Goal: Task Accomplishment & Management: Manage account settings

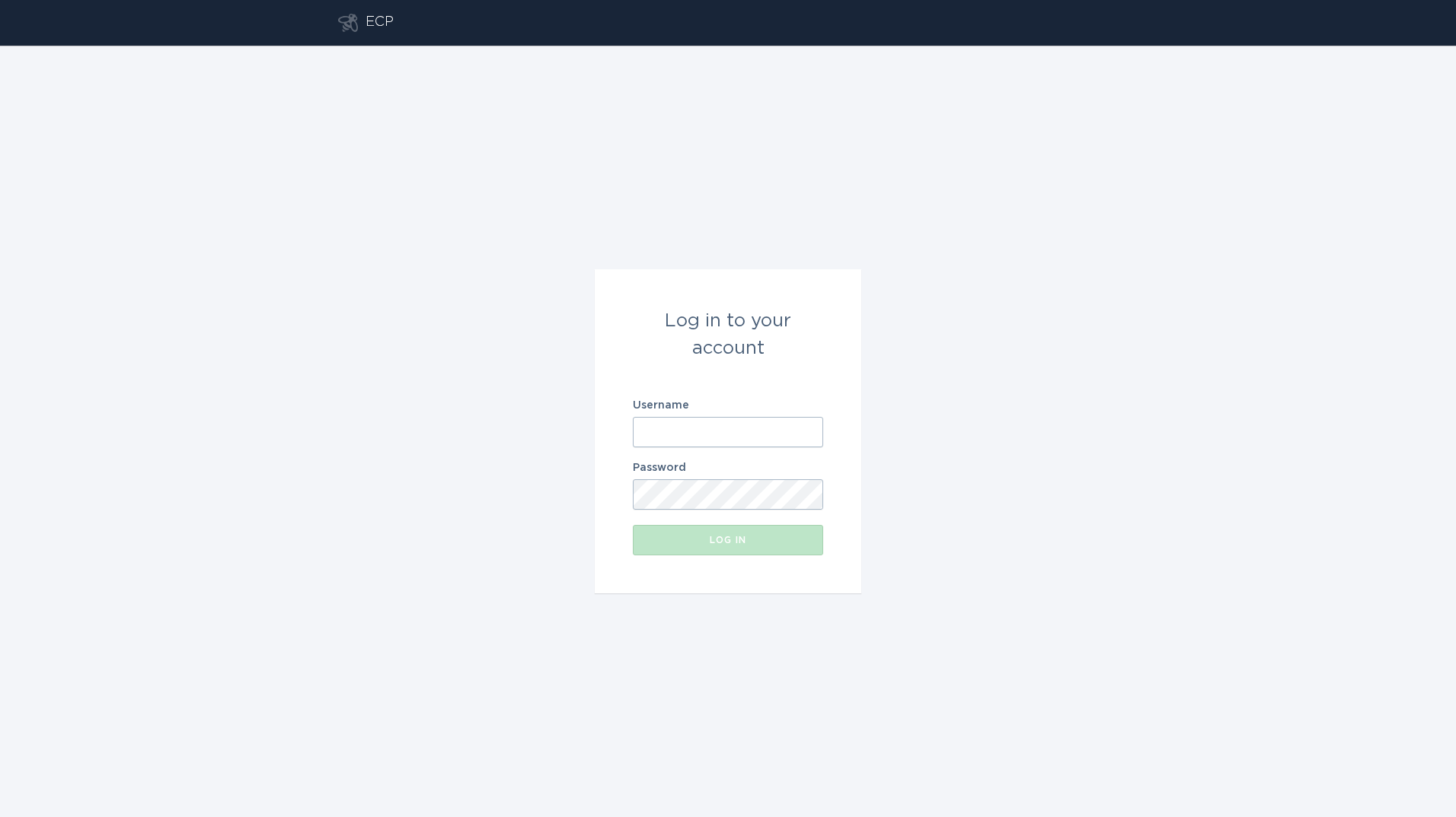
click at [665, 429] on input "Username" at bounding box center [728, 432] width 190 height 30
type input "[EMAIL_ADDRESS][DOMAIN_NAME]"
click at [633, 525] on button "Log in" at bounding box center [728, 540] width 190 height 30
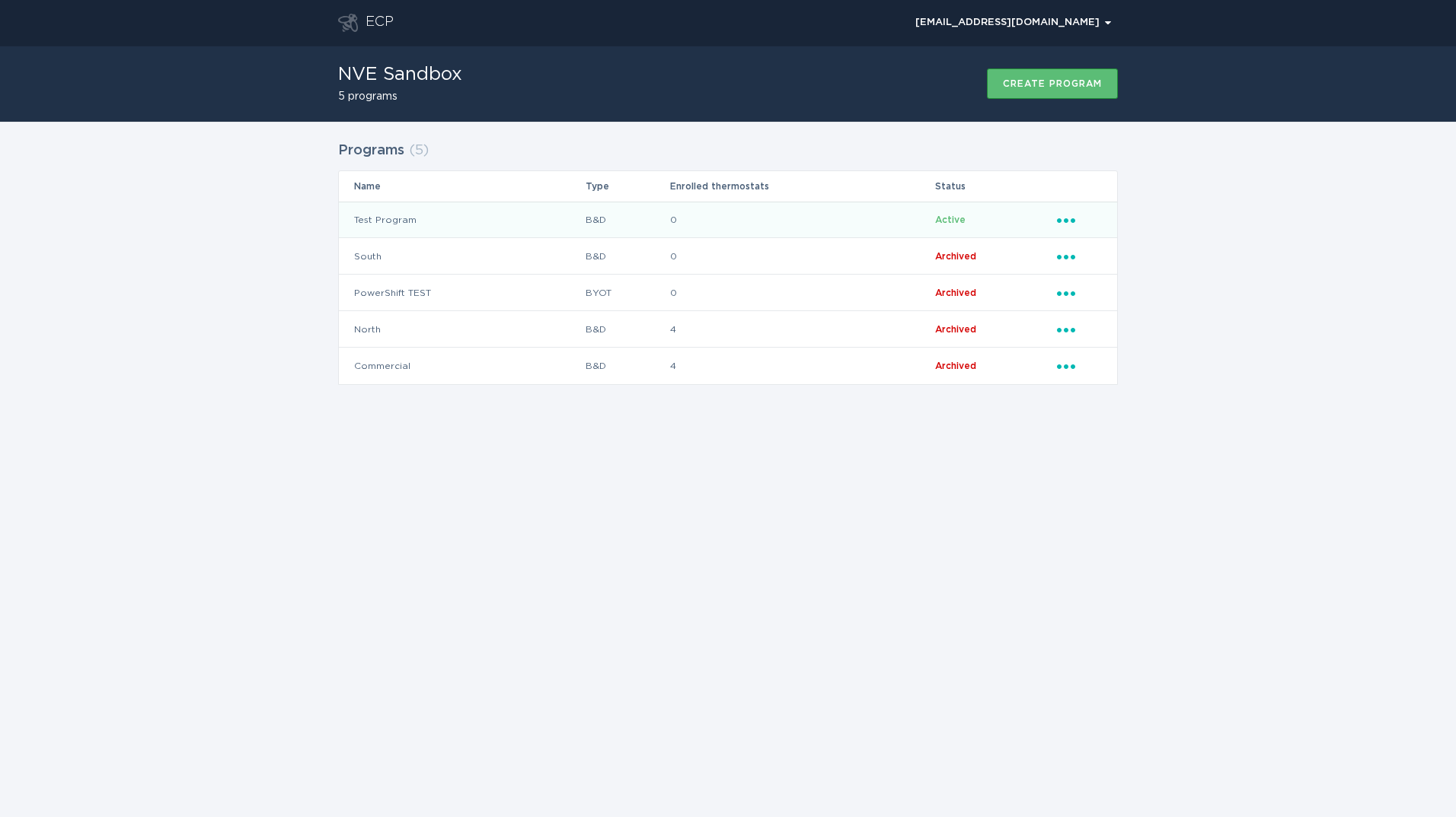
click at [1066, 221] on icon "Popover menu" at bounding box center [1065, 220] width 19 height 4
click at [469, 217] on td "Test Program" at bounding box center [462, 220] width 246 height 36
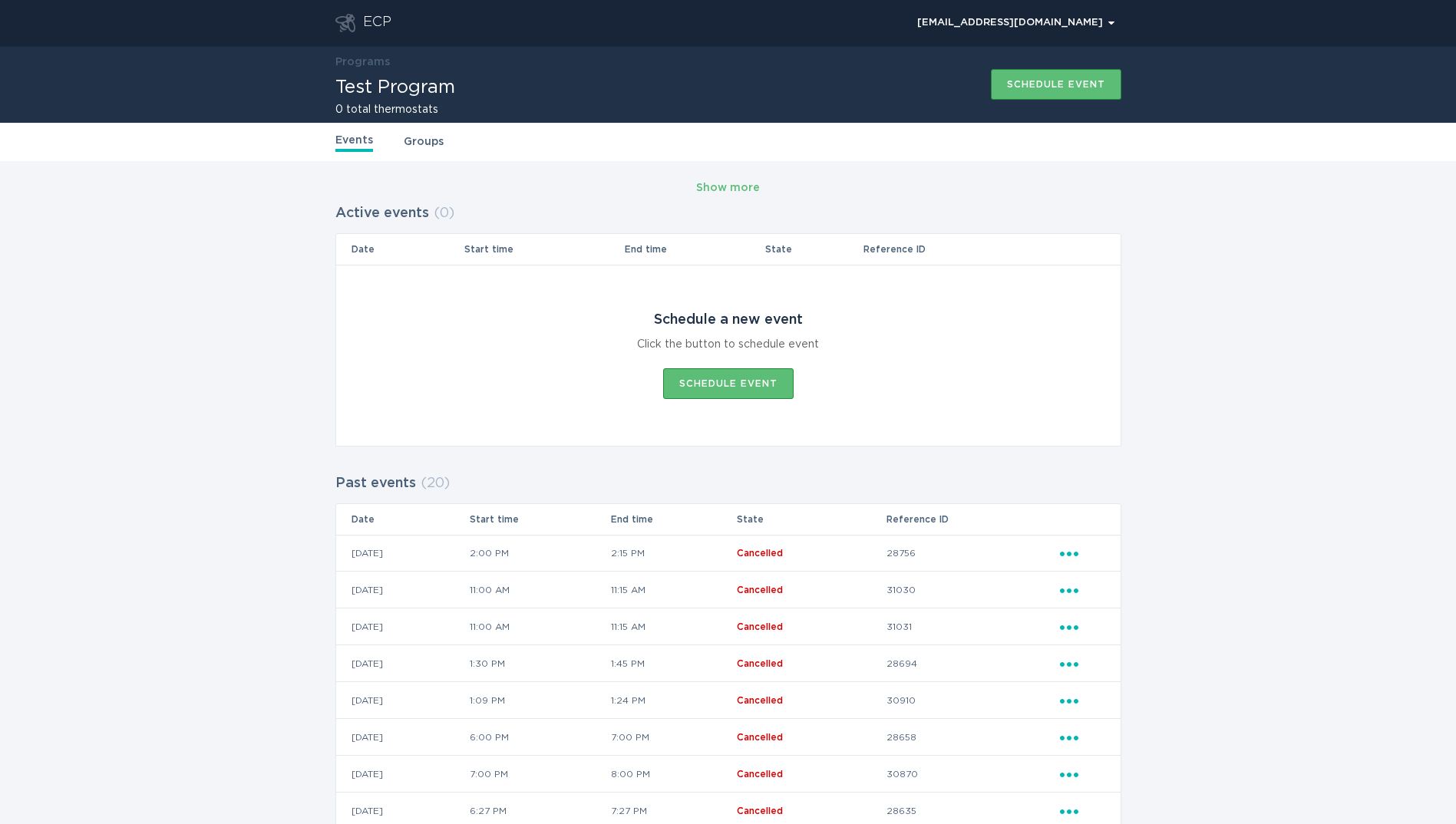
click at [431, 156] on div "Events Groups" at bounding box center [728, 142] width 786 height 38
click at [430, 144] on link "Groups" at bounding box center [423, 142] width 40 height 17
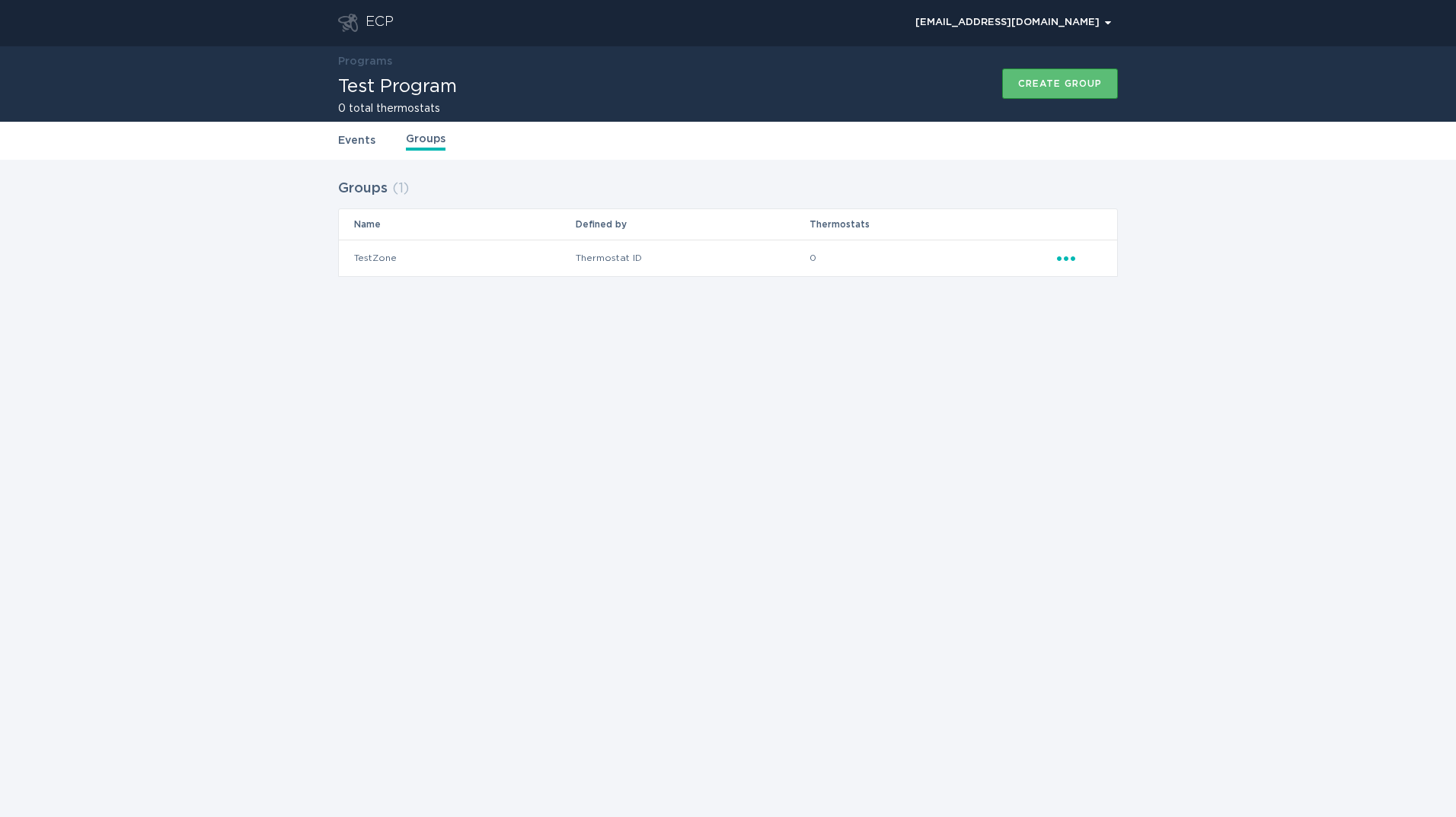
click at [1062, 250] on icon "Ellipsis" at bounding box center [1067, 256] width 21 height 13
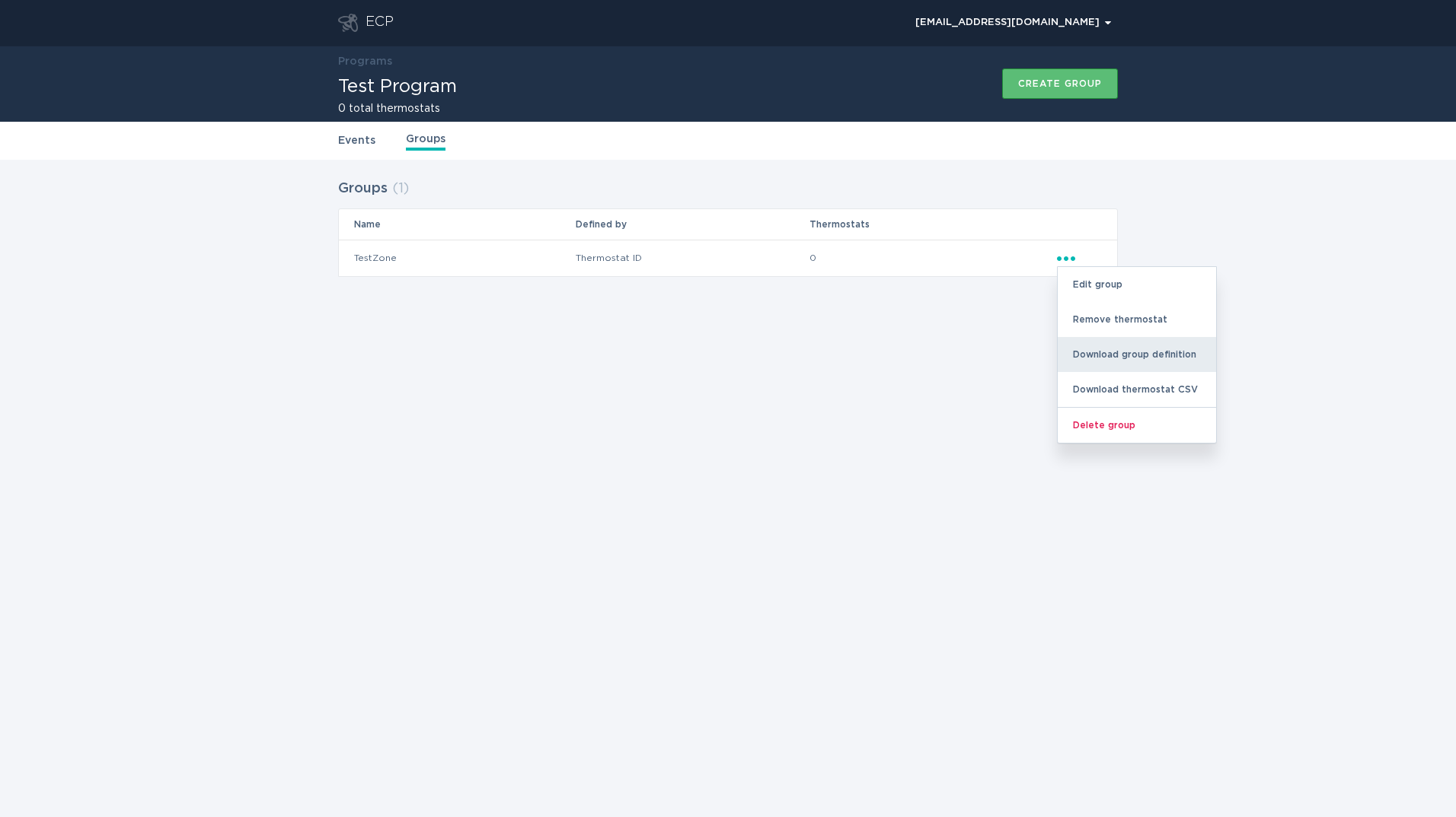
click at [1113, 351] on div "Download group definition" at bounding box center [1136, 355] width 159 height 35
click at [1123, 397] on div "Download thermostat CSV" at bounding box center [1136, 389] width 159 height 35
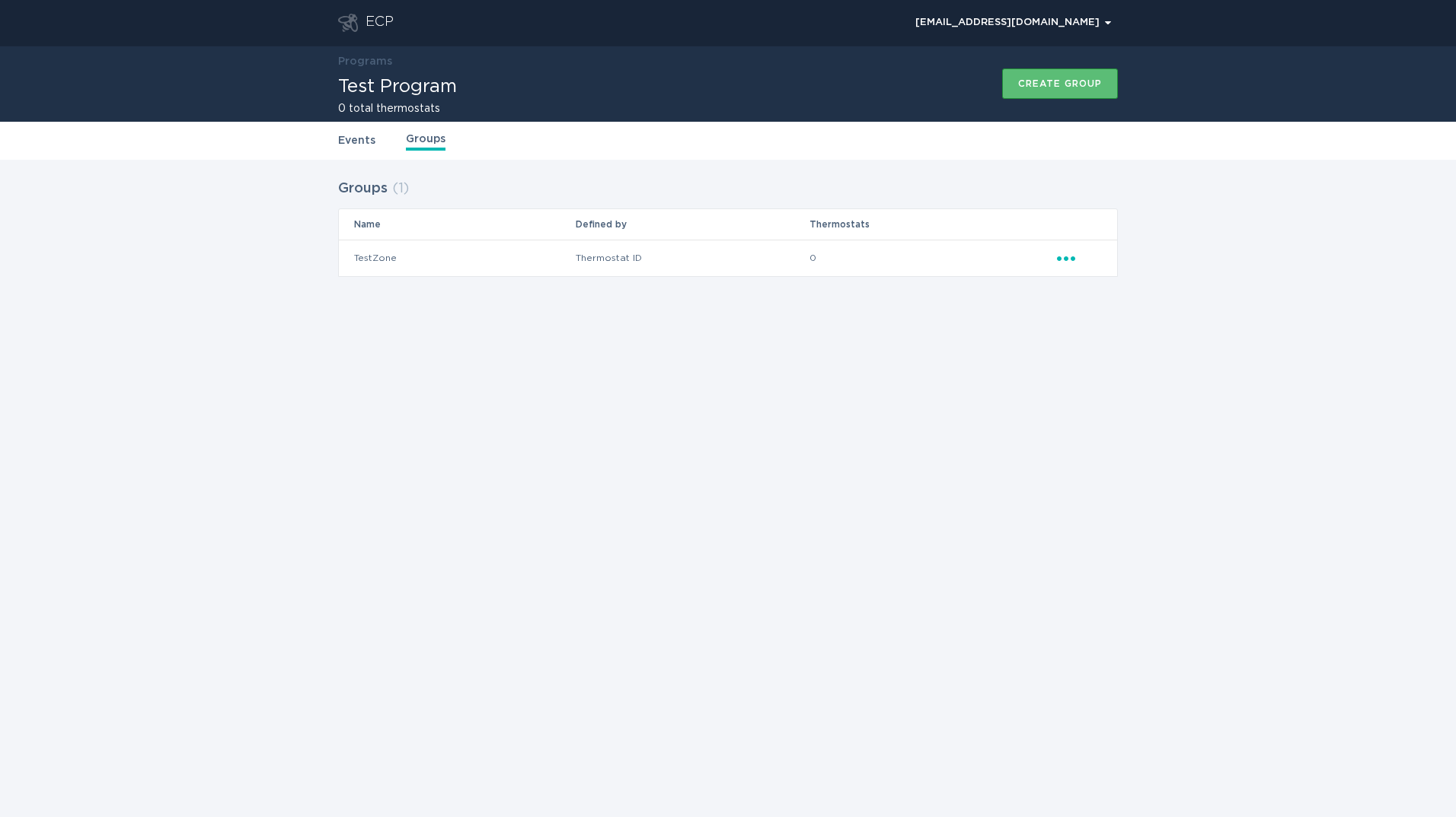
click at [122, 315] on div "ECP demandresponseopstest@gmail.com Chevron Programs Test Program 0 total therm…" at bounding box center [728, 408] width 1456 height 817
click at [532, 488] on div "ECP demandresponseopstest@gmail.com Chevron Programs Test Program 0 total therm…" at bounding box center [728, 408] width 1456 height 817
click at [1065, 79] on div "Create group" at bounding box center [1060, 83] width 84 height 9
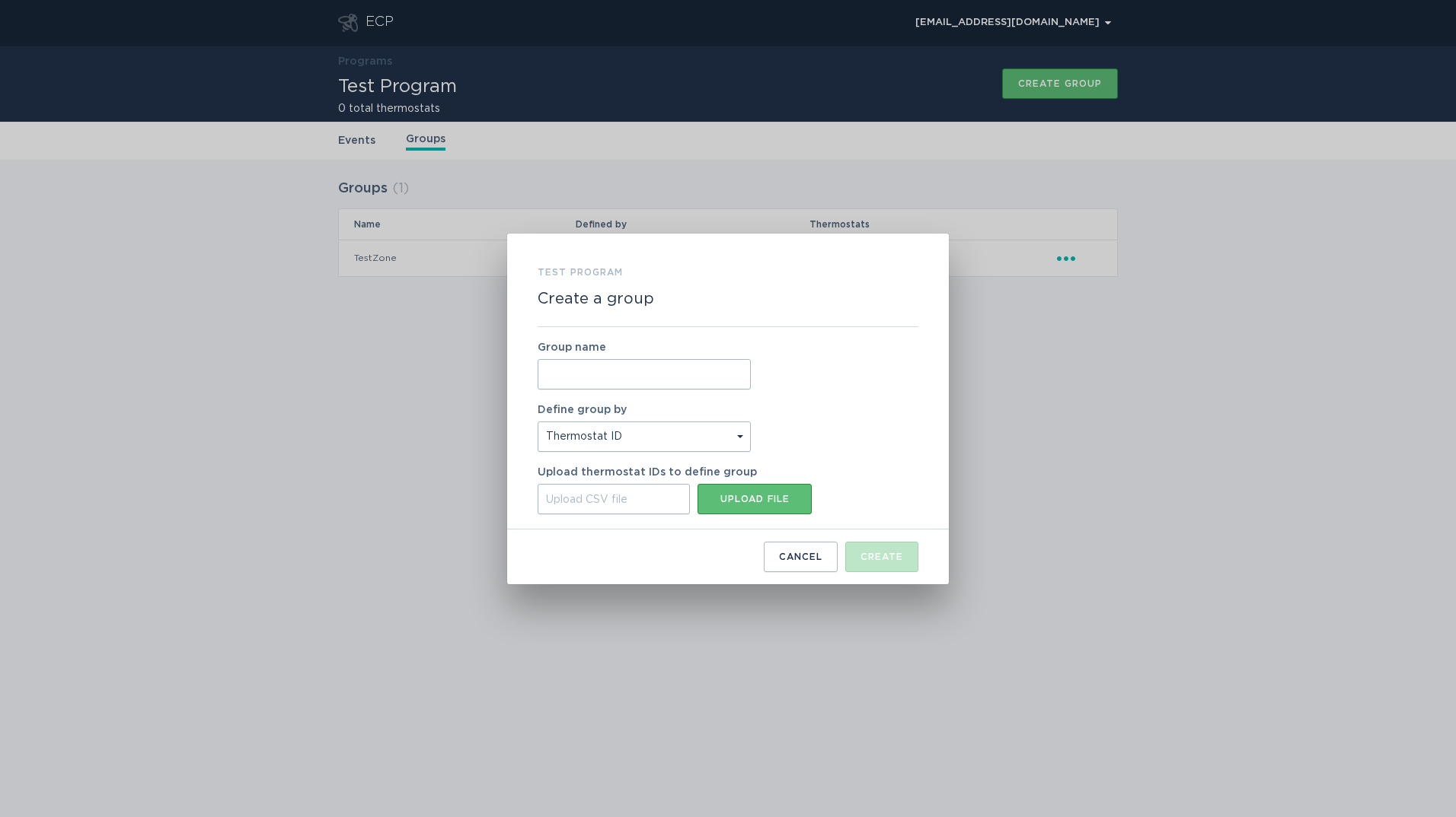
click at [1153, 361] on div "Test Program Create a group Group name Define group by Thermostat ID Location U…" at bounding box center [728, 408] width 1456 height 817
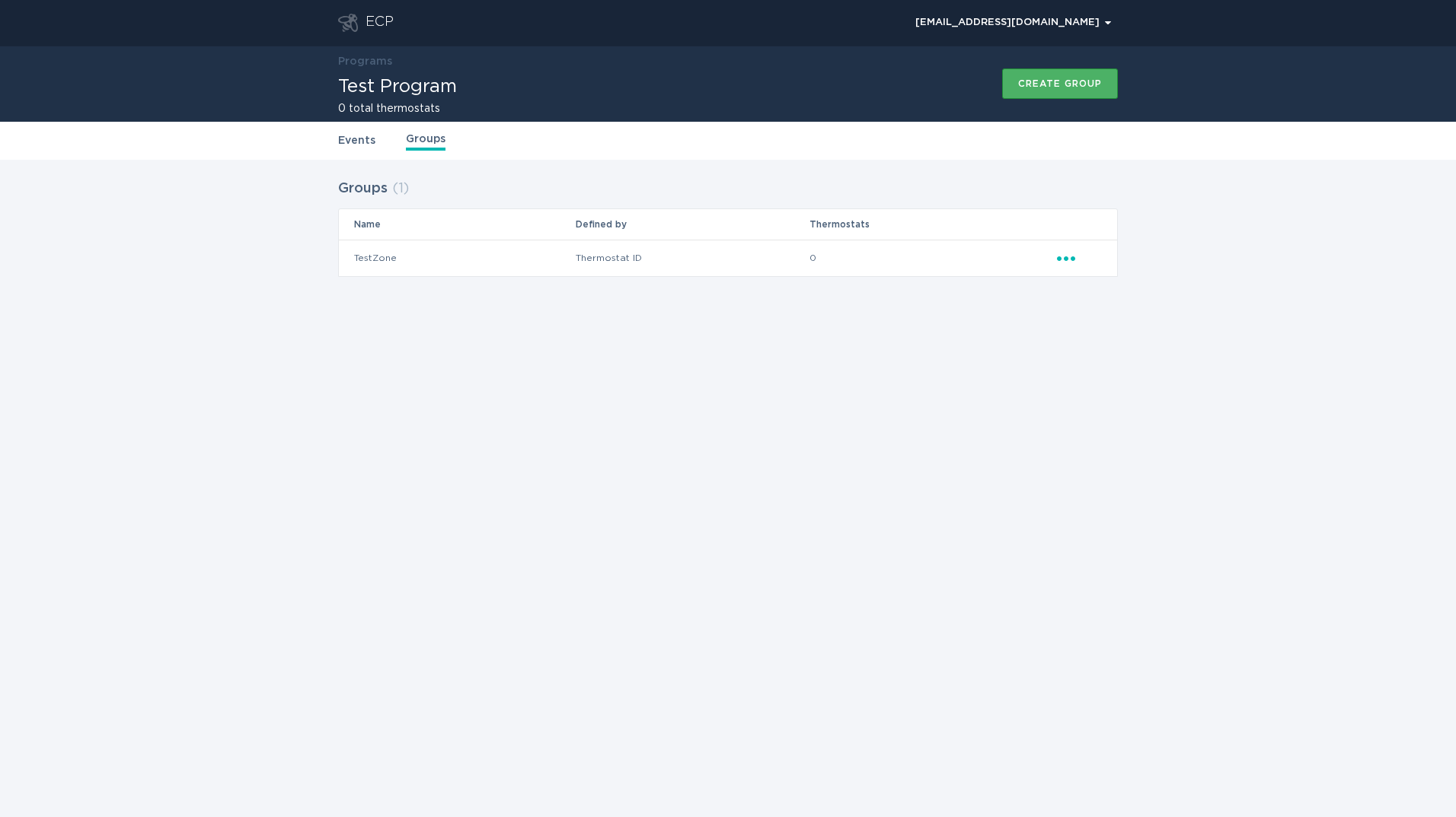
click at [1050, 86] on div "Create group" at bounding box center [1060, 83] width 84 height 9
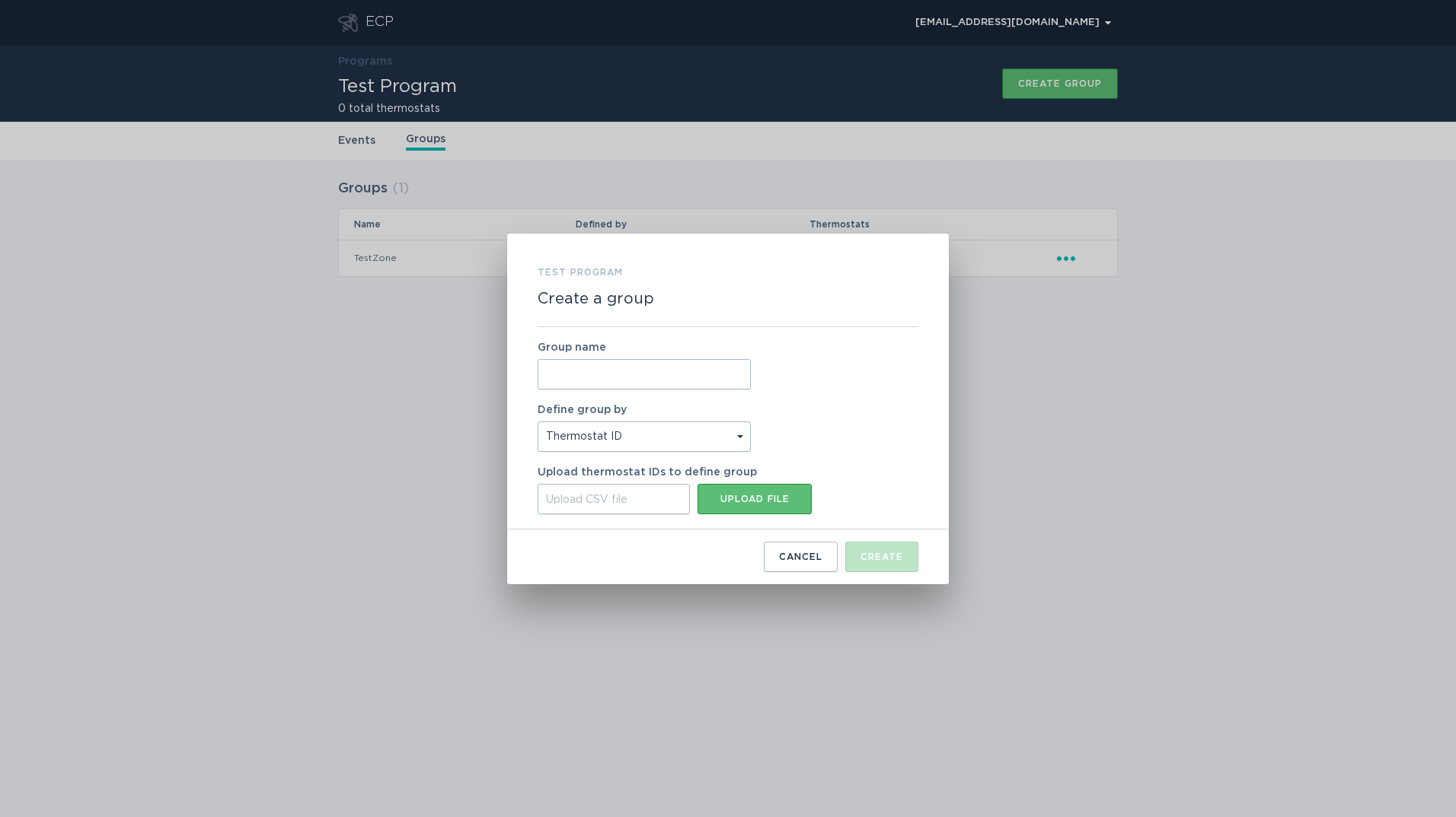
click at [628, 377] on input "Group name" at bounding box center [644, 374] width 213 height 30
type input "Feeder_123"
click at [739, 429] on select "Thermostat ID Location" at bounding box center [644, 436] width 213 height 30
click at [739, 433] on select "Thermostat ID Location" at bounding box center [644, 436] width 213 height 30
click at [819, 562] on div "Cancel" at bounding box center [801, 557] width 43 height 9
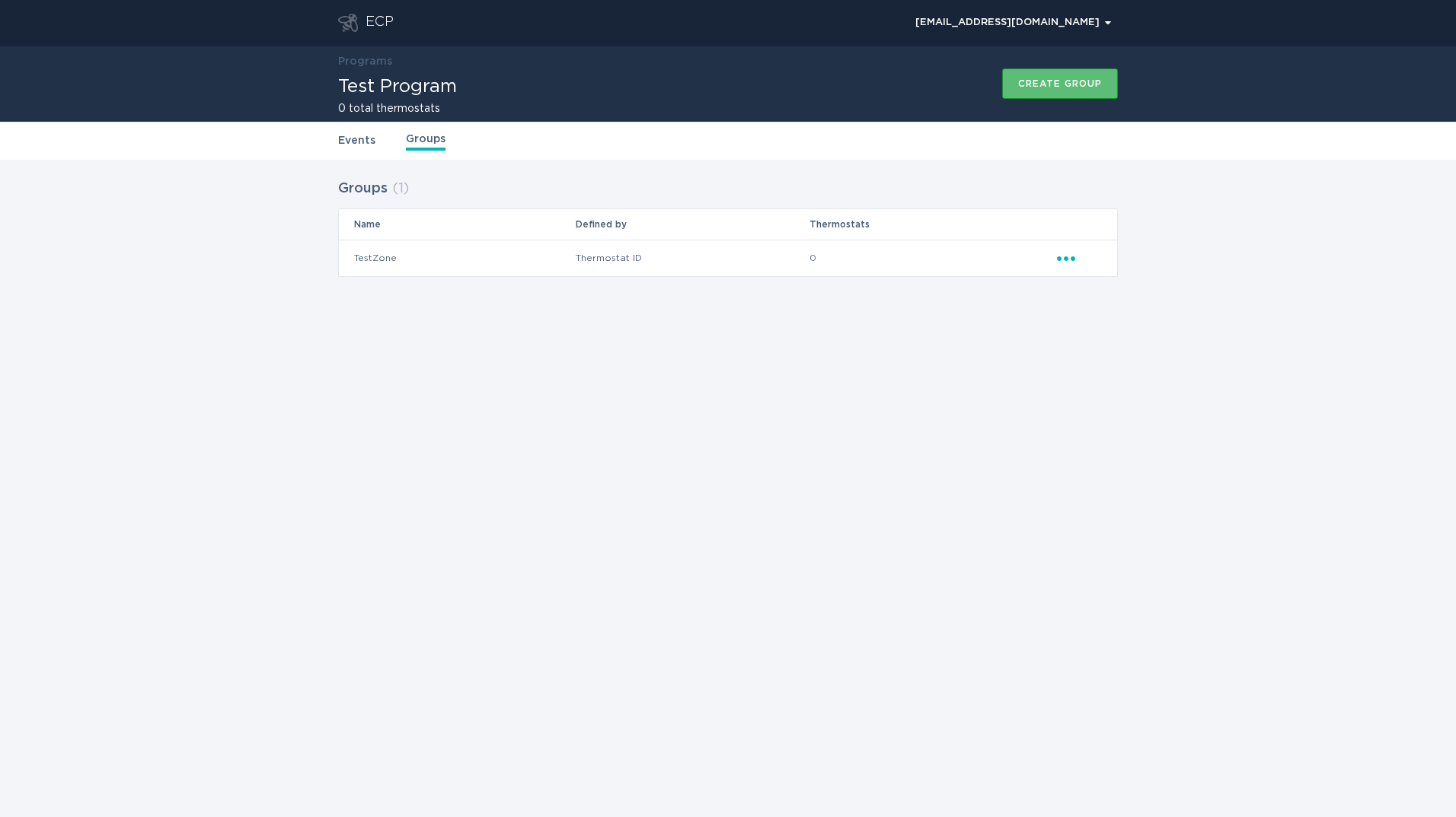
click at [1062, 258] on icon "Ellipsis" at bounding box center [1067, 256] width 21 height 13
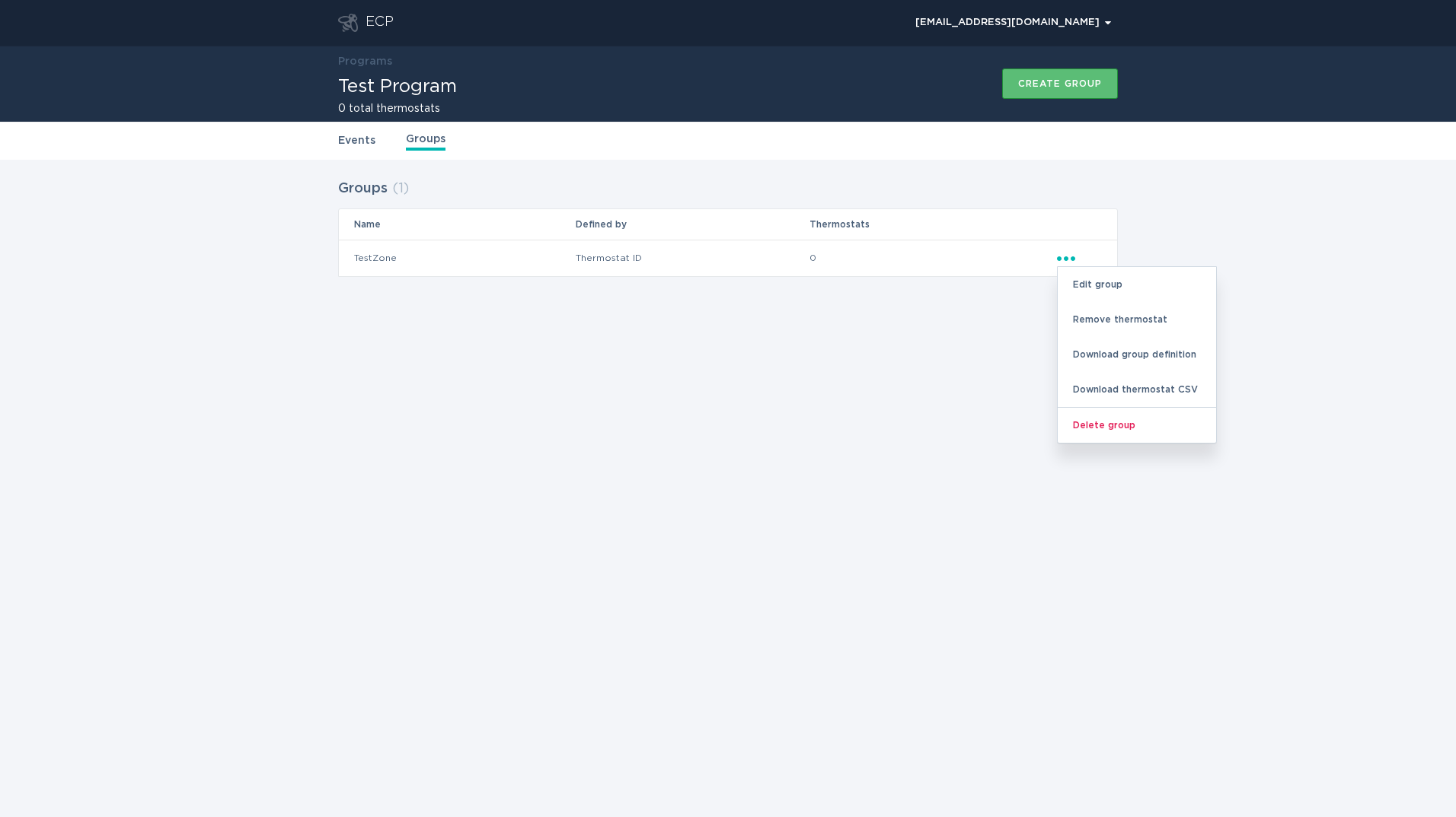
click at [621, 395] on div "ECP demandresponseopstest@gmail.com Chevron Programs Test Program 0 total therm…" at bounding box center [728, 408] width 1456 height 817
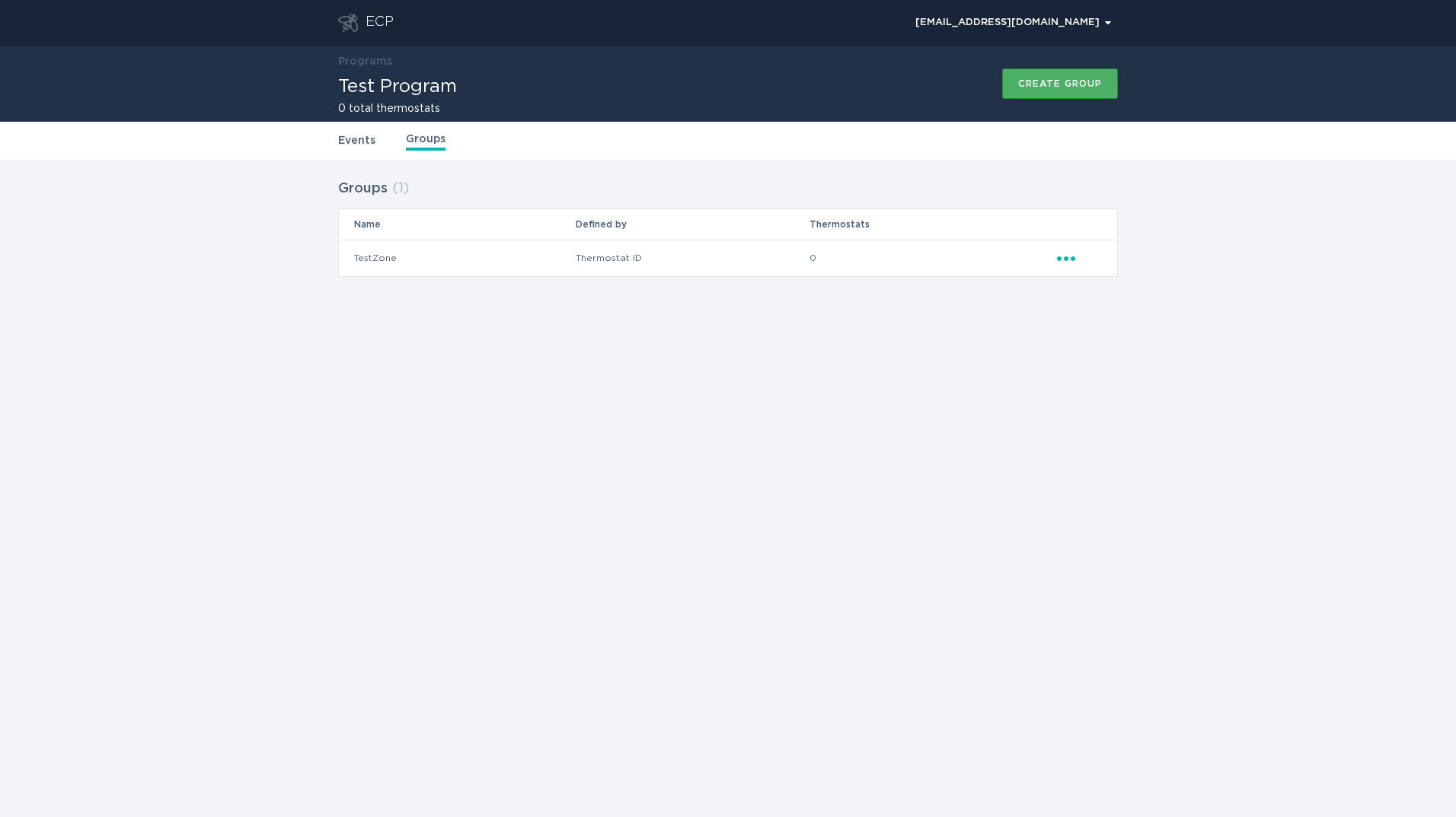
click at [1042, 82] on div "Create group" at bounding box center [1060, 83] width 84 height 9
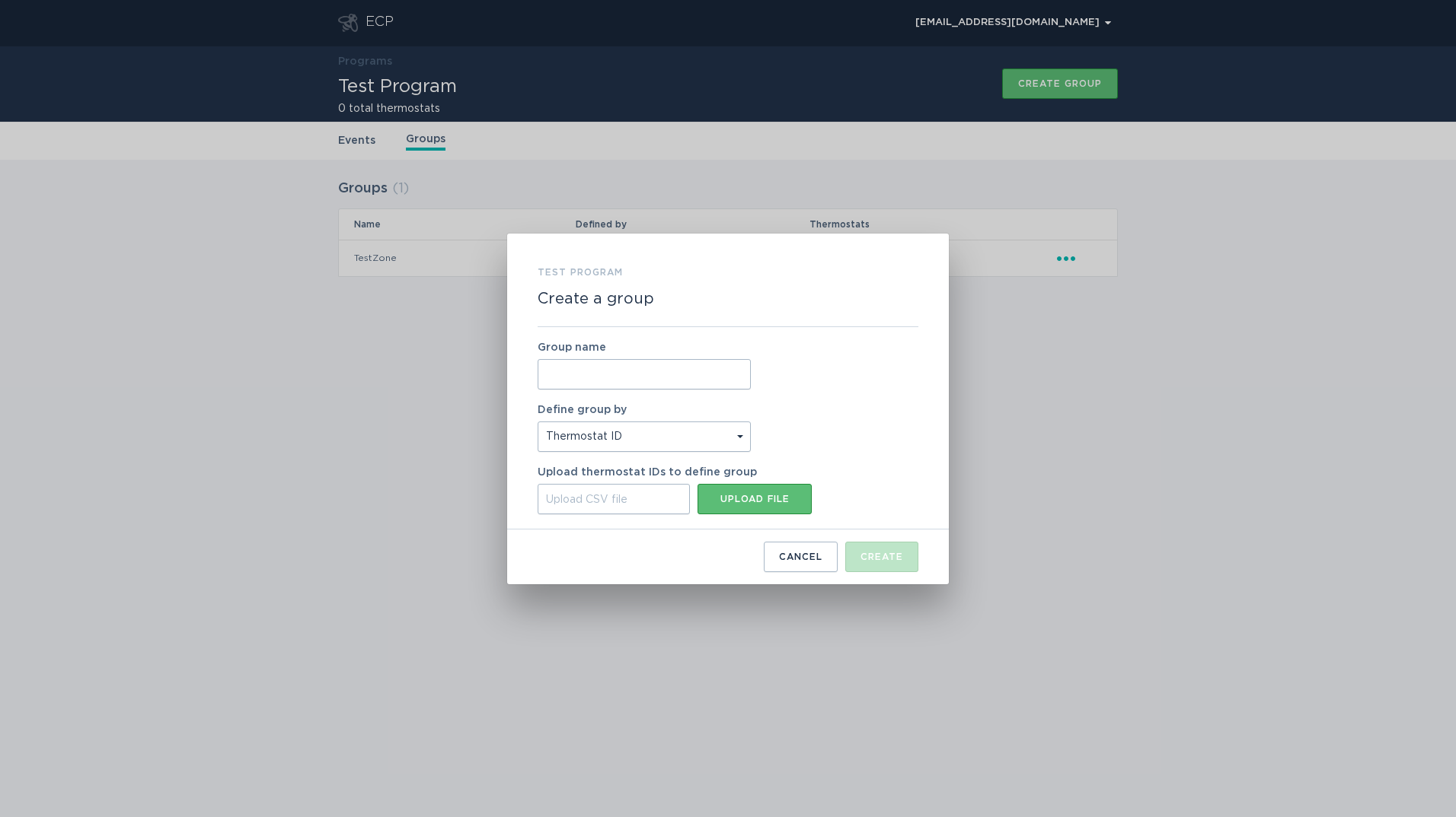
click at [638, 382] on input "Group name" at bounding box center [644, 374] width 213 height 30
type input "Feeder_123"
click at [838, 372] on div "Group name Feeder_123 Define group by Thermostat ID Location Upload thermostat …" at bounding box center [728, 428] width 381 height 203
click at [729, 504] on div "Upload file" at bounding box center [755, 499] width 99 height 9
type input "C:\fakepath\criteria (1).csv"
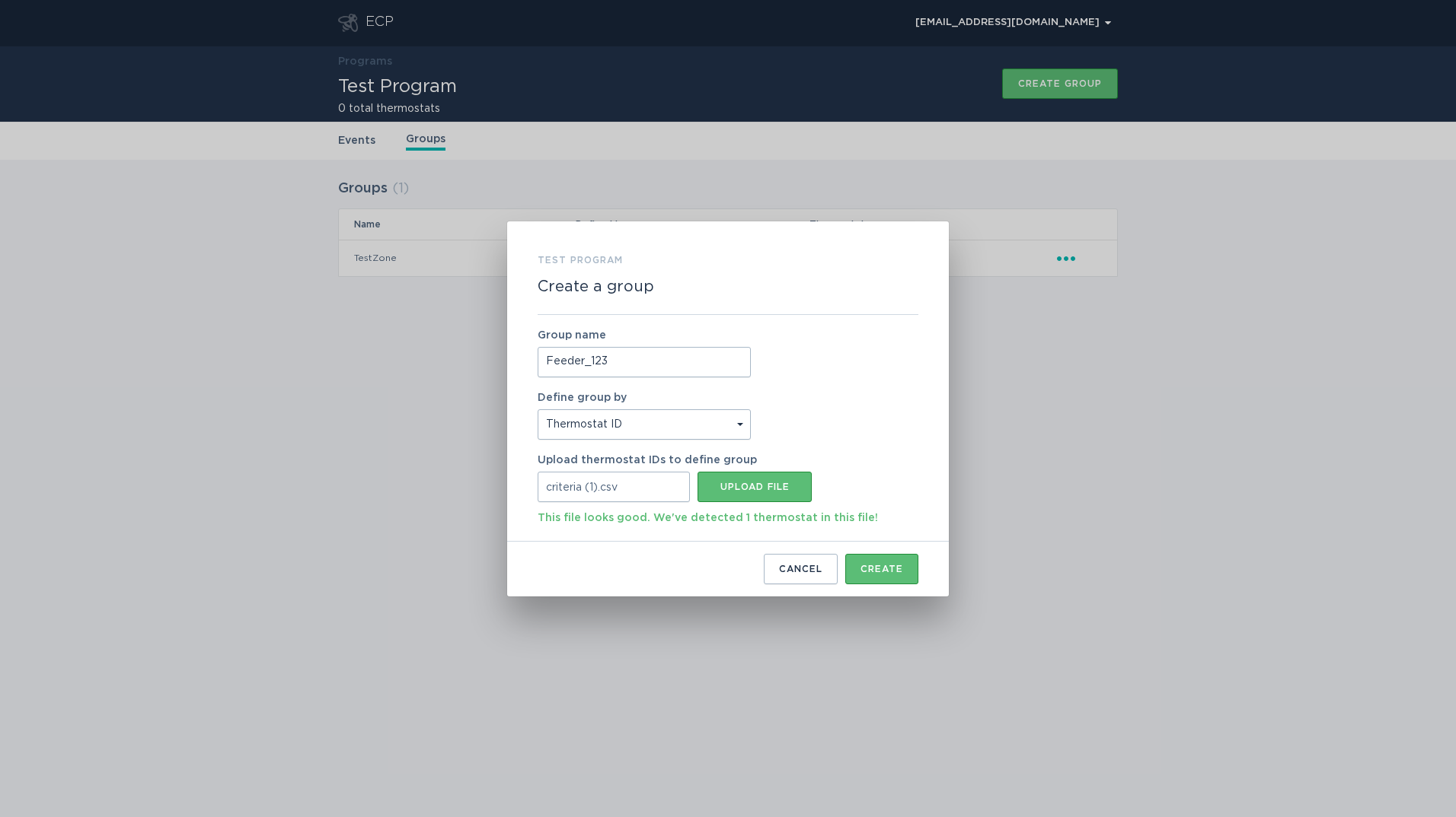
drag, startPoint x: 536, startPoint y: 519, endPoint x: 896, endPoint y: 513, distance: 360.0
click at [896, 513] on div "Test Program Create a group Group name Feeder_123 Define group by Thermostat ID…" at bounding box center [728, 409] width 442 height 375
drag, startPoint x: 896, startPoint y: 513, endPoint x: 809, endPoint y: 520, distance: 87.3
click at [809, 520] on div "This file looks good. We've detected 1 thermostat in this file!" at bounding box center [708, 514] width 340 height 25
click at [892, 571] on div "Create" at bounding box center [882, 569] width 43 height 9
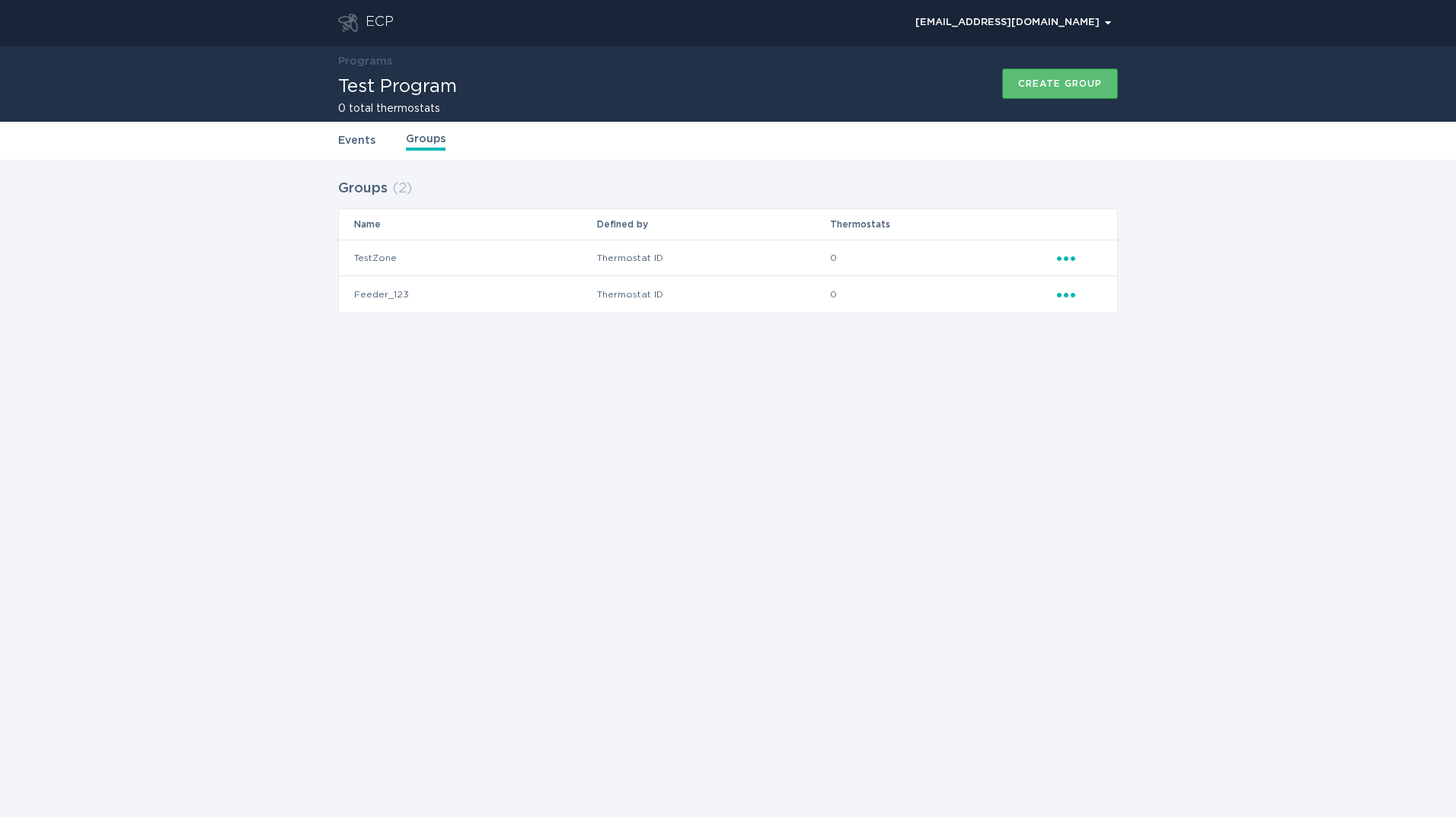
click at [1062, 294] on icon "Ellipsis" at bounding box center [1067, 292] width 21 height 13
click at [1073, 254] on icon "Ellipsis" at bounding box center [1067, 256] width 21 height 13
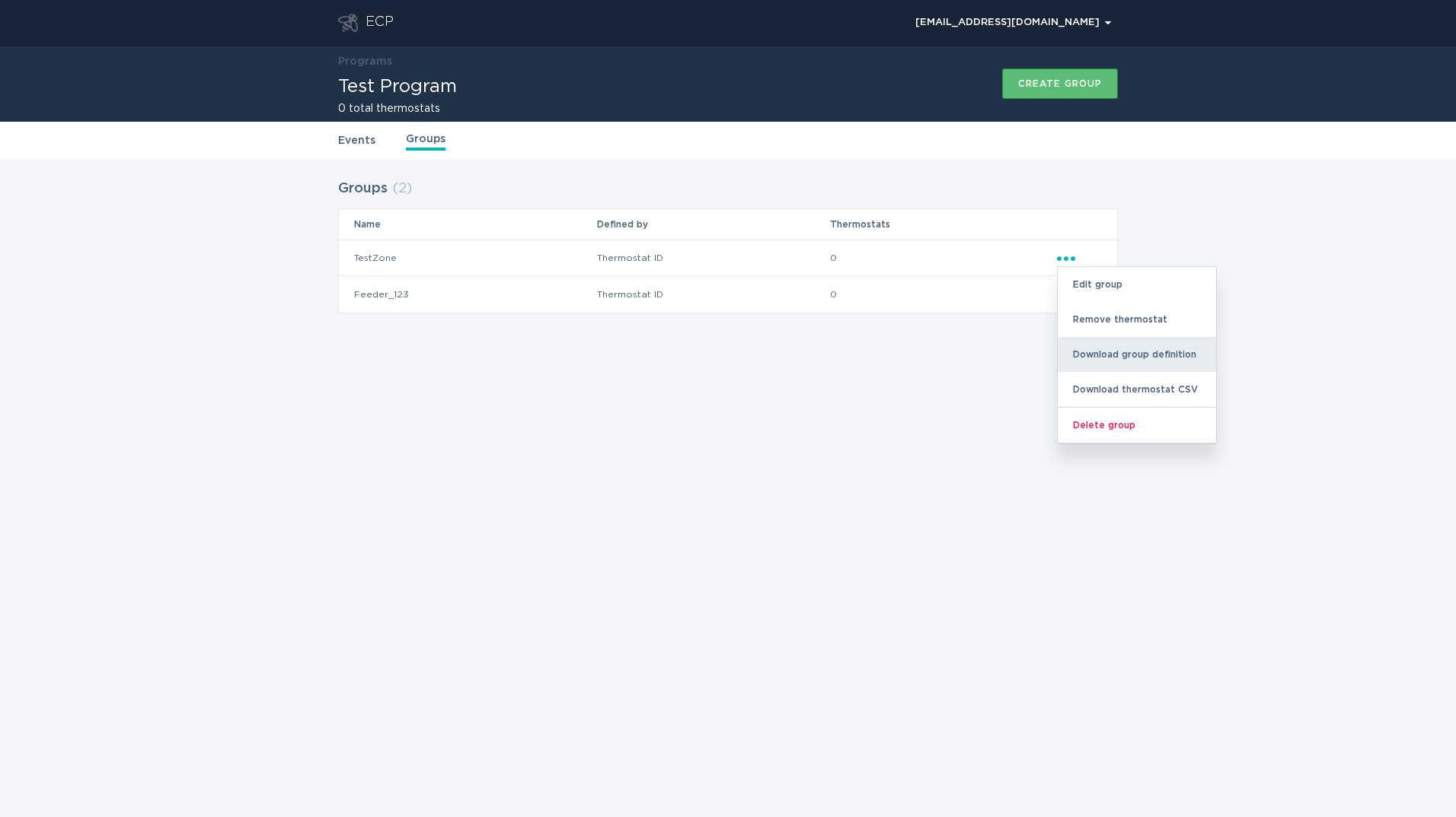
click at [1129, 356] on div "Download group definition" at bounding box center [1136, 355] width 159 height 35
click at [1185, 352] on div "Download group definition" at bounding box center [1136, 355] width 159 height 35
drag, startPoint x: 1185, startPoint y: 352, endPoint x: 1084, endPoint y: 363, distance: 101.6
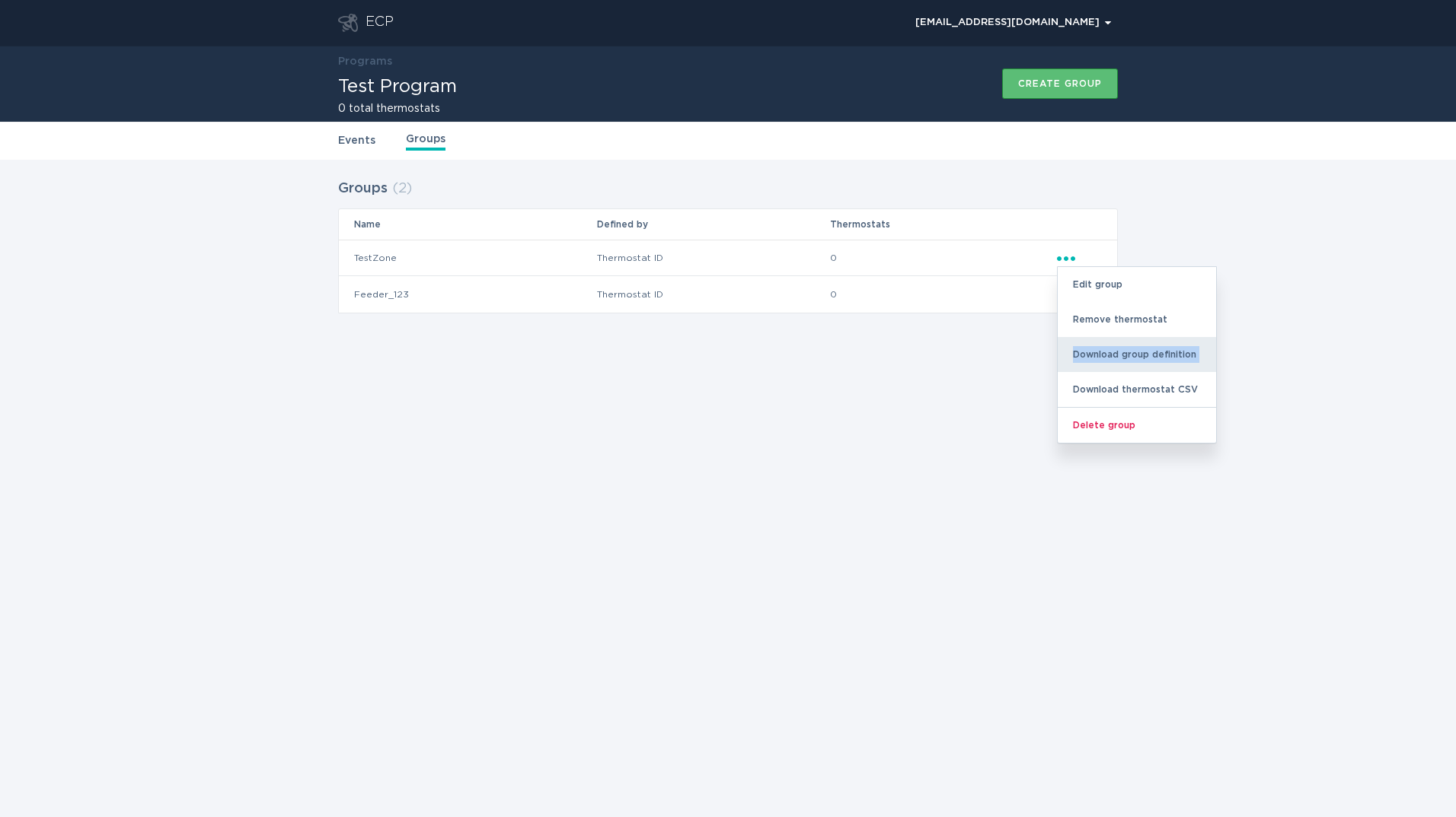
click at [1084, 363] on div "Download group definition" at bounding box center [1136, 355] width 159 height 35
click at [709, 494] on div "ECP demandresponseopstest@gmail.com Chevron Programs Test Program 0 total therm…" at bounding box center [728, 408] width 1456 height 817
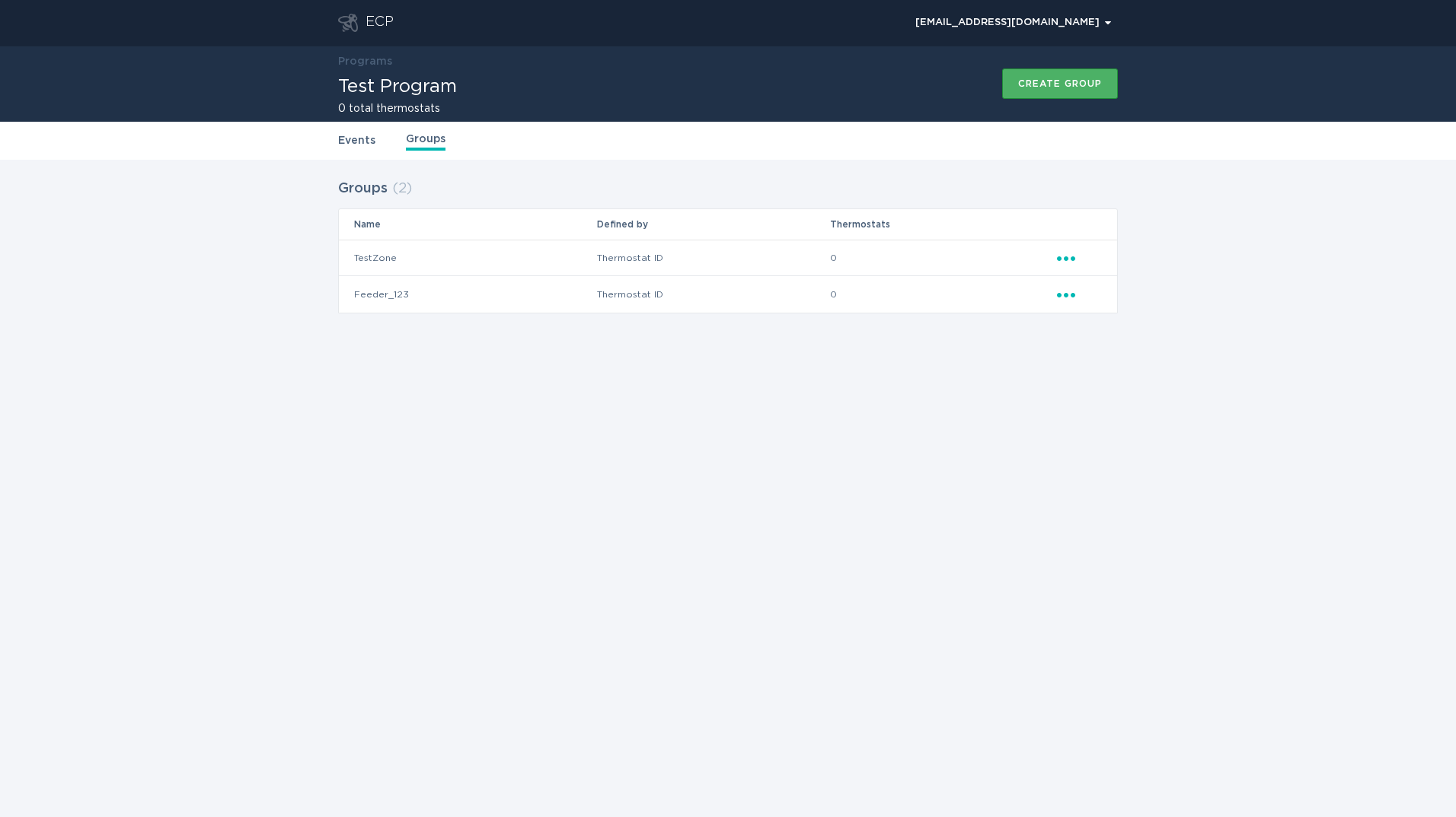
click at [1036, 79] on div "Create group" at bounding box center [1060, 83] width 84 height 9
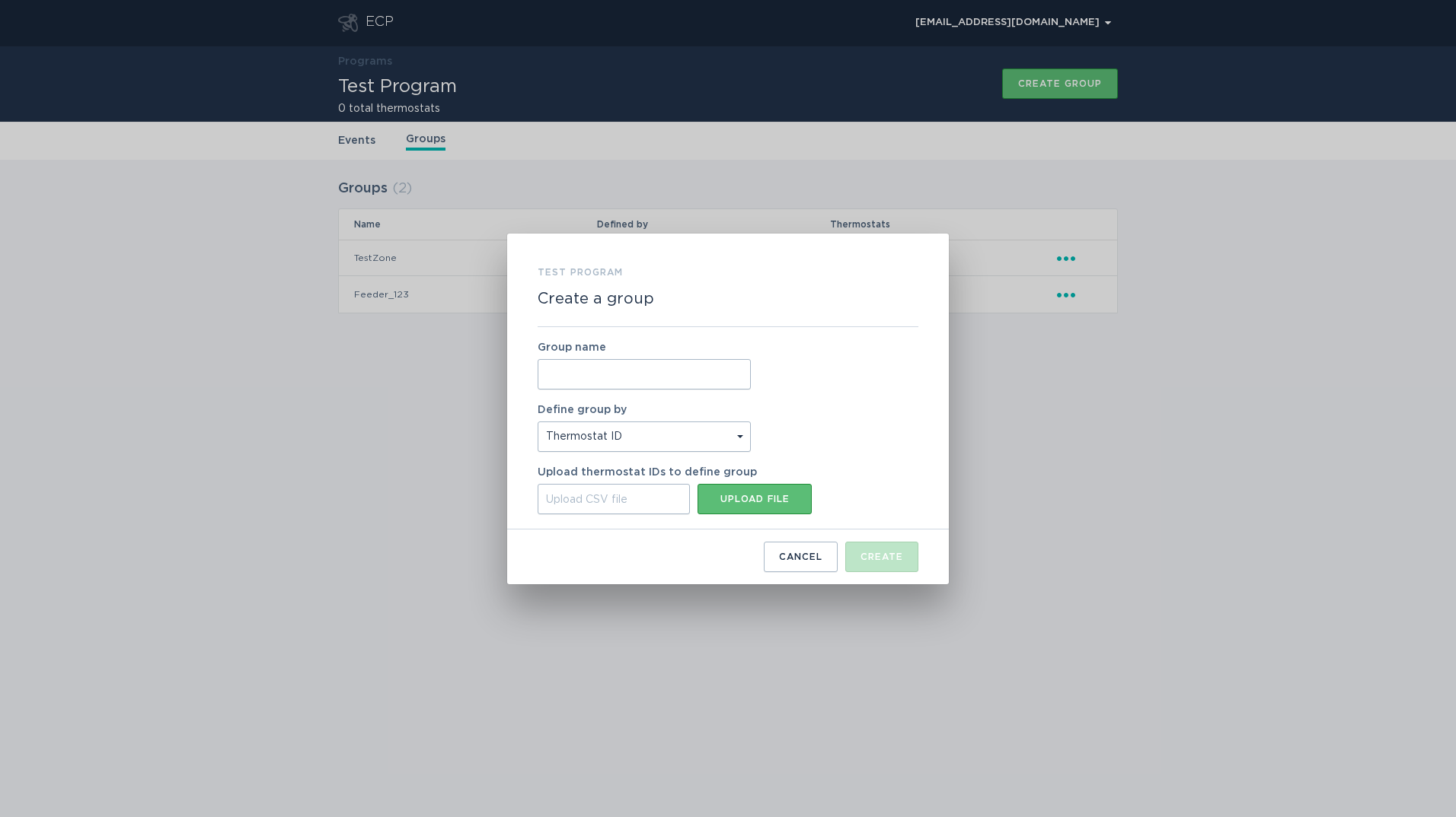
click at [662, 380] on input "Group name" at bounding box center [644, 374] width 213 height 30
type input "Feeder_321"
click at [732, 489] on button "Upload file" at bounding box center [755, 499] width 114 height 30
type input "C:\fakepath\criteria (1).csv"
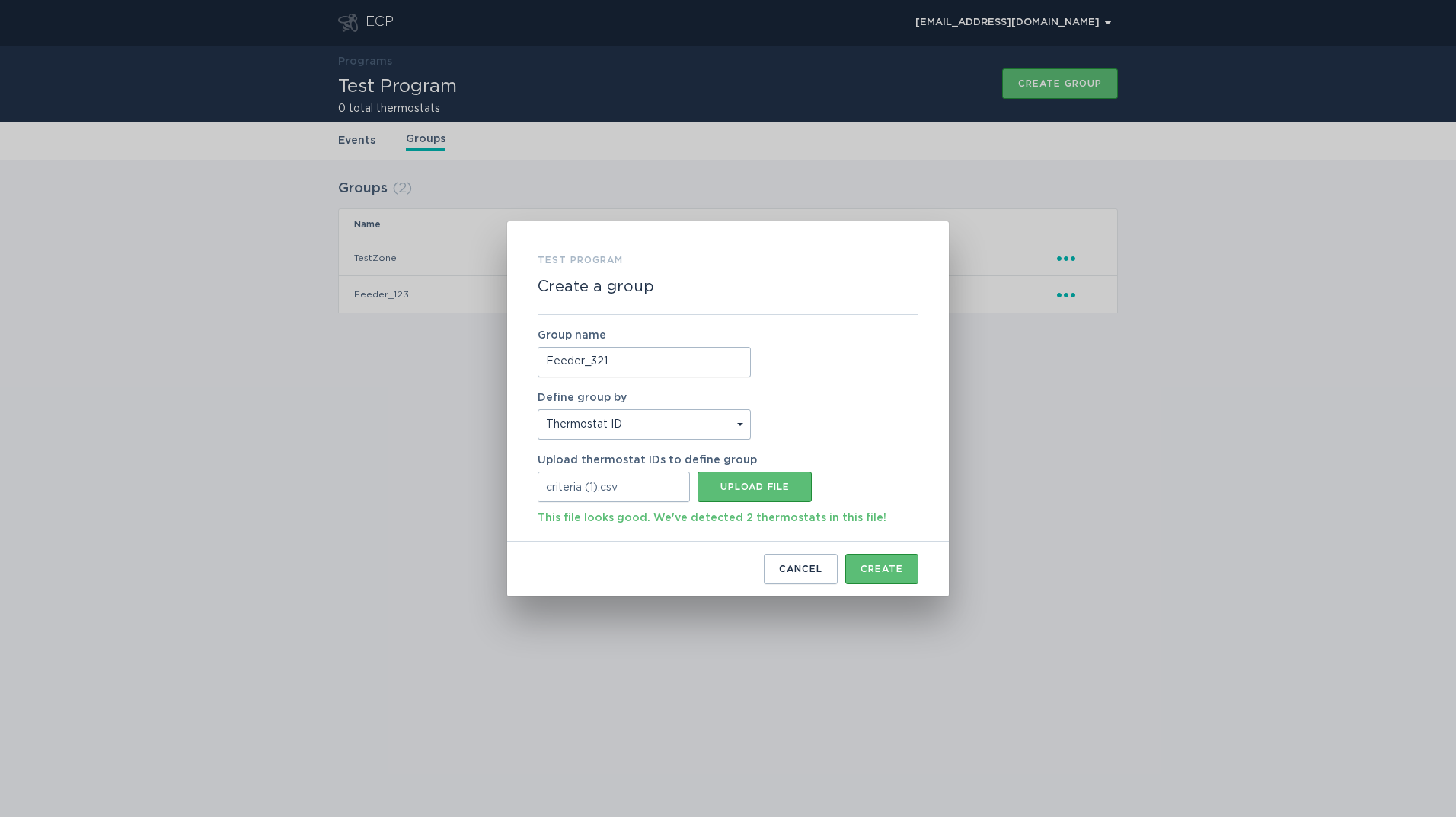
drag, startPoint x: 536, startPoint y: 513, endPoint x: 881, endPoint y: 528, distance: 345.3
click at [881, 528] on div "Test Program Create a group Group name Feeder_321 Define group by Thermostat ID…" at bounding box center [728, 409] width 442 height 375
drag, startPoint x: 881, startPoint y: 528, endPoint x: 841, endPoint y: 519, distance: 41.0
click at [841, 519] on div "This file looks good. We've detected 2 thermostats in this file!" at bounding box center [712, 514] width 349 height 25
click at [883, 566] on div "Create" at bounding box center [882, 569] width 43 height 9
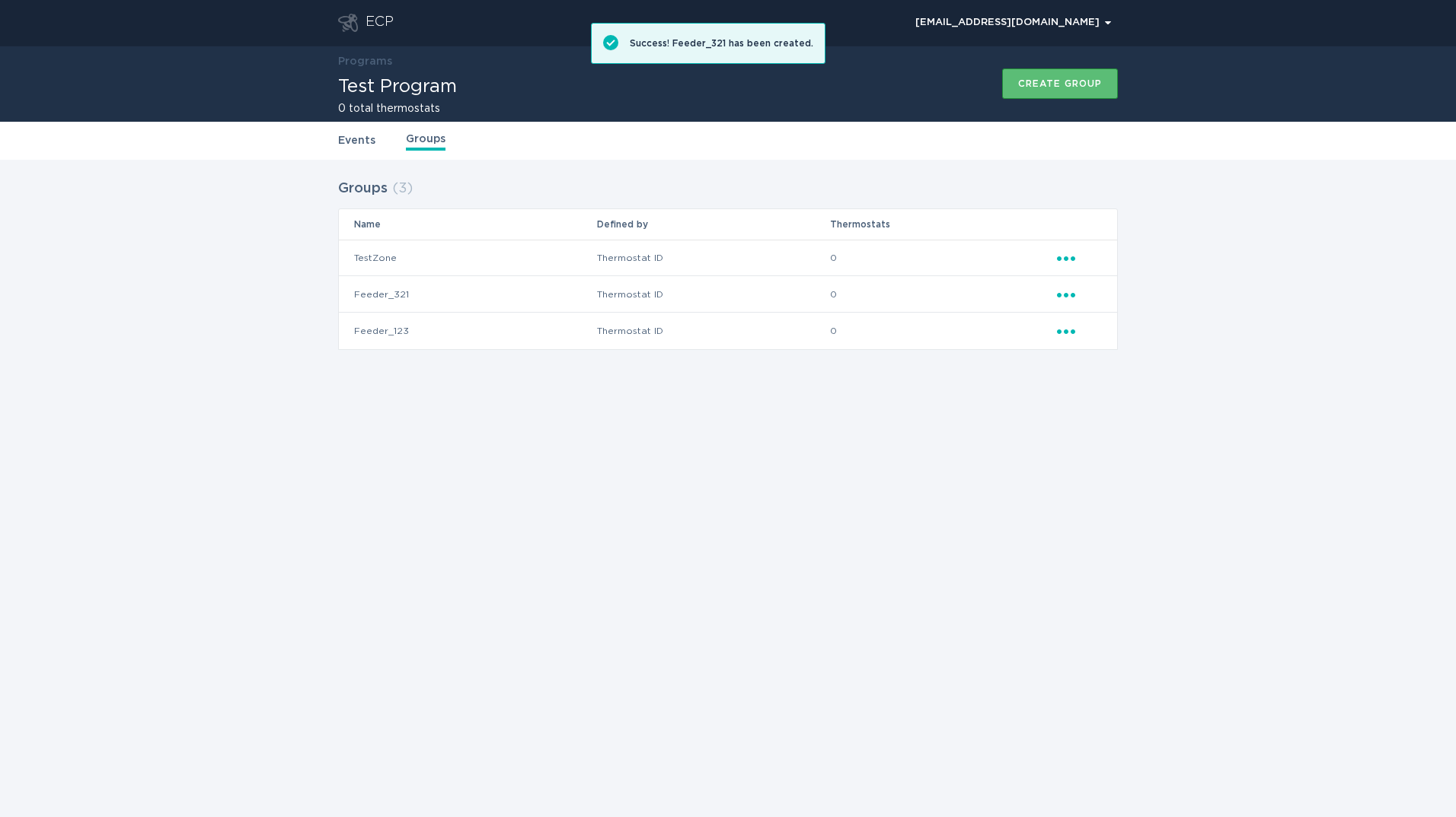
click at [1073, 296] on icon "Popover menu" at bounding box center [1065, 295] width 19 height 4
click at [823, 292] on td "Thermostat ID" at bounding box center [713, 294] width 234 height 36
click at [841, 291] on td "0" at bounding box center [942, 294] width 227 height 36
click at [838, 291] on td "0" at bounding box center [942, 294] width 227 height 36
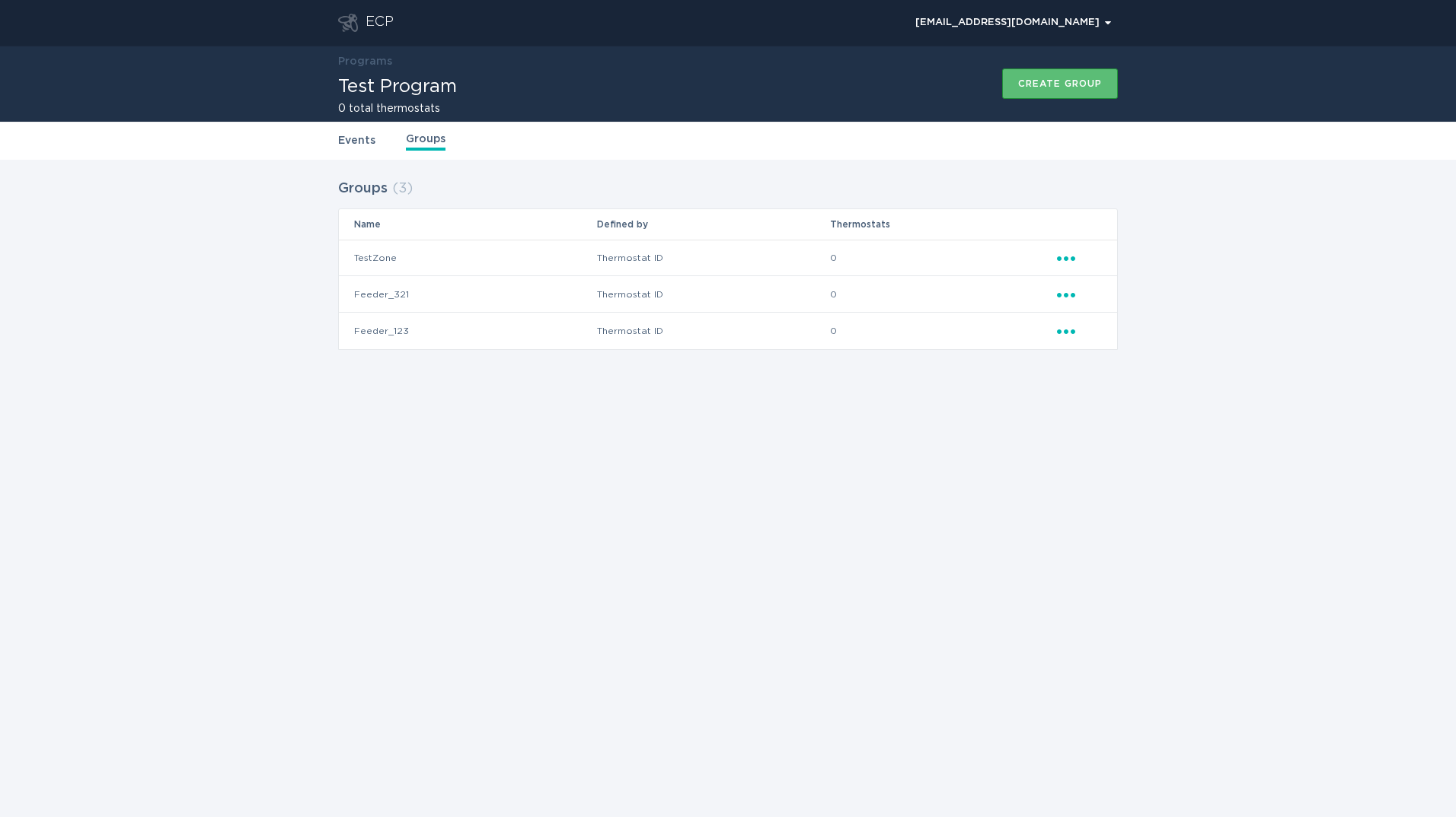
click at [838, 291] on td "0" at bounding box center [942, 294] width 227 height 36
click at [1076, 293] on icon "Ellipsis" at bounding box center [1067, 292] width 21 height 13
click at [1133, 426] on div "Download thermostat CSV" at bounding box center [1136, 427] width 159 height 35
click at [1155, 427] on div "Download thermostat CSV" at bounding box center [1136, 427] width 159 height 35
click at [1187, 424] on div "Download thermostat CSV" at bounding box center [1136, 427] width 159 height 35
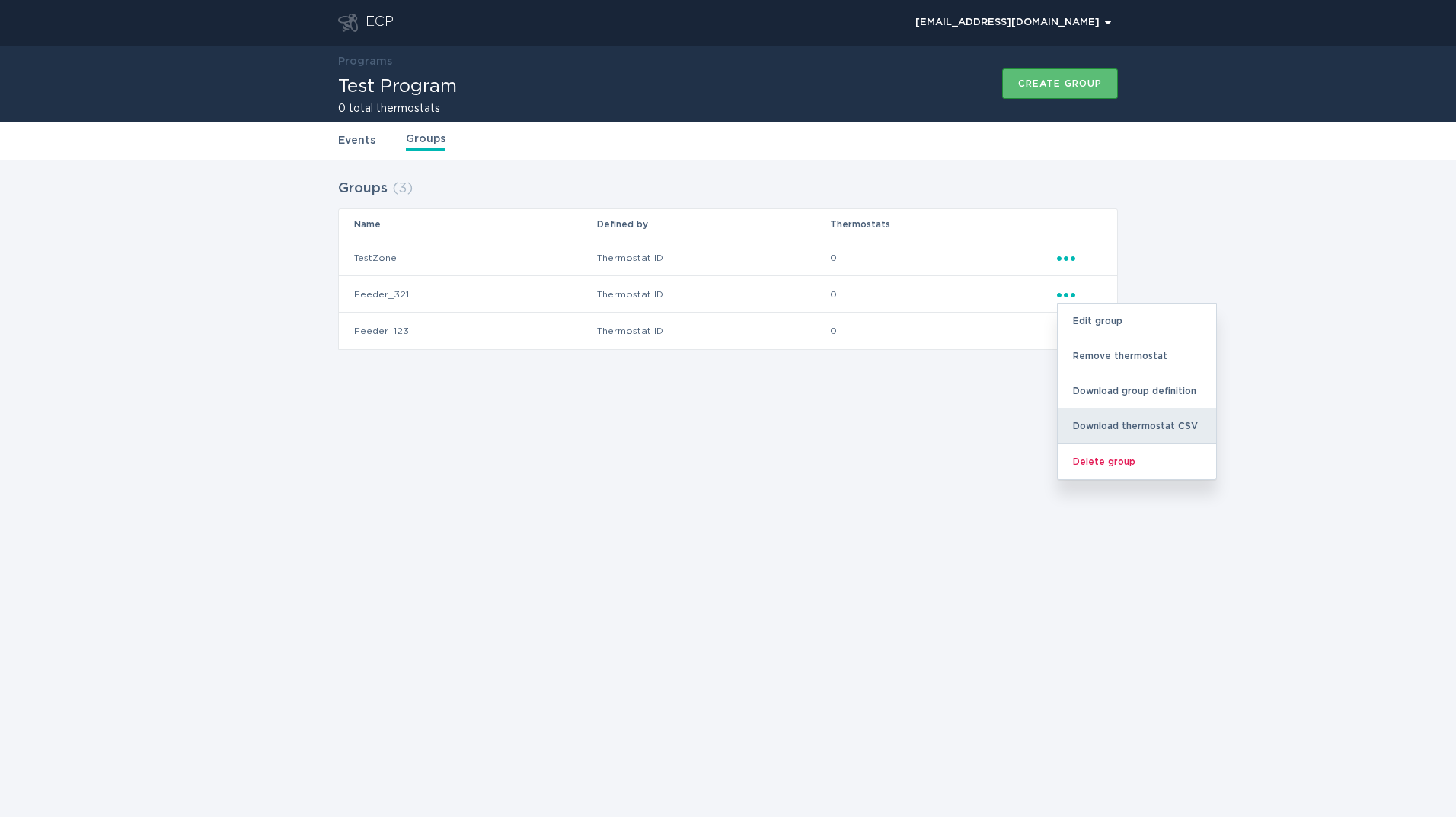
click at [1083, 423] on div "Download thermostat CSV" at bounding box center [1136, 427] width 159 height 35
click at [1171, 424] on div "Download thermostat CSV" at bounding box center [1136, 427] width 159 height 35
click at [1156, 424] on div "Download thermostat CSV" at bounding box center [1136, 427] width 159 height 35
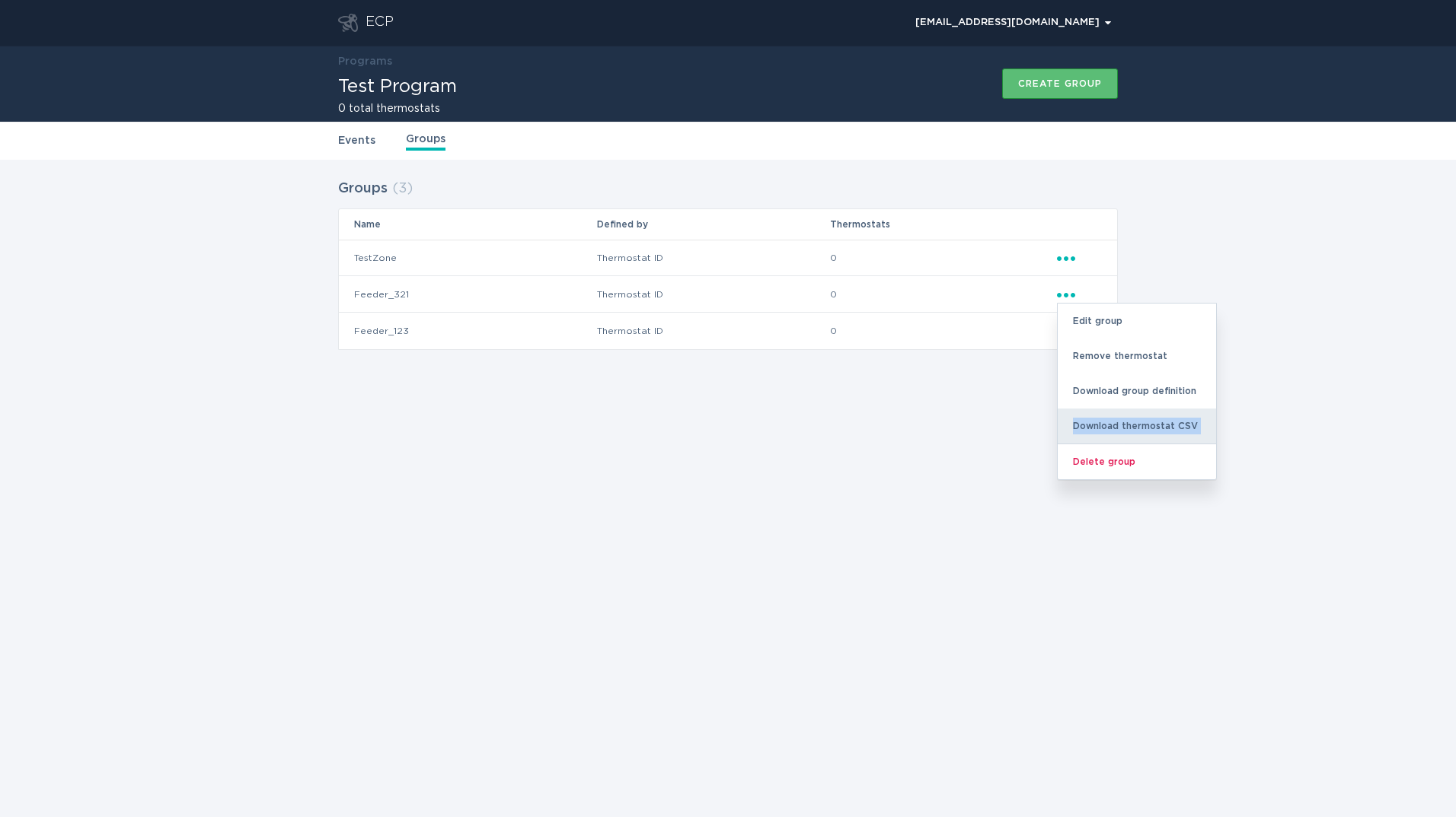
drag, startPoint x: 1156, startPoint y: 424, endPoint x: 1145, endPoint y: 425, distance: 11.0
click at [1146, 425] on div "Download thermostat CSV" at bounding box center [1136, 427] width 159 height 35
click at [817, 373] on div "Groups ( 3 ) Name Defined by Thermostats TestZone Thermostat ID 0 Ellipsis Feed…" at bounding box center [728, 274] width 1456 height 228
click at [1067, 334] on icon "Popover menu" at bounding box center [1065, 331] width 19 height 4
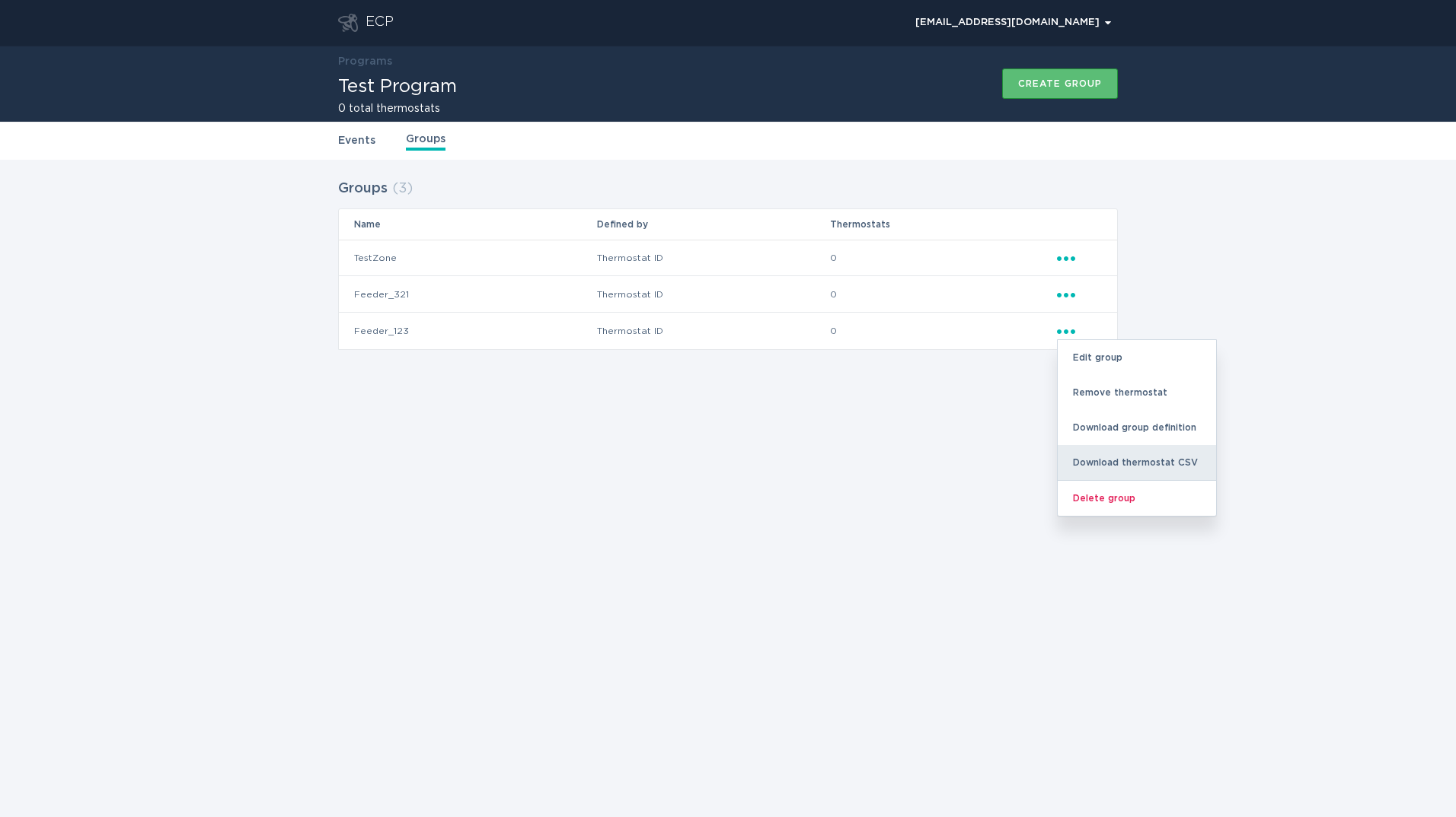
click at [1122, 459] on div "Download thermostat CSV" at bounding box center [1136, 463] width 159 height 35
click at [1169, 459] on div "Download thermostat CSV" at bounding box center [1136, 463] width 159 height 35
click at [921, 406] on div "ECP demandresponseopstest@gmail.com Chevron Programs Test Program 0 total therm…" at bounding box center [728, 408] width 1456 height 817
drag, startPoint x: 413, startPoint y: 327, endPoint x: 351, endPoint y: 333, distance: 62.3
click at [351, 333] on td "Feeder_123" at bounding box center [468, 330] width 258 height 36
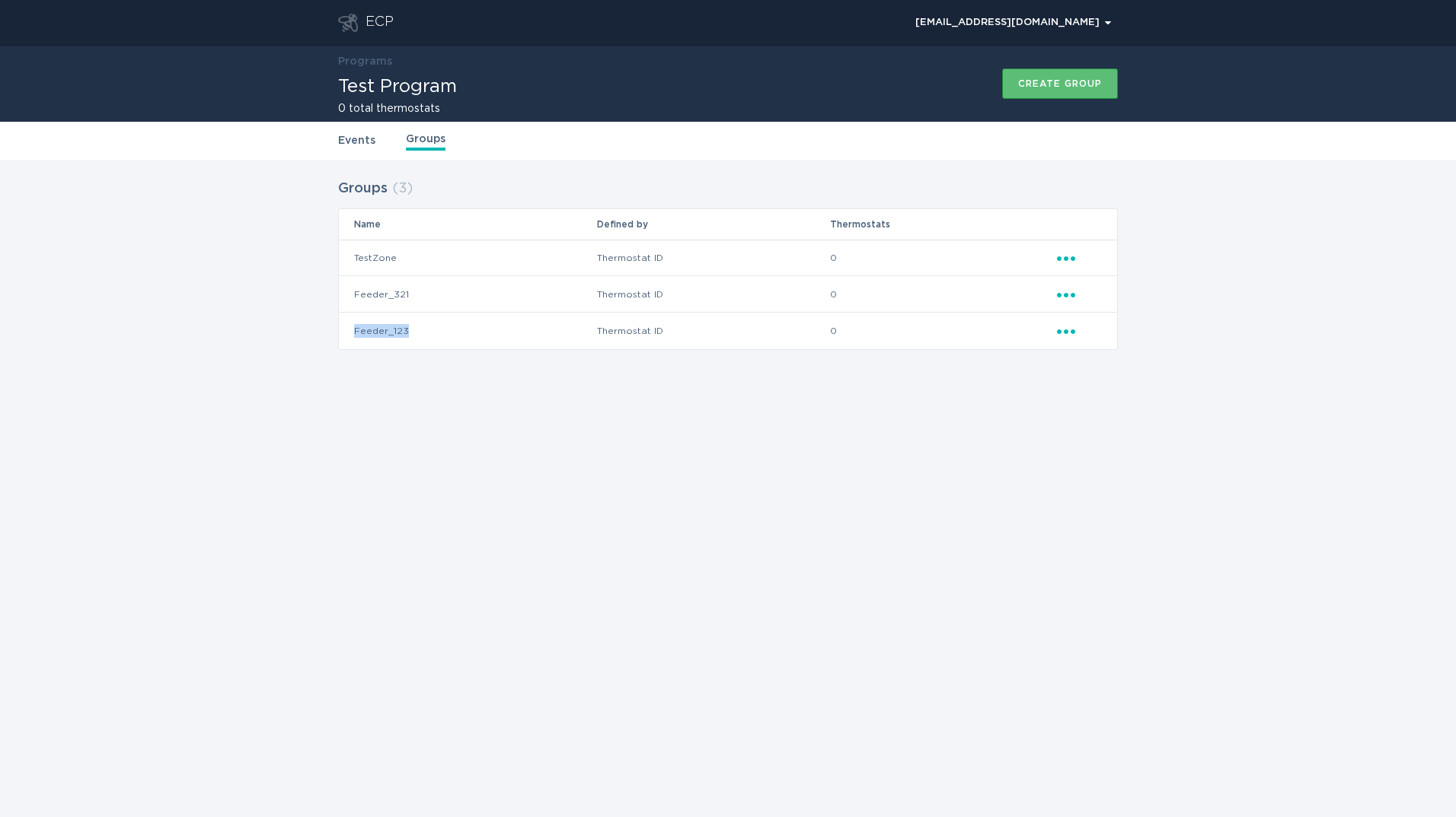
drag, startPoint x: 351, startPoint y: 333, endPoint x: 406, endPoint y: 330, distance: 55.1
click at [406, 330] on td "Feeder_123" at bounding box center [468, 330] width 258 height 36
click at [399, 332] on td "Feeder_123" at bounding box center [468, 330] width 258 height 36
click at [360, 328] on td "Feeder_123" at bounding box center [468, 330] width 258 height 36
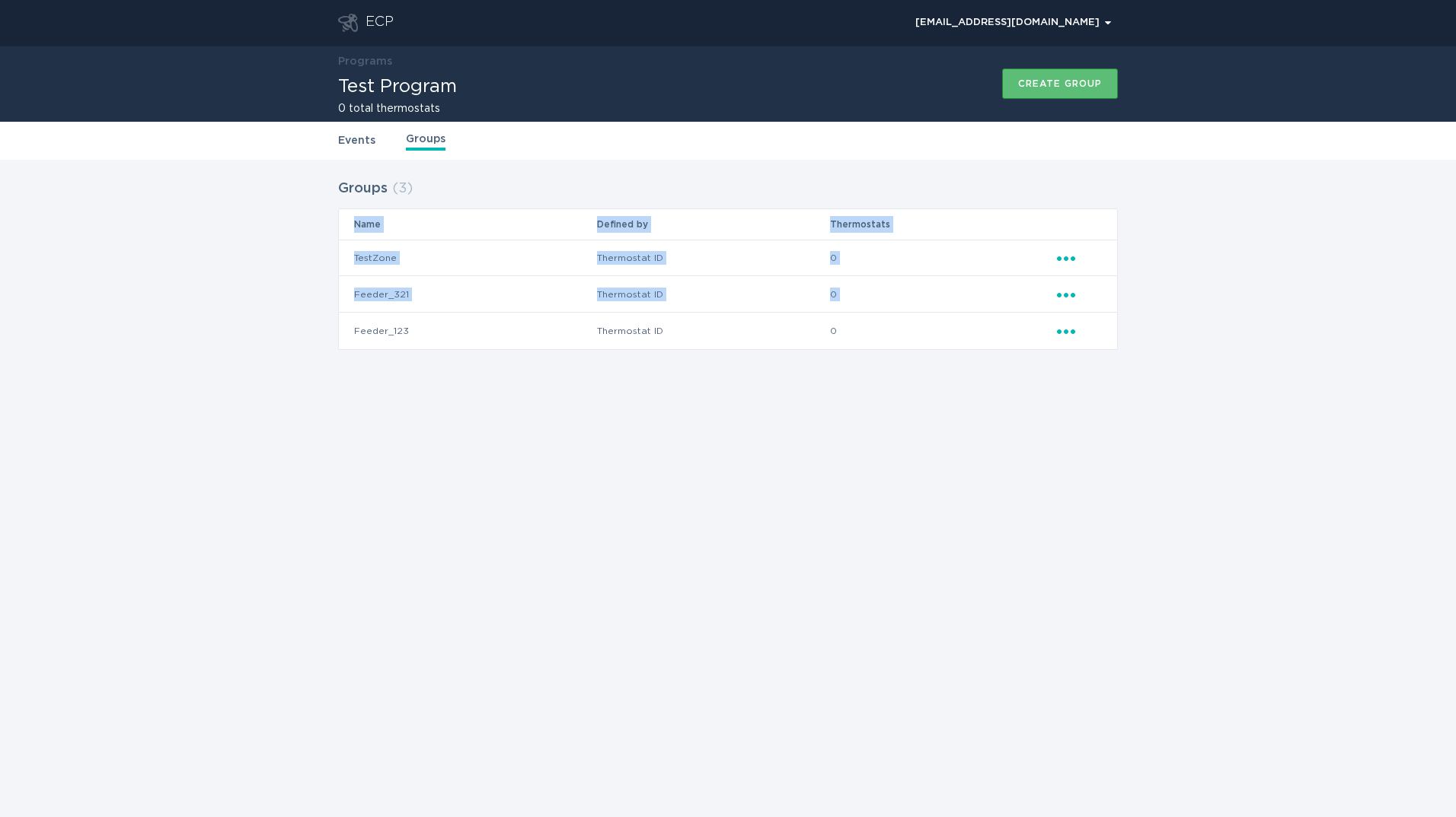
drag, startPoint x: 352, startPoint y: 328, endPoint x: 1096, endPoint y: 328, distance: 744.0
click at [1096, 328] on tr "Feeder_123 Thermostat ID 0 Ellipsis" at bounding box center [728, 330] width 778 height 36
click at [371, 314] on td "Feeder_123" at bounding box center [468, 330] width 258 height 36
drag, startPoint x: 371, startPoint y: 314, endPoint x: 377, endPoint y: 329, distance: 16.2
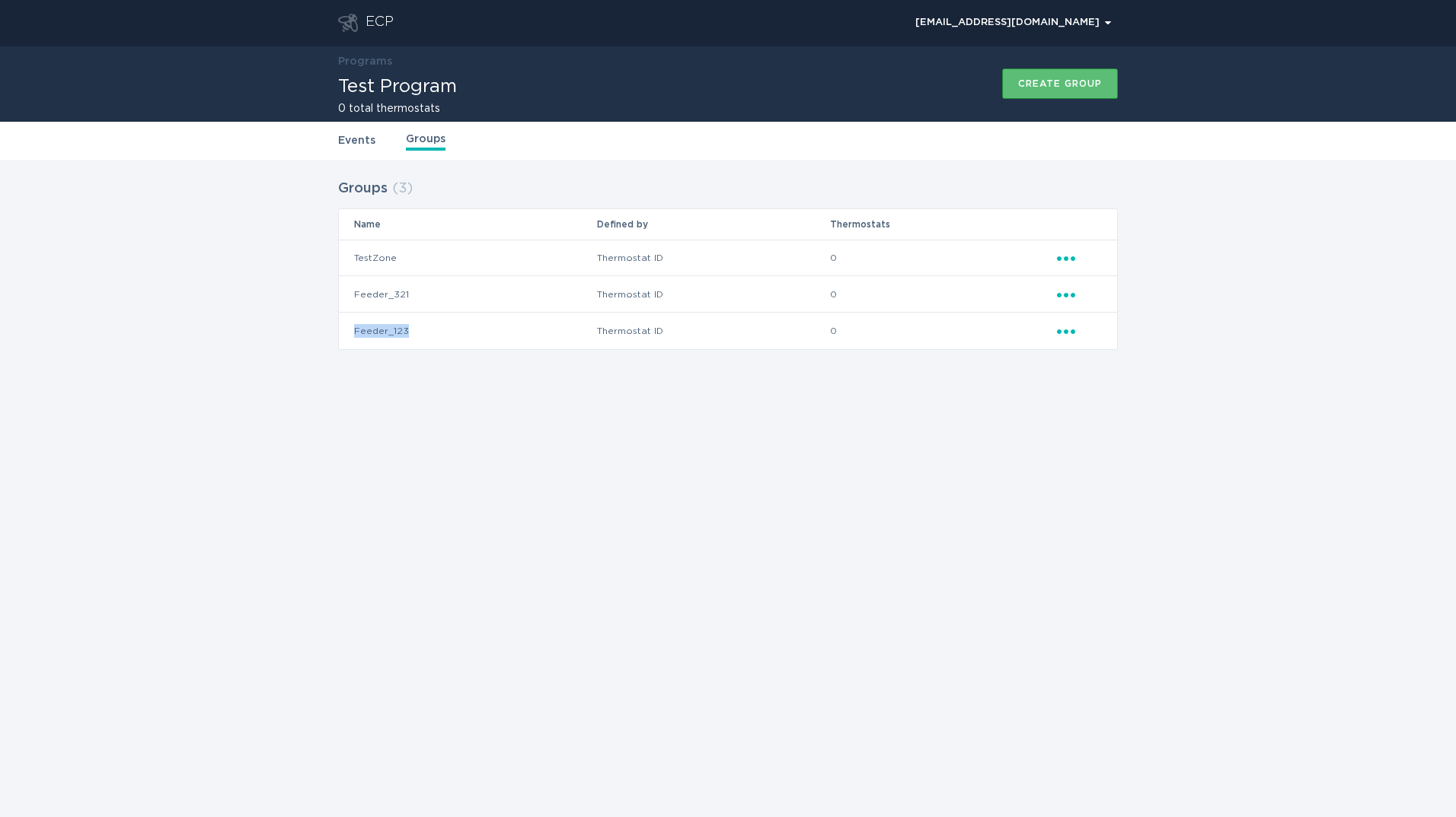
click at [377, 329] on td "Feeder_123" at bounding box center [468, 330] width 258 height 36
drag, startPoint x: 352, startPoint y: 294, endPoint x: 1157, endPoint y: 285, distance: 805.1
click at [1157, 285] on div "Groups ( 3 ) Name Defined by Thermostats TestZone Thermostat ID 0 Ellipsis Feed…" at bounding box center [728, 274] width 1456 height 228
click at [763, 298] on td "Thermostat ID" at bounding box center [713, 294] width 234 height 36
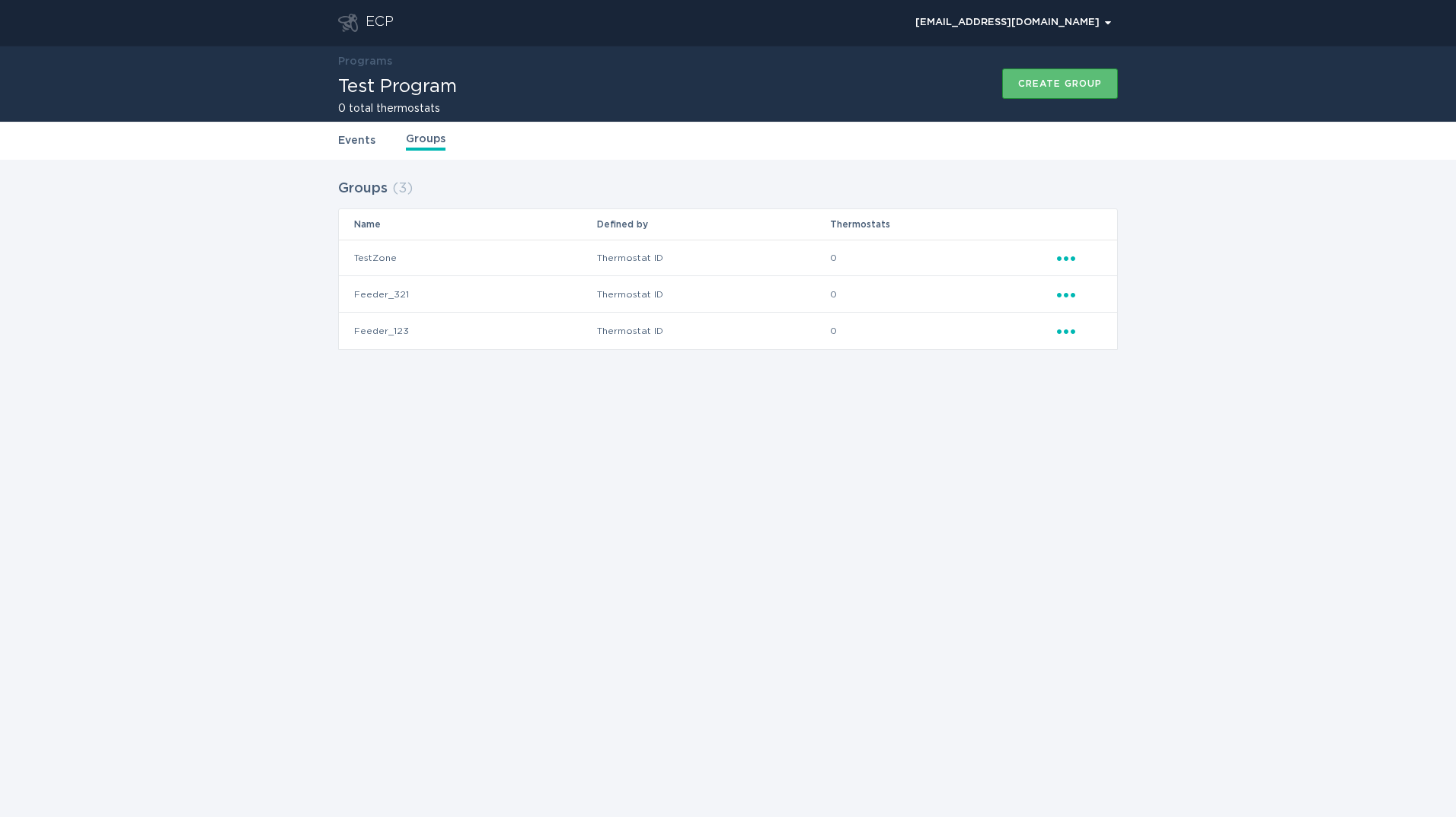
click at [1068, 303] on td "Ellipsis" at bounding box center [1087, 294] width 61 height 36
click at [1067, 296] on icon "Popover menu" at bounding box center [1065, 295] width 19 height 4
click at [1096, 454] on div "Delete group" at bounding box center [1136, 461] width 159 height 35
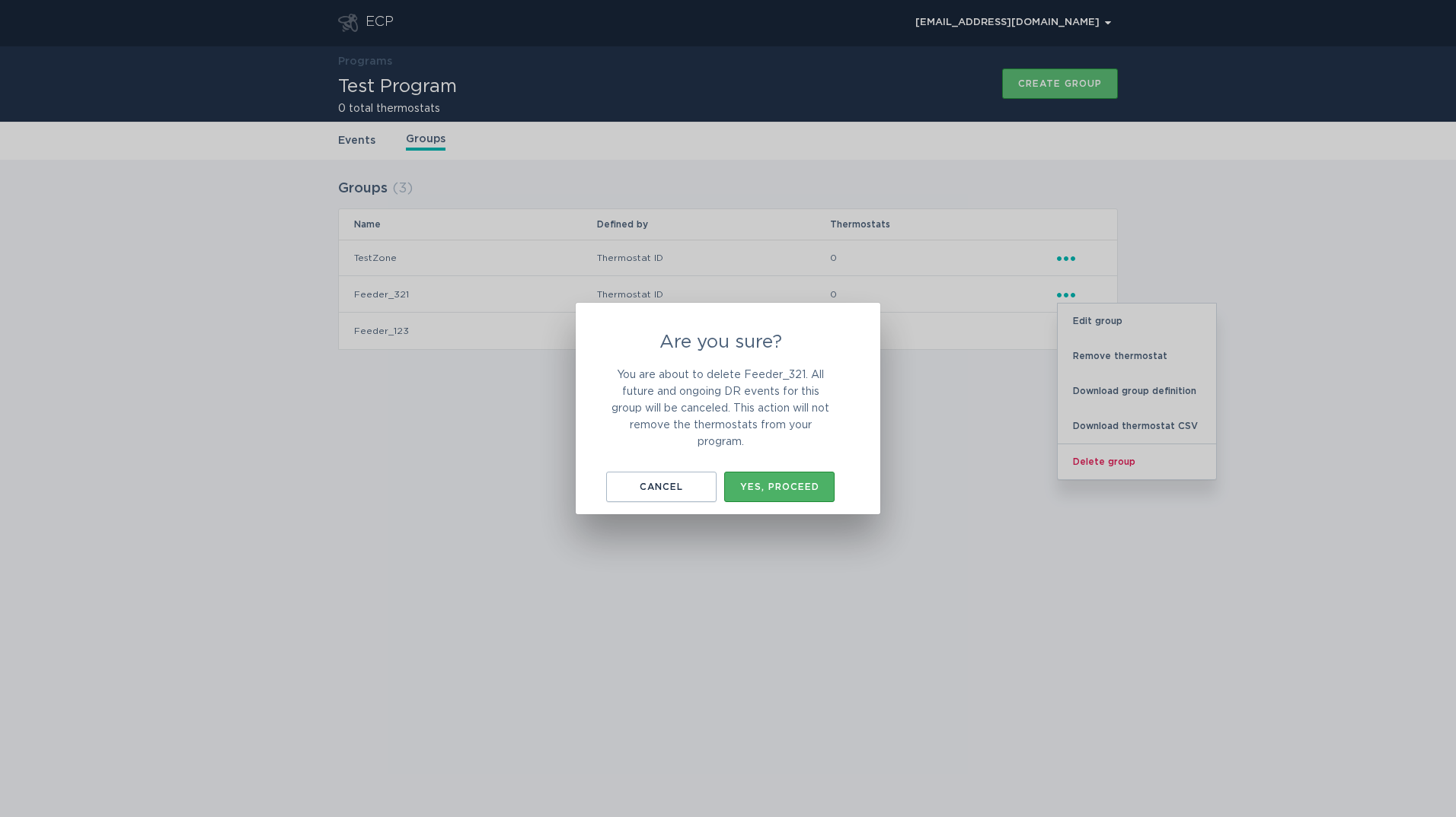
click at [796, 486] on div "Yes, proceed" at bounding box center [778, 487] width 95 height 9
click at [781, 486] on div "Yes, proceed" at bounding box center [778, 487] width 95 height 9
click at [292, 180] on div "Are you sure? You are about to delete Feeder_321. All future and ongoing DR eve…" at bounding box center [728, 408] width 1456 height 817
click at [666, 489] on div "Cancel" at bounding box center [661, 487] width 95 height 9
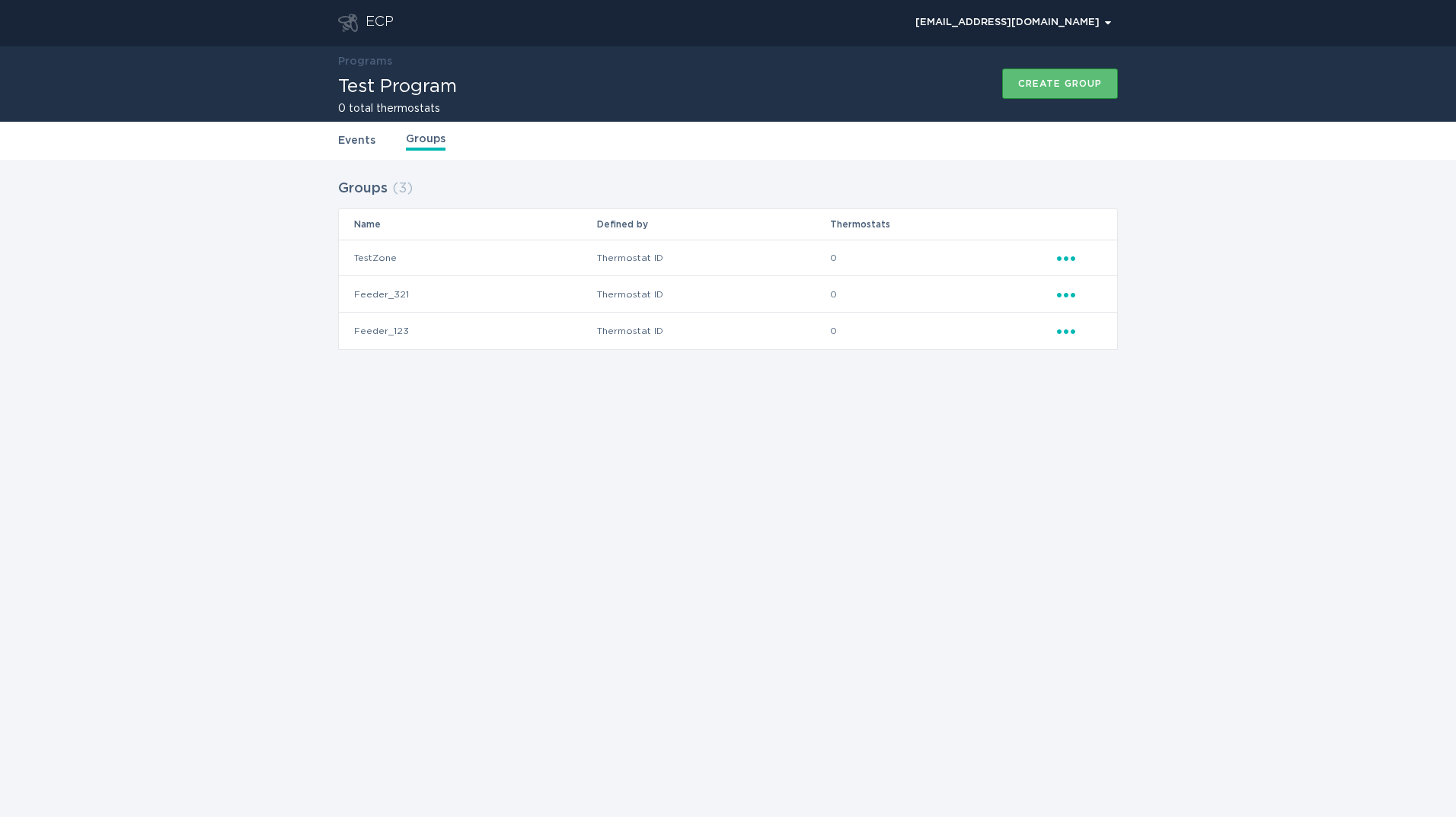
click at [362, 133] on link "Events" at bounding box center [357, 141] width 37 height 17
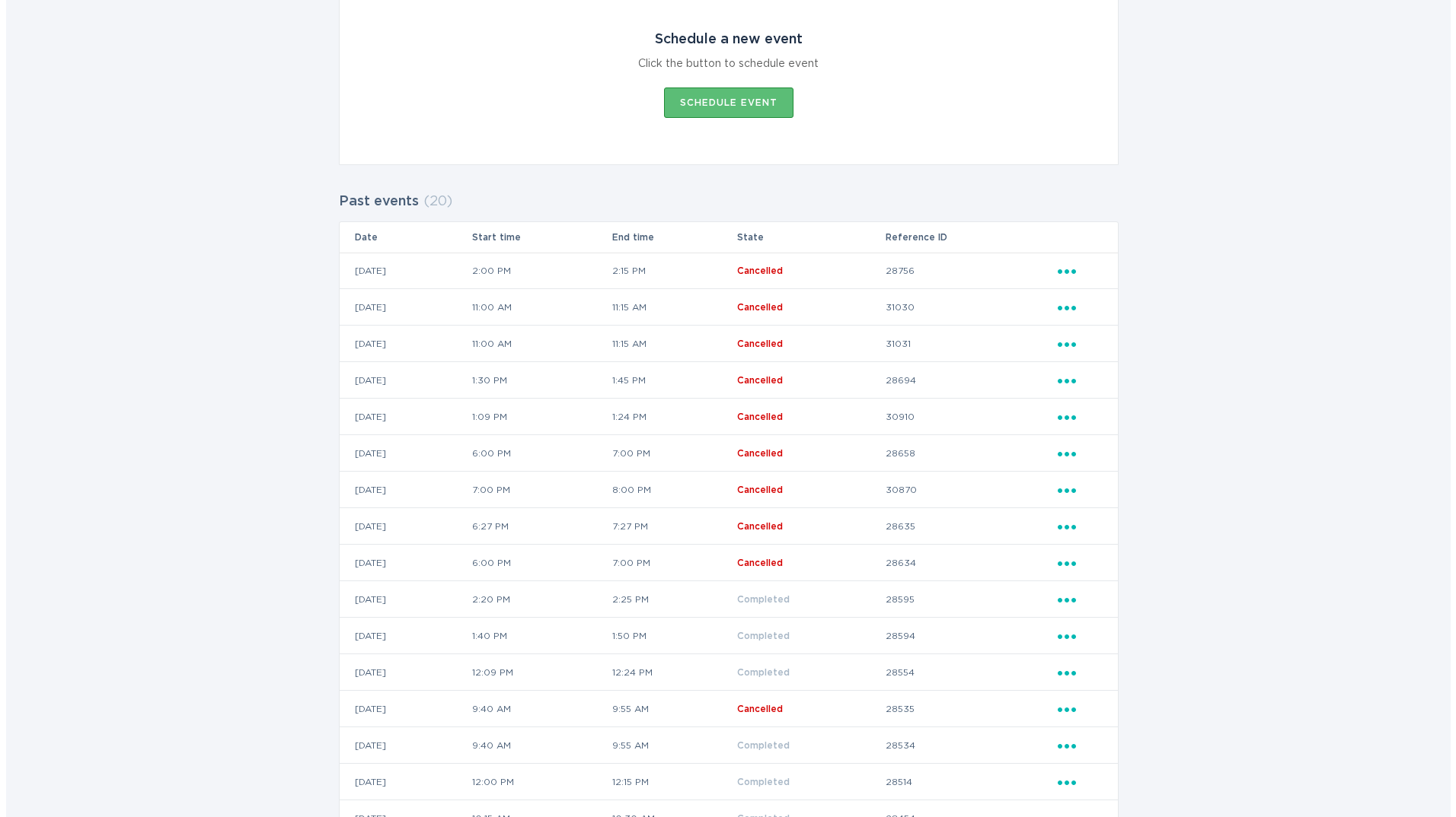
scroll to position [304, 0]
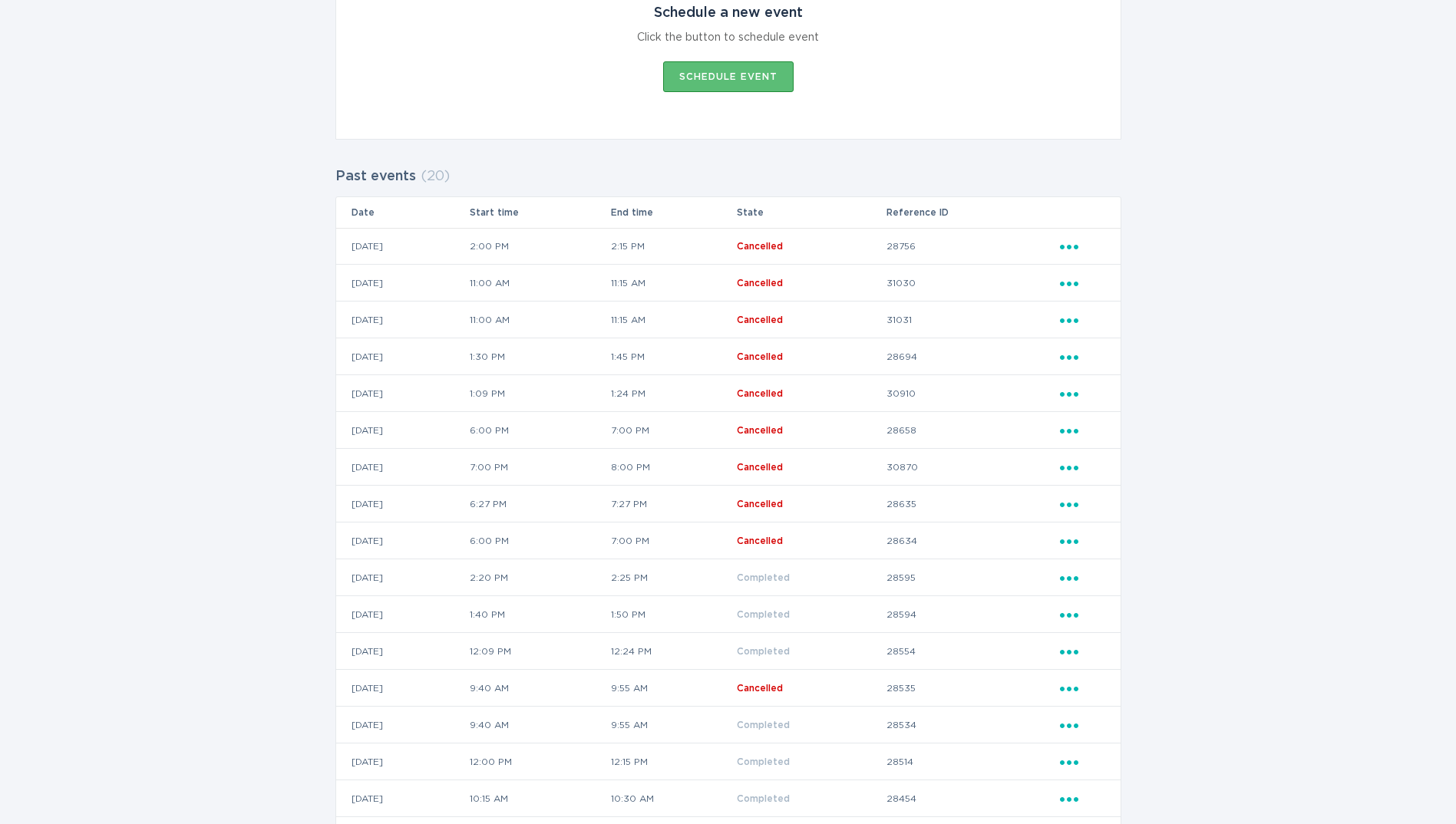
click at [1060, 579] on icon "Ellipsis" at bounding box center [1070, 576] width 21 height 13
click at [1106, 611] on div "View event summary" at bounding box center [1140, 605] width 160 height 36
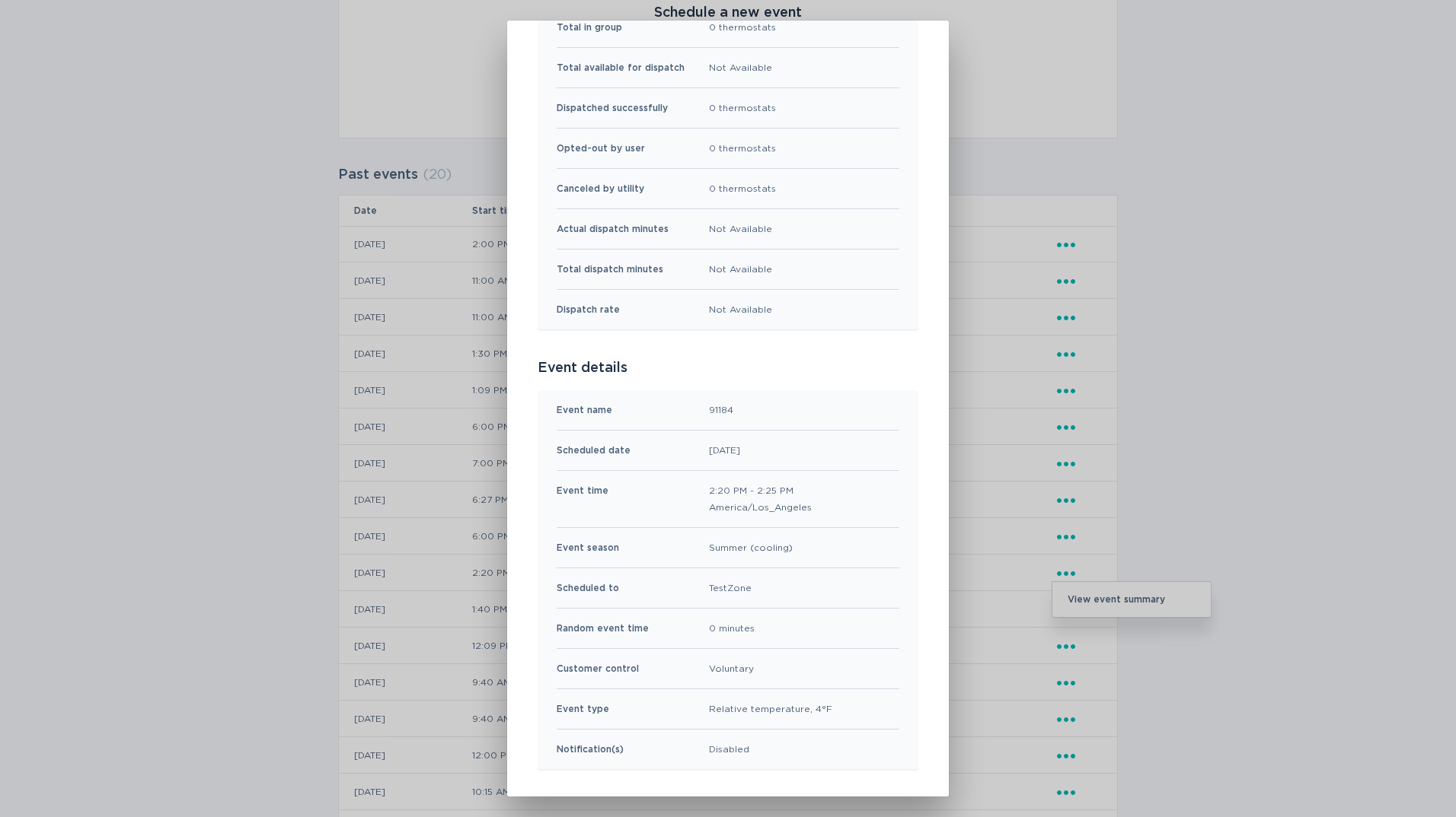
scroll to position [153, 0]
drag, startPoint x: 741, startPoint y: 587, endPoint x: 704, endPoint y: 585, distance: 37.1
click at [704, 585] on div "Scheduled to TestZone" at bounding box center [728, 589] width 343 height 41
click at [1251, 546] on div "Test Program Event Summary Exit Event results Total in group 0 thermostats Tota…" at bounding box center [728, 408] width 1456 height 817
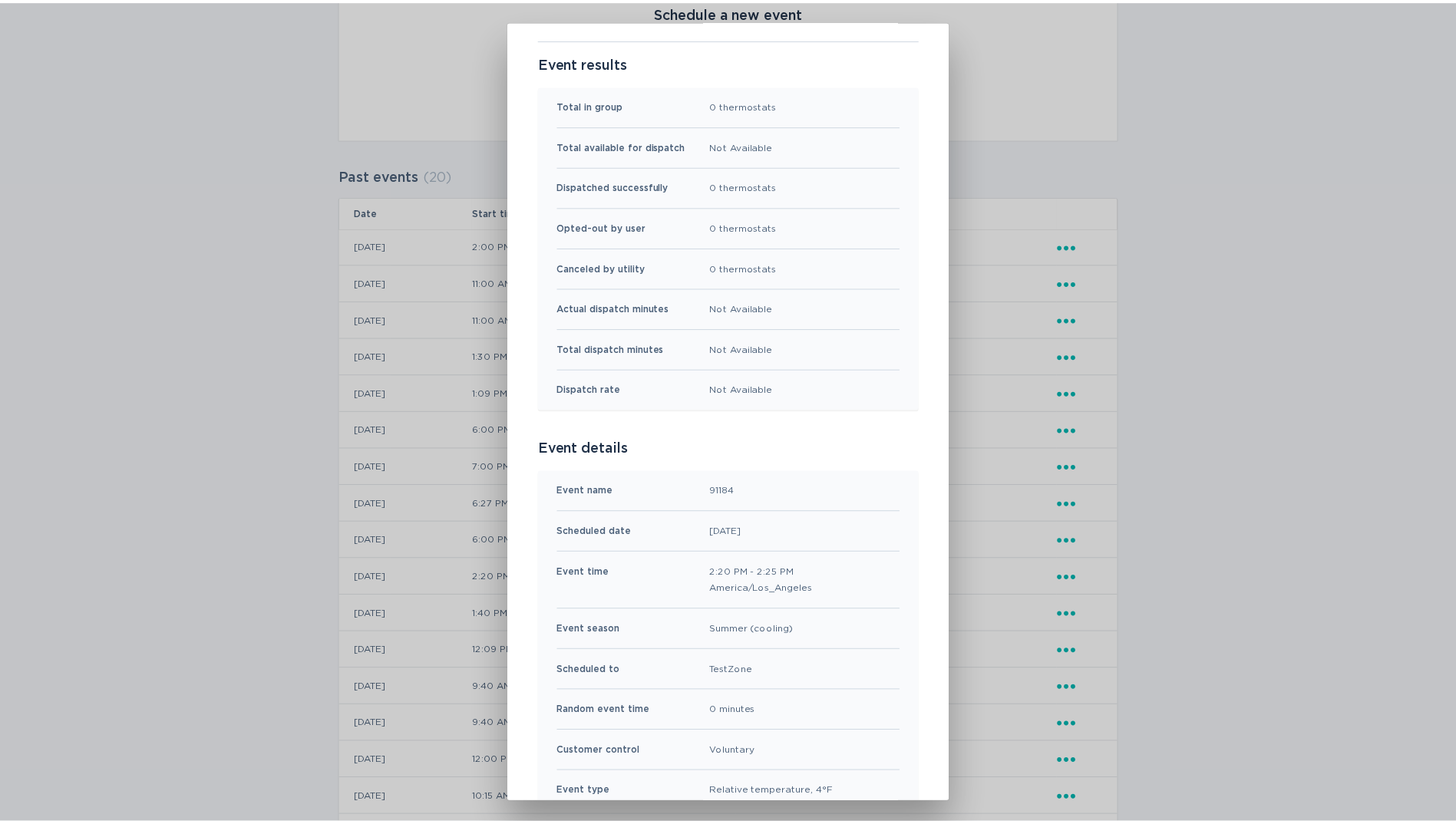
scroll to position [0, 0]
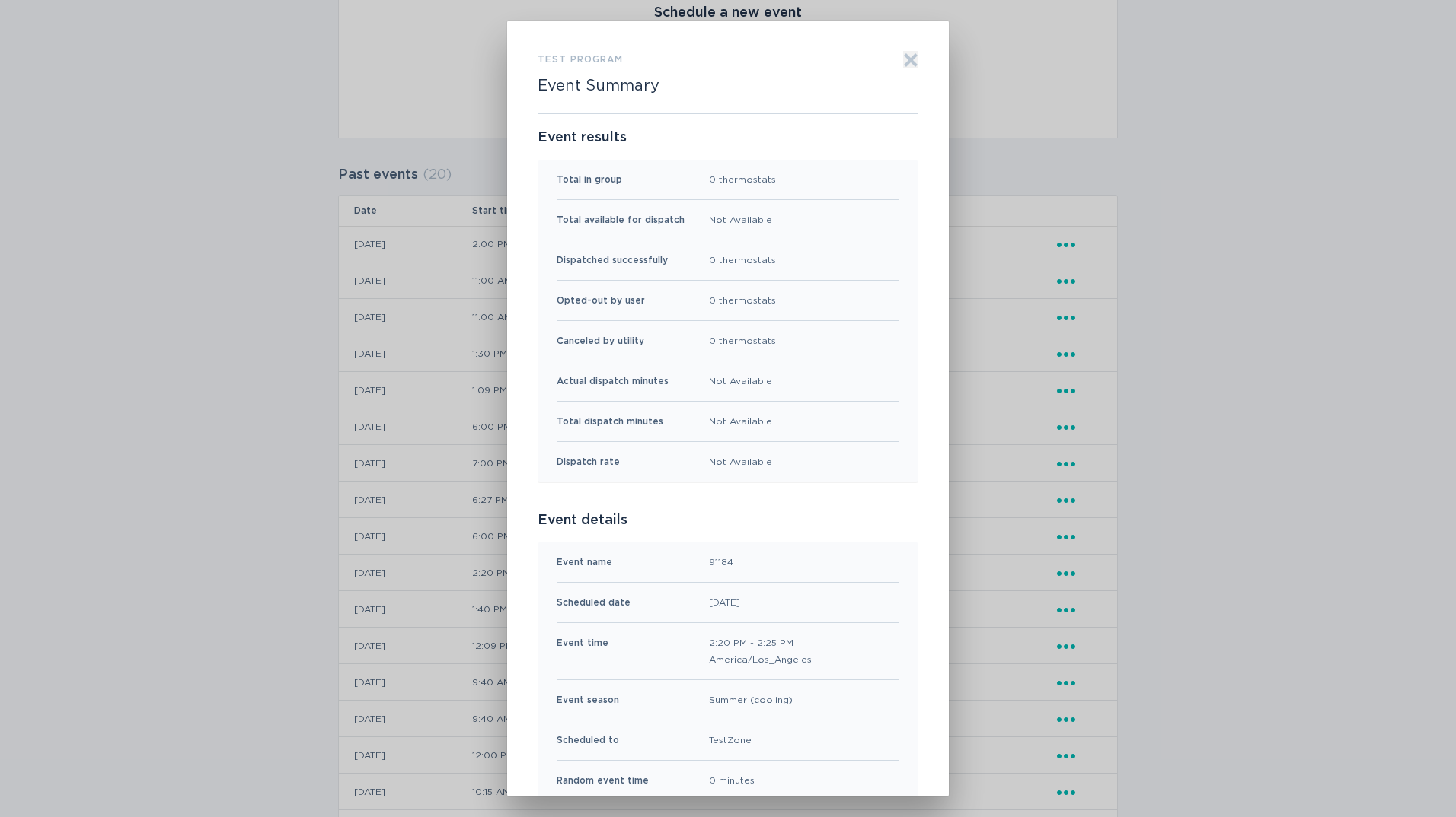
click at [905, 63] on icon "Exit" at bounding box center [910, 59] width 15 height 15
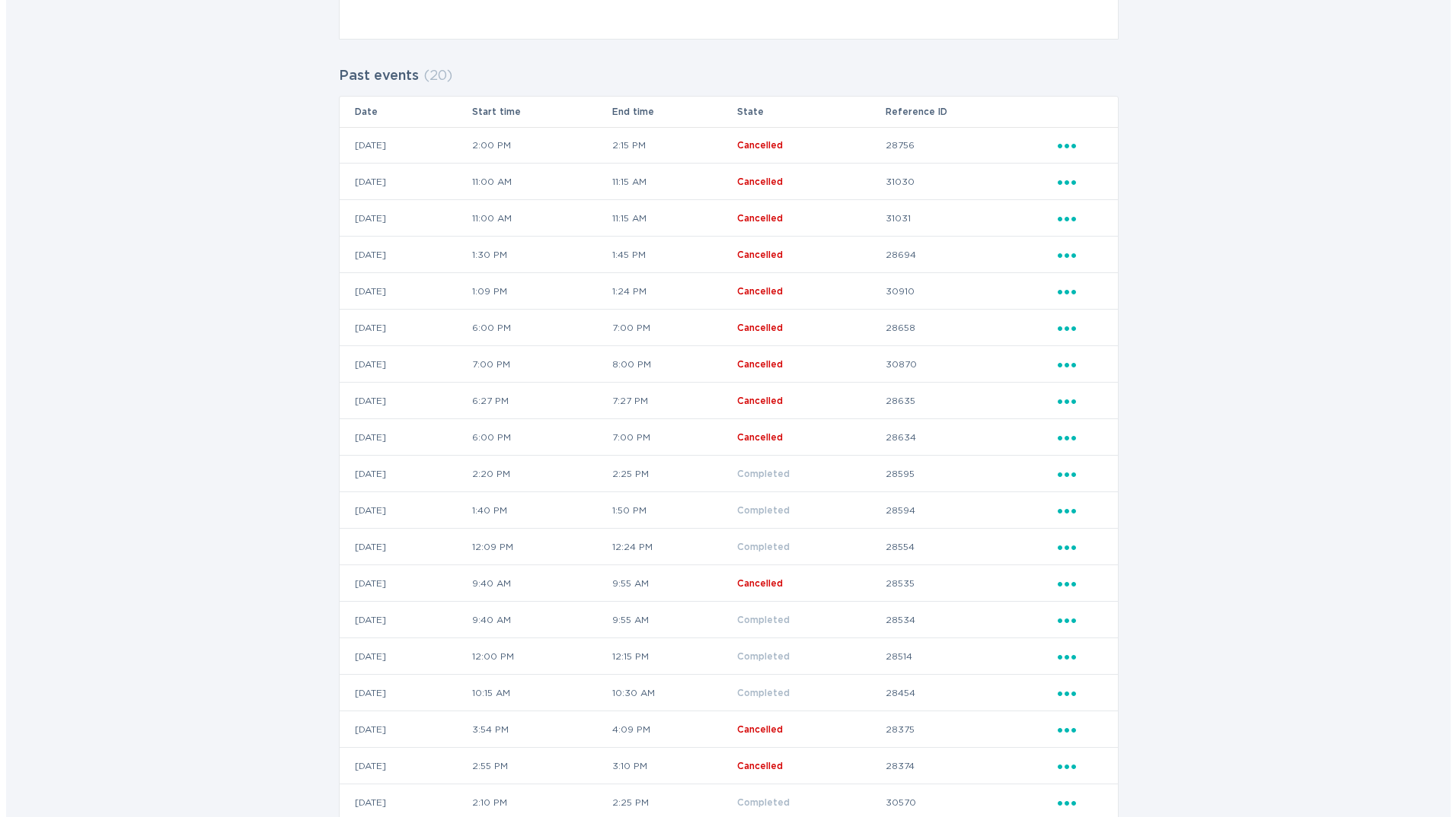
scroll to position [482, 0]
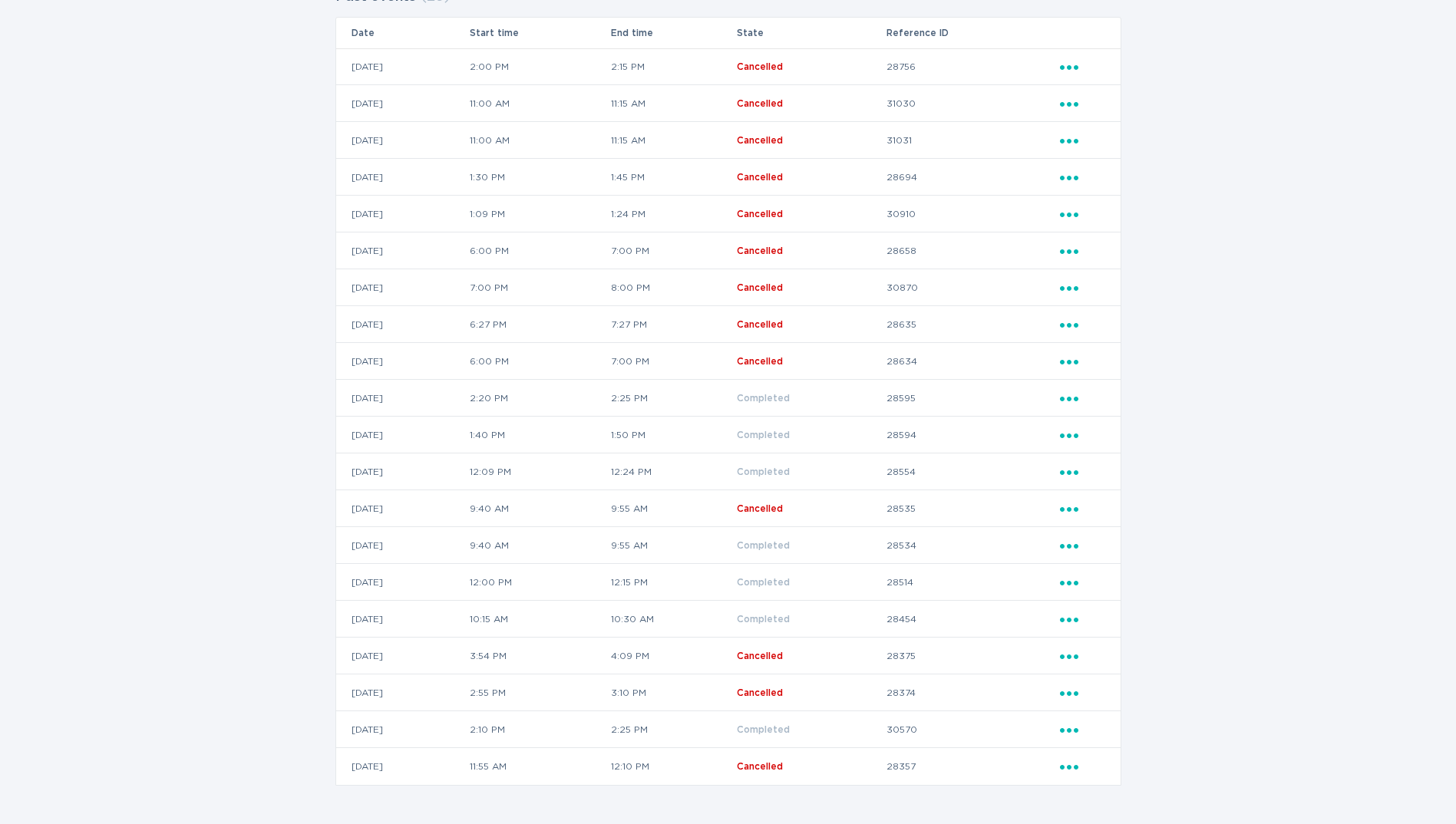
click at [1065, 506] on icon "Ellipsis" at bounding box center [1070, 507] width 21 height 13
click at [1092, 536] on div "View event summary" at bounding box center [1140, 536] width 160 height 36
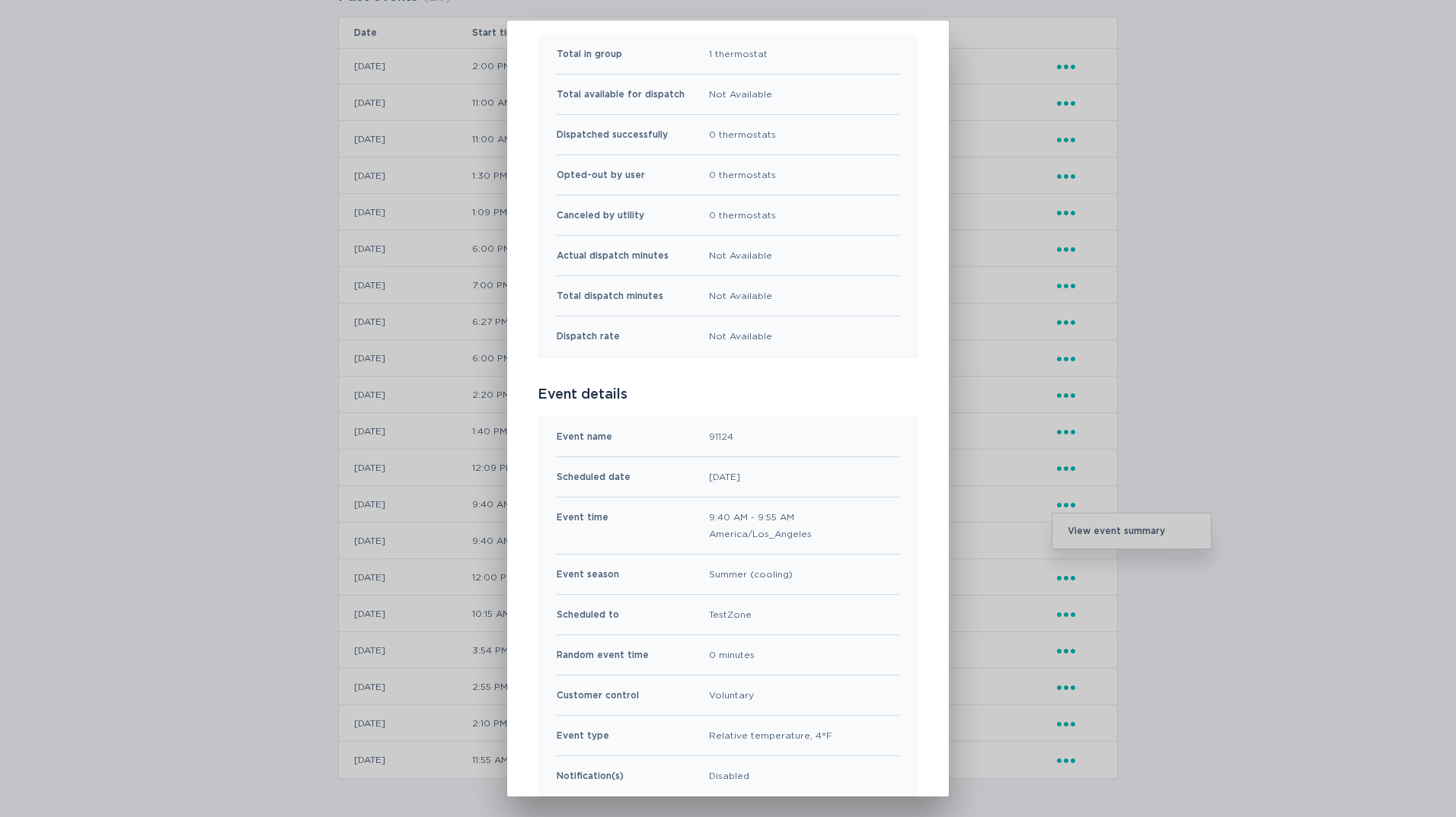
scroll to position [152, 0]
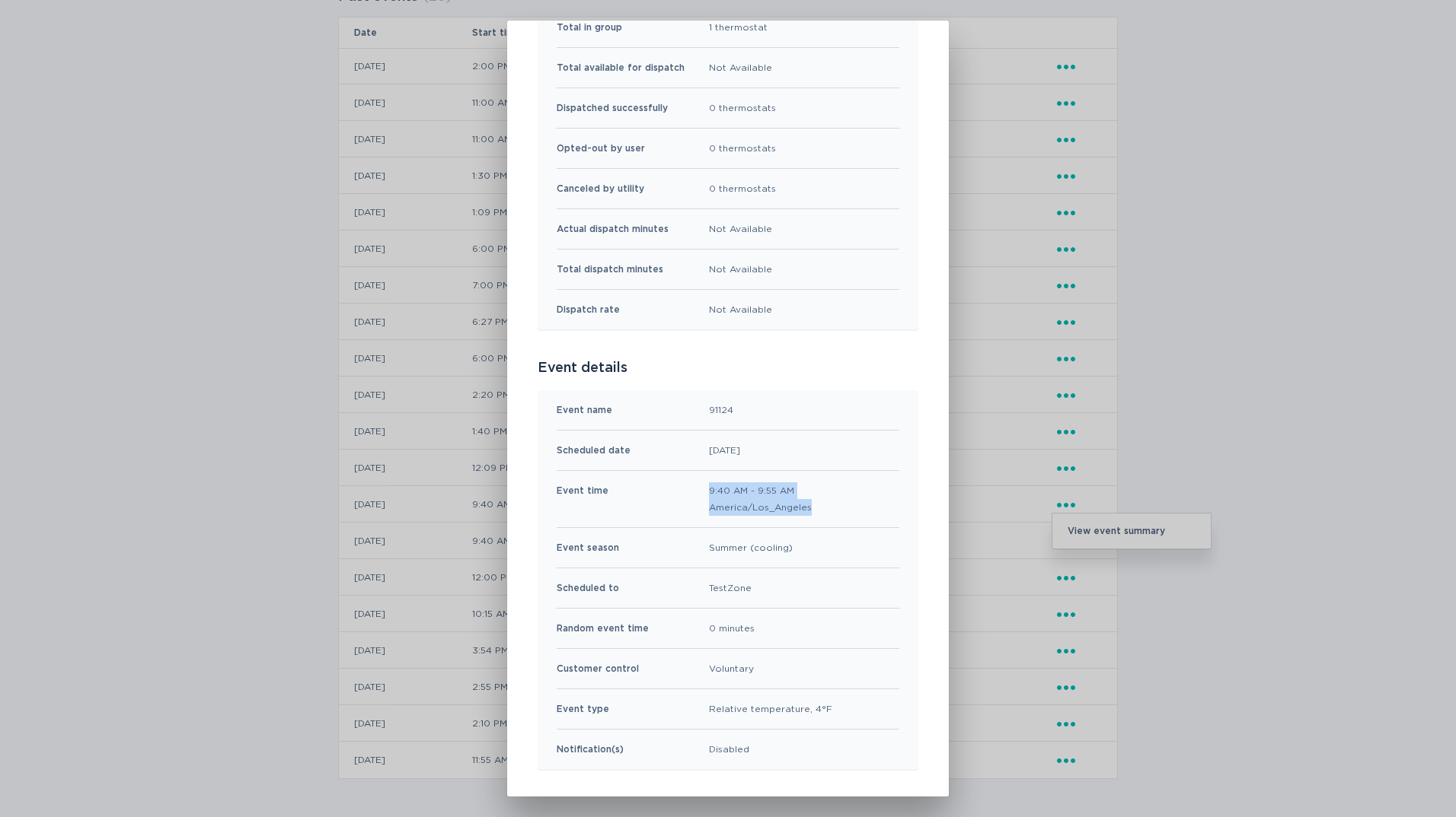
drag, startPoint x: 702, startPoint y: 491, endPoint x: 815, endPoint y: 502, distance: 113.5
click at [815, 502] on div "Event time 9:40 AM - 9:55 AM America/Los_Angeles" at bounding box center [728, 499] width 343 height 57
click at [796, 667] on div "Customer control Voluntary" at bounding box center [728, 669] width 343 height 41
drag, startPoint x: 829, startPoint y: 706, endPoint x: 699, endPoint y: 703, distance: 130.0
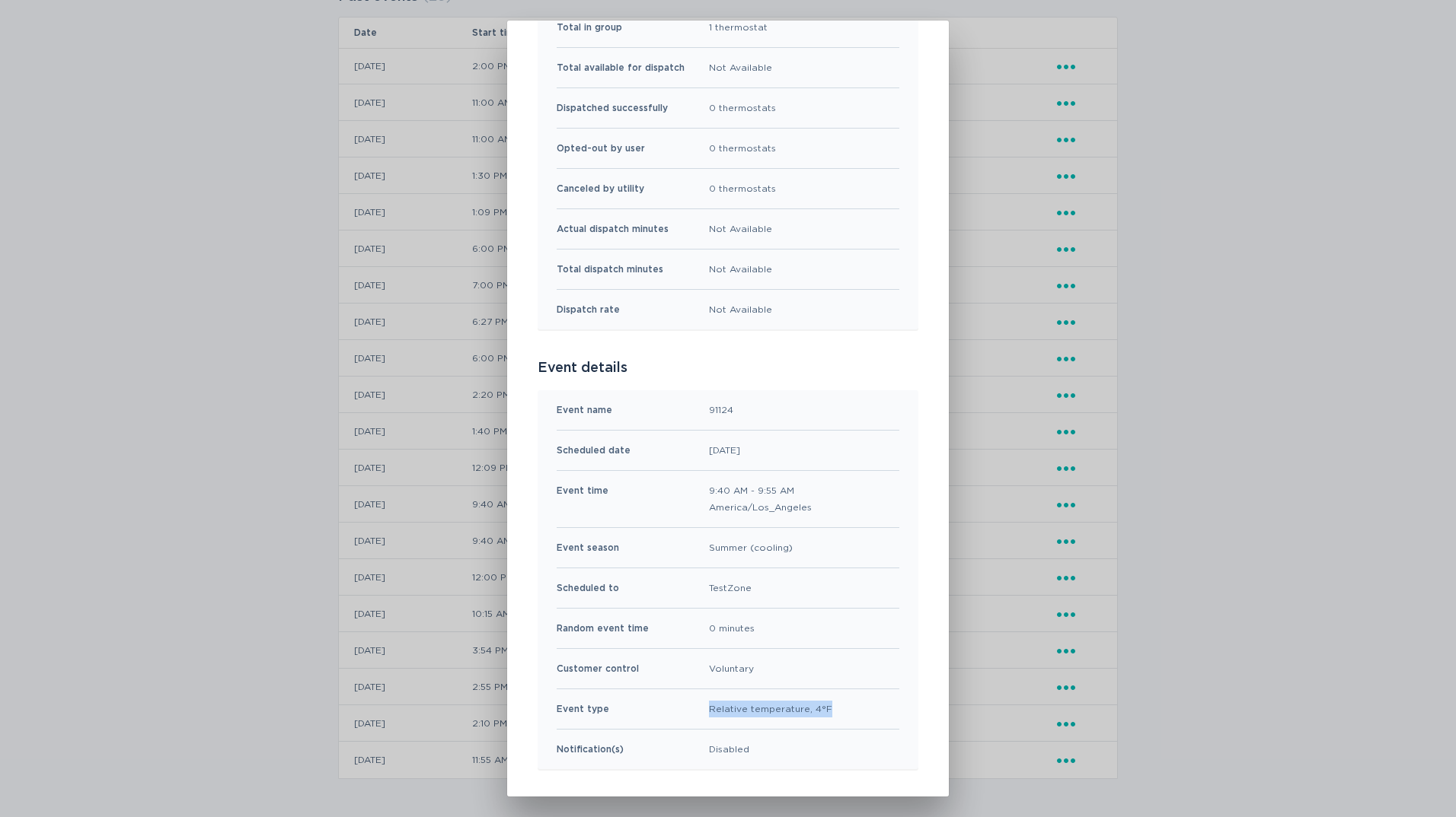
click at [699, 703] on div "Event type Relative temperature, 4°F" at bounding box center [728, 710] width 343 height 41
drag, startPoint x: 699, startPoint y: 703, endPoint x: 658, endPoint y: 657, distance: 61.6
click at [658, 657] on div "Customer control Voluntary" at bounding box center [728, 669] width 343 height 41
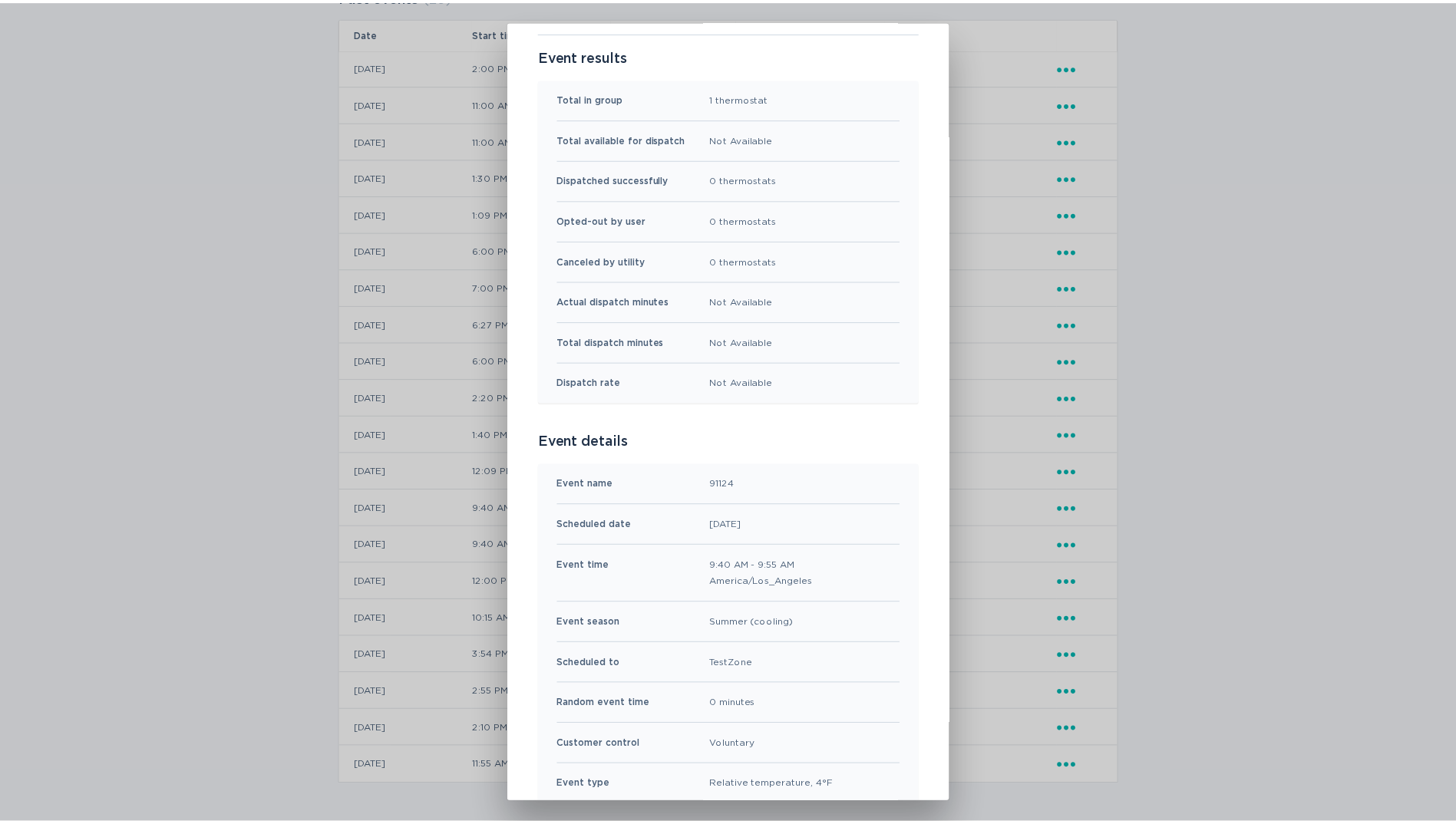
scroll to position [0, 0]
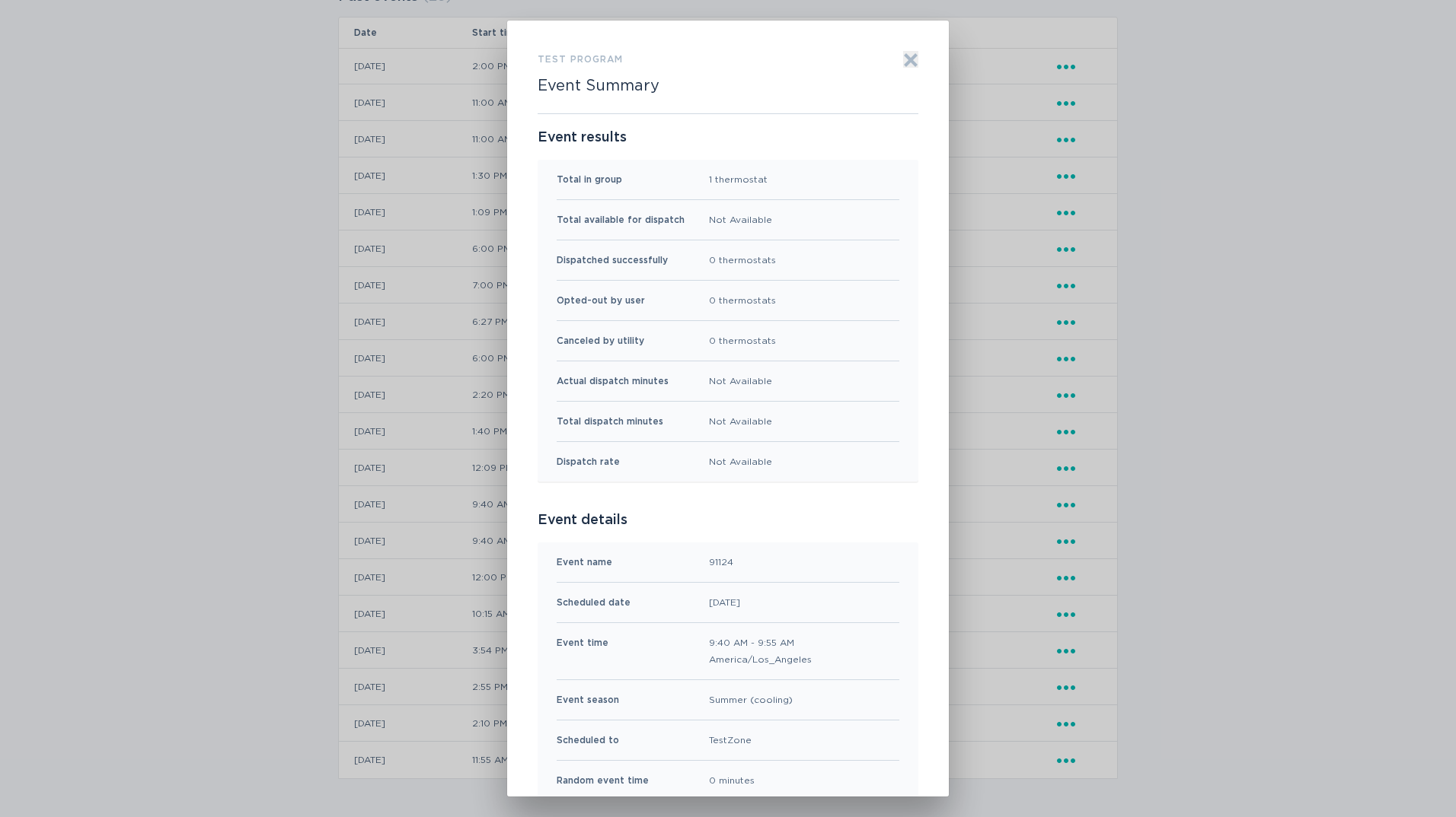
click at [886, 72] on div "Test Program Event Summary Exit" at bounding box center [728, 82] width 381 height 63
click at [903, 63] on icon "Exit" at bounding box center [910, 59] width 15 height 15
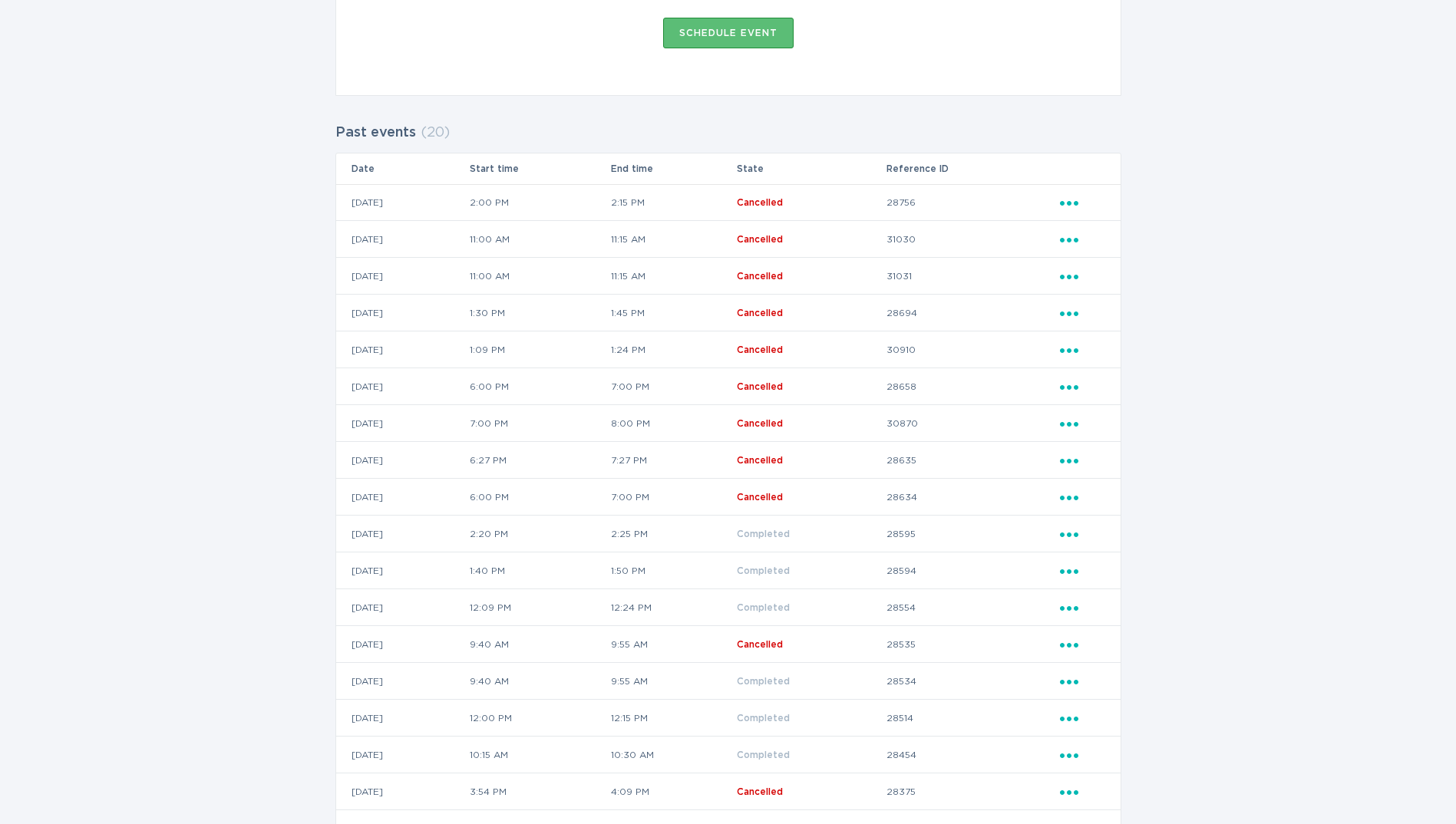
scroll to position [333, 0]
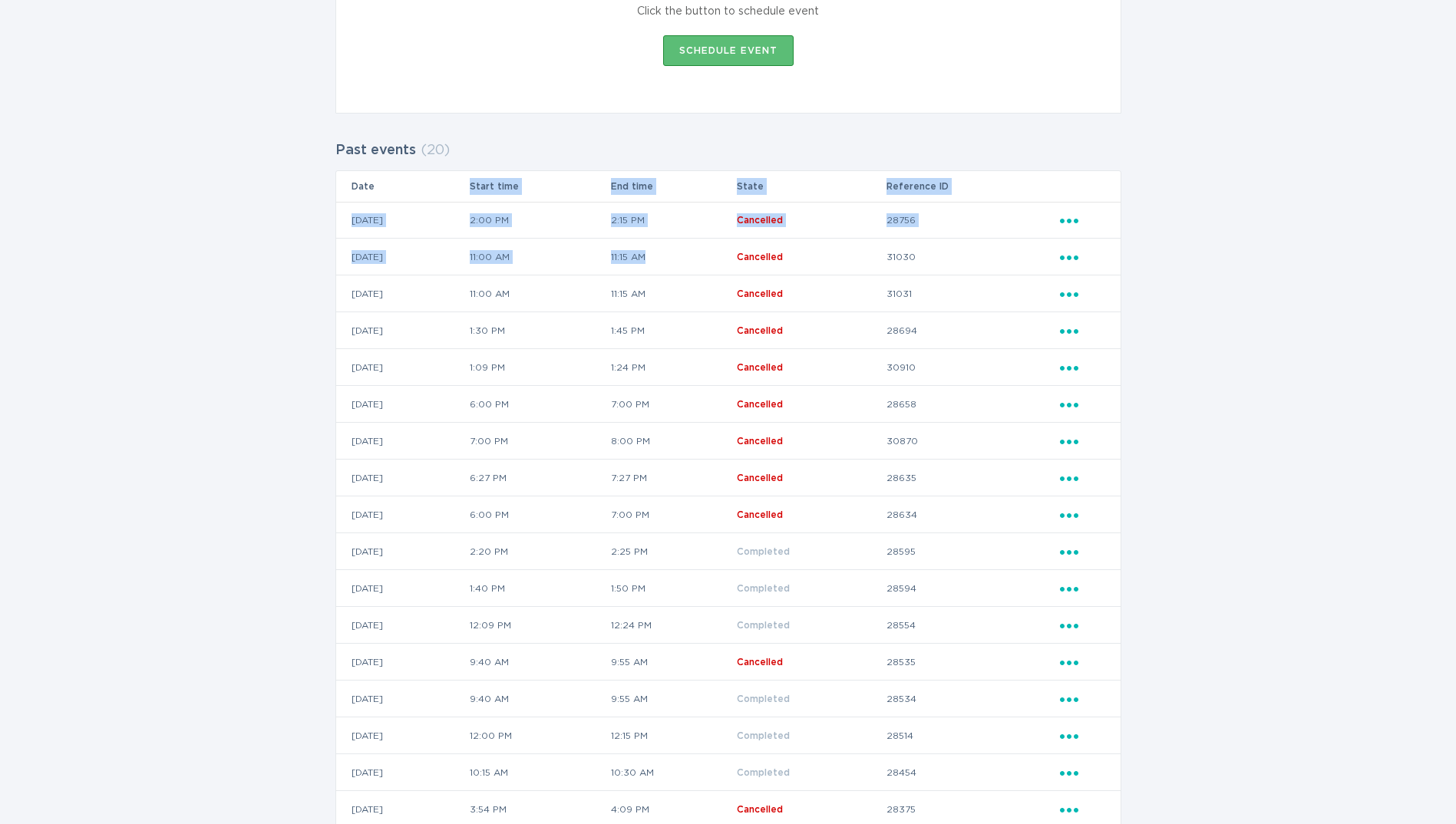
drag, startPoint x: 537, startPoint y: 180, endPoint x: 742, endPoint y: 243, distance: 214.5
click at [742, 243] on table "Date Start time End time State Reference ID 21 / 03 / 2025 2:00 PM 2:15 PM Canc…" at bounding box center [728, 555] width 786 height 770
drag, startPoint x: 742, startPoint y: 243, endPoint x: 861, endPoint y: 225, distance: 120.4
click at [861, 225] on td "Cancelled" at bounding box center [811, 220] width 151 height 37
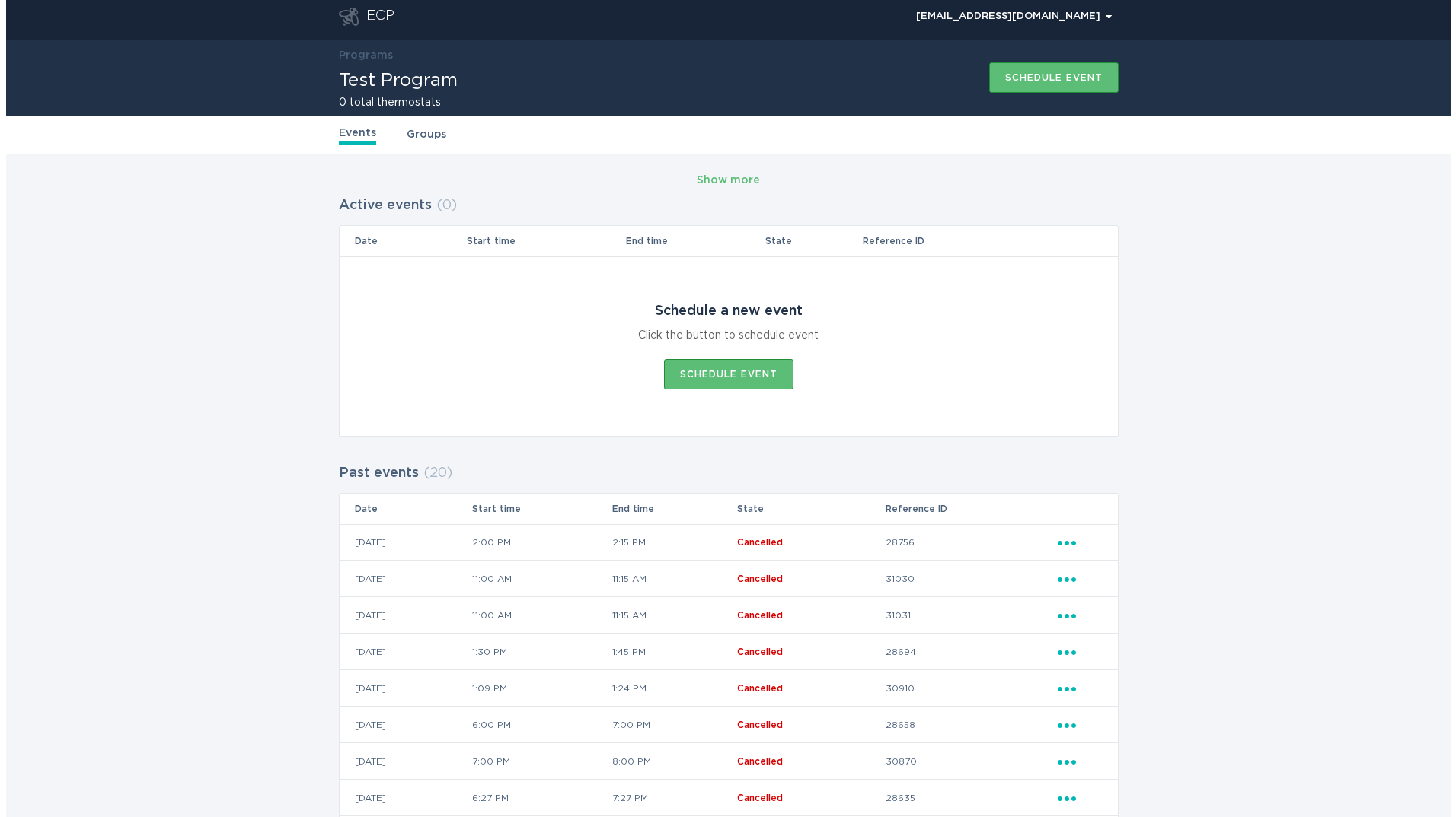
scroll to position [0, 0]
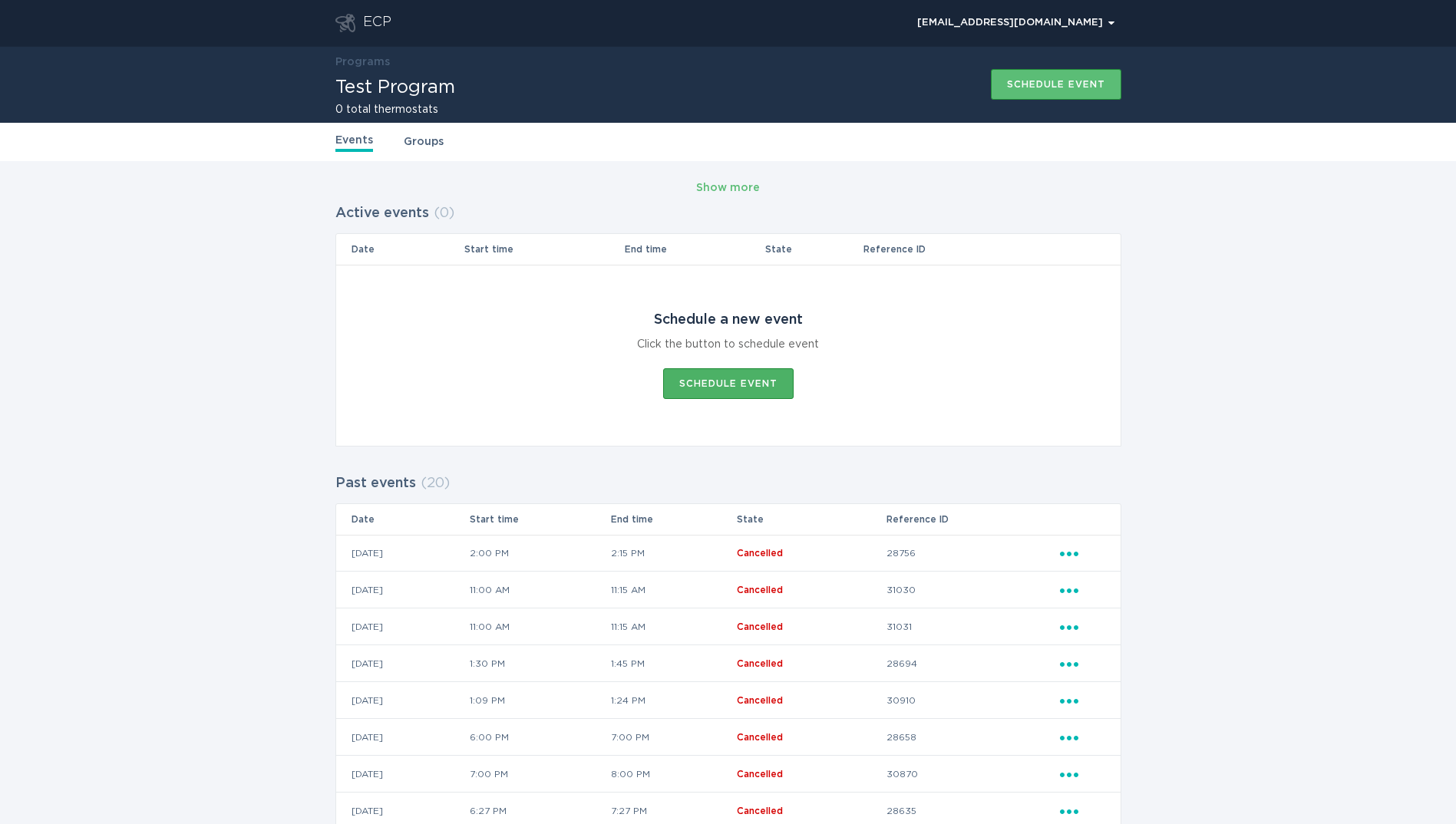
click at [740, 384] on div "Schedule event" at bounding box center [728, 384] width 98 height 9
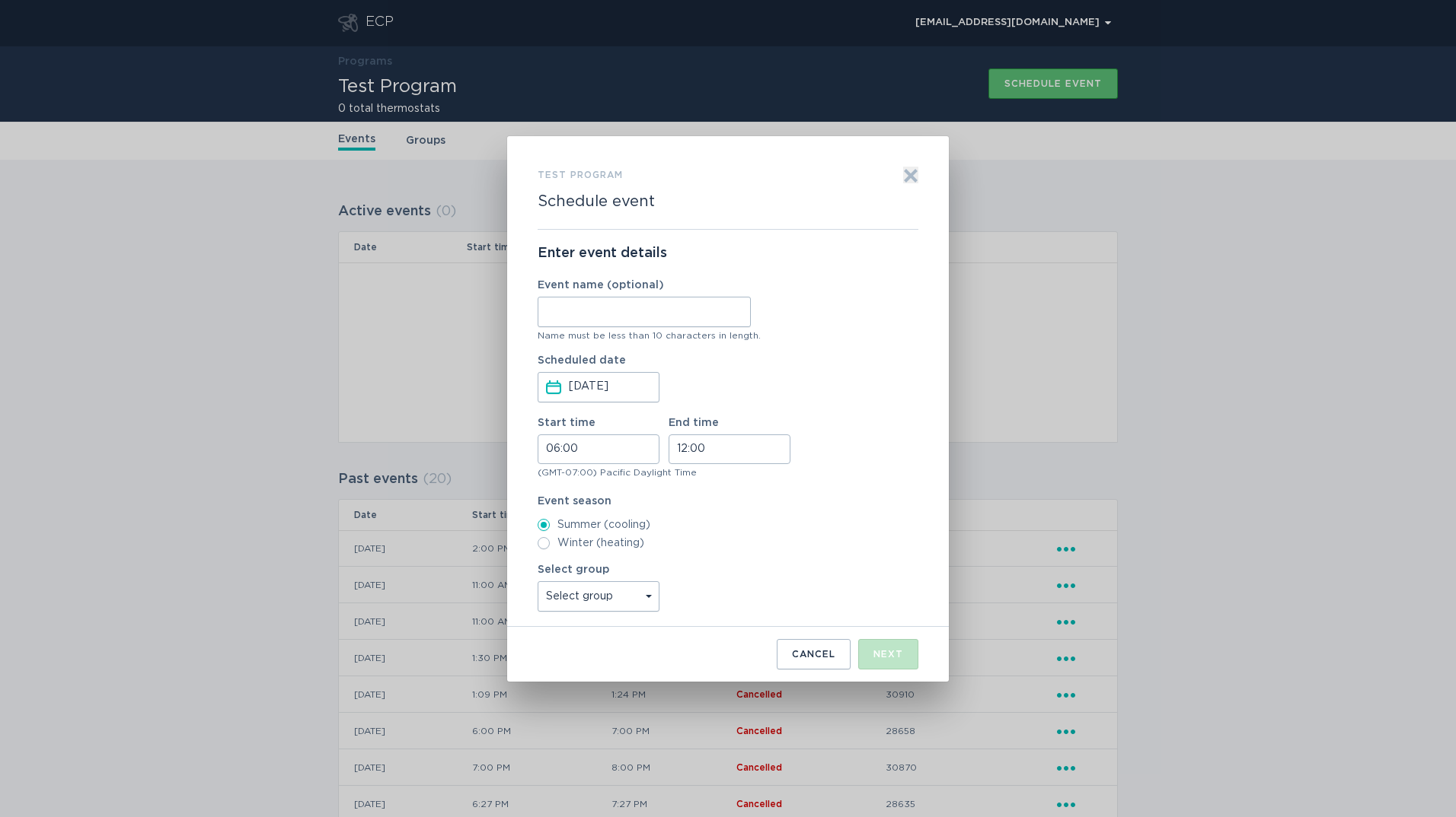
click at [662, 318] on input "Event name (optional)" at bounding box center [644, 312] width 213 height 30
click at [617, 311] on input "TestEvent" at bounding box center [644, 312] width 213 height 30
type input "TestEvent3"
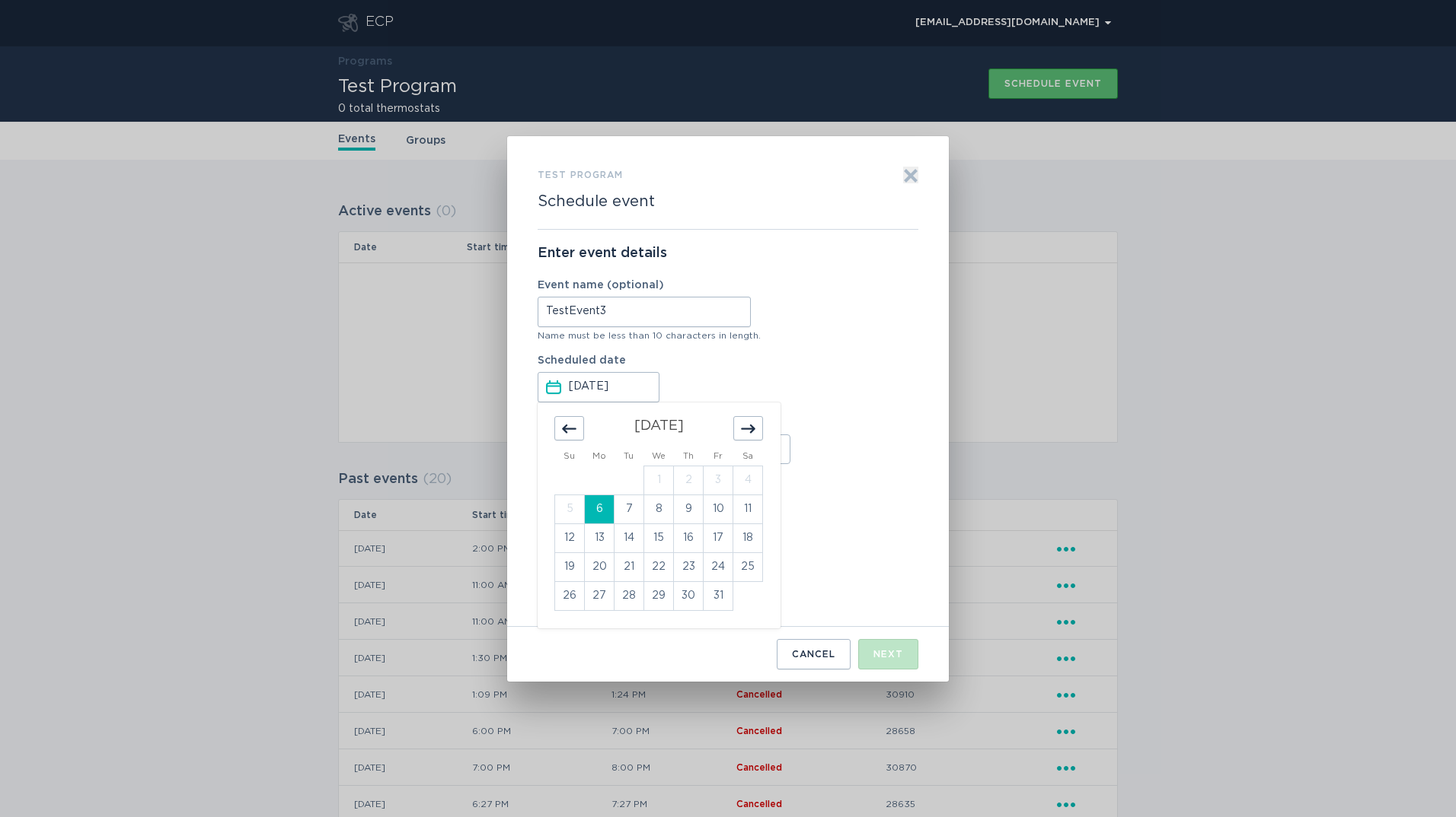
click at [623, 390] on input "Oct 6, 2025" at bounding box center [613, 387] width 89 height 29
click at [629, 509] on td "7" at bounding box center [630, 509] width 30 height 29
type input "Oct 7, 2025"
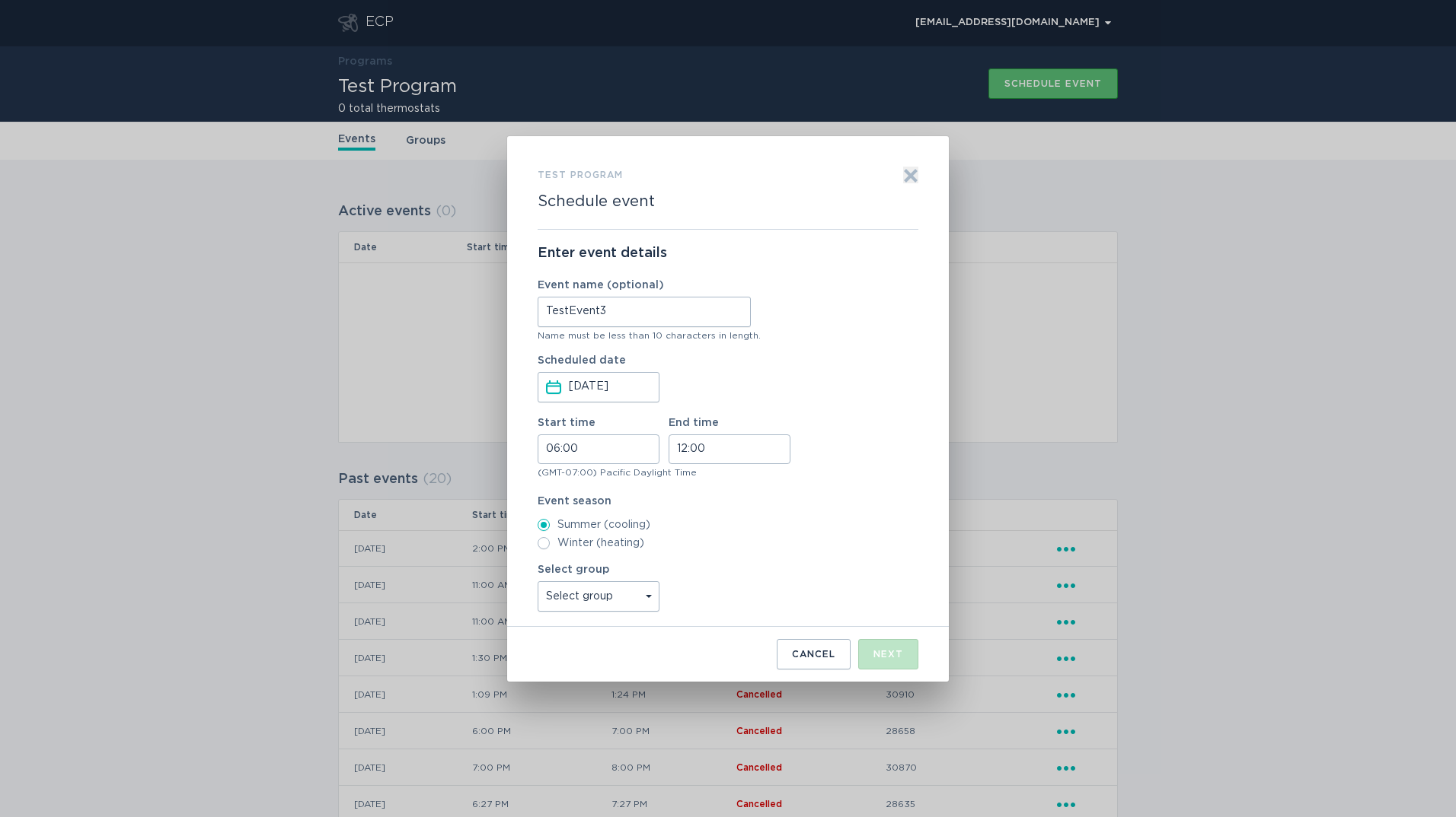
drag, startPoint x: 609, startPoint y: 583, endPoint x: 626, endPoint y: 598, distance: 22.7
click at [609, 583] on select "Select group TestZone All thermostats Feeder_321 Feeder_123" at bounding box center [599, 597] width 122 height 30
select select "61e17be68d074e0f952e7797b358504f"
click at [538, 582] on select "Select group TestZone All thermostats Feeder_321 Feeder_123" at bounding box center [599, 597] width 122 height 30
click at [584, 446] on input "06:00" at bounding box center [599, 450] width 122 height 30
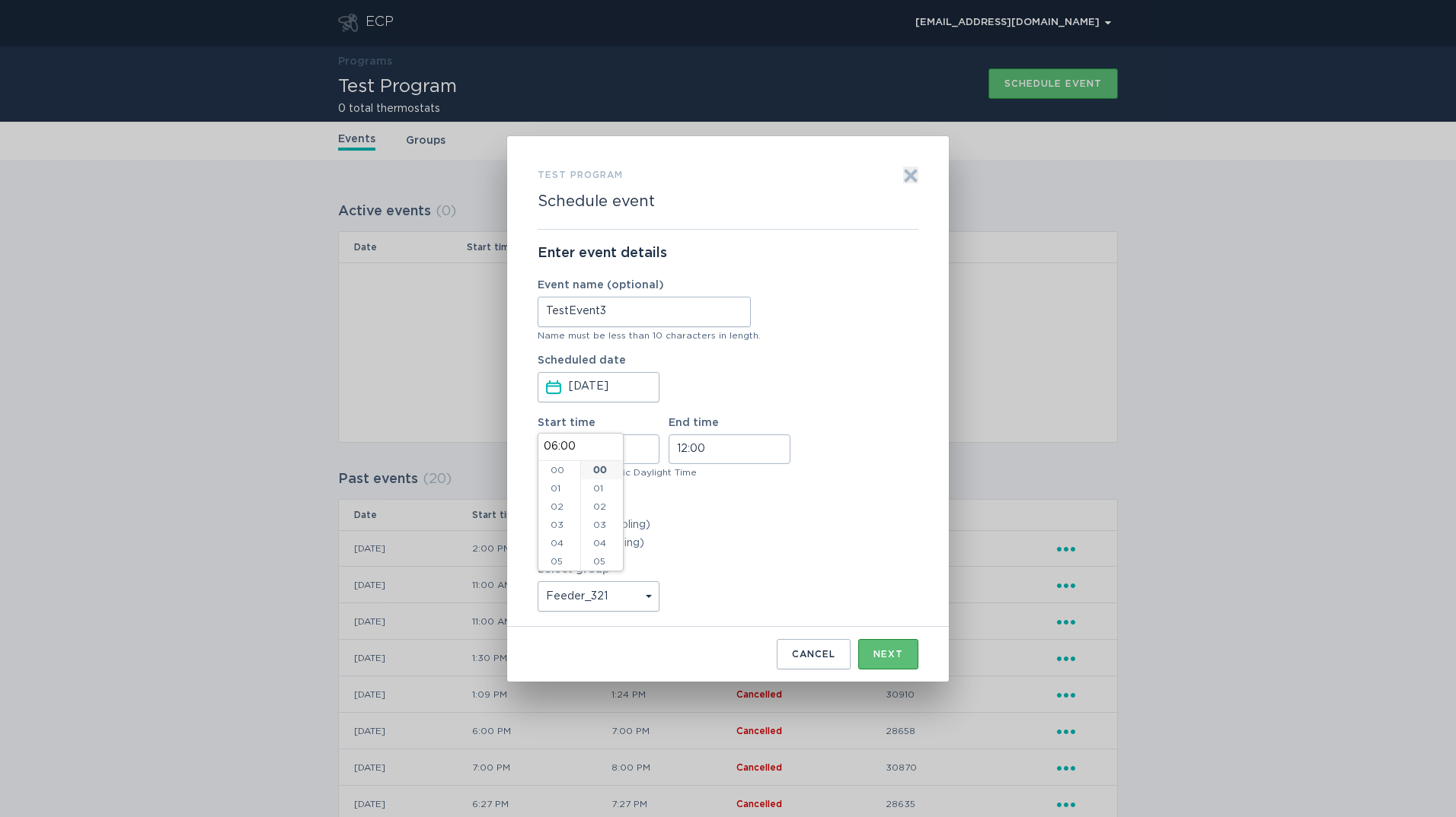
scroll to position [110, 0]
click at [562, 536] on li "12" at bounding box center [559, 539] width 42 height 19
type input "12:00"
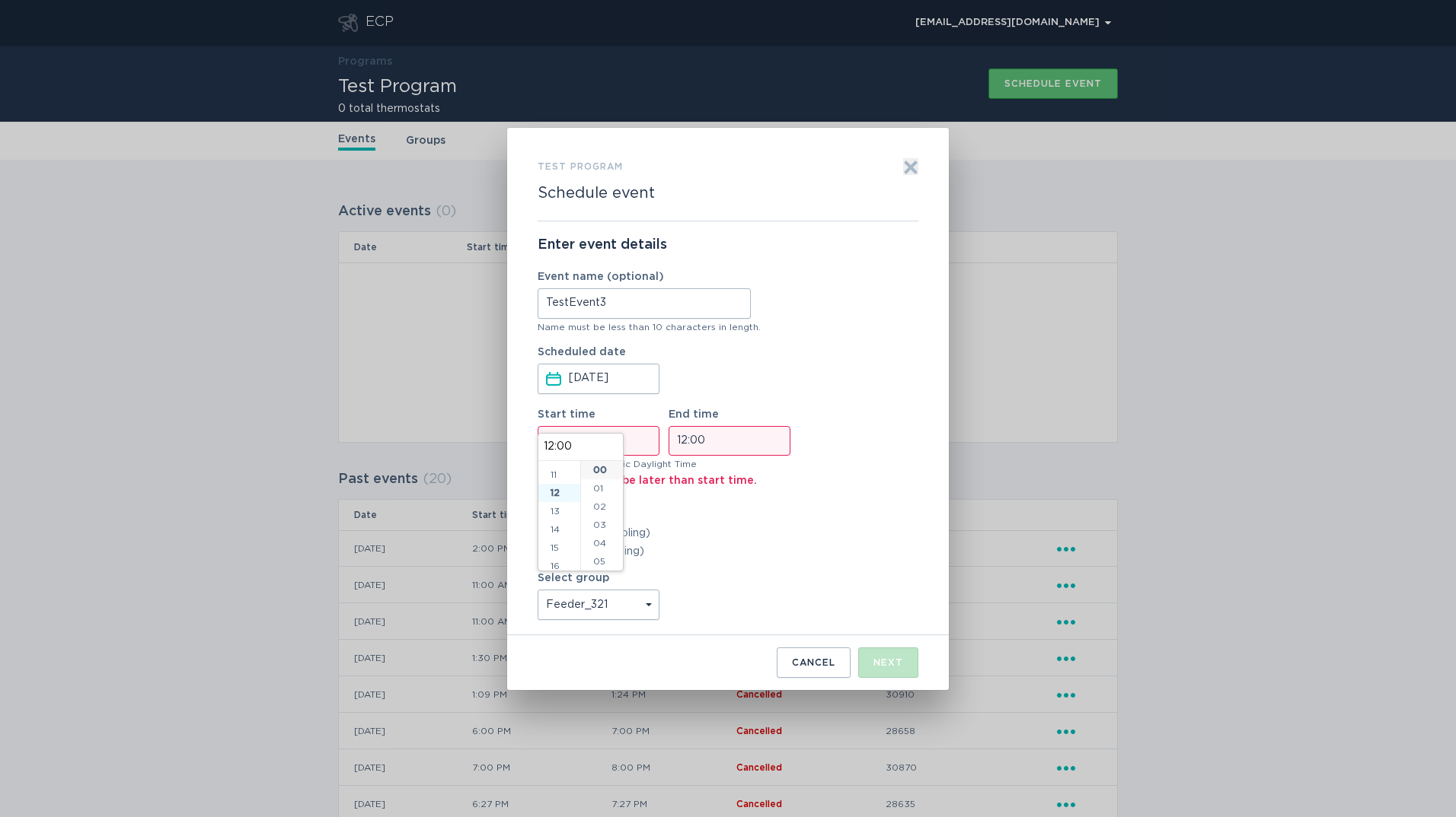
scroll to position [220, 0]
click at [559, 559] on li "17" at bounding box center [559, 561] width 42 height 19
type input "17:00"
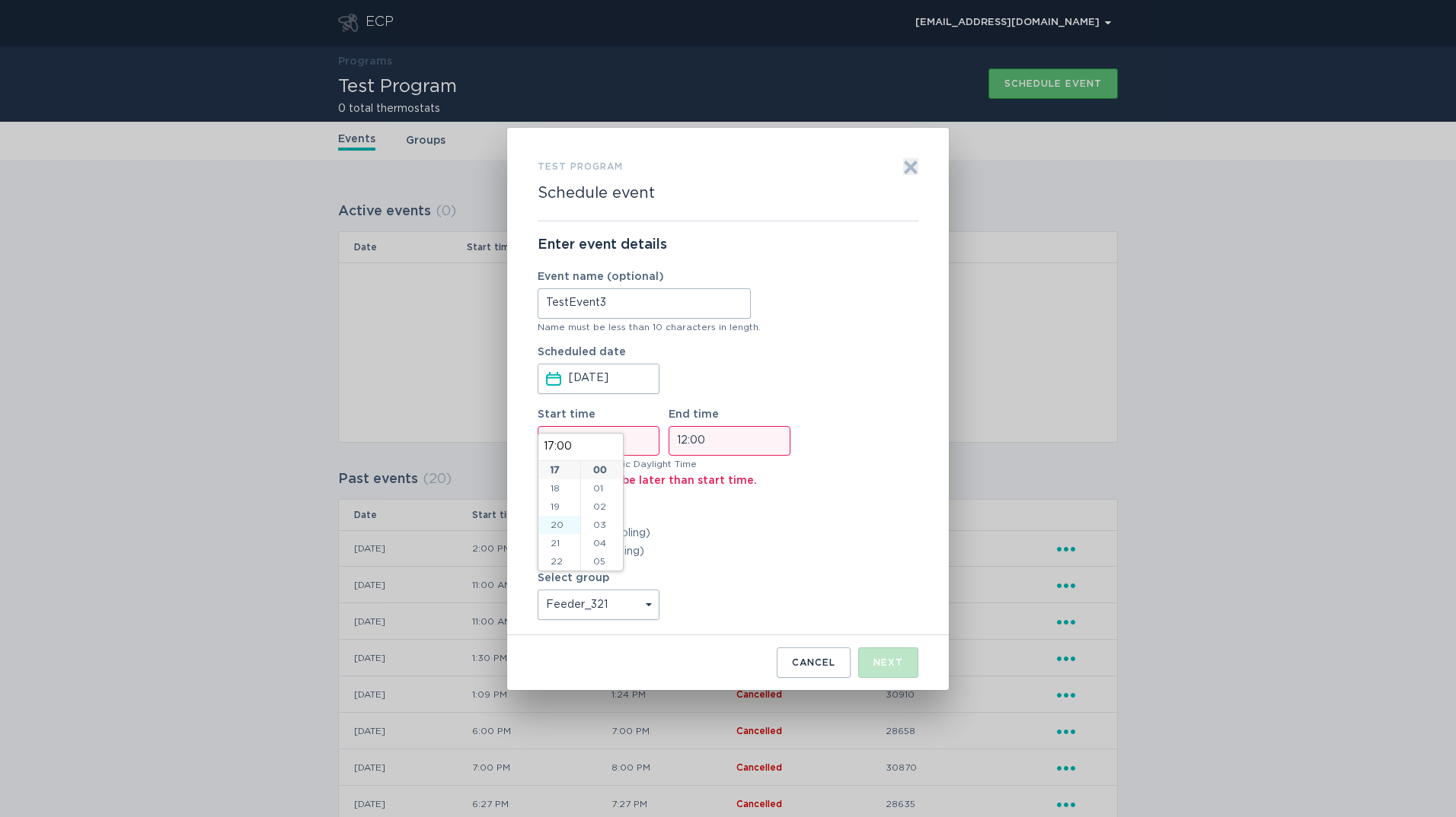
click at [560, 531] on li "20" at bounding box center [559, 525] width 42 height 19
type input "20:00"
click at [706, 441] on input "12:00" at bounding box center [730, 442] width 122 height 30
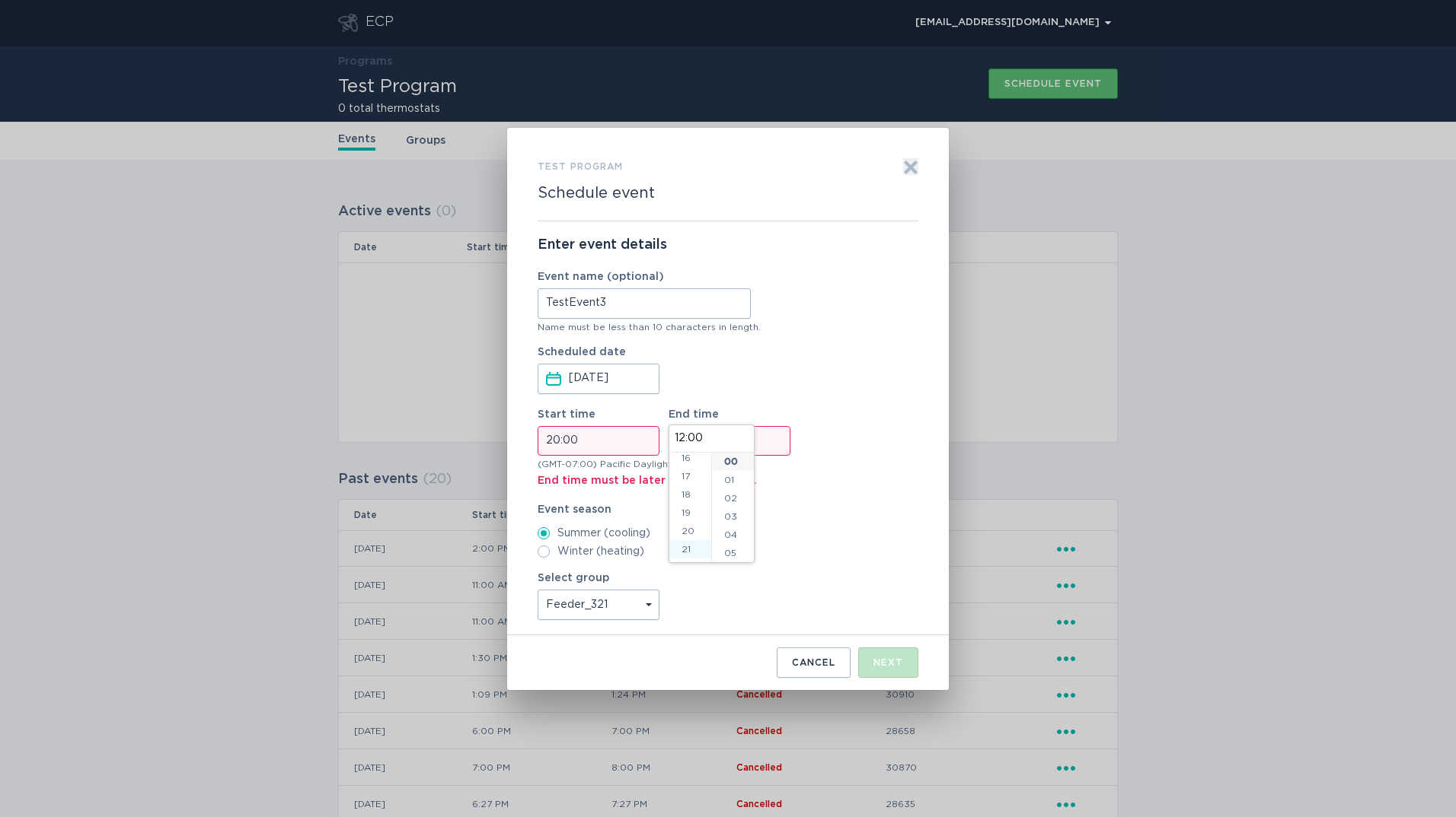
click at [693, 543] on li "21" at bounding box center [690, 549] width 42 height 19
type input "21:00"
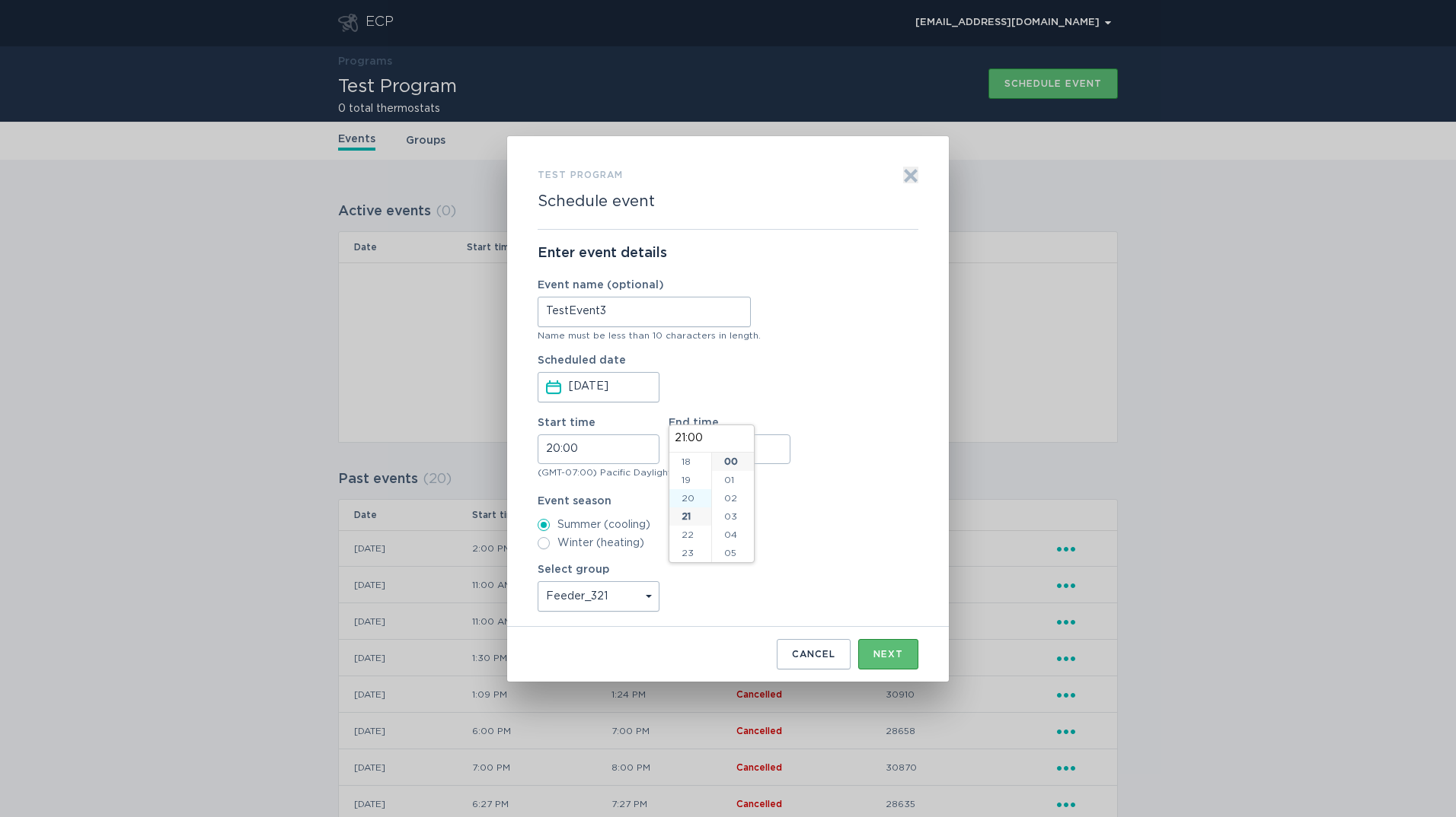
click at [697, 502] on li "20" at bounding box center [690, 498] width 42 height 19
type input "20:00"
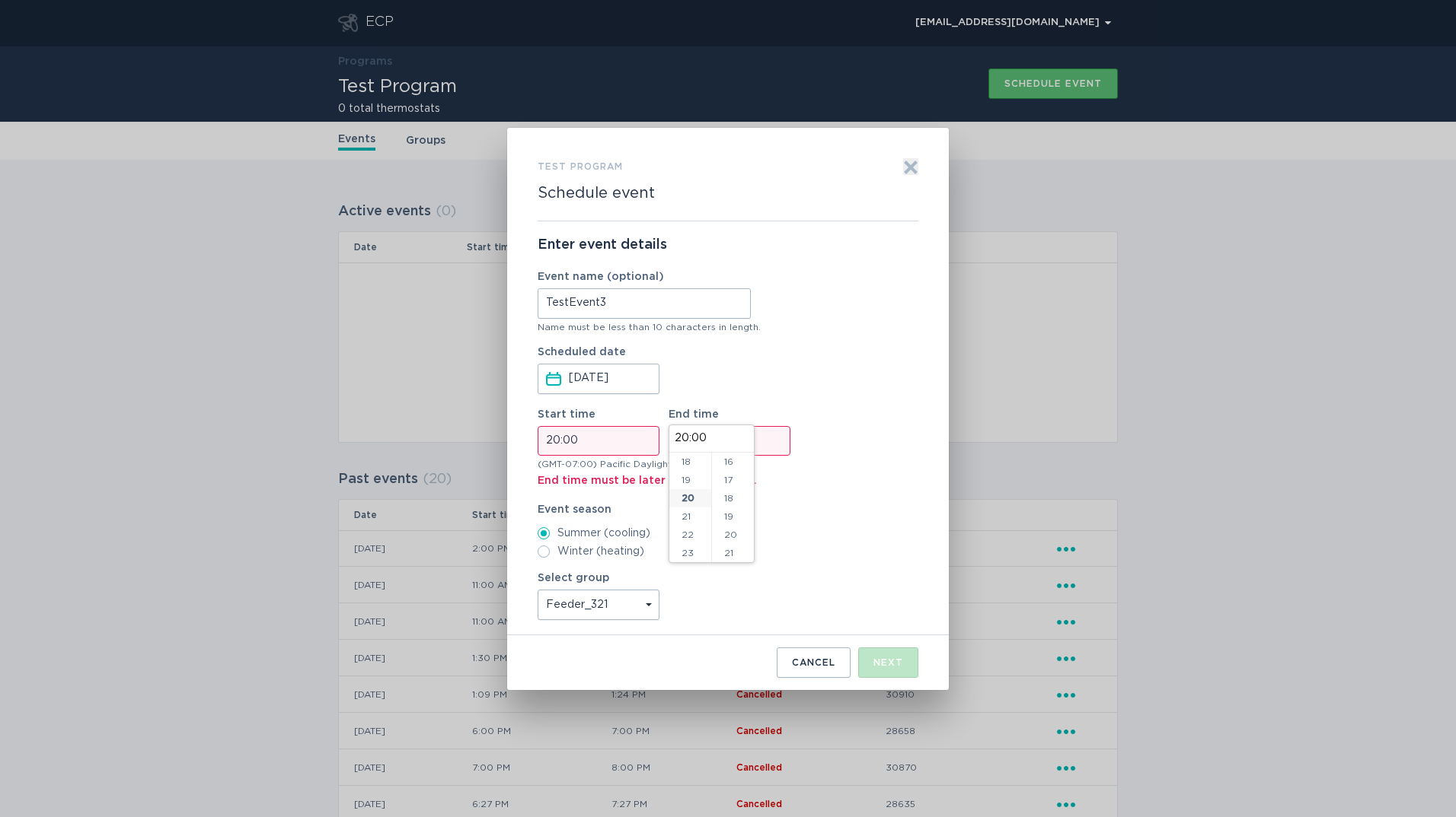
scroll to position [207, 0]
click at [731, 524] on li "15" at bounding box center [732, 528] width 42 height 19
type input "20:15"
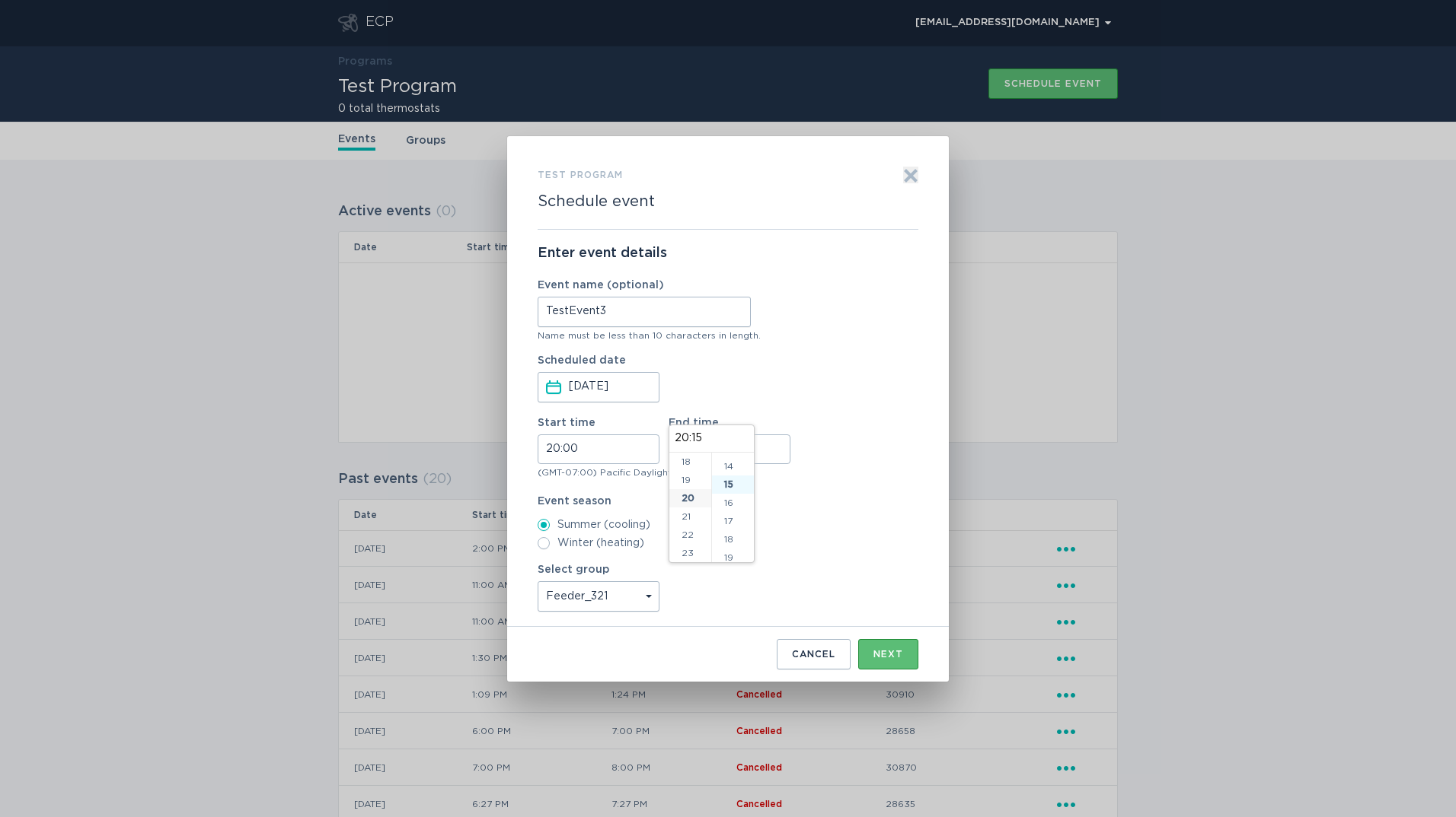
scroll to position [274, 0]
click at [828, 550] on div "Enter event details Event name (optional) TestEvent3 Name must be less than 10 …" at bounding box center [728, 428] width 381 height 397
click at [895, 655] on div "Next" at bounding box center [888, 654] width 30 height 9
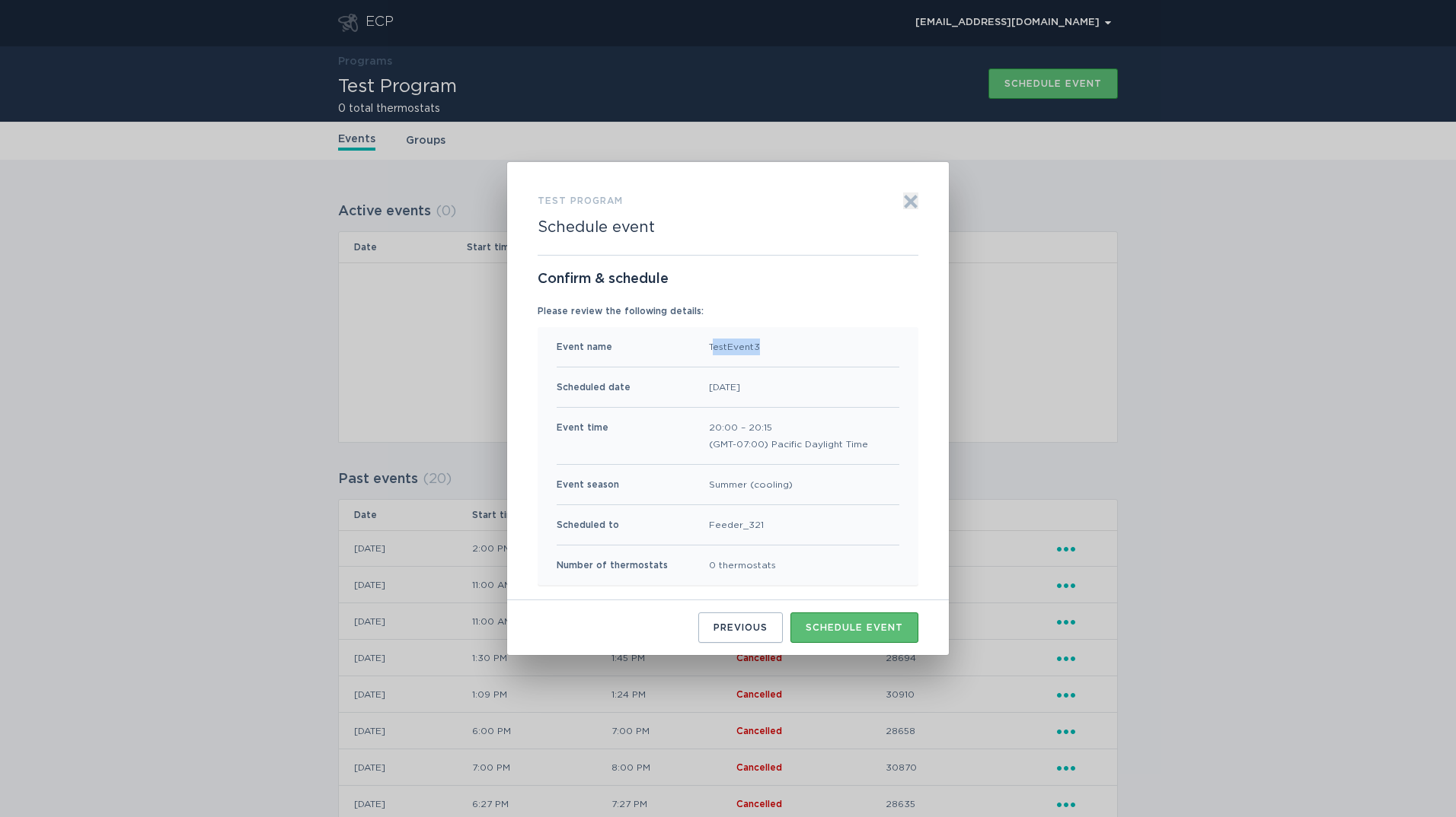
drag, startPoint x: 712, startPoint y: 345, endPoint x: 761, endPoint y: 348, distance: 49.1
click at [761, 348] on div "Event name TestEvent3" at bounding box center [728, 348] width 343 height 41
drag, startPoint x: 761, startPoint y: 348, endPoint x: 781, endPoint y: 391, distance: 47.4
click at [781, 391] on div "Scheduled date 2025-10-07" at bounding box center [728, 388] width 343 height 41
drag, startPoint x: 781, startPoint y: 391, endPoint x: 802, endPoint y: 429, distance: 43.4
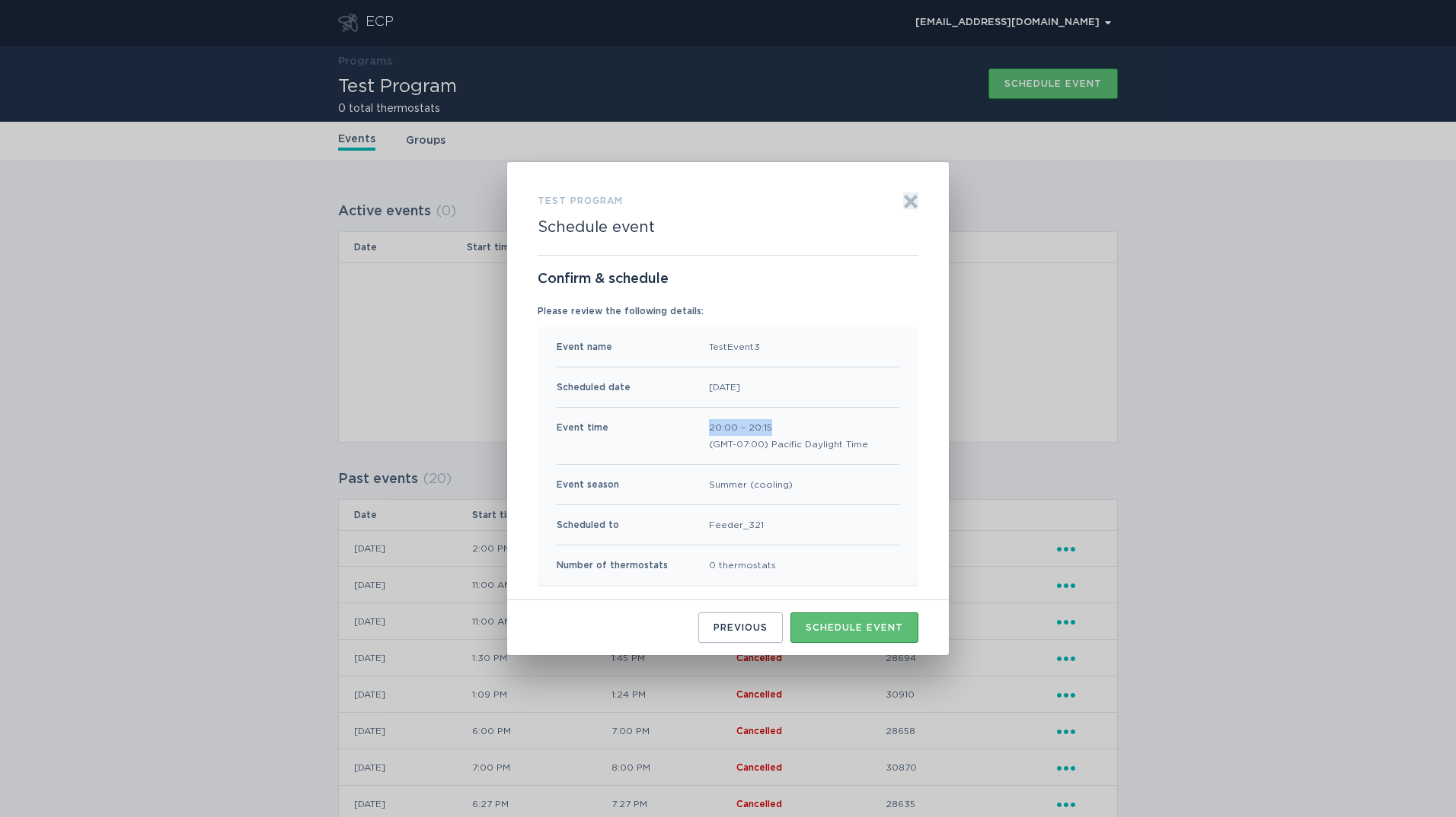
click at [802, 429] on span "20:00 – 20:15" at bounding box center [789, 428] width 159 height 17
drag, startPoint x: 802, startPoint y: 429, endPoint x: 755, endPoint y: 471, distance: 63.0
click at [755, 463] on div "Event time 20:00 – 20:15 (GMT-07:00) Pacific Daylight Time" at bounding box center [728, 436] width 343 height 57
click at [845, 628] on div "Schedule event" at bounding box center [855, 628] width 97 height 9
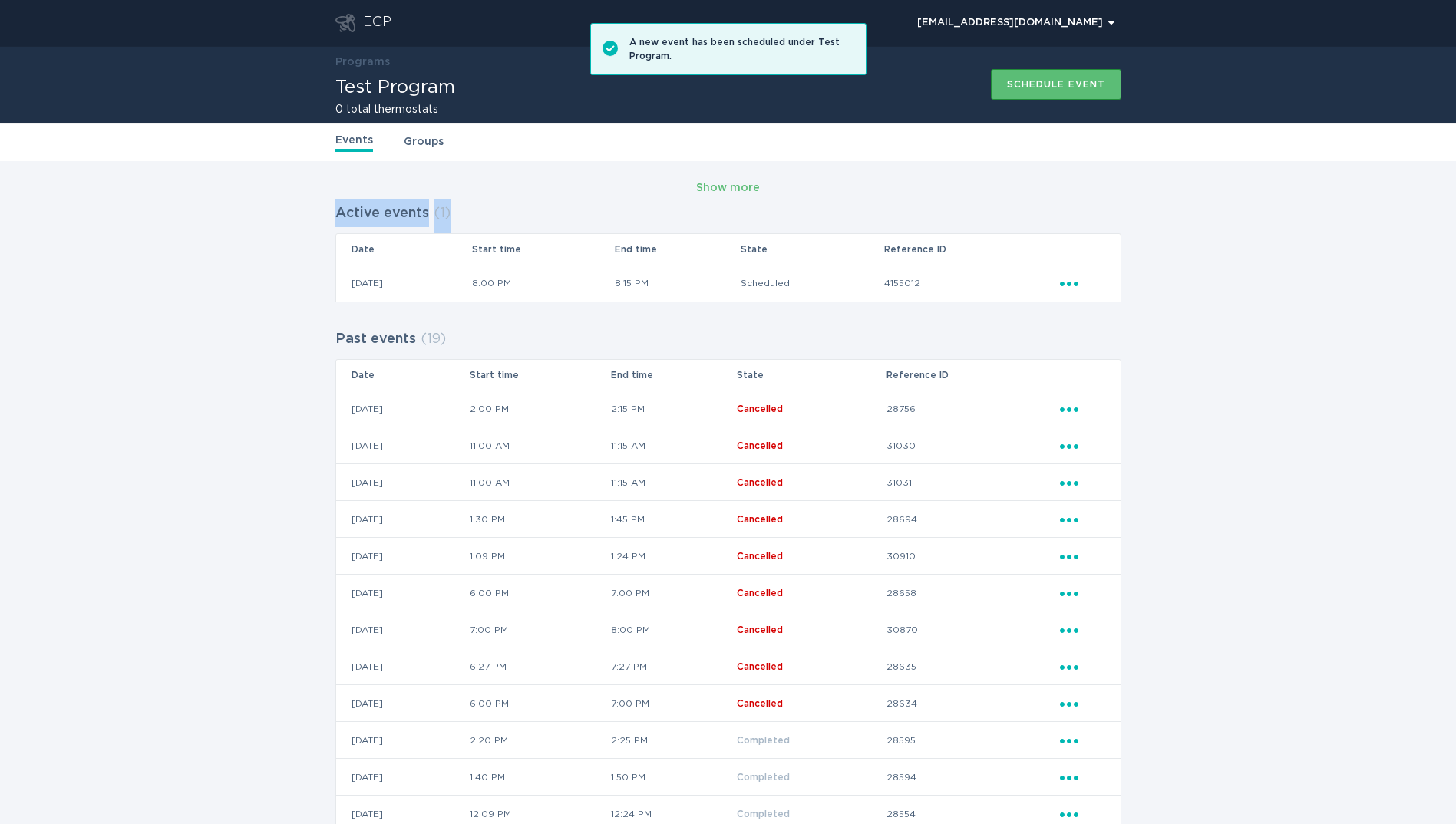
drag, startPoint x: 333, startPoint y: 208, endPoint x: 1126, endPoint y: 286, distance: 796.8
click at [1126, 286] on div "Show more Active events ( 1 ) Date Start time End time State Reference ID 07 / …" at bounding box center [728, 645] width 1456 height 969
drag, startPoint x: 1126, startPoint y: 286, endPoint x: 1117, endPoint y: 288, distance: 9.2
click at [1117, 288] on td "Ellipsis" at bounding box center [1090, 283] width 62 height 37
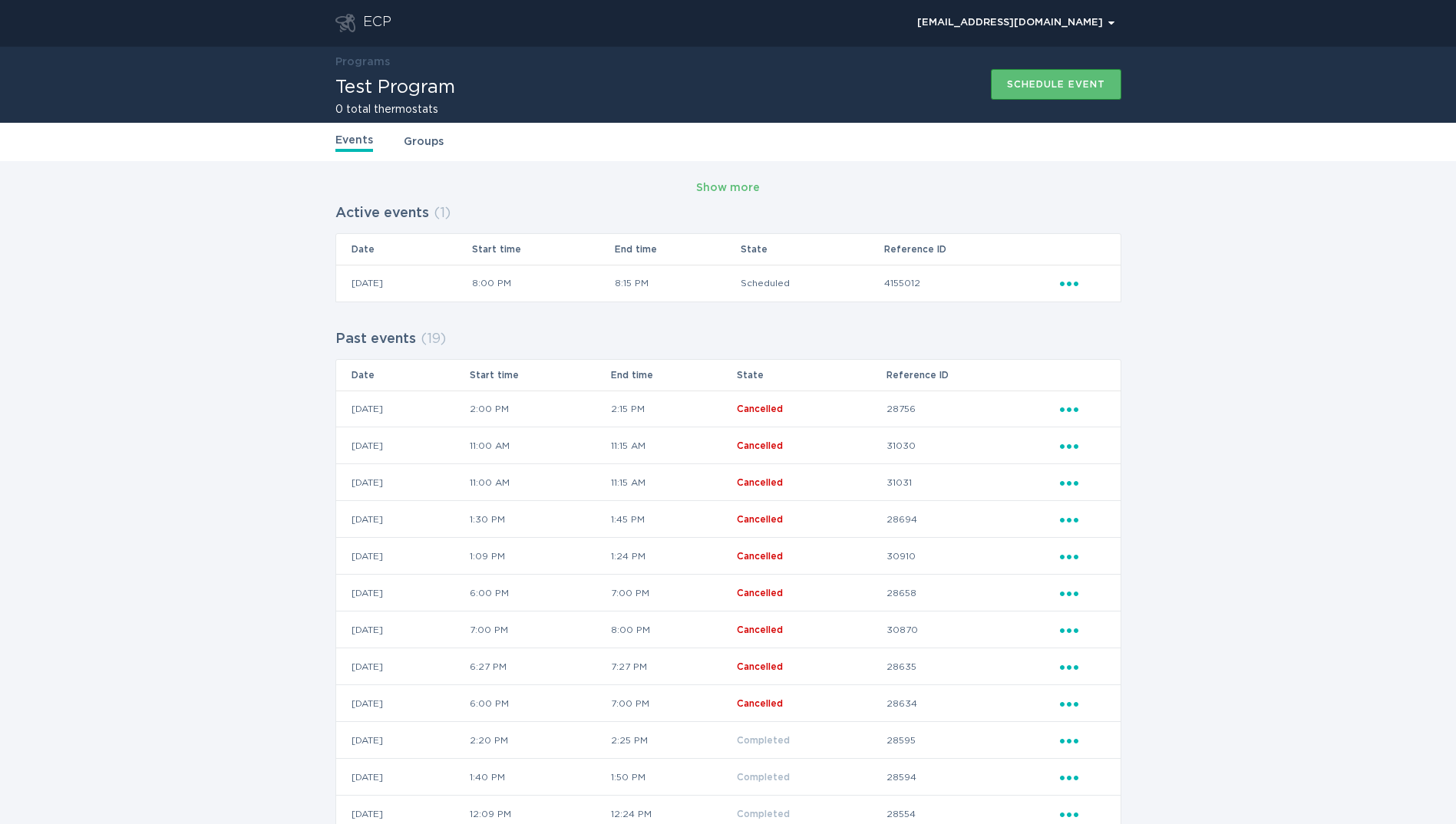
click at [1076, 284] on icon "Popover menu" at bounding box center [1069, 284] width 19 height 4
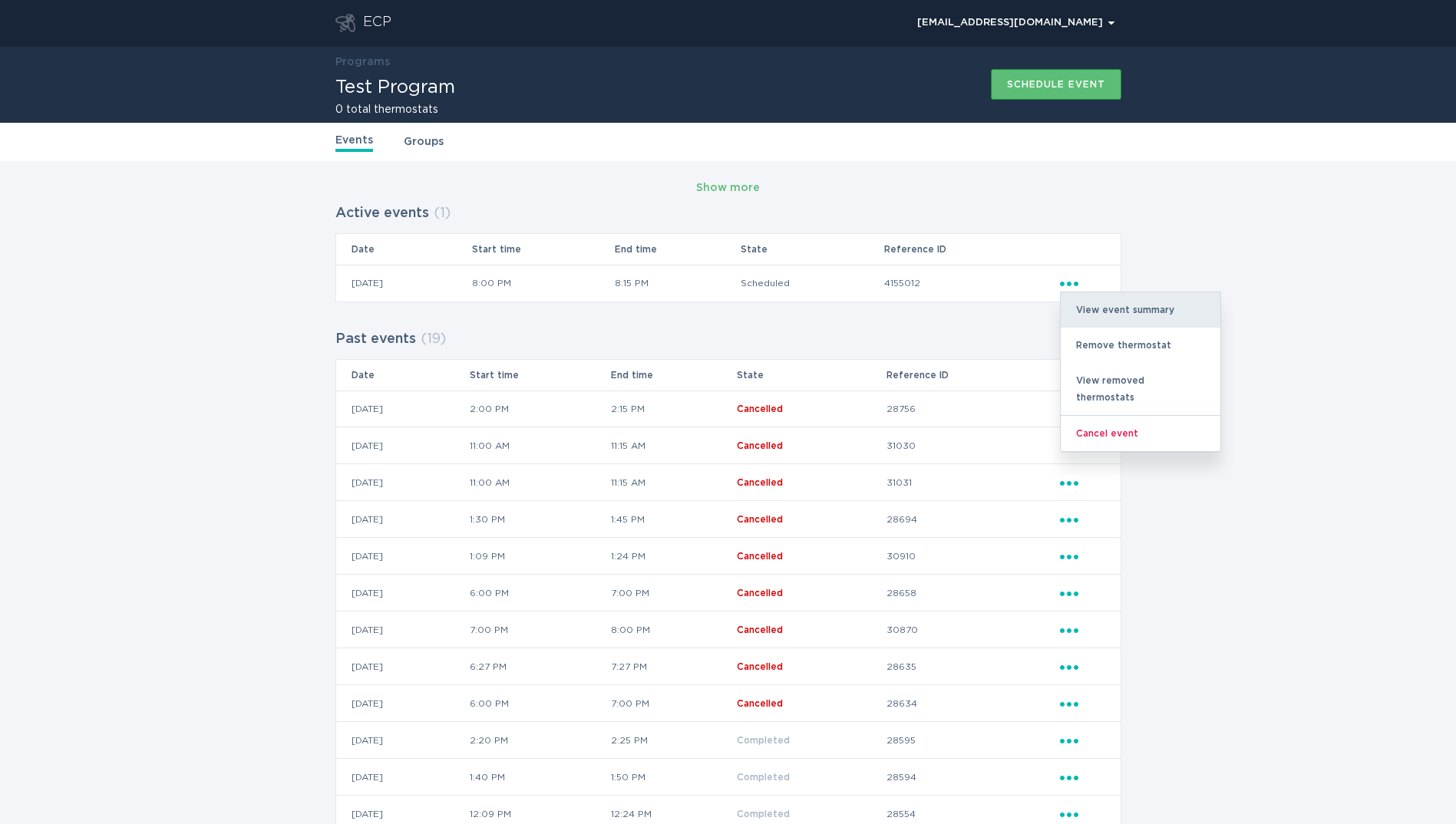
click at [1102, 300] on div "View event summary" at bounding box center [1140, 311] width 160 height 36
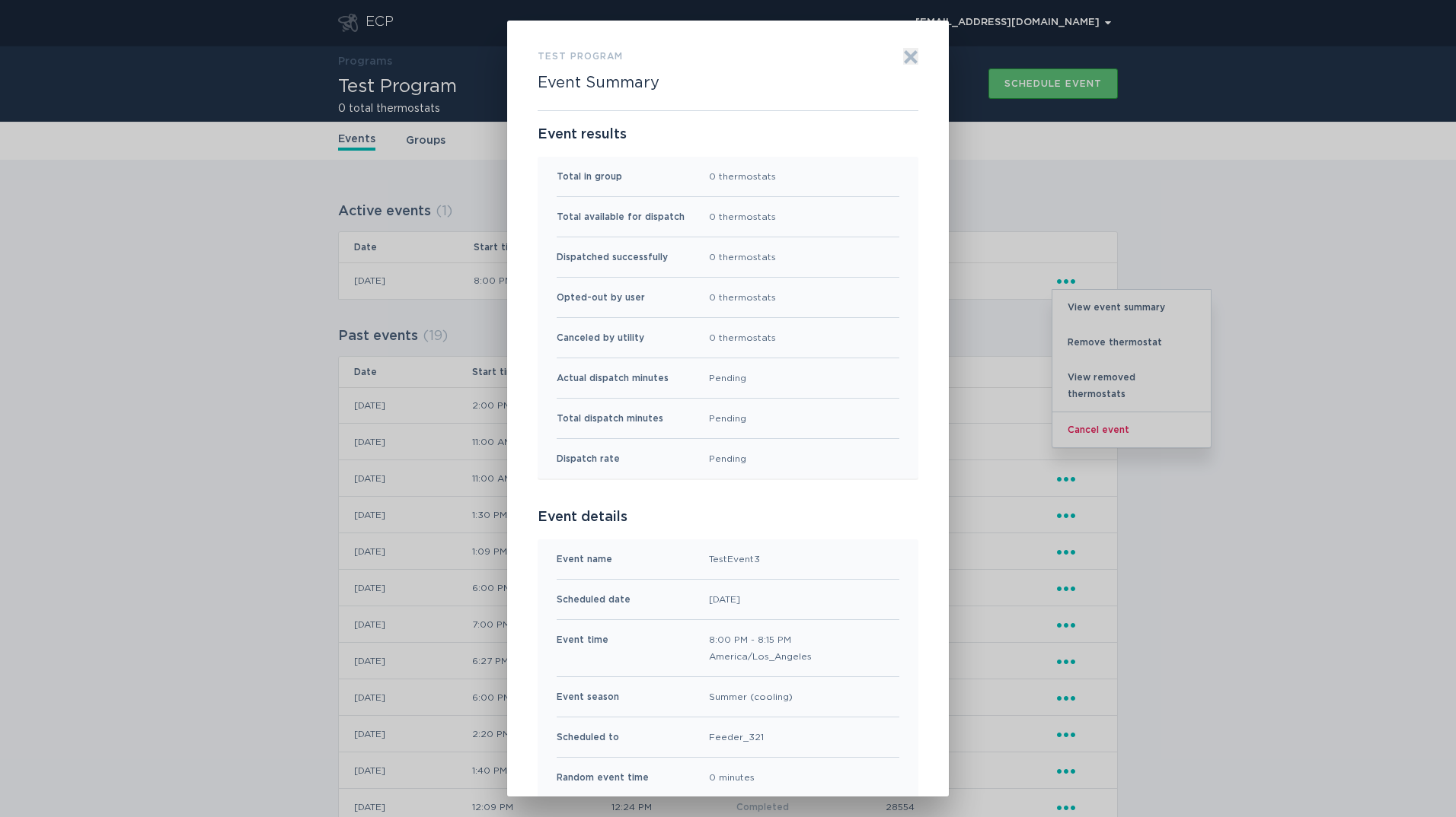
scroll to position [0, 0]
click at [258, 307] on div "Test Program Event Summary Exit Event results Total in group 0 thermostats Tota…" at bounding box center [728, 408] width 1456 height 817
click at [905, 56] on icon "Exit" at bounding box center [910, 59] width 12 height 12
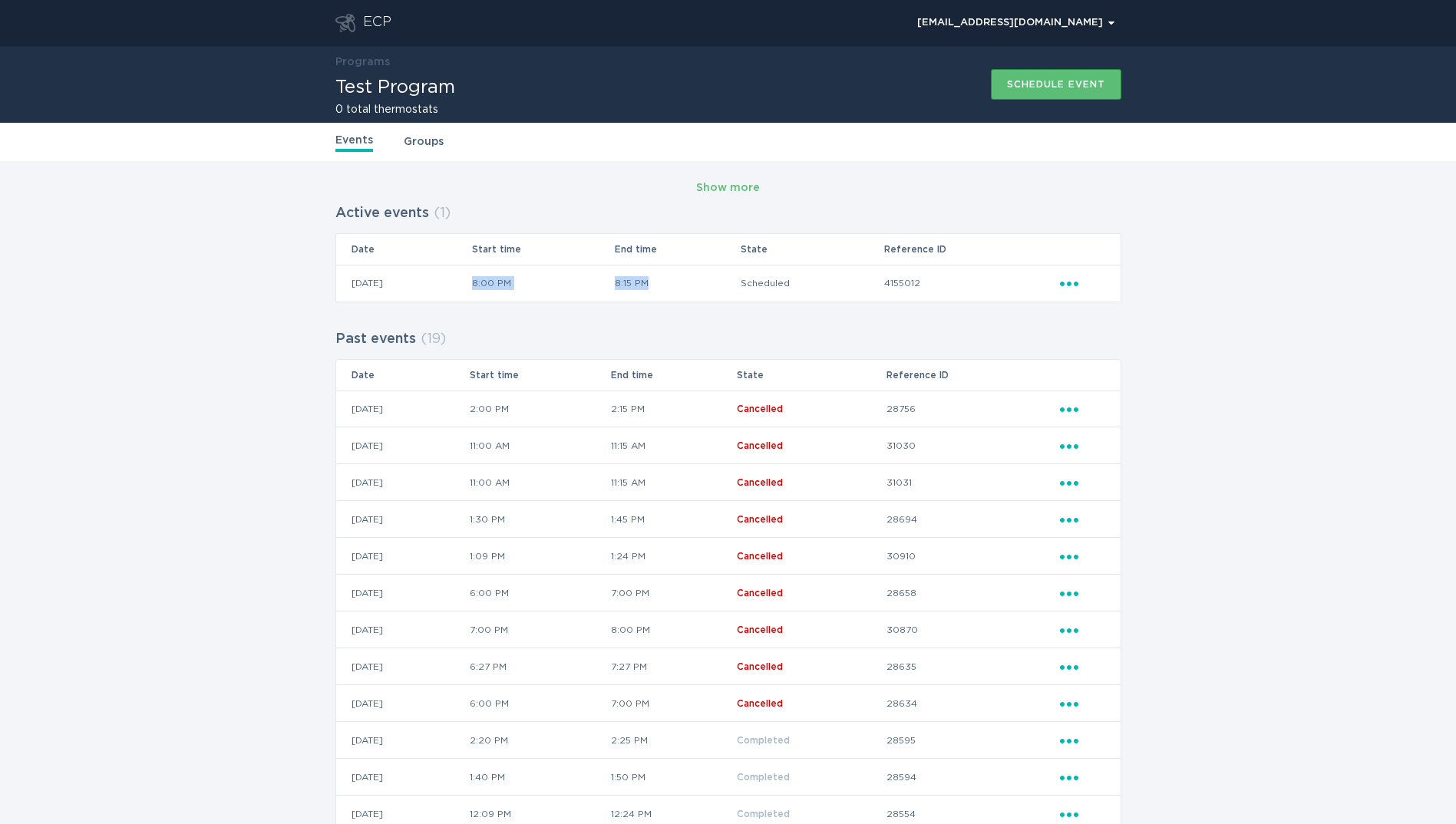
drag, startPoint x: 537, startPoint y: 281, endPoint x: 716, endPoint y: 274, distance: 179.1
click at [716, 274] on tr "07 / 10 / 2025 8:00 PM 8:15 PM Scheduled 4155012 Ellipsis" at bounding box center [728, 283] width 785 height 37
click at [553, 325] on div "Show more Active events ( 1 ) Date Start time End time State Reference ID 07 / …" at bounding box center [728, 645] width 786 height 938
click at [1060, 287] on icon "Ellipsis" at bounding box center [1070, 281] width 21 height 13
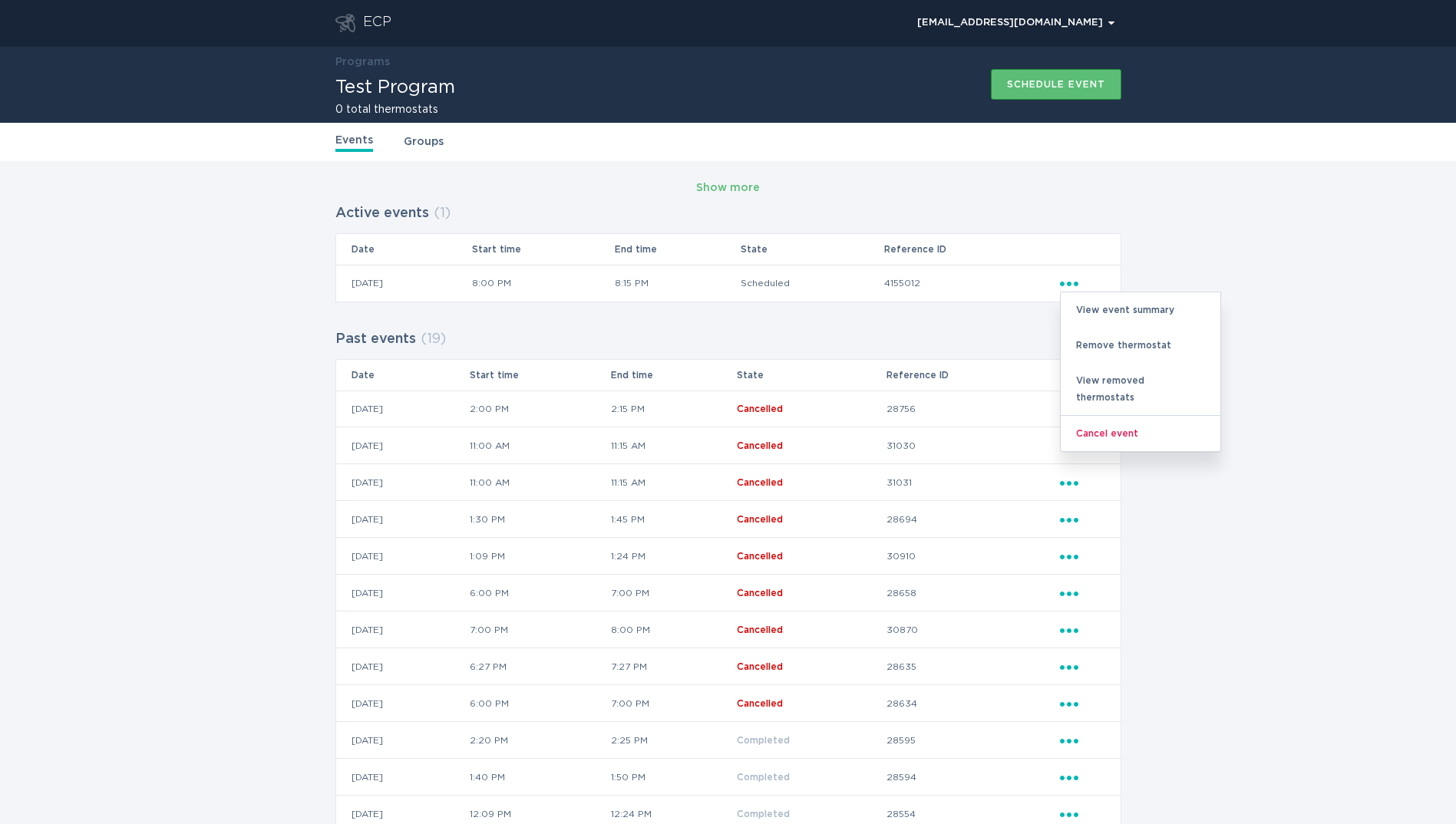
click at [913, 283] on td "4155012" at bounding box center [971, 283] width 176 height 37
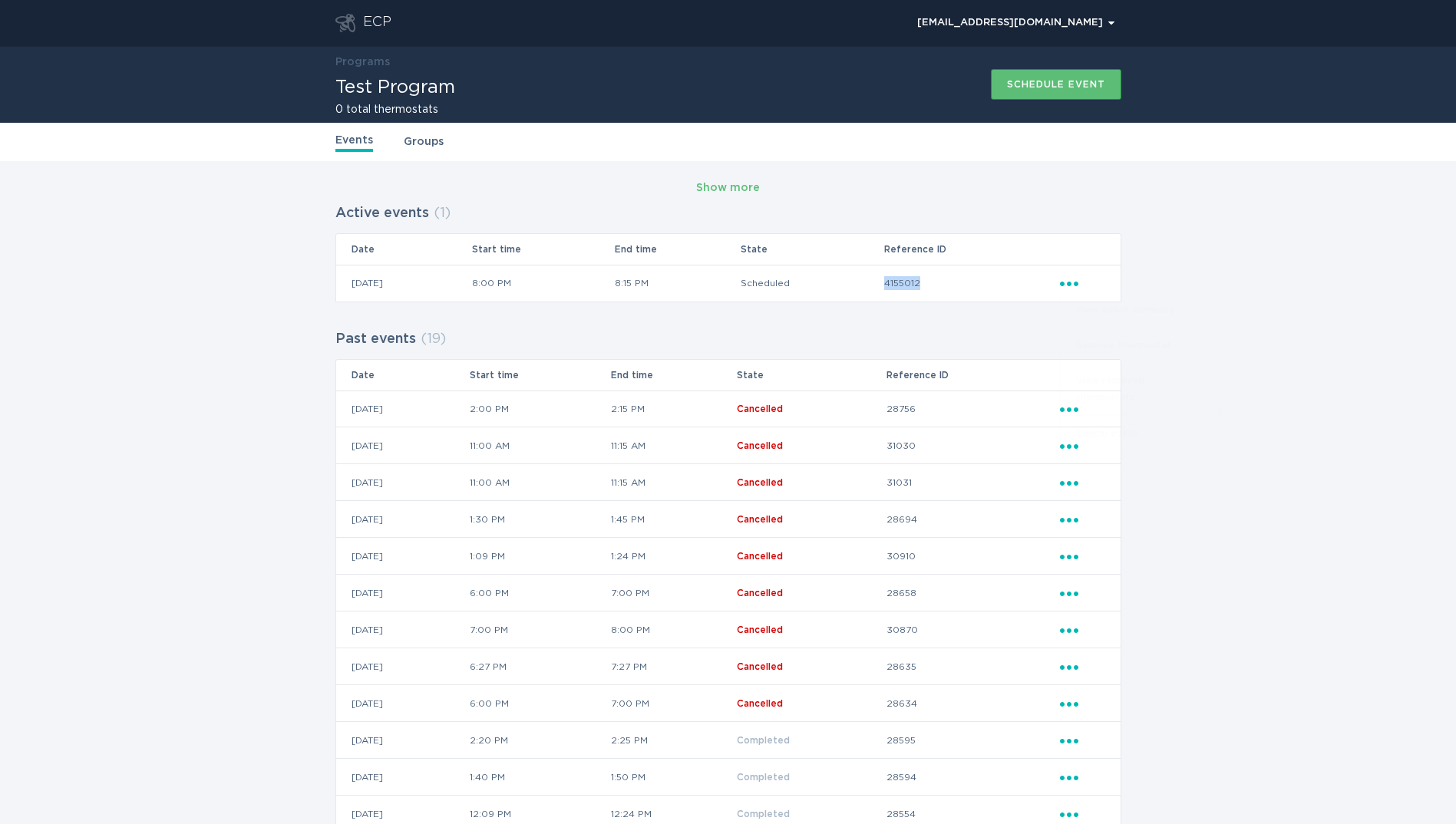
click at [913, 283] on td "4155012" at bounding box center [971, 283] width 176 height 37
click at [918, 287] on td "4155012" at bounding box center [971, 283] width 176 height 37
drag, startPoint x: 955, startPoint y: 281, endPoint x: 910, endPoint y: 281, distance: 45.0
click at [910, 281] on td "4155012" at bounding box center [971, 283] width 176 height 37
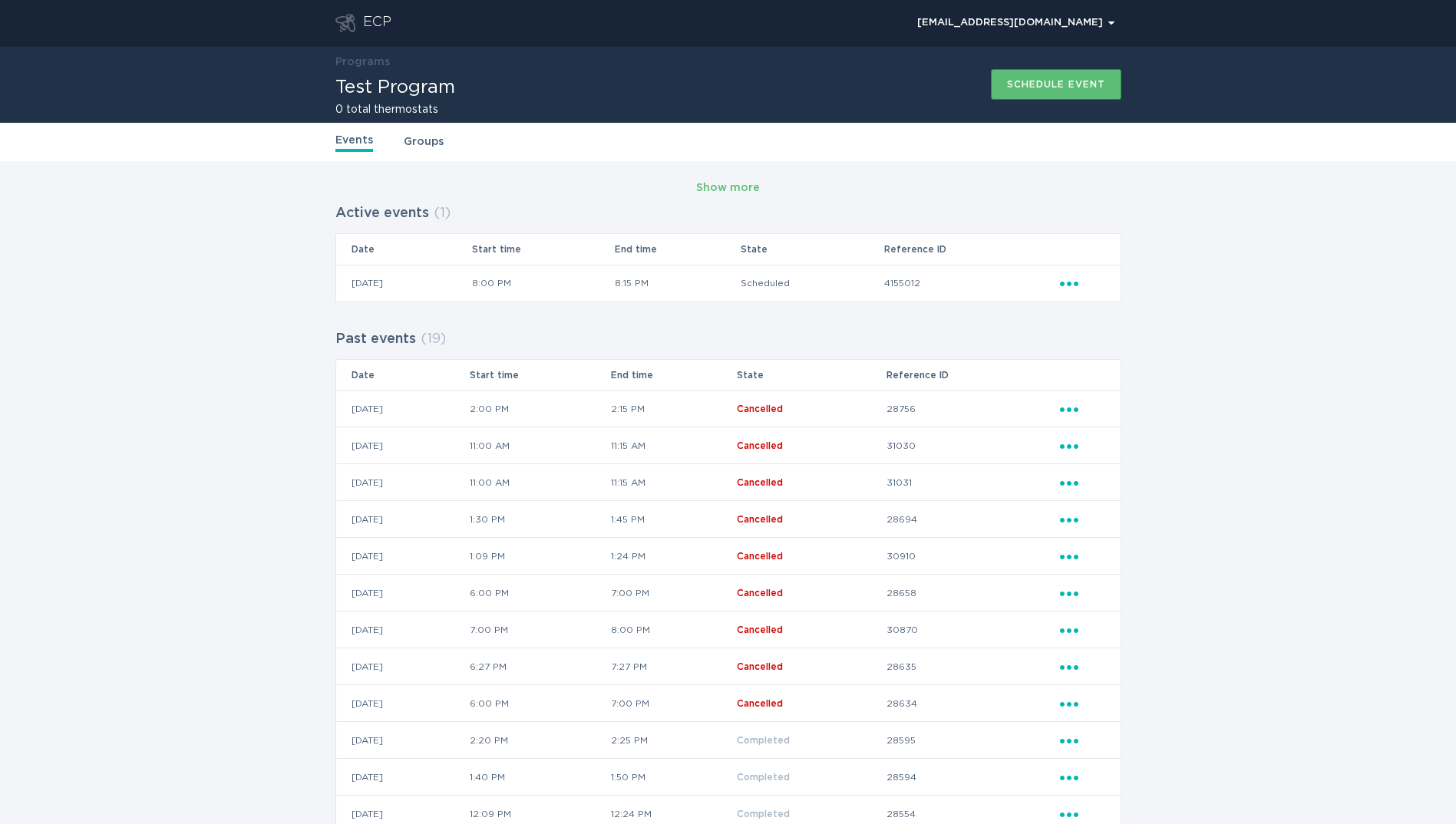
click at [731, 329] on div "Past events ( 19 ) Date Start time End time State Reference ID 21 / 03 / 2025 2…" at bounding box center [728, 709] width 786 height 766
click at [1070, 282] on icon "Popover menu" at bounding box center [1069, 284] width 19 height 4
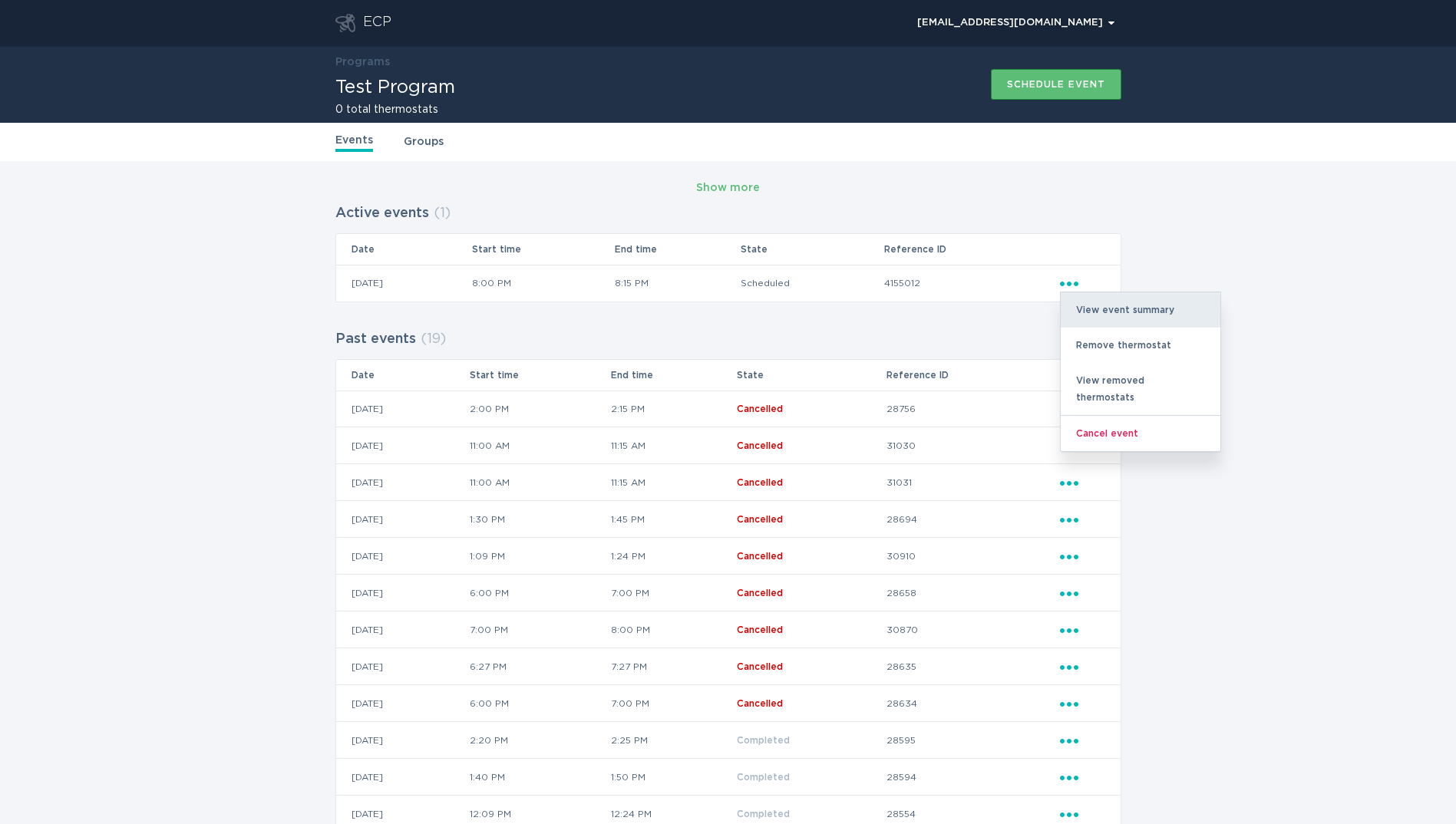
click at [1094, 306] on div "View event summary" at bounding box center [1140, 311] width 160 height 36
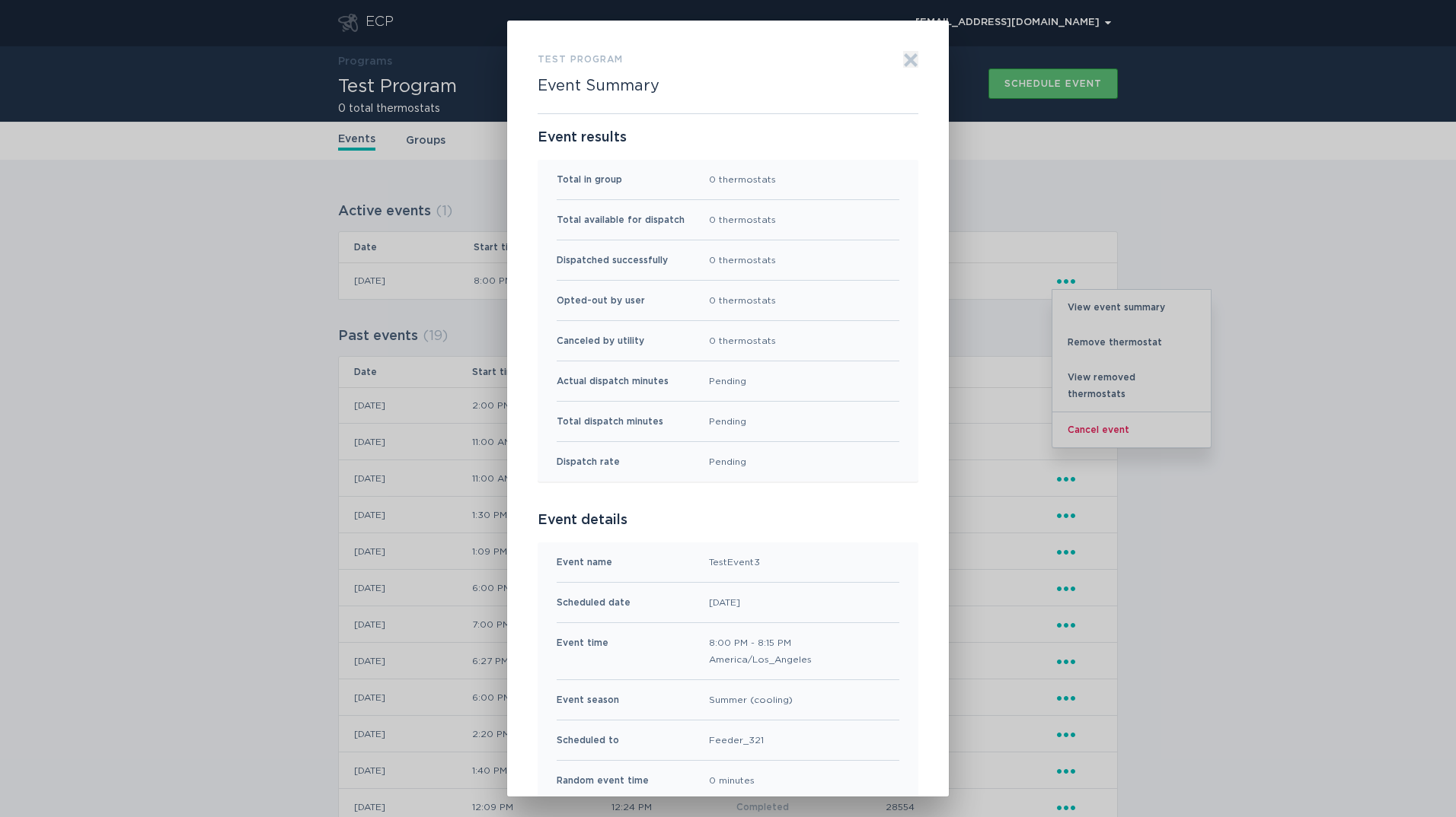
click at [905, 55] on icon "Exit" at bounding box center [910, 59] width 15 height 15
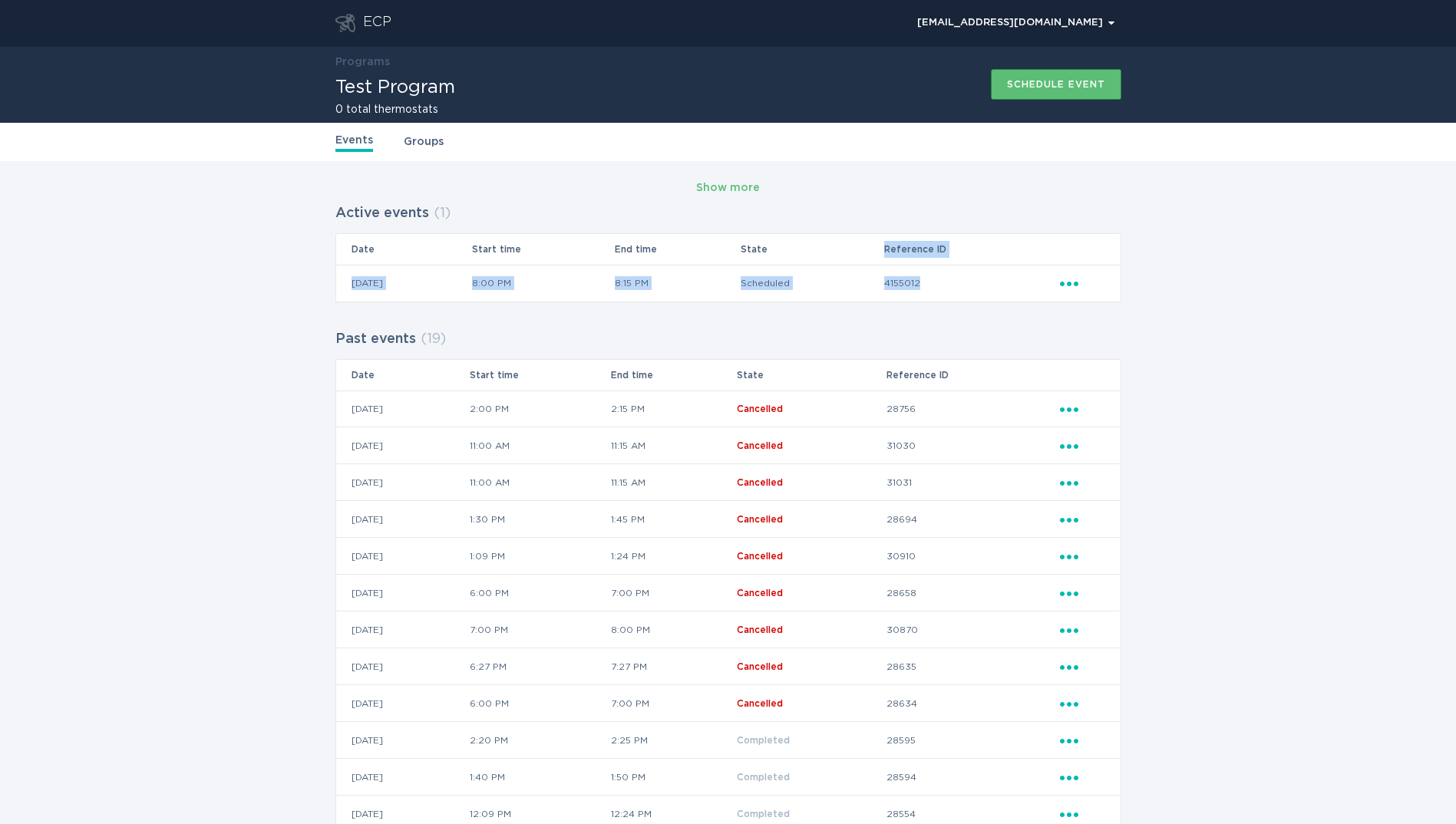
drag, startPoint x: 903, startPoint y: 239, endPoint x: 955, endPoint y: 273, distance: 62.1
click at [955, 273] on table "Date Start time End time State Reference ID 07 / 10 / 2025 8:00 PM 8:15 PM Sche…" at bounding box center [728, 267] width 786 height 69
drag, startPoint x: 955, startPoint y: 273, endPoint x: 918, endPoint y: 258, distance: 39.9
click at [927, 254] on th "Reference ID" at bounding box center [971, 249] width 176 height 30
drag, startPoint x: 923, startPoint y: 241, endPoint x: 923, endPoint y: 251, distance: 10.0
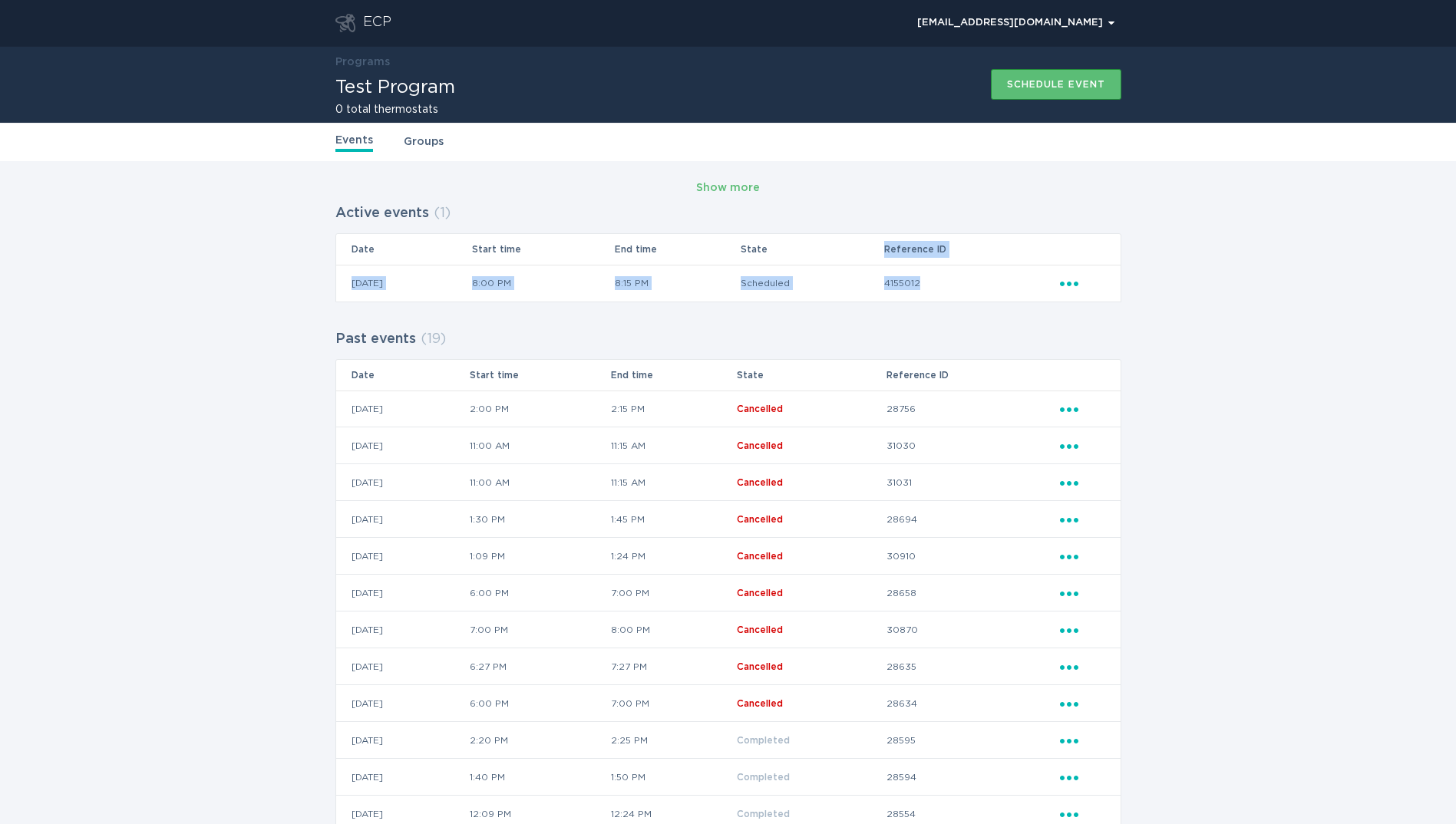
click at [923, 242] on th "Reference ID" at bounding box center [971, 249] width 176 height 30
click at [923, 251] on th "Reference ID" at bounding box center [971, 249] width 176 height 30
click at [410, 141] on link "Groups" at bounding box center [423, 142] width 40 height 17
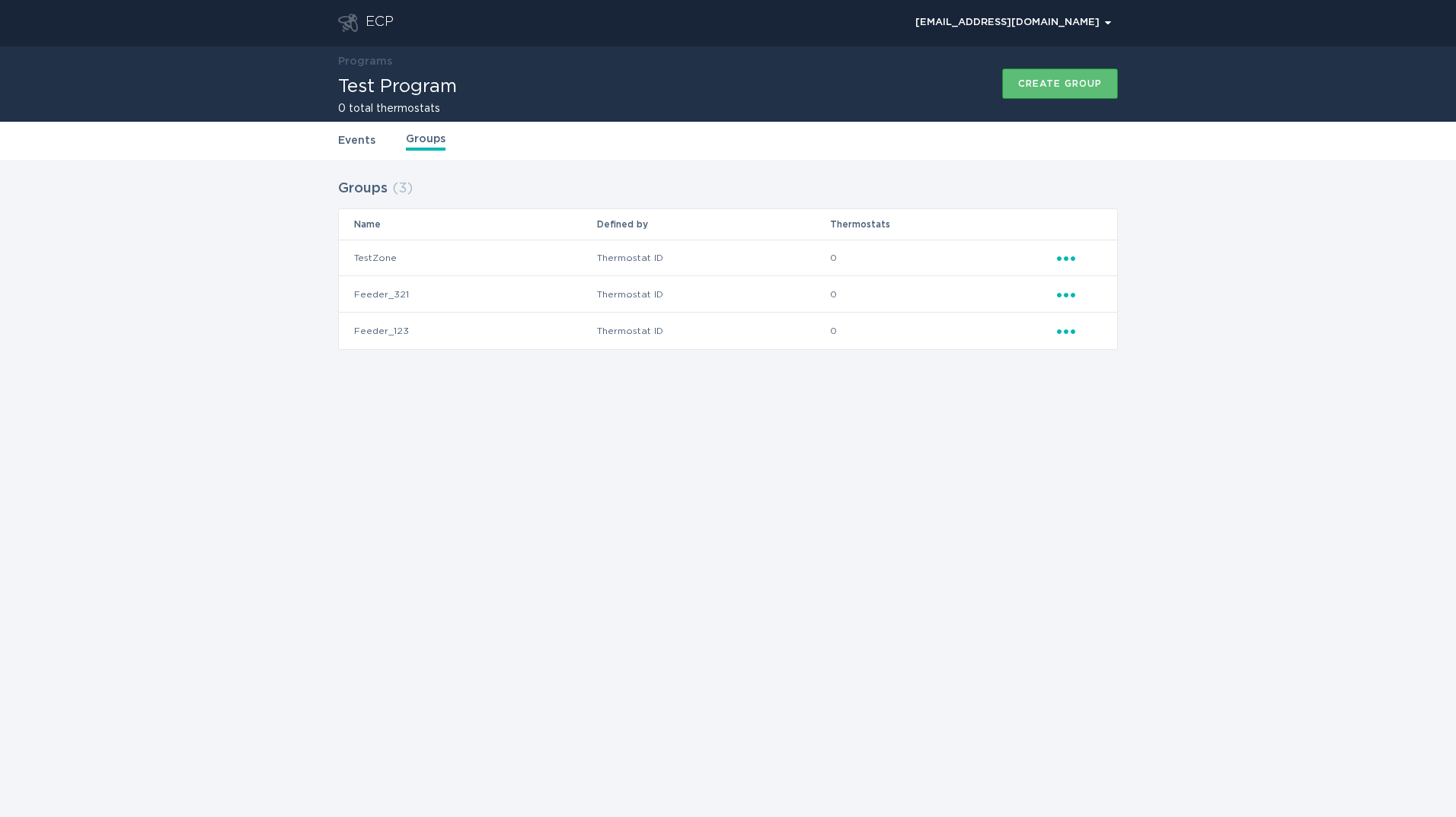
click at [345, 140] on link "Events" at bounding box center [357, 141] width 37 height 17
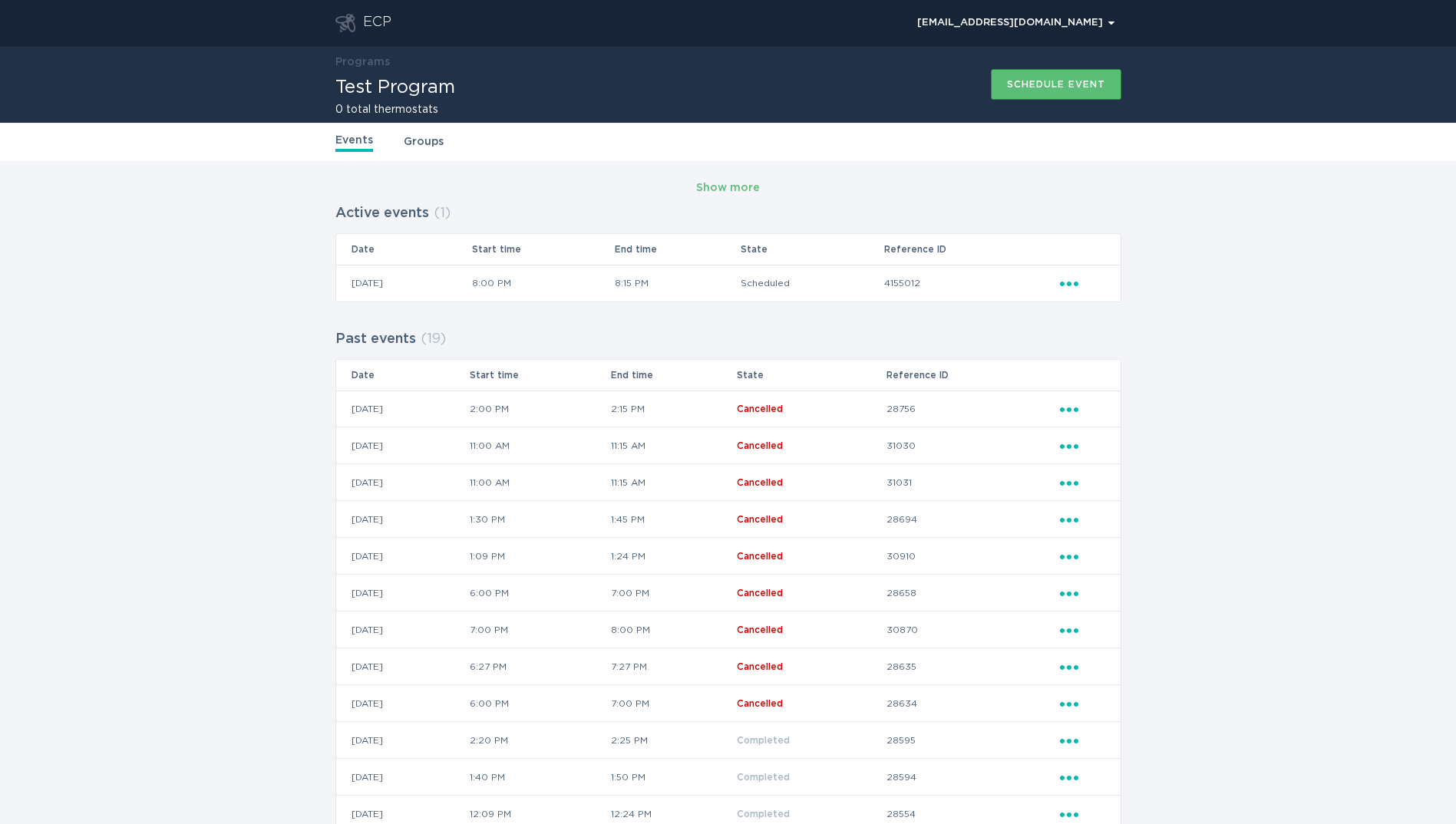
click at [913, 279] on td "4155012" at bounding box center [971, 283] width 176 height 37
drag, startPoint x: 913, startPoint y: 279, endPoint x: 1075, endPoint y: 277, distance: 162.0
click at [1075, 277] on icon "Ellipsis" at bounding box center [1070, 281] width 21 height 13
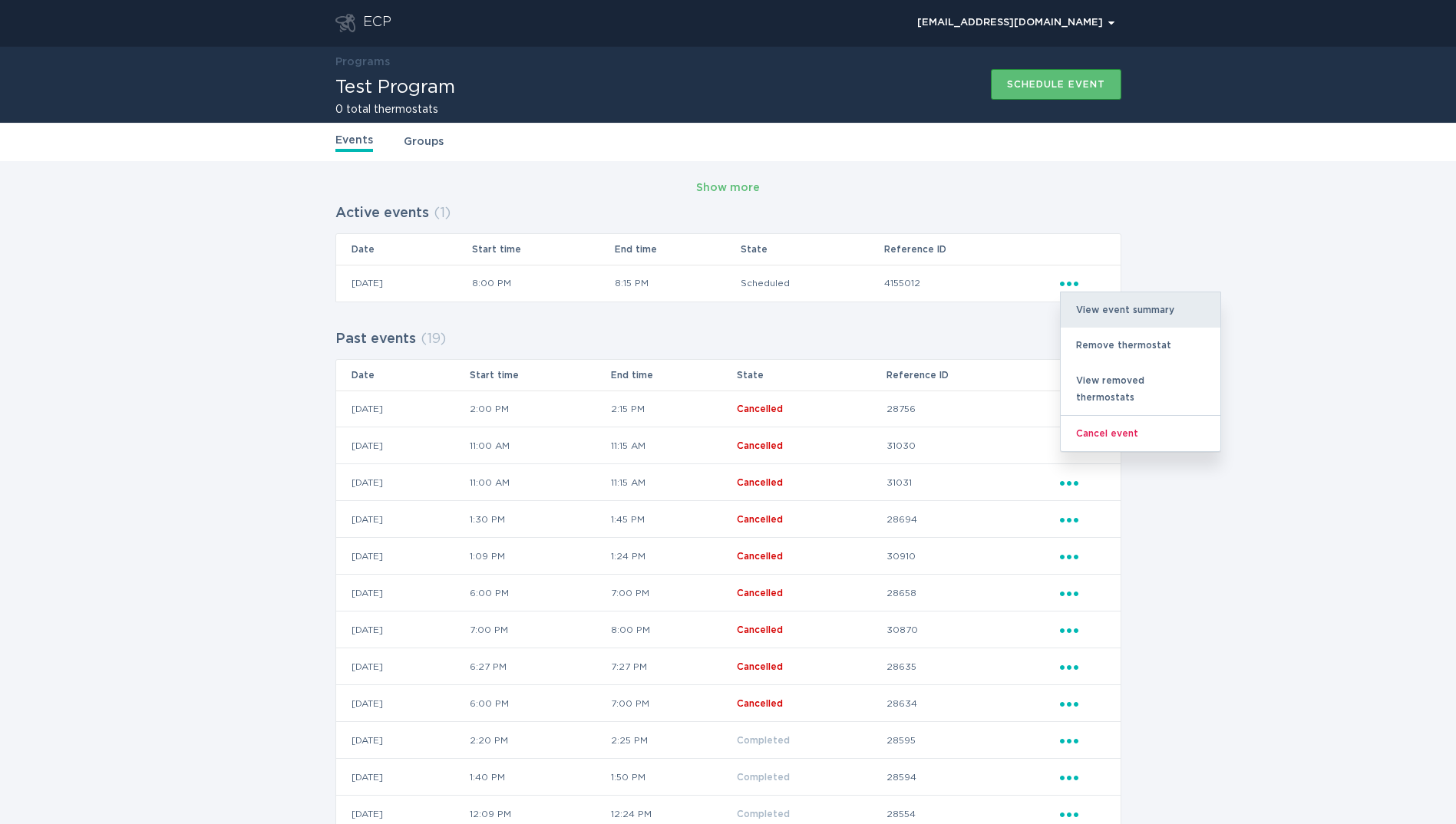
click at [1121, 315] on div "View event summary" at bounding box center [1140, 311] width 160 height 36
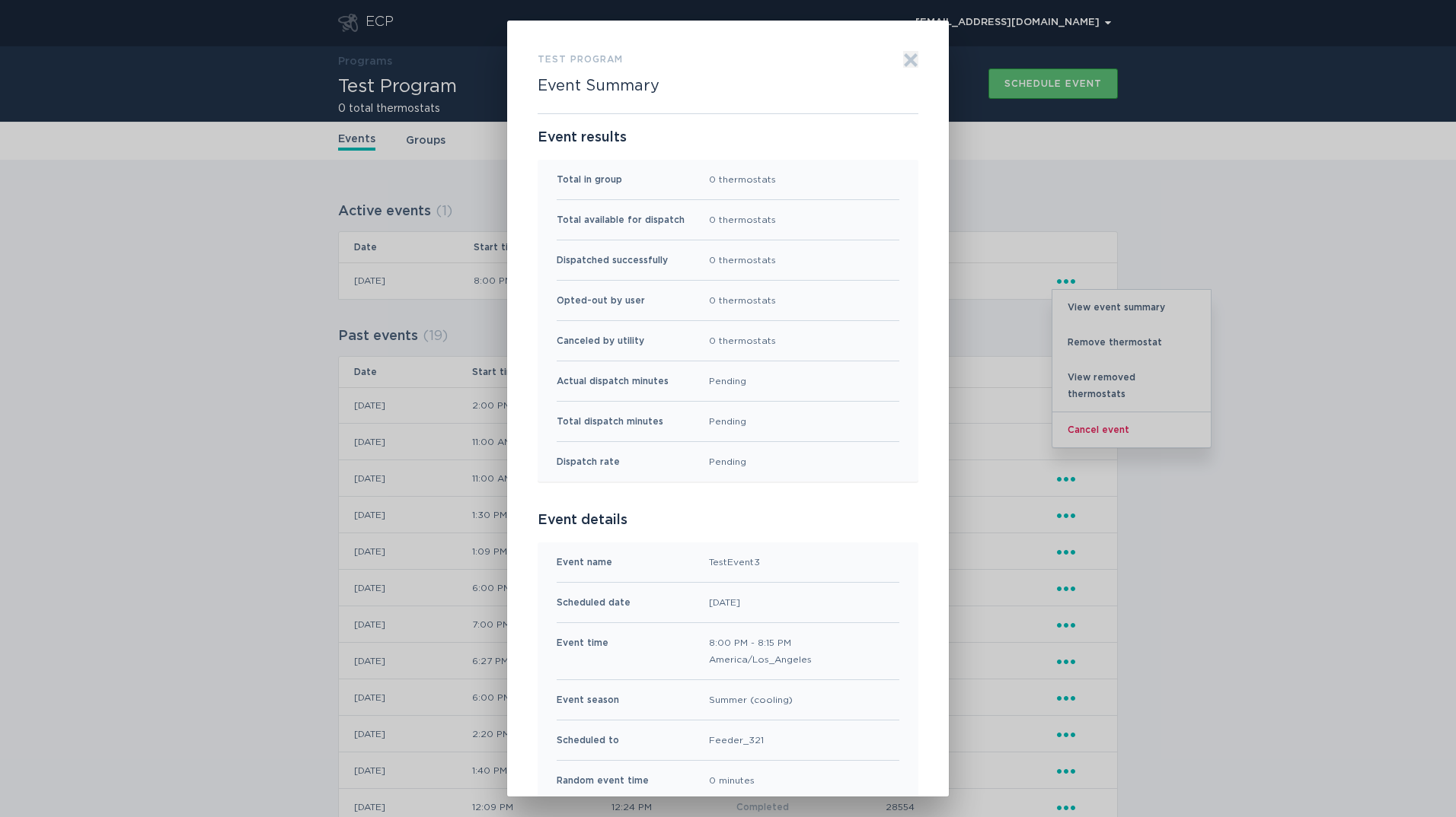
click at [905, 51] on button "Exit" at bounding box center [910, 59] width 15 height 17
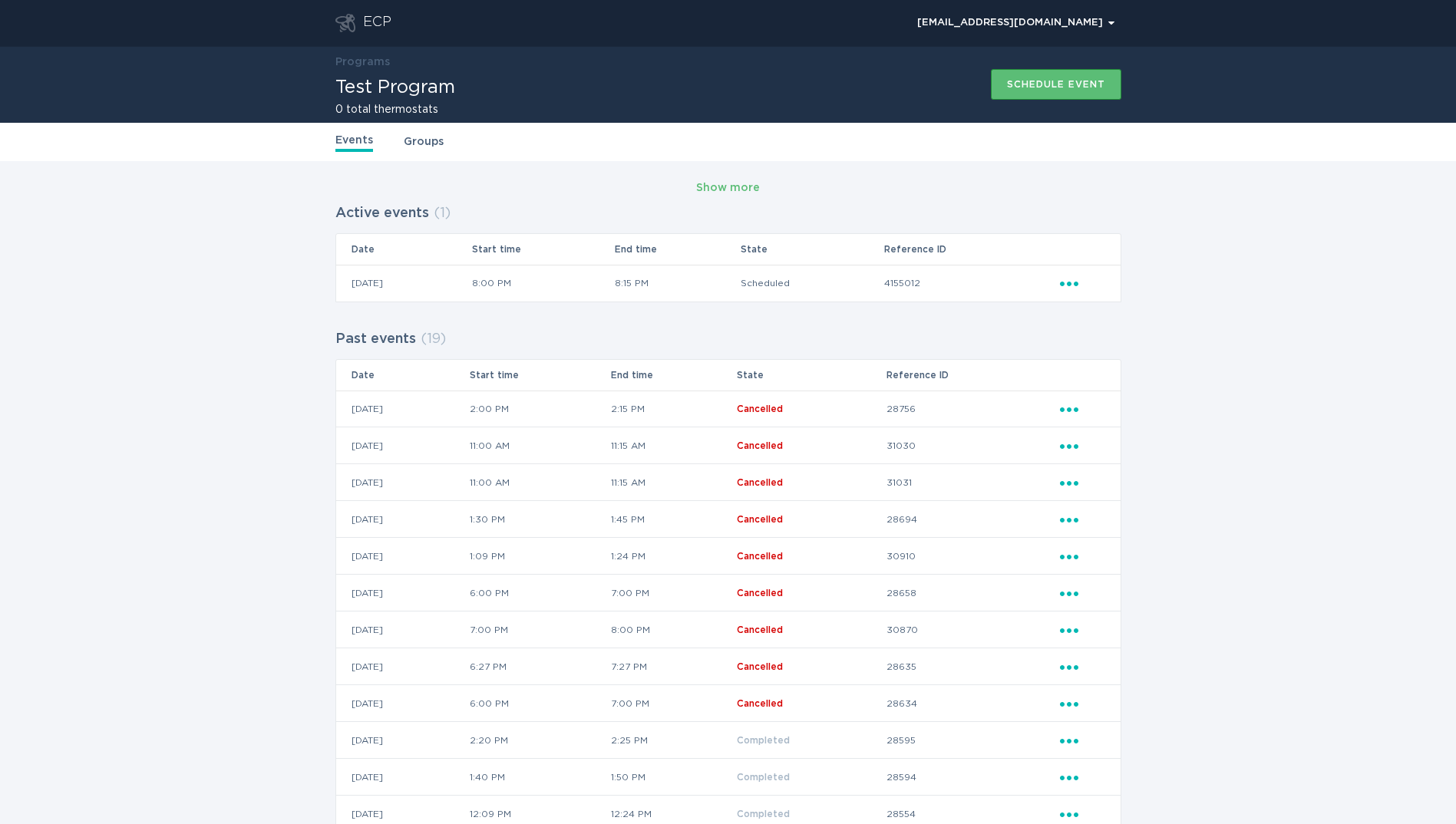
click at [920, 282] on td "4155012" at bounding box center [971, 283] width 176 height 37
drag, startPoint x: 920, startPoint y: 282, endPoint x: 928, endPoint y: 287, distance: 9.4
click at [928, 287] on td "4155012" at bounding box center [971, 283] width 176 height 37
click at [918, 276] on td "4155012" at bounding box center [971, 283] width 176 height 37
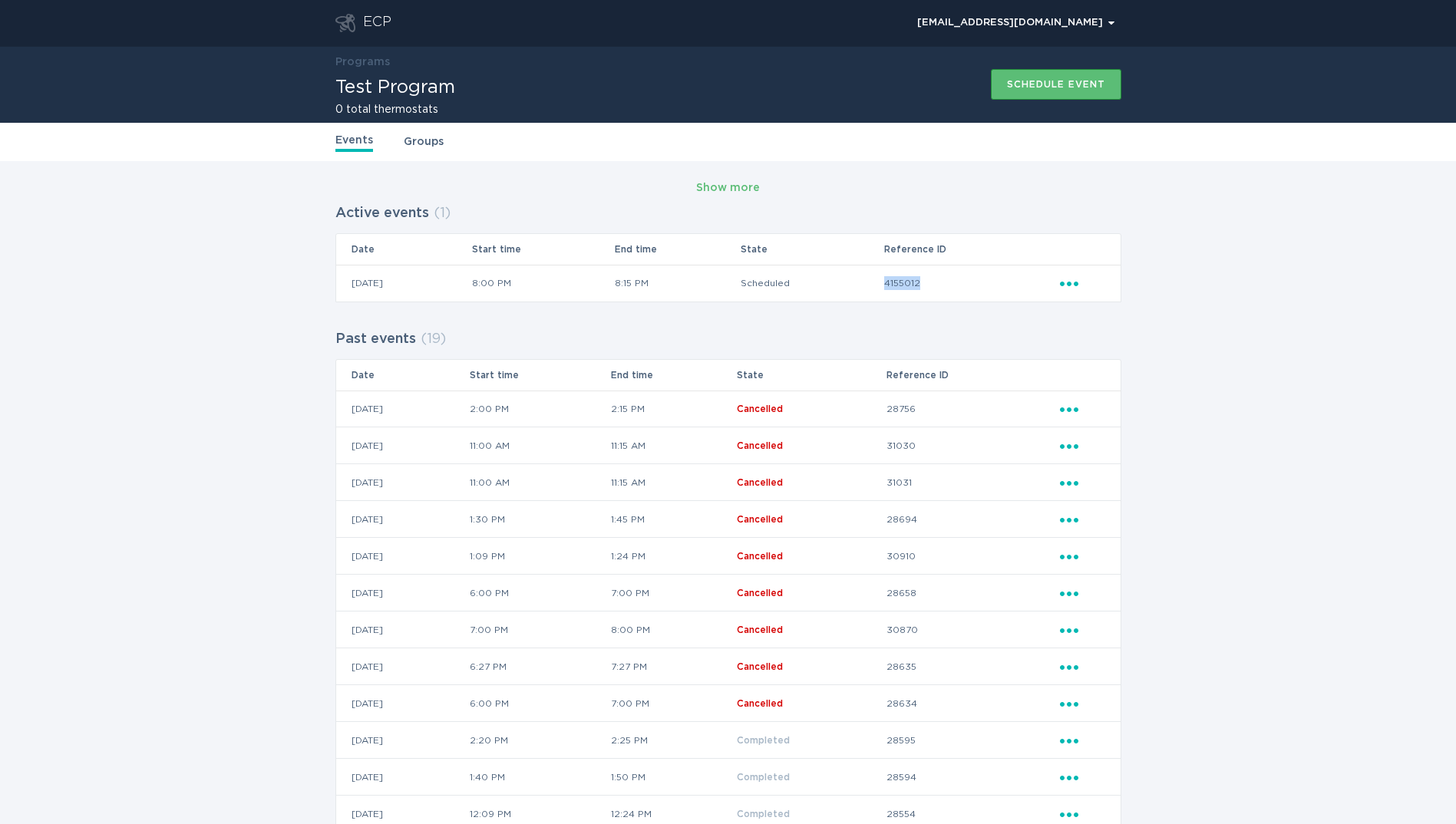
click at [918, 276] on td "4155012" at bounding box center [971, 283] width 176 height 37
drag, startPoint x: 918, startPoint y: 276, endPoint x: 921, endPoint y: 295, distance: 19.2
click at [921, 295] on td "4155012" at bounding box center [971, 283] width 176 height 37
drag, startPoint x: 906, startPoint y: 246, endPoint x: 966, endPoint y: 246, distance: 60.0
click at [966, 246] on th "Reference ID" at bounding box center [971, 249] width 176 height 30
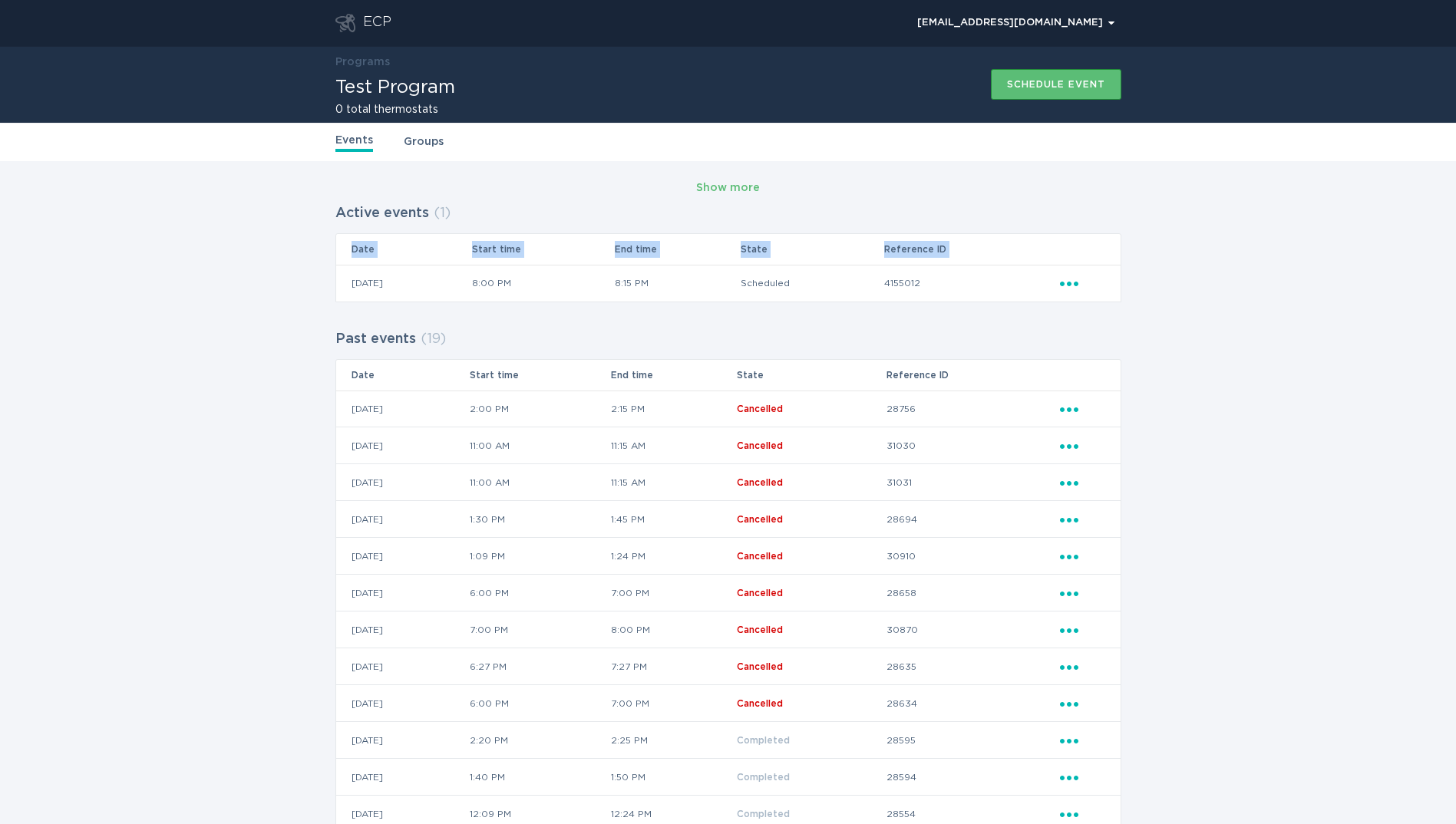
drag, startPoint x: 340, startPoint y: 282, endPoint x: 1145, endPoint y: 277, distance: 805.0
click at [1145, 277] on div "Show more Active events ( 1 ) Date Start time End time State Reference ID 07 / …" at bounding box center [728, 645] width 1456 height 969
drag, startPoint x: 1145, startPoint y: 277, endPoint x: 1147, endPoint y: 287, distance: 10.2
click at [1147, 287] on div "Show more Active events ( 1 ) Date Start time End time State Reference ID 07 / …" at bounding box center [728, 645] width 1456 height 969
click at [915, 284] on td "4155012" at bounding box center [971, 283] width 176 height 37
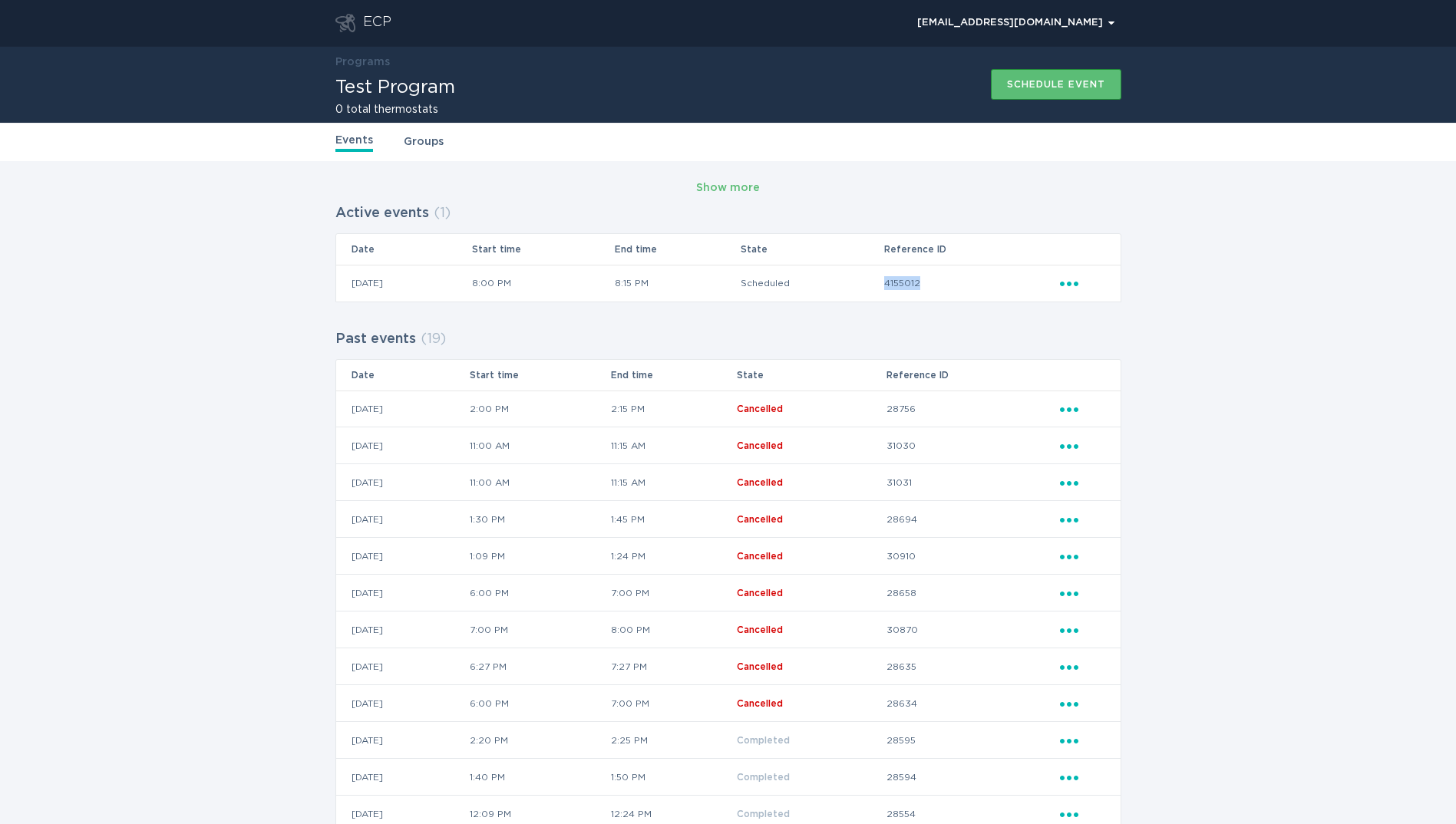
click at [915, 284] on td "4155012" at bounding box center [971, 283] width 176 height 37
click at [425, 138] on link "Groups" at bounding box center [423, 142] width 40 height 17
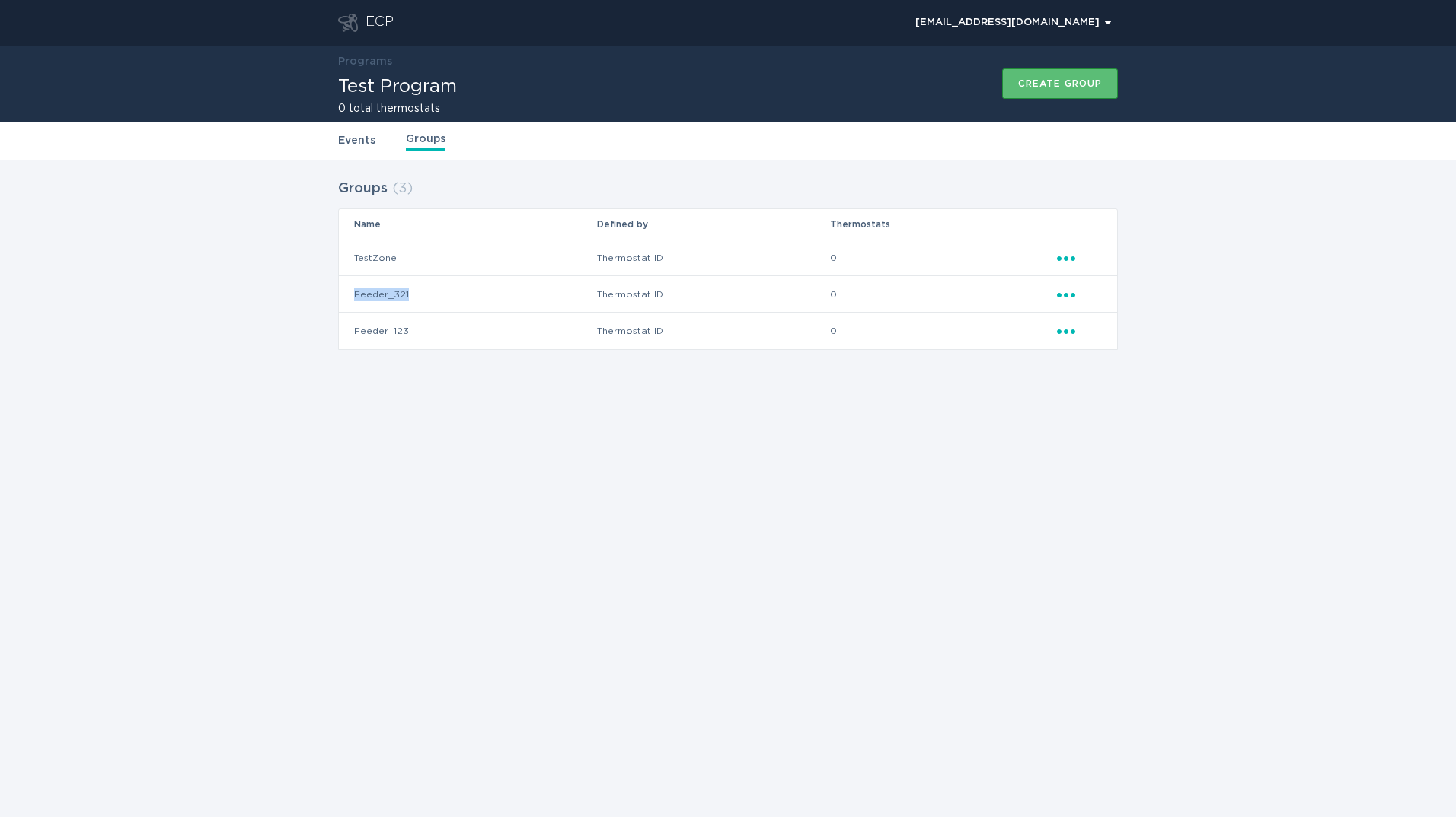
drag, startPoint x: 415, startPoint y: 292, endPoint x: 352, endPoint y: 296, distance: 63.1
click at [352, 296] on td "Feeder_321" at bounding box center [468, 294] width 258 height 36
drag, startPoint x: 349, startPoint y: 251, endPoint x: 1114, endPoint y: 365, distance: 773.4
click at [1114, 365] on div "Groups ( 3 ) Name Defined by Thermostats TestZone Thermostat ID 0 Ellipsis Feed…" at bounding box center [728, 274] width 779 height 198
drag, startPoint x: 1114, startPoint y: 365, endPoint x: 890, endPoint y: 324, distance: 227.7
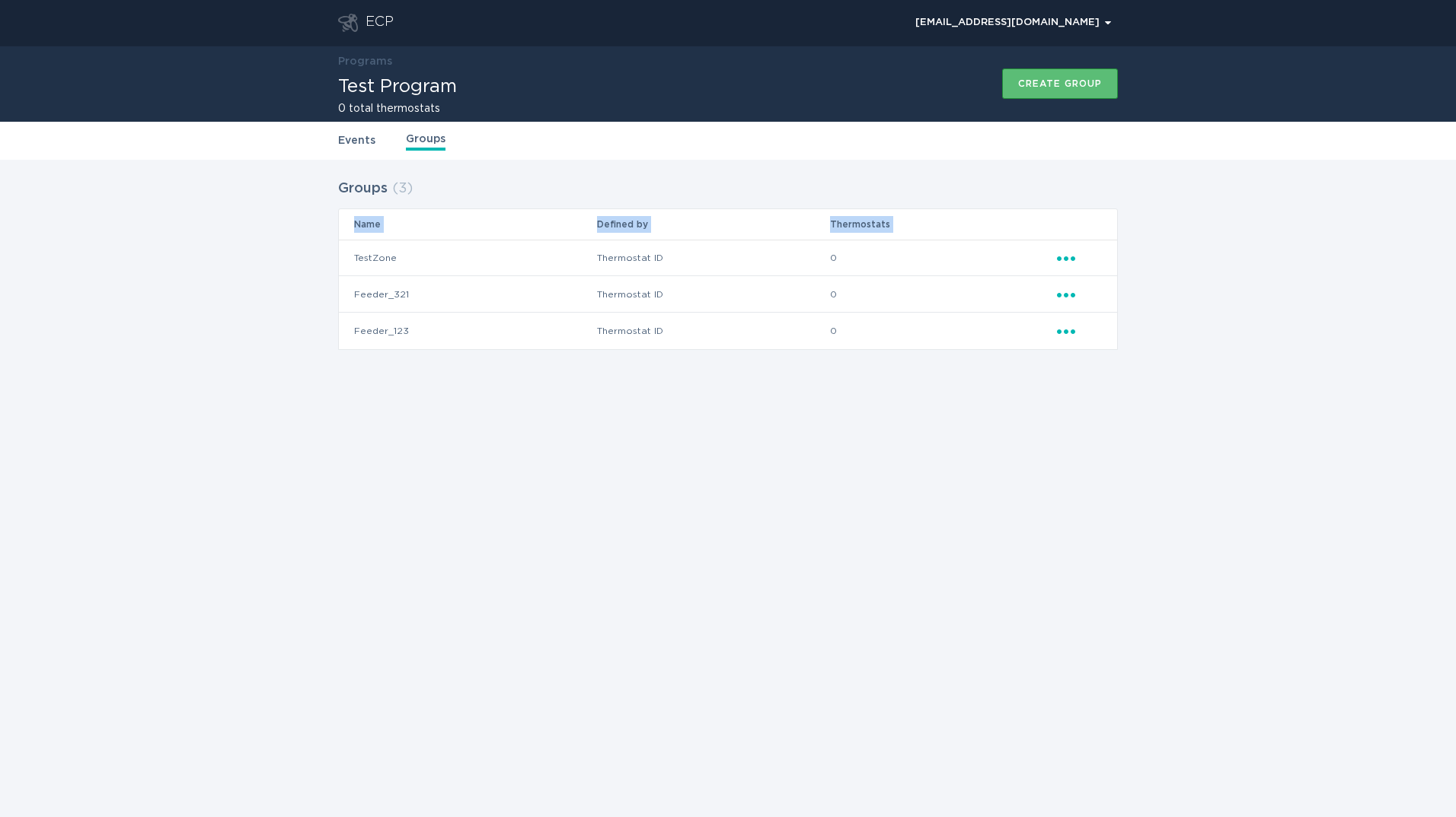
click at [890, 324] on td "0" at bounding box center [942, 330] width 227 height 36
drag, startPoint x: 354, startPoint y: 258, endPoint x: 932, endPoint y: 323, distance: 581.6
click at [932, 323] on tbody "TestZone Thermostat ID 0 Ellipsis Feeder_321 Thermostat ID 0 Ellipsis Feeder_12…" at bounding box center [728, 295] width 778 height 110
drag, startPoint x: 932, startPoint y: 323, endPoint x: 846, endPoint y: 328, distance: 86.1
click at [846, 328] on td "0" at bounding box center [942, 330] width 227 height 36
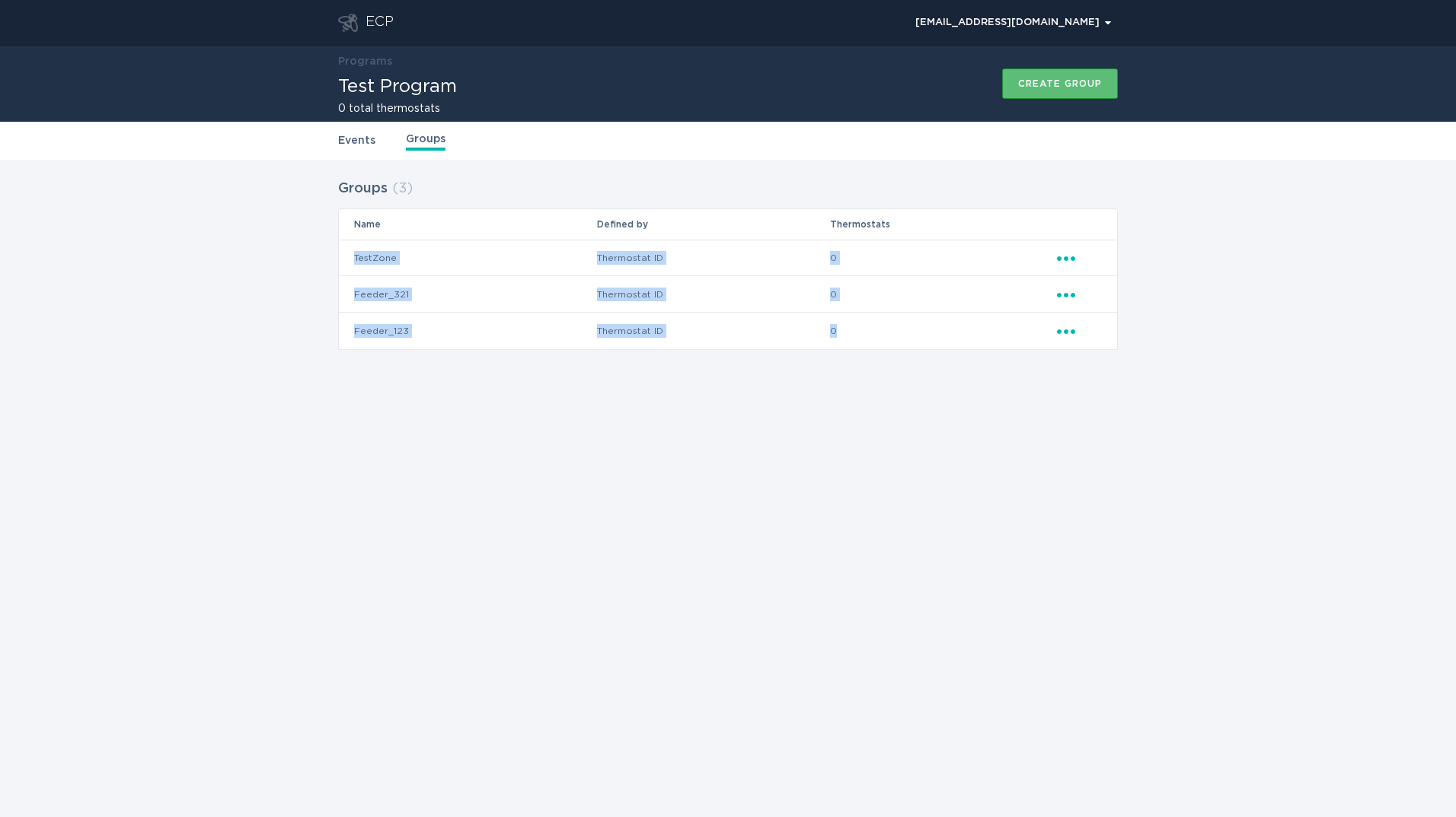
click at [624, 252] on td "Thermostat ID" at bounding box center [713, 258] width 234 height 36
click at [387, 25] on div "ECP" at bounding box center [380, 22] width 28 height 19
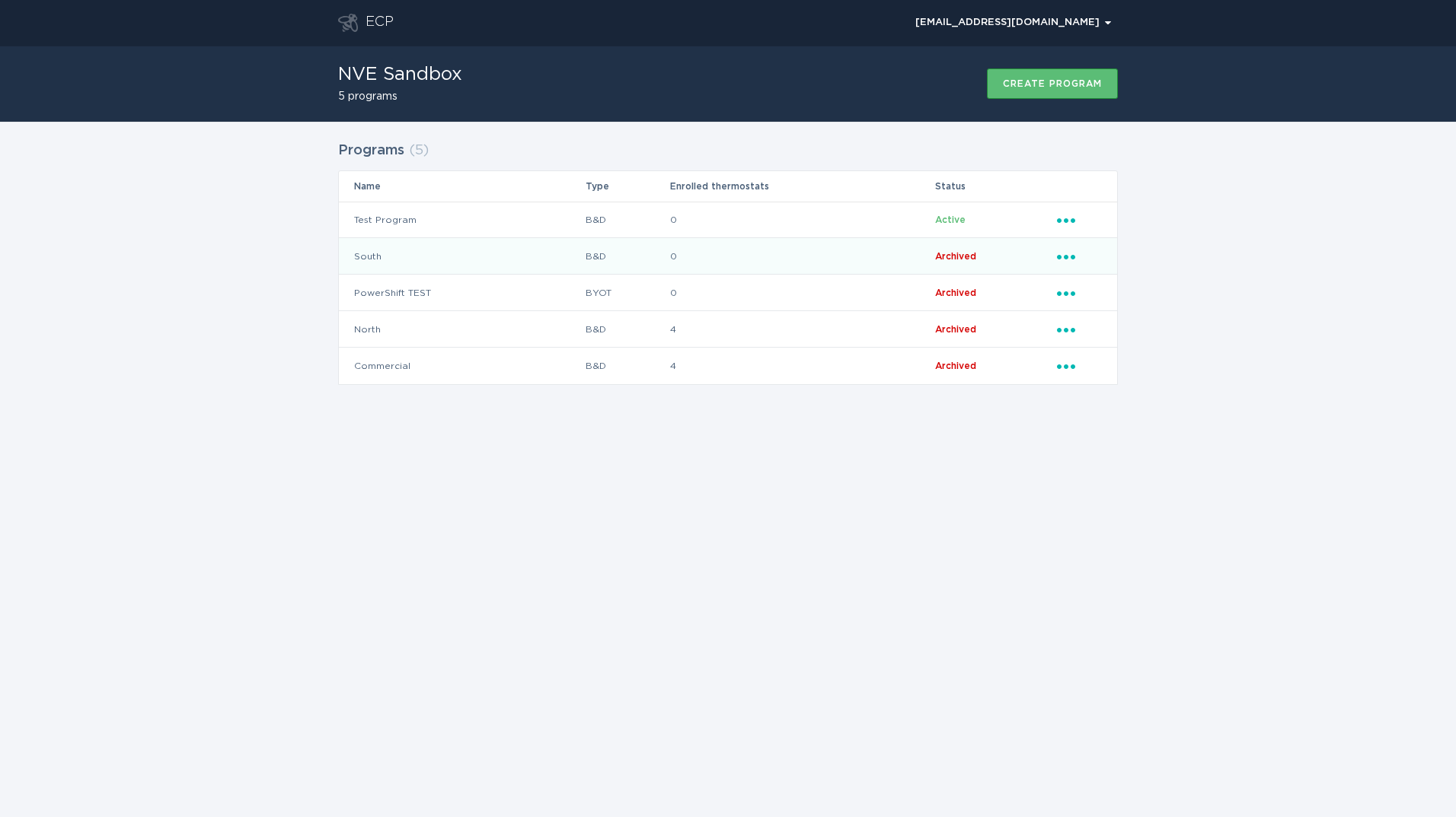
click at [459, 258] on td "South" at bounding box center [462, 256] width 246 height 36
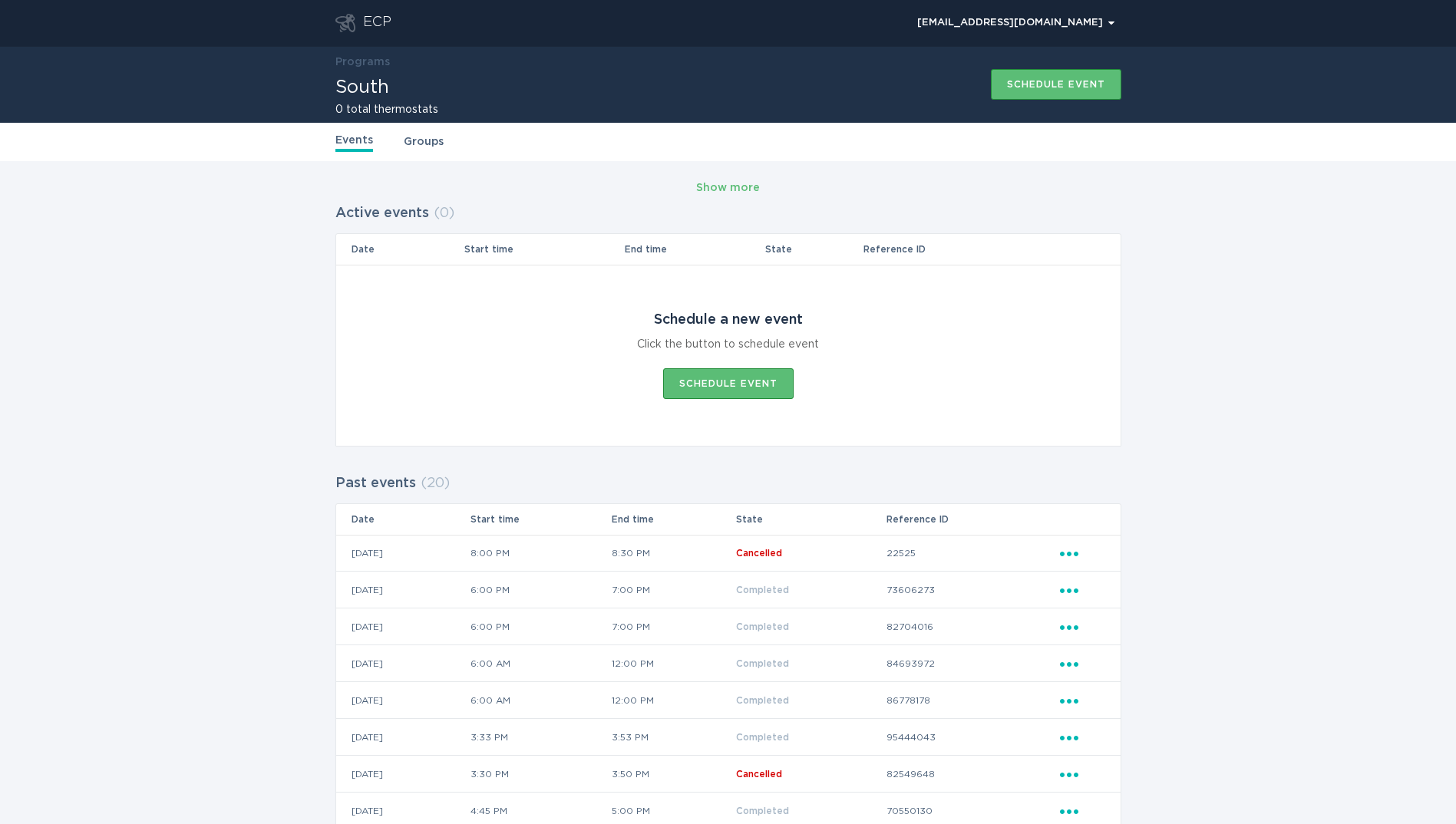
click at [426, 110] on h2 "0 total thermostats" at bounding box center [387, 110] width 103 height 11
click at [424, 147] on link "Groups" at bounding box center [423, 142] width 40 height 17
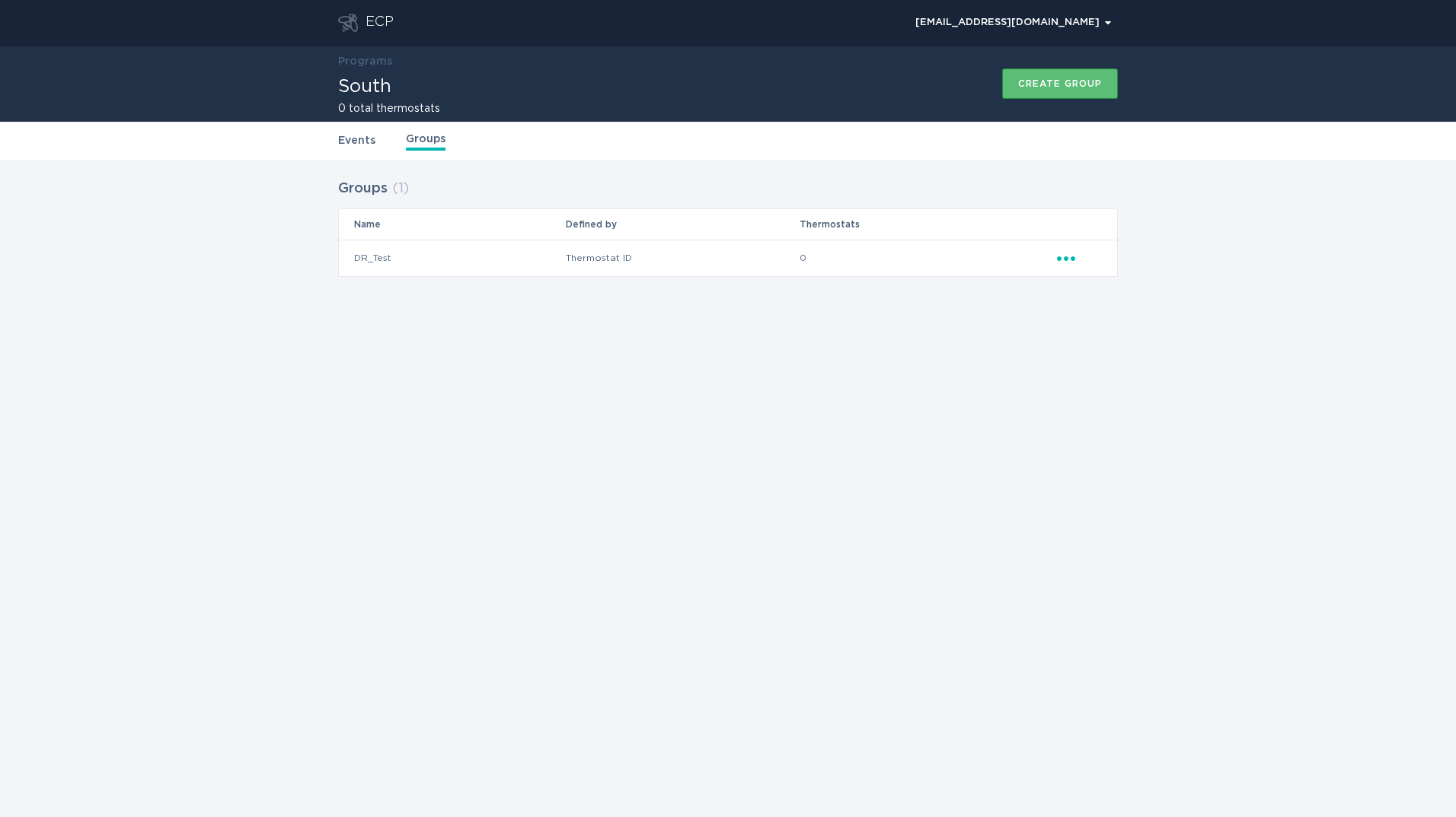
click at [375, 23] on div "ECP" at bounding box center [380, 22] width 28 height 19
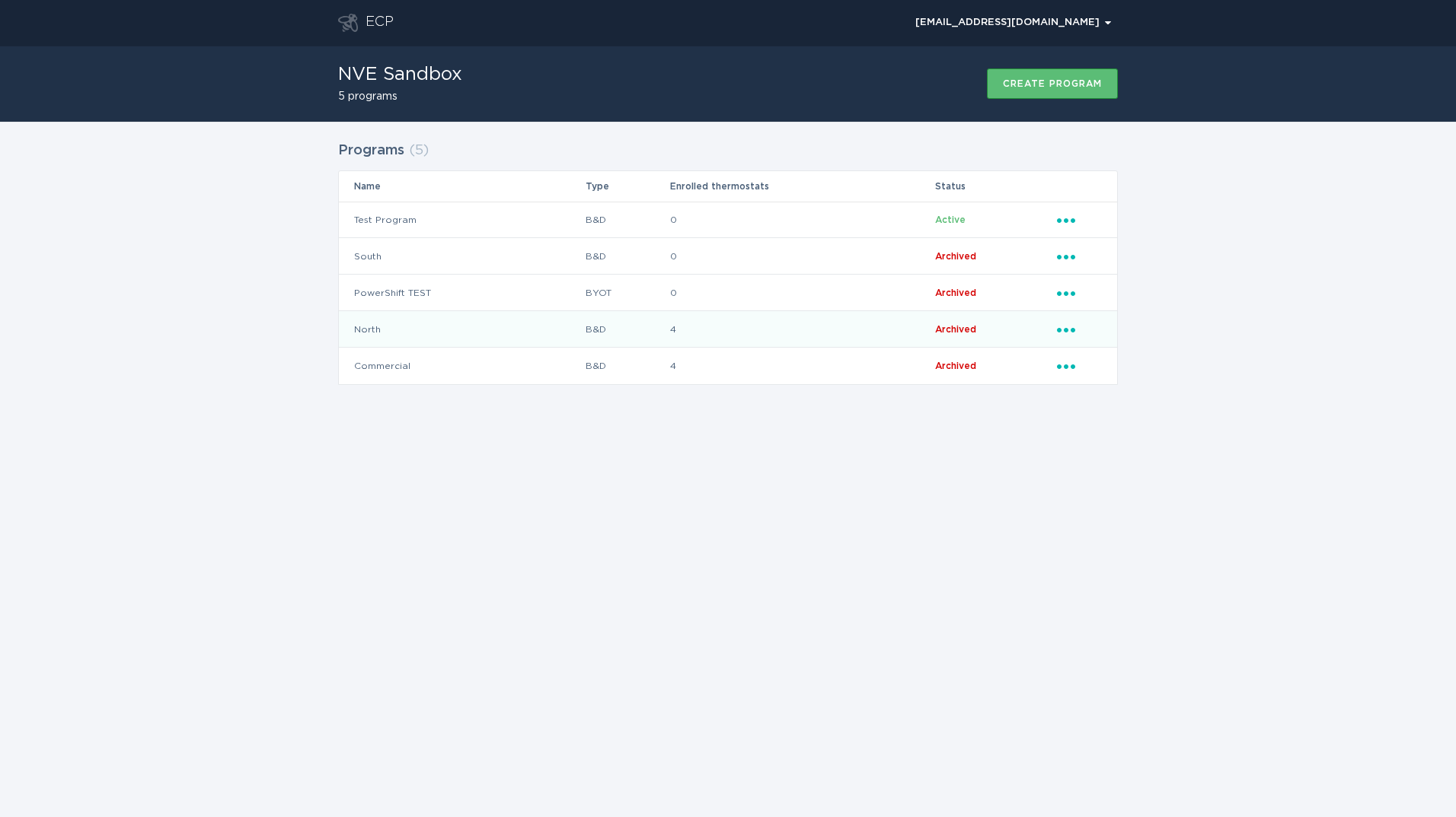
click at [374, 335] on td "North" at bounding box center [462, 329] width 246 height 36
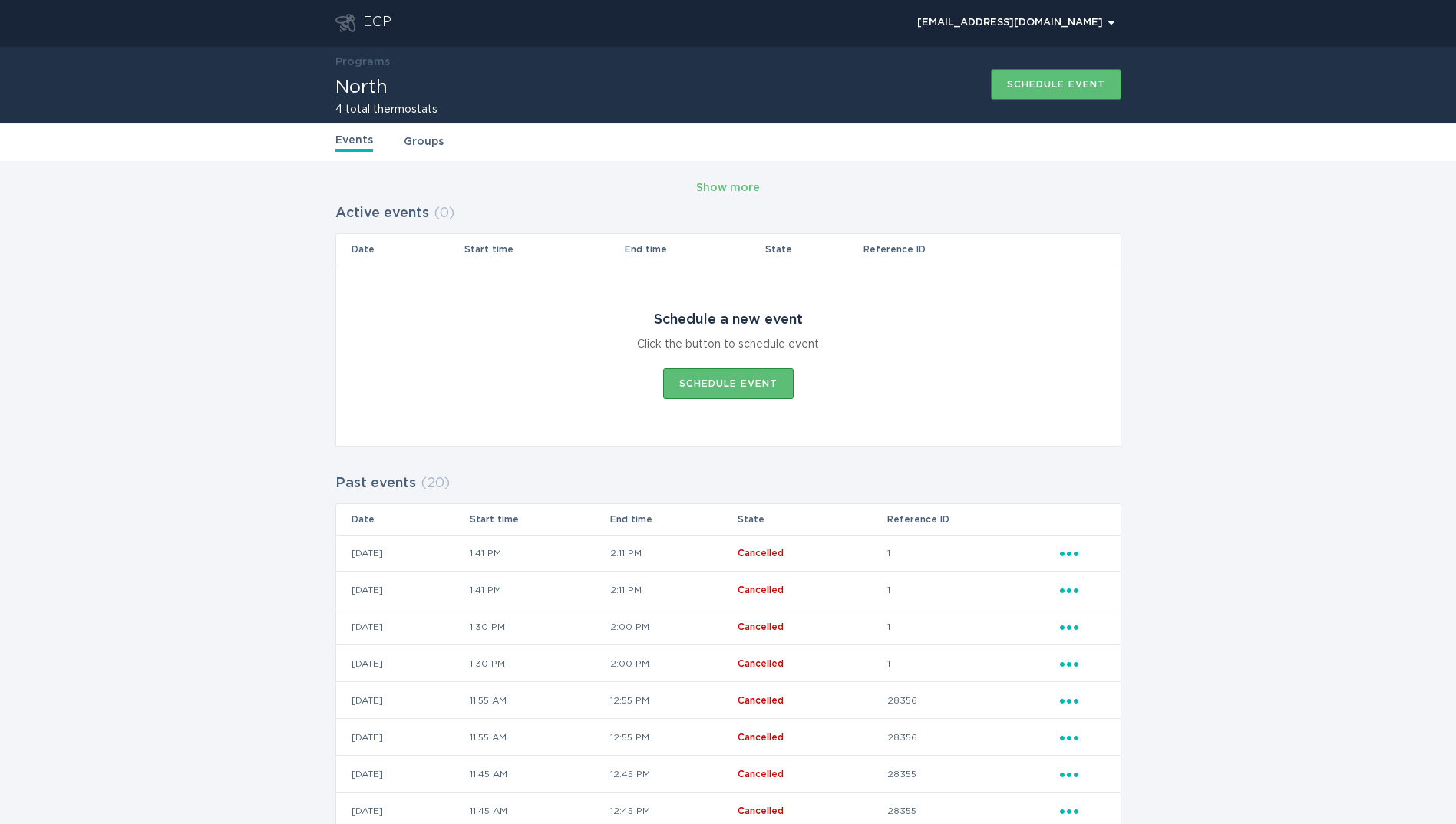
click at [437, 138] on link "Groups" at bounding box center [423, 142] width 40 height 17
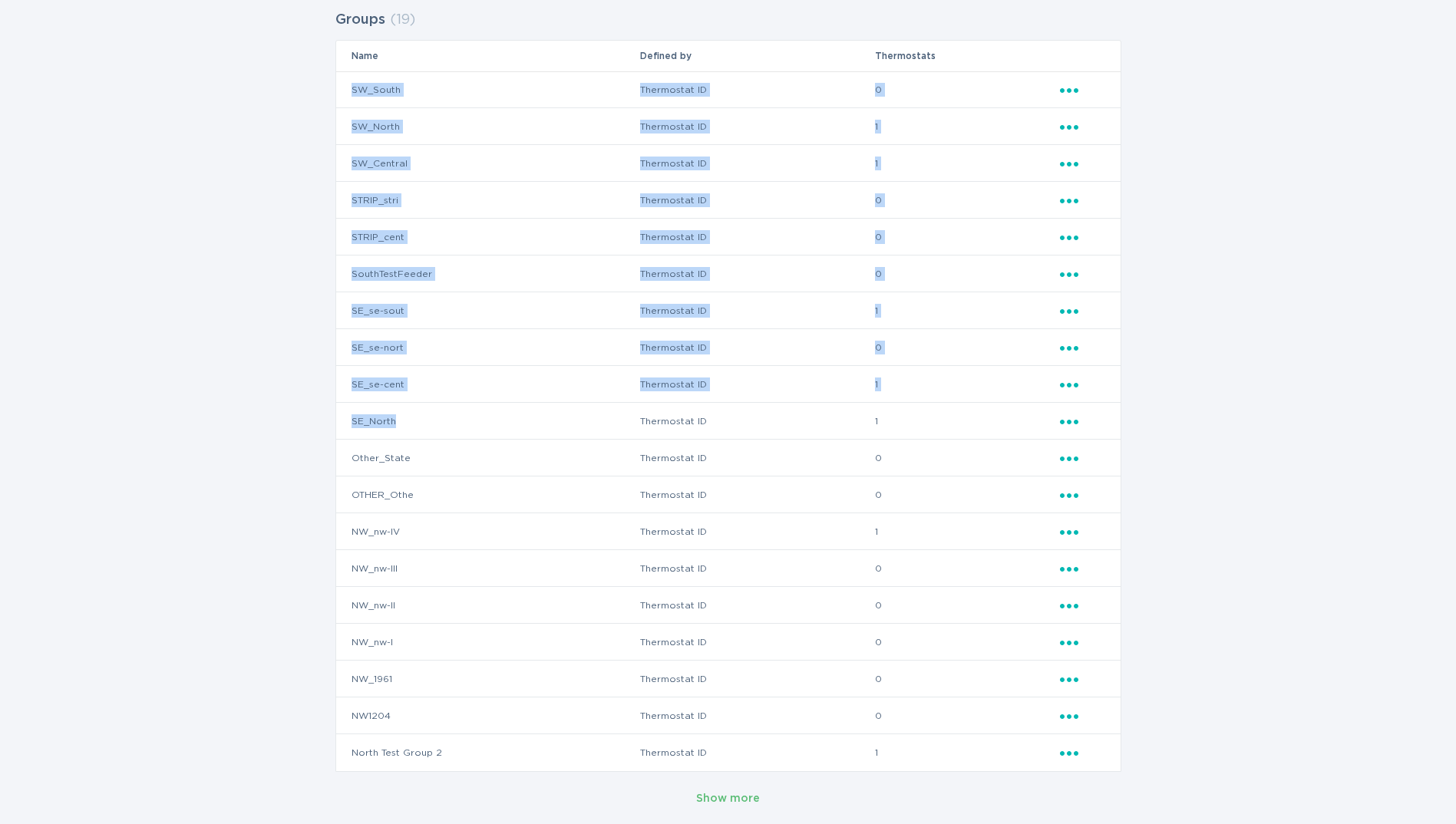
scroll to position [172, 0]
drag, startPoint x: 347, startPoint y: 260, endPoint x: 512, endPoint y: 499, distance: 290.4
click at [512, 499] on tbody "SW_South Thermostat ID 0 Ellipsis SW_North Thermostat ID 1 Ellipsis SW_Central …" at bounding box center [728, 420] width 785 height 700
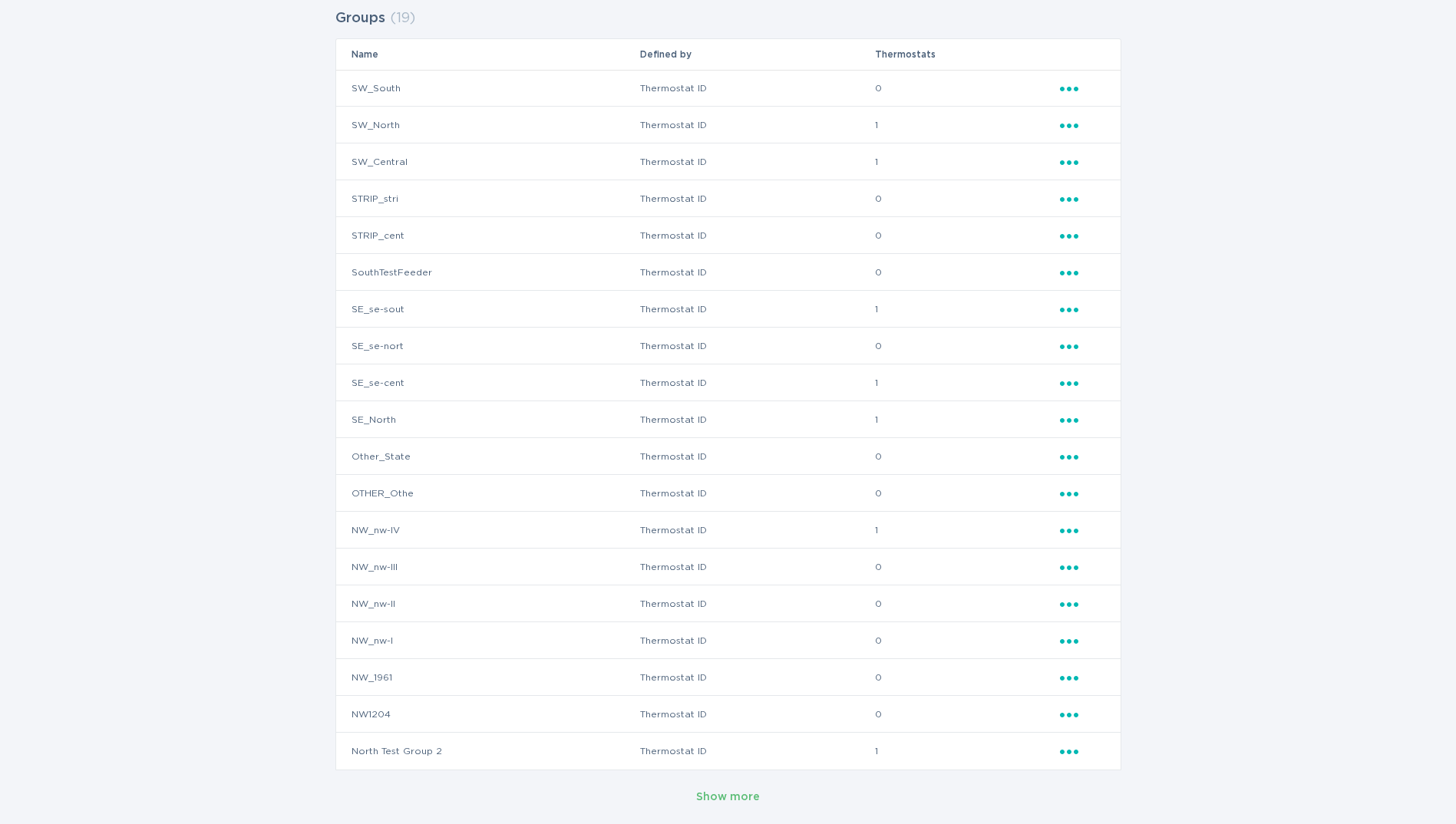
click at [759, 796] on div "Show more" at bounding box center [728, 797] width 786 height 23
click at [749, 797] on div "Show more" at bounding box center [728, 797] width 63 height 17
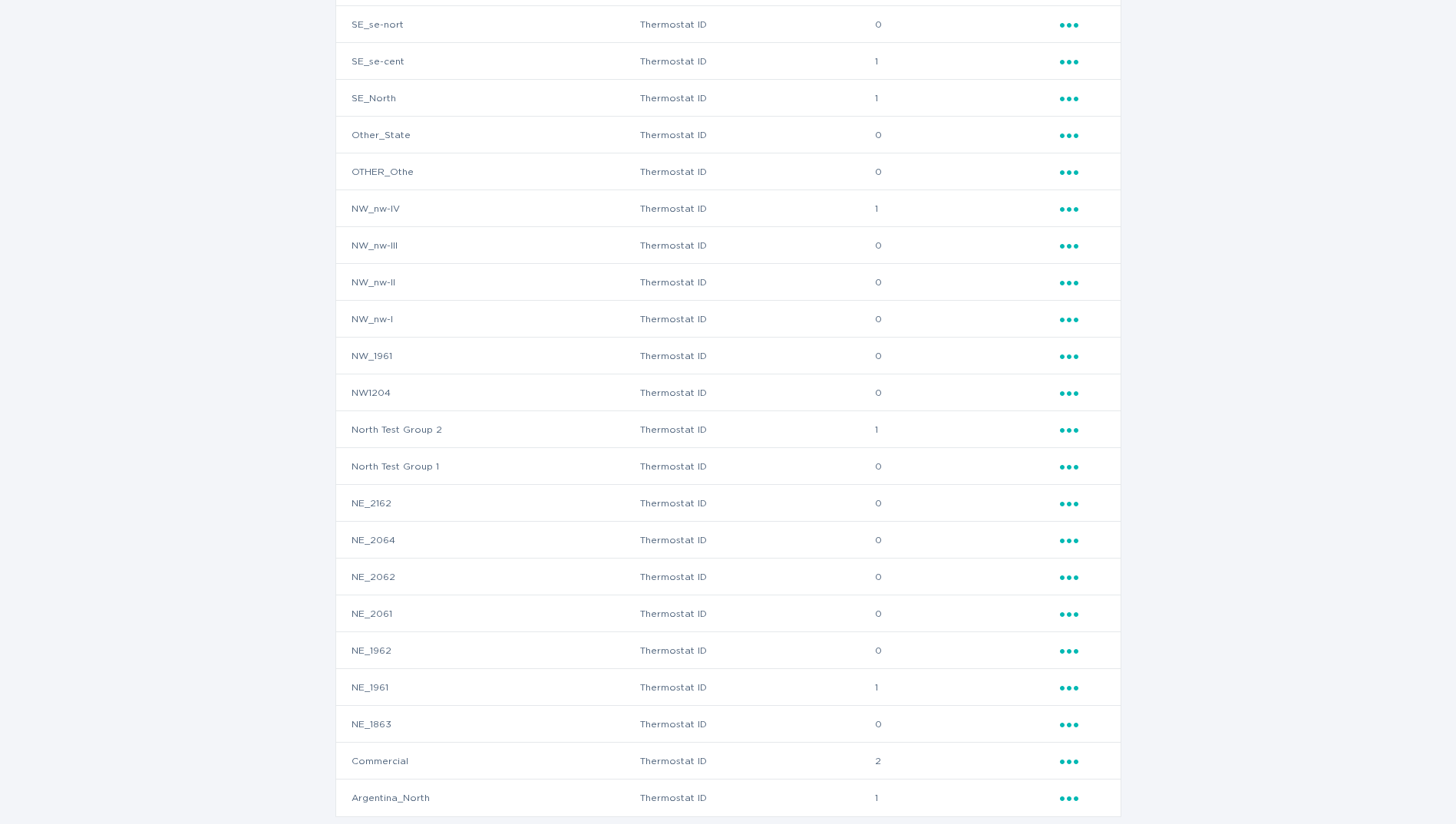
scroll to position [525, 0]
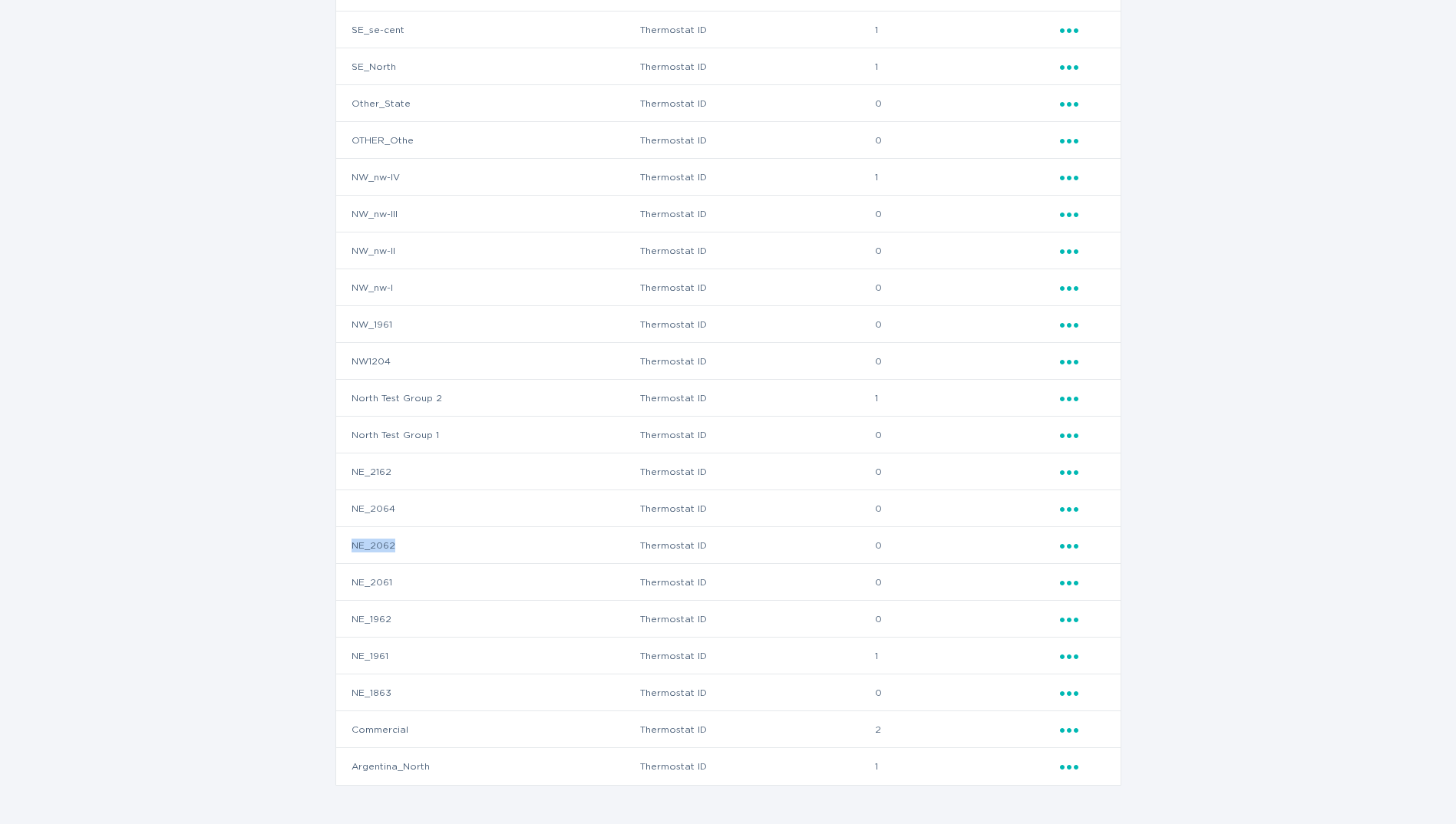
drag, startPoint x: 403, startPoint y: 545, endPoint x: 339, endPoint y: 545, distance: 64.0
click at [339, 545] on td "NE_2062" at bounding box center [488, 545] width 304 height 37
click at [661, 545] on td "Thermostat ID" at bounding box center [757, 545] width 236 height 37
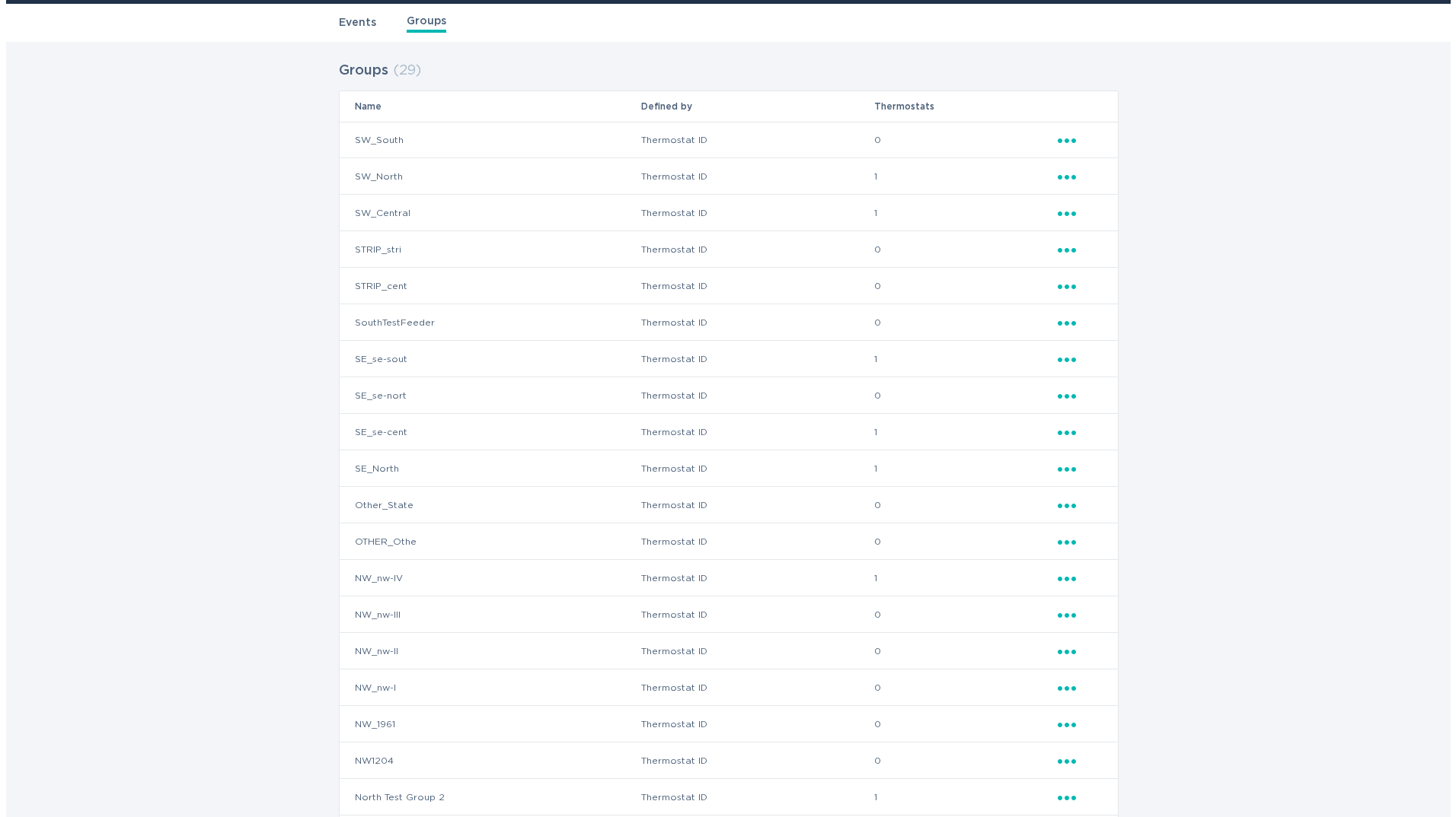
scroll to position [0, 0]
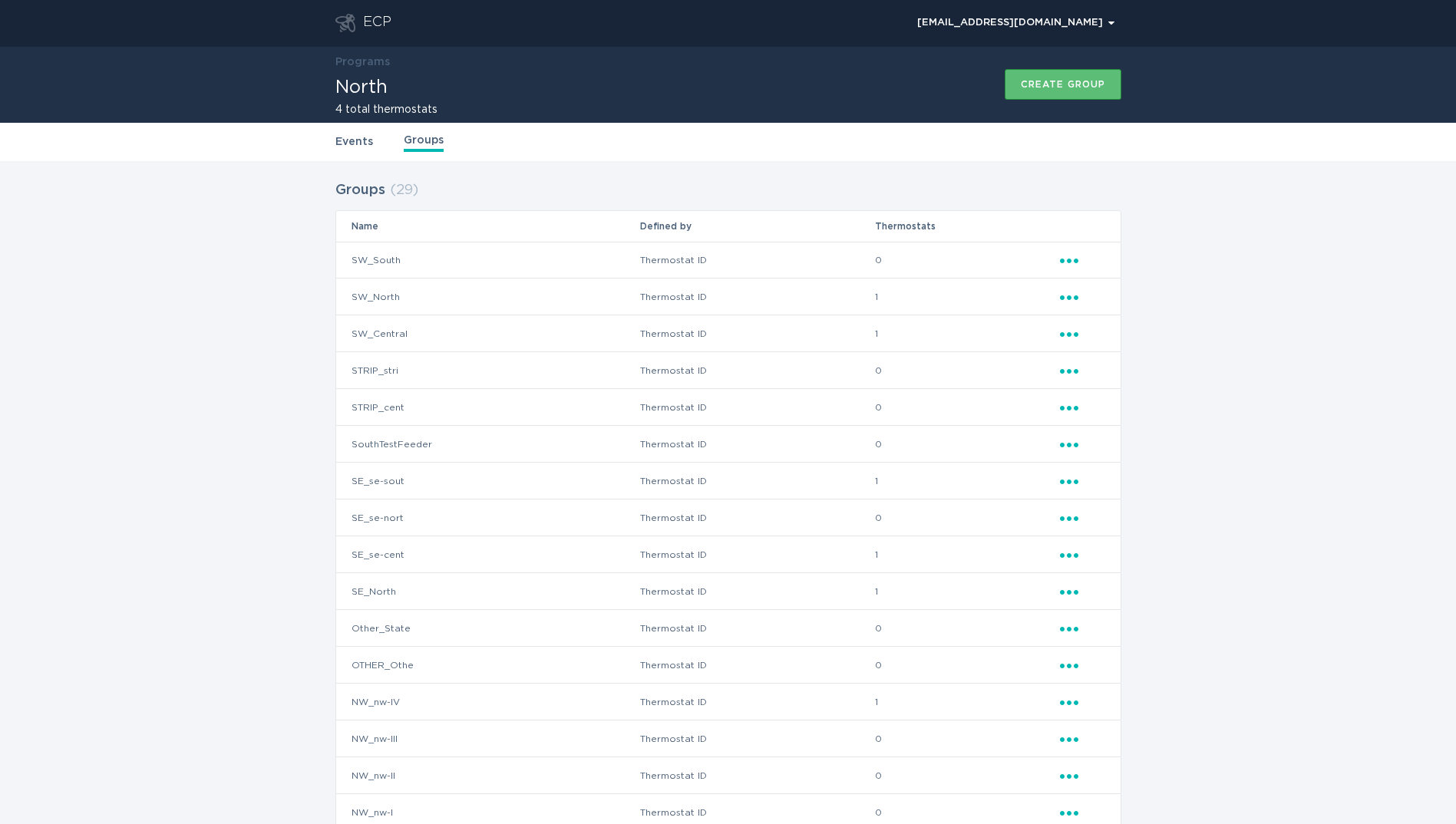
click at [379, 21] on div "ECP" at bounding box center [378, 22] width 29 height 19
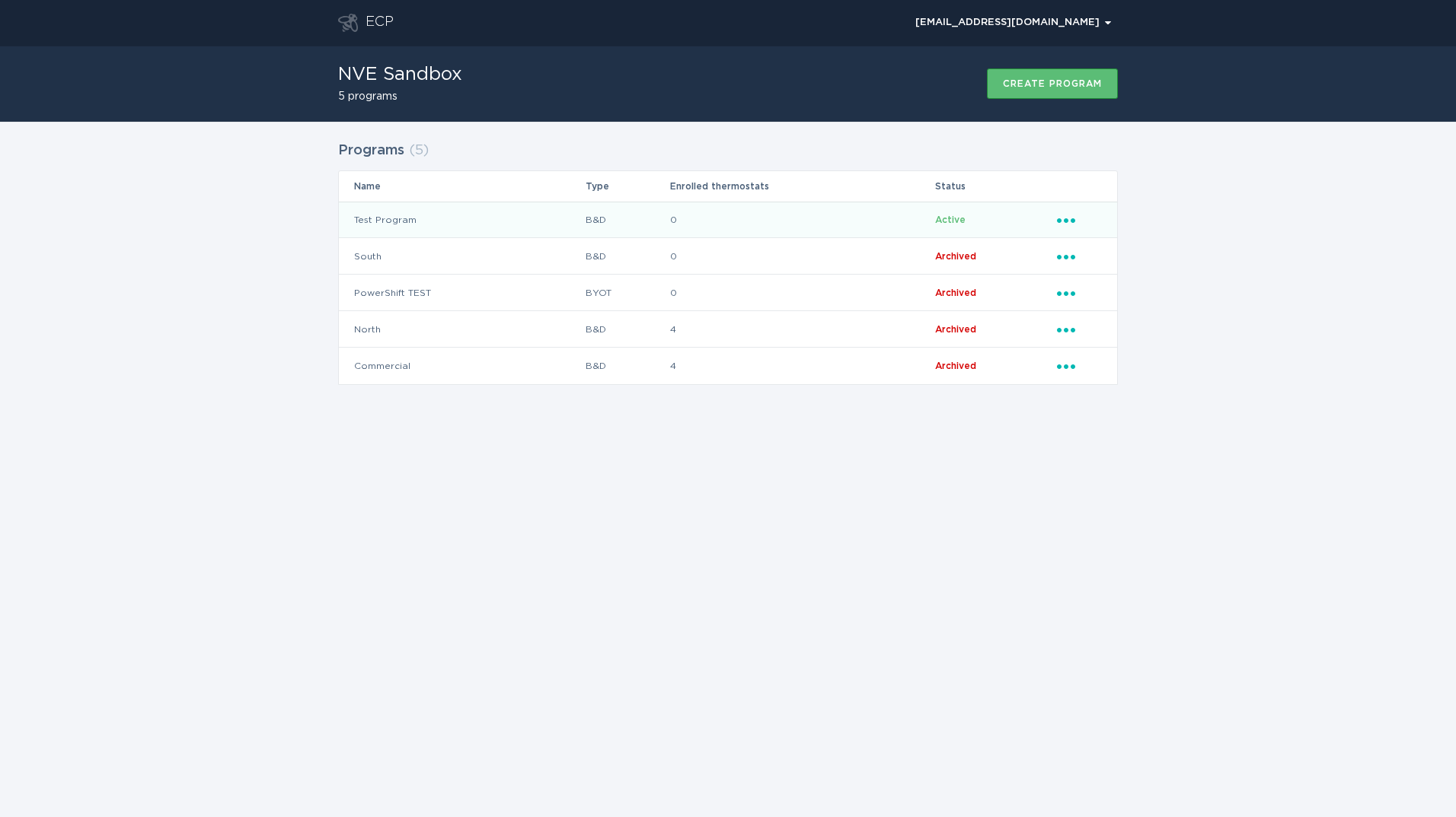
click at [698, 222] on td "0" at bounding box center [802, 220] width 265 height 36
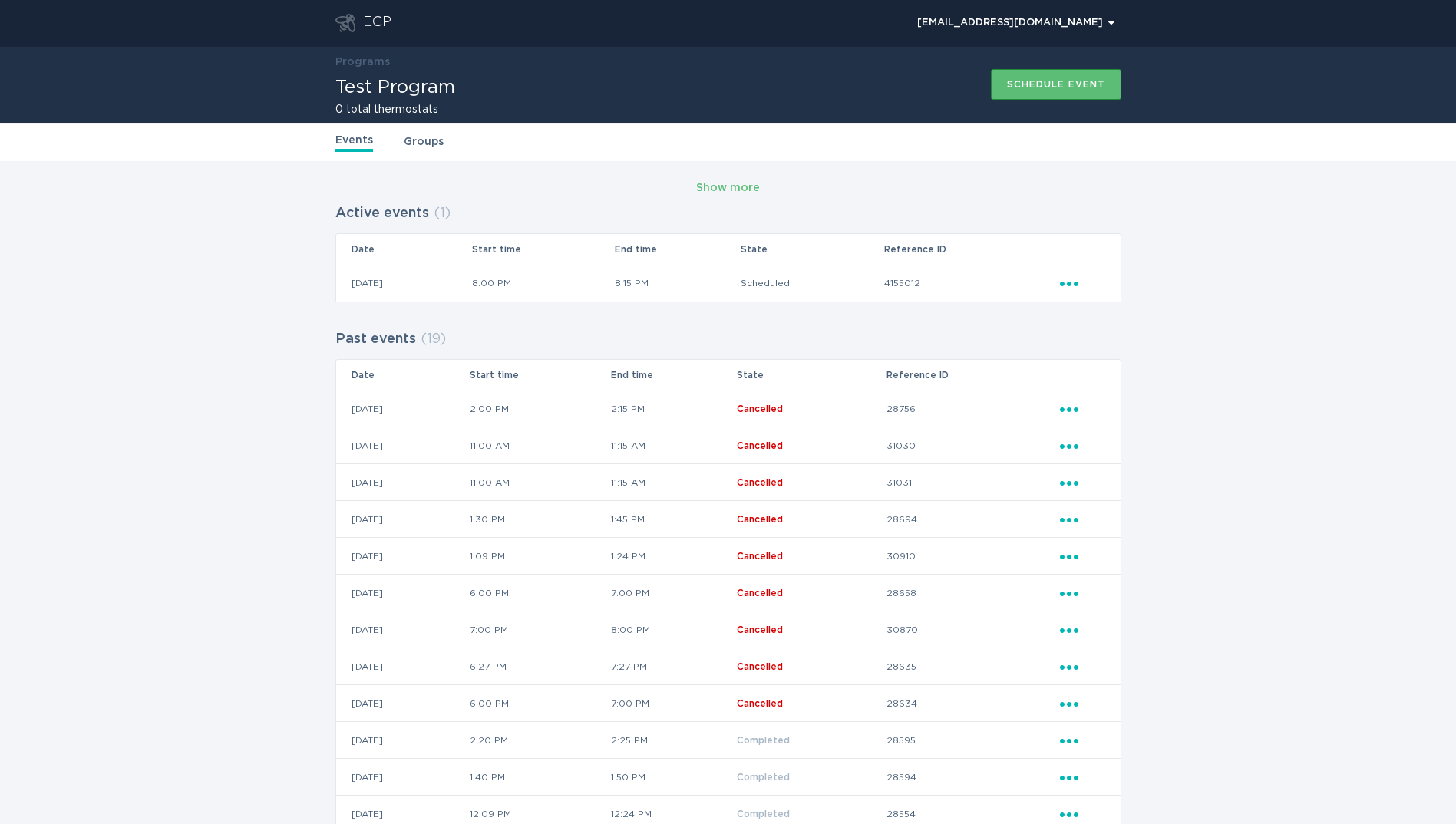
click at [422, 142] on link "Groups" at bounding box center [423, 142] width 40 height 17
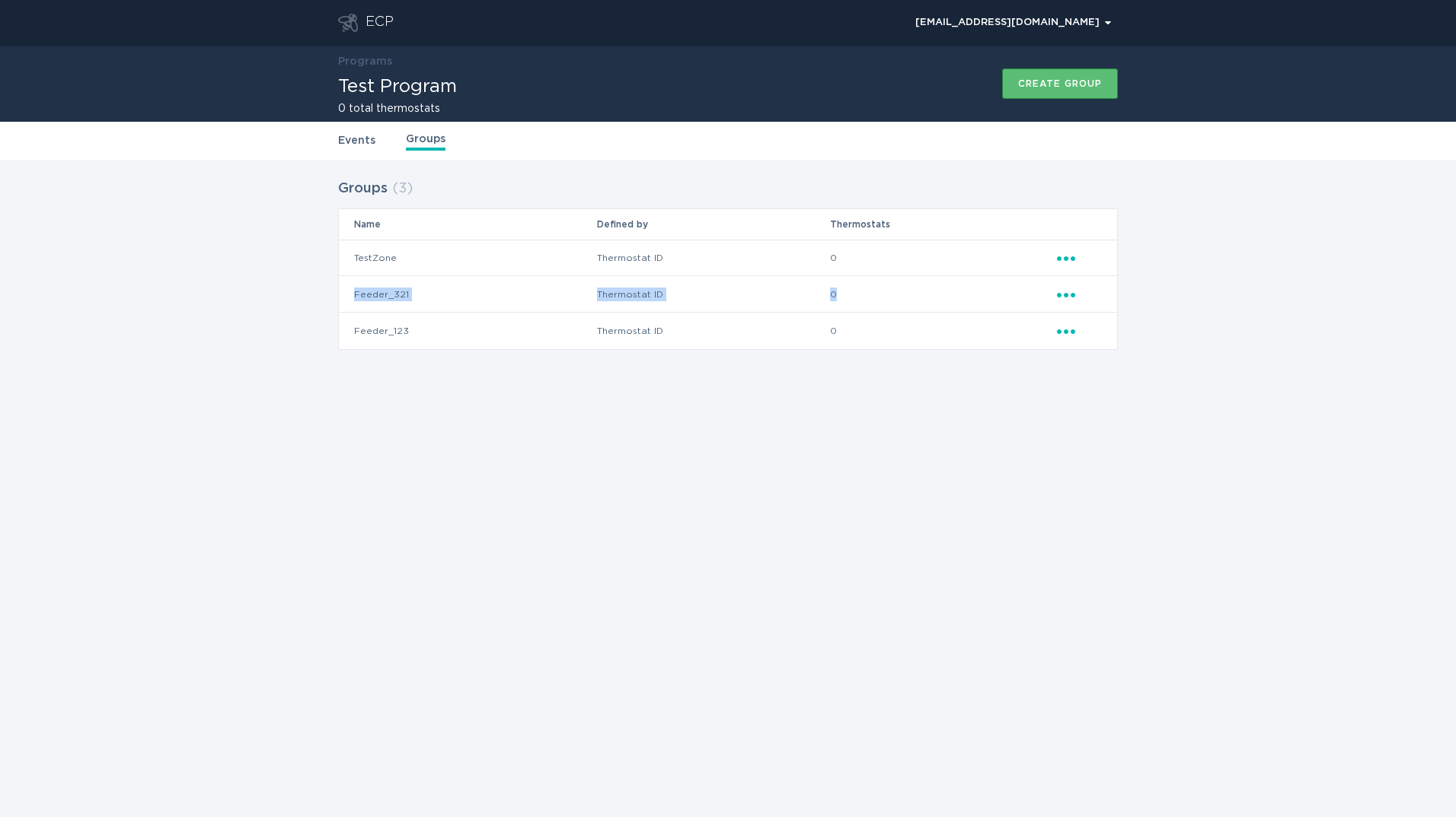
drag, startPoint x: 351, startPoint y: 292, endPoint x: 853, endPoint y: 287, distance: 502.0
click at [853, 287] on tr "Feeder_321 Thermostat ID 0 Ellipsis" at bounding box center [728, 294] width 778 height 36
drag, startPoint x: 853, startPoint y: 287, endPoint x: 856, endPoint y: 301, distance: 14.3
click at [856, 301] on td "0" at bounding box center [942, 294] width 227 height 36
drag, startPoint x: 355, startPoint y: 292, endPoint x: 435, endPoint y: 296, distance: 80.1
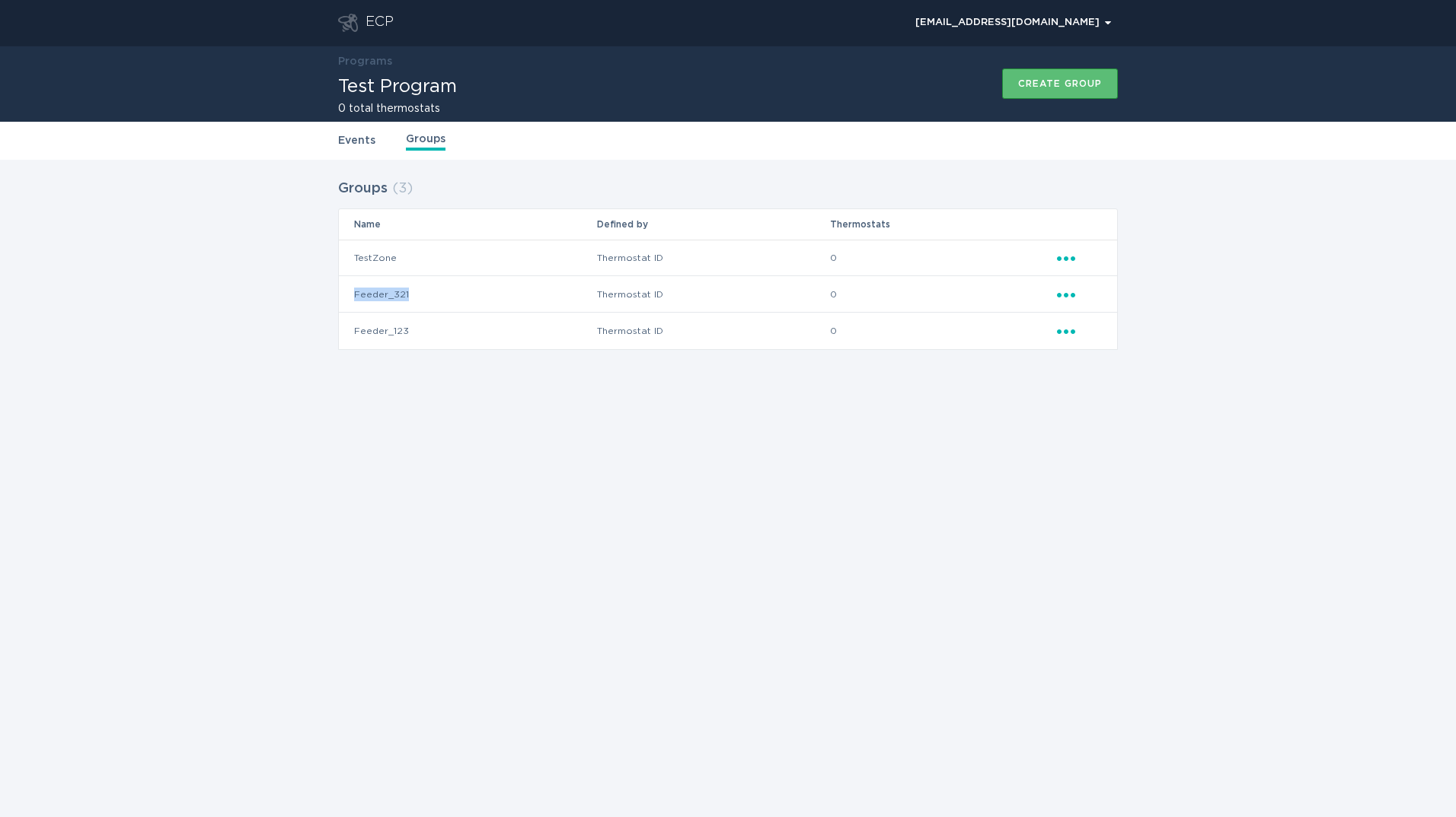
click at [435, 296] on td "Feeder_321" at bounding box center [468, 294] width 258 height 36
click at [495, 278] on td "Feeder_321" at bounding box center [468, 294] width 258 height 36
click at [362, 144] on link "Events" at bounding box center [357, 141] width 37 height 17
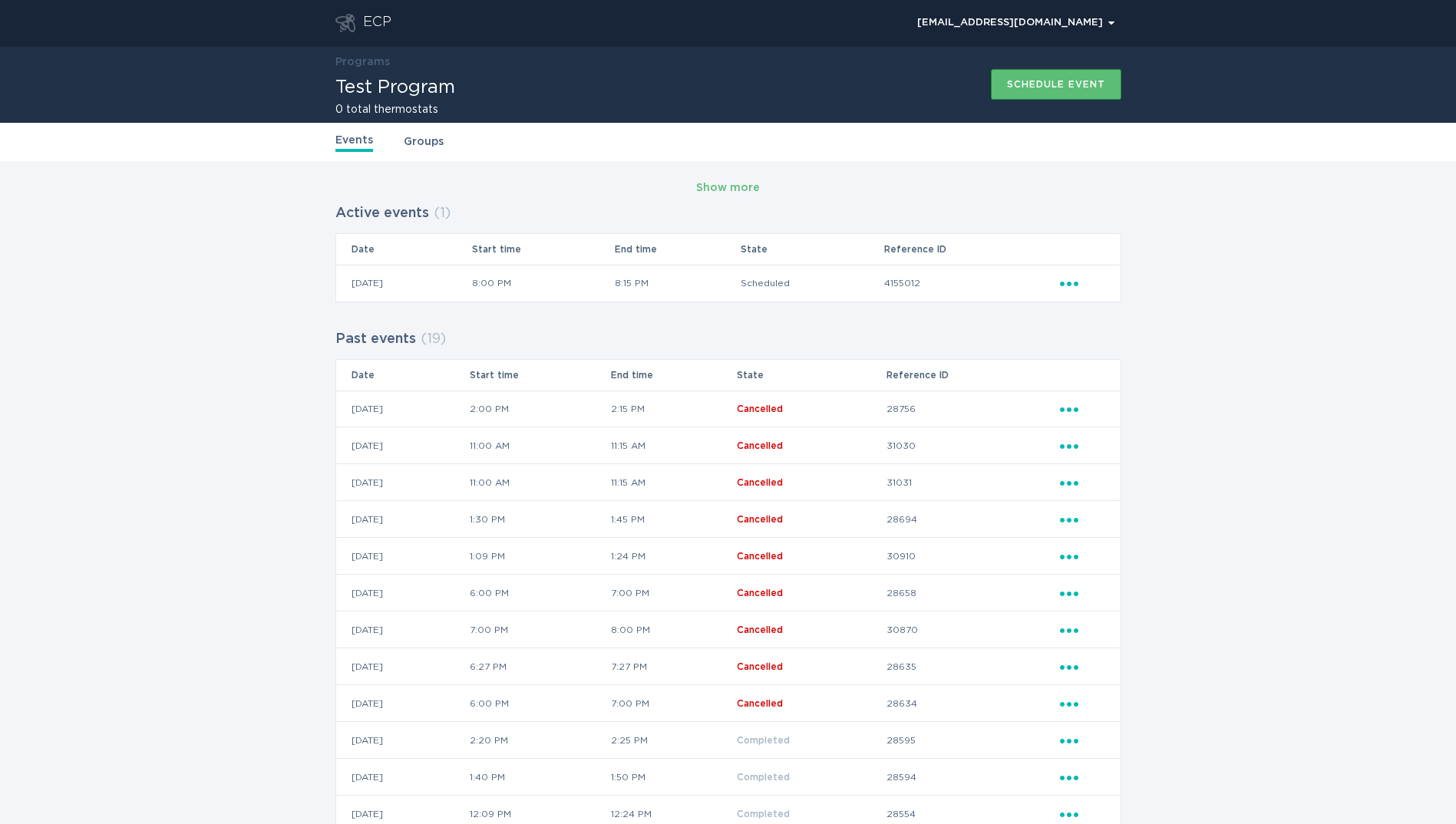
click at [1068, 286] on icon "Popover menu" at bounding box center [1069, 284] width 19 height 4
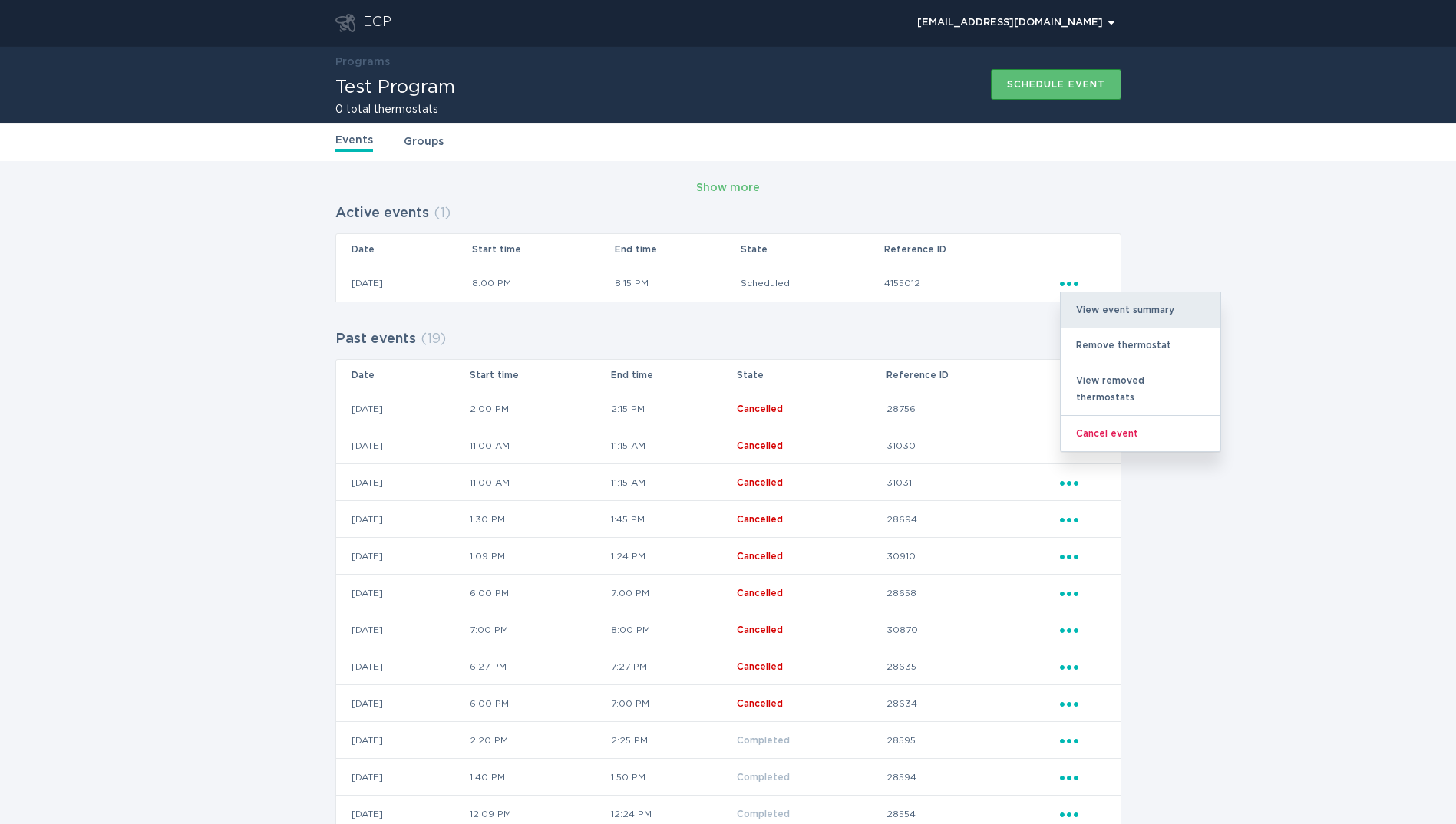
click at [1186, 310] on div "View event summary" at bounding box center [1140, 311] width 160 height 36
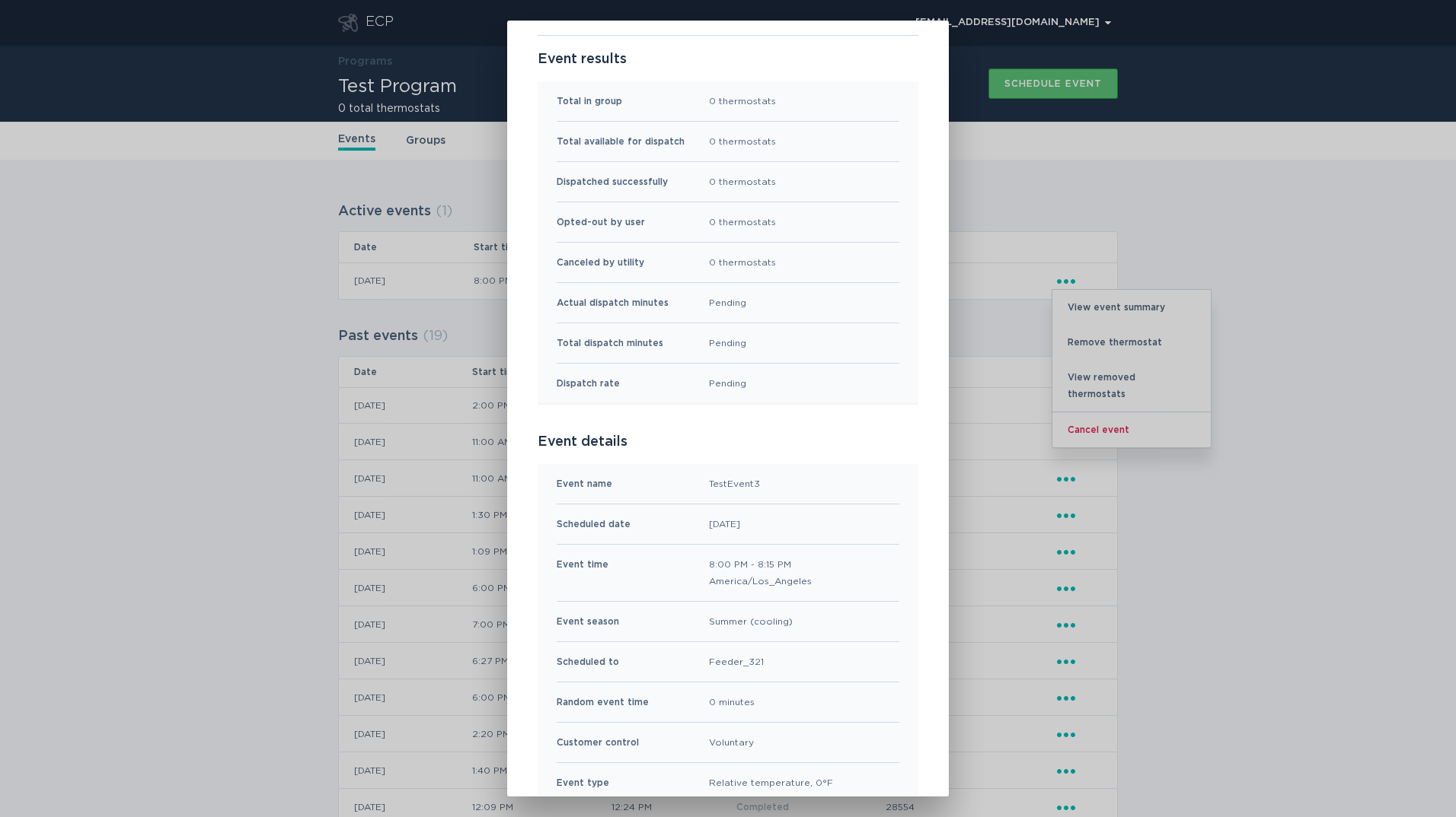
scroll to position [152, 0]
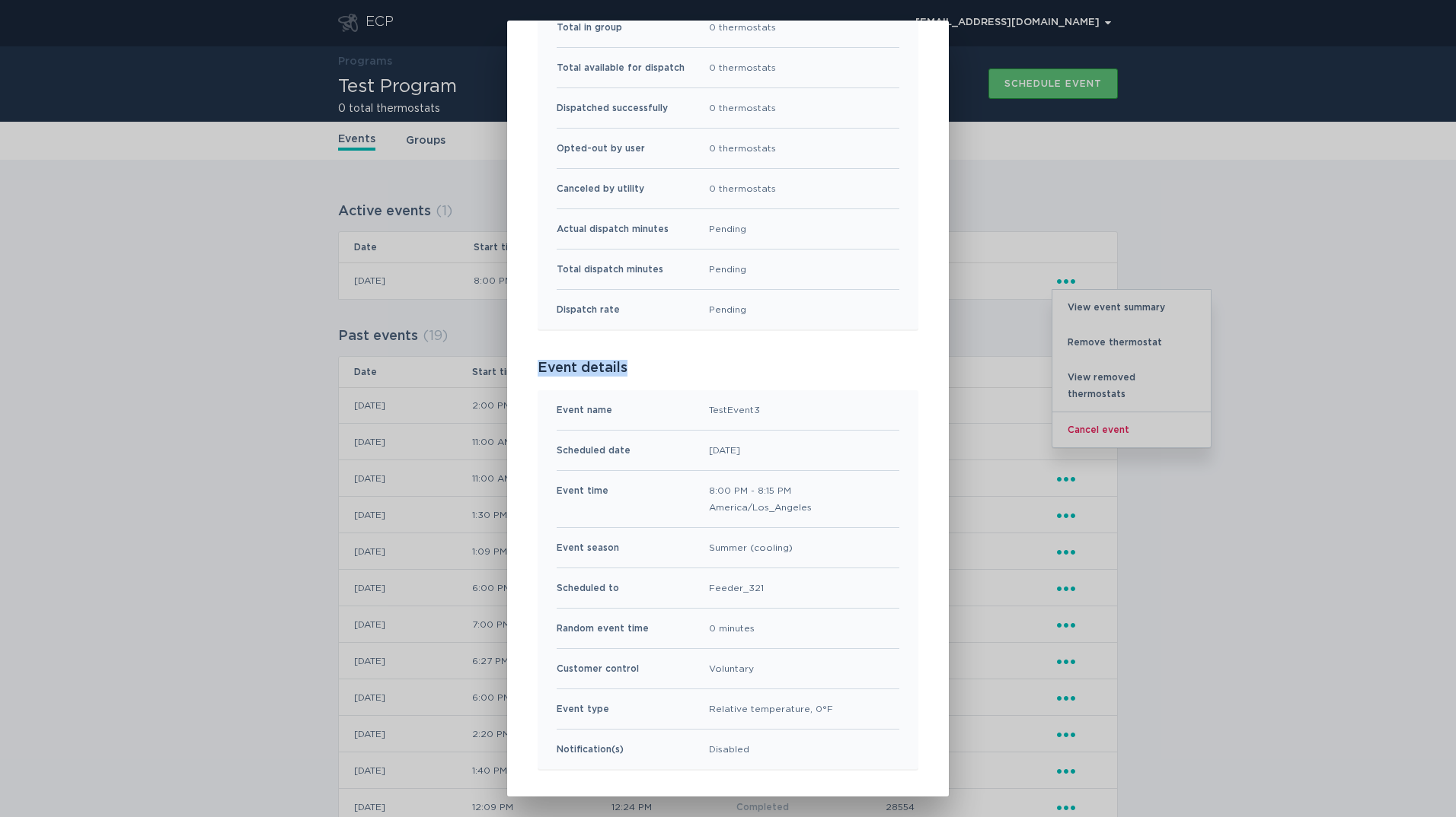
drag, startPoint x: 532, startPoint y: 370, endPoint x: 632, endPoint y: 363, distance: 100.2
click at [632, 363] on p "Event details" at bounding box center [728, 368] width 381 height 17
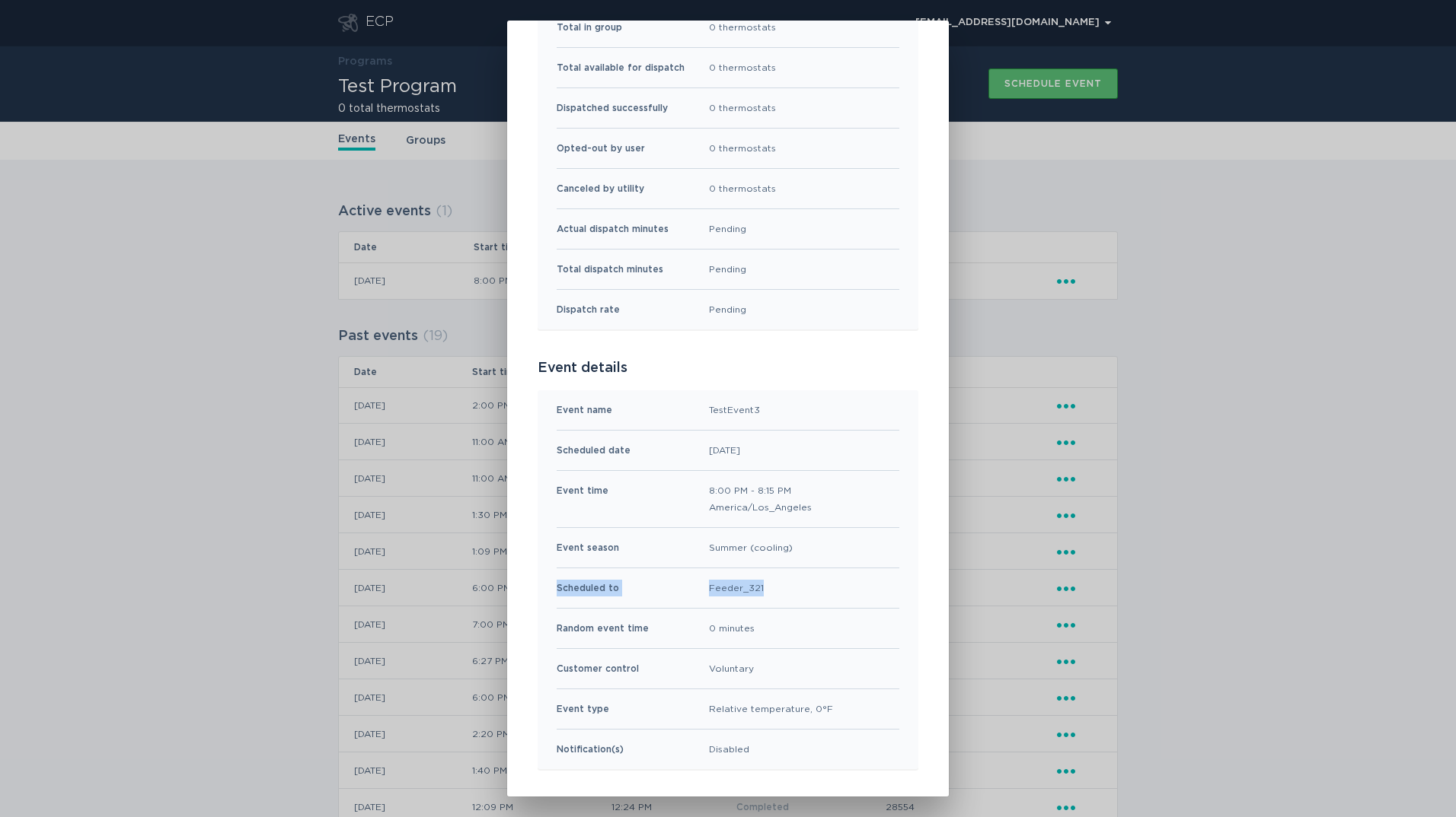
drag, startPoint x: 551, startPoint y: 585, endPoint x: 767, endPoint y: 588, distance: 216.0
click at [767, 588] on div "Scheduled to Feeder_321" at bounding box center [728, 589] width 343 height 41
drag, startPoint x: 767, startPoint y: 588, endPoint x: 705, endPoint y: 590, distance: 62.0
click at [709, 590] on div "Feeder_321" at bounding box center [737, 588] width 55 height 17
drag, startPoint x: 701, startPoint y: 588, endPoint x: 712, endPoint y: 588, distance: 11.0
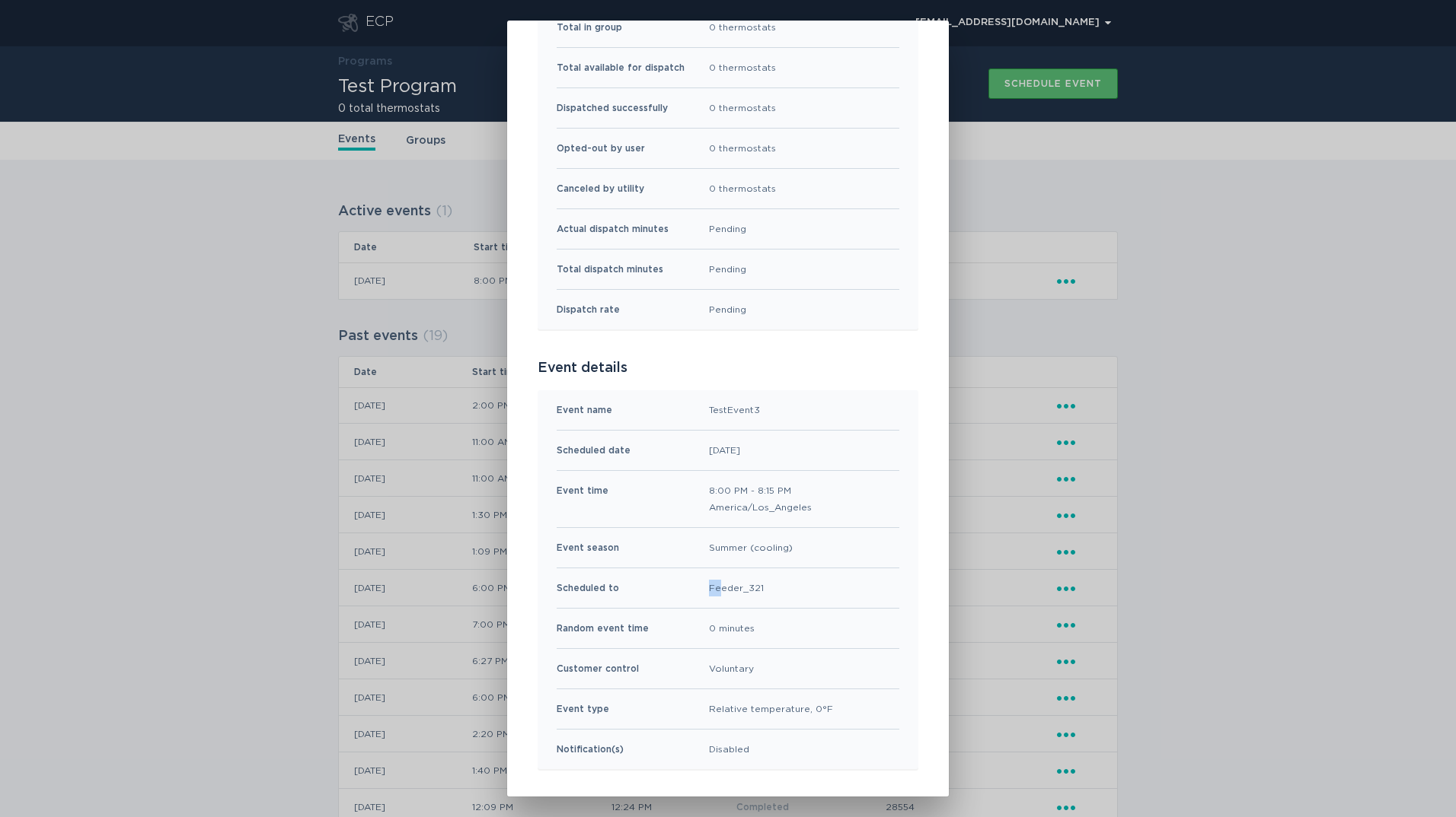
click at [712, 588] on div "Scheduled to Feeder_321" at bounding box center [728, 589] width 343 height 41
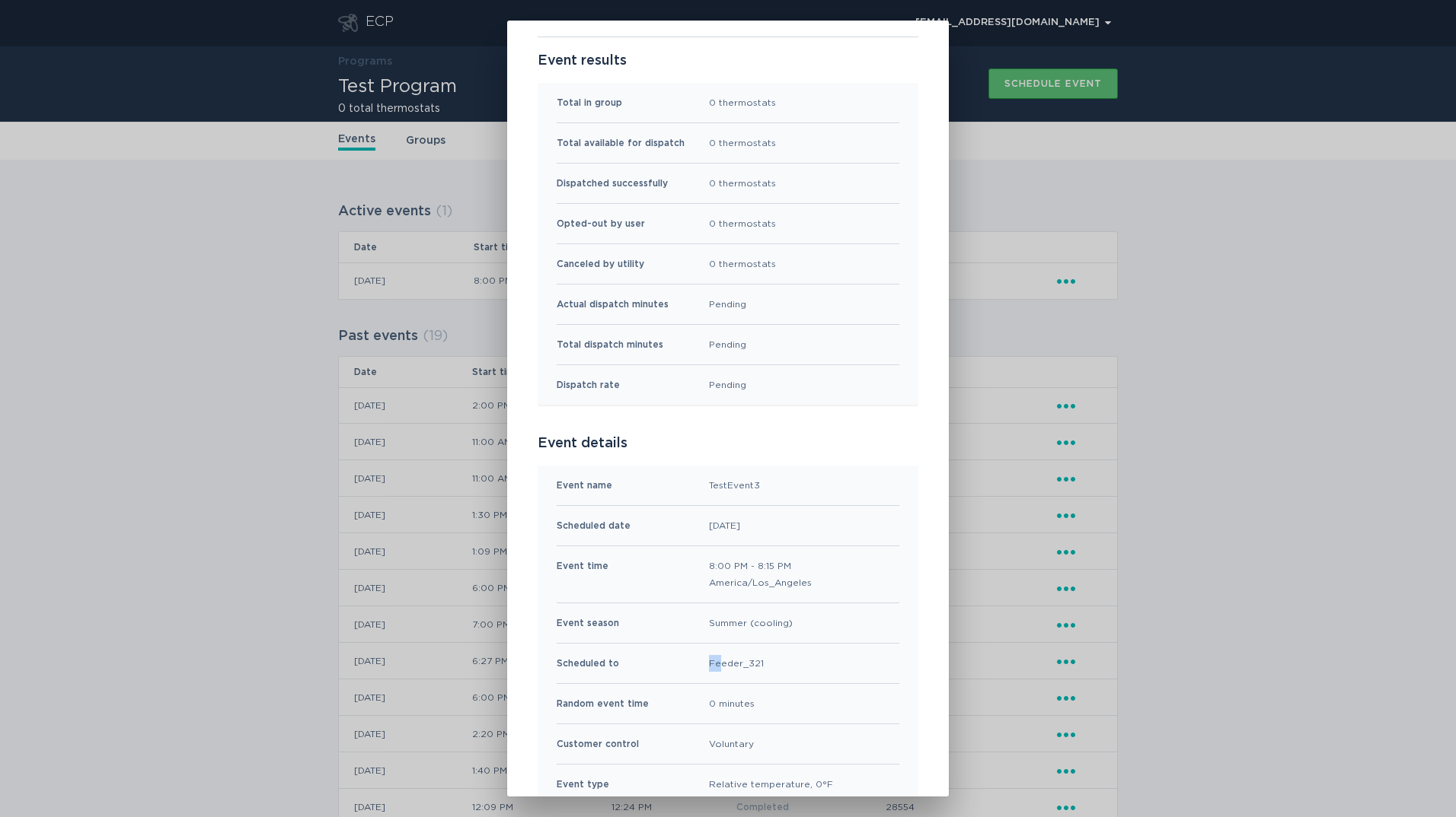
scroll to position [153, 0]
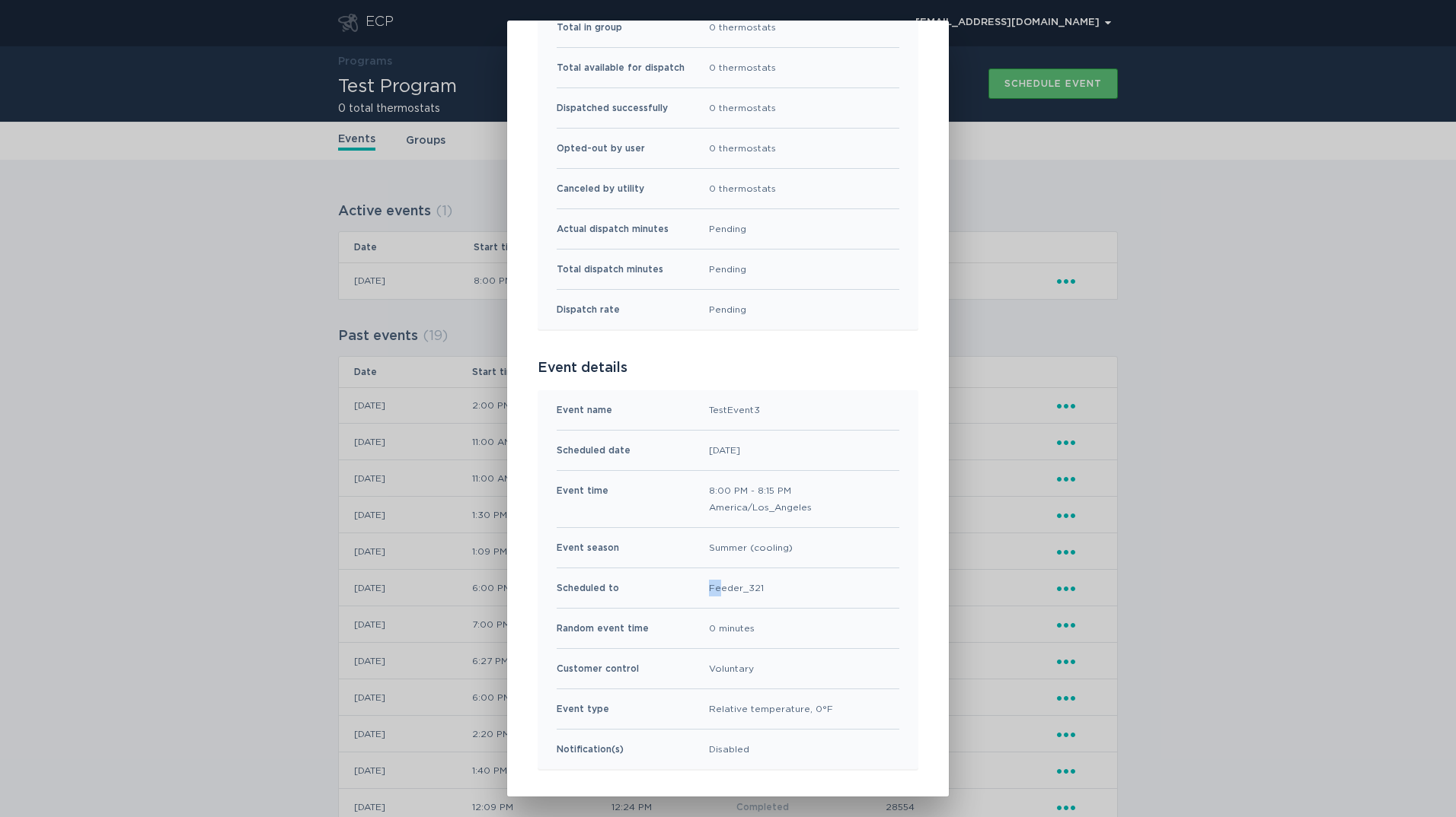
click at [784, 601] on div "Scheduled to Feeder_321" at bounding box center [728, 589] width 343 height 41
drag, startPoint x: 785, startPoint y: 590, endPoint x: 537, endPoint y: 585, distance: 248.1
click at [538, 585] on div "Event name TestEvent3 Scheduled date 07 / 10 / 2025 Event time 8:00 PM - 8:15 P…" at bounding box center [728, 580] width 381 height 379
drag, startPoint x: 697, startPoint y: 489, endPoint x: 821, endPoint y: 506, distance: 125.2
click at [821, 506] on div "Event time 8:00 PM - 8:15 PM America/Los_Angeles" at bounding box center [728, 499] width 343 height 57
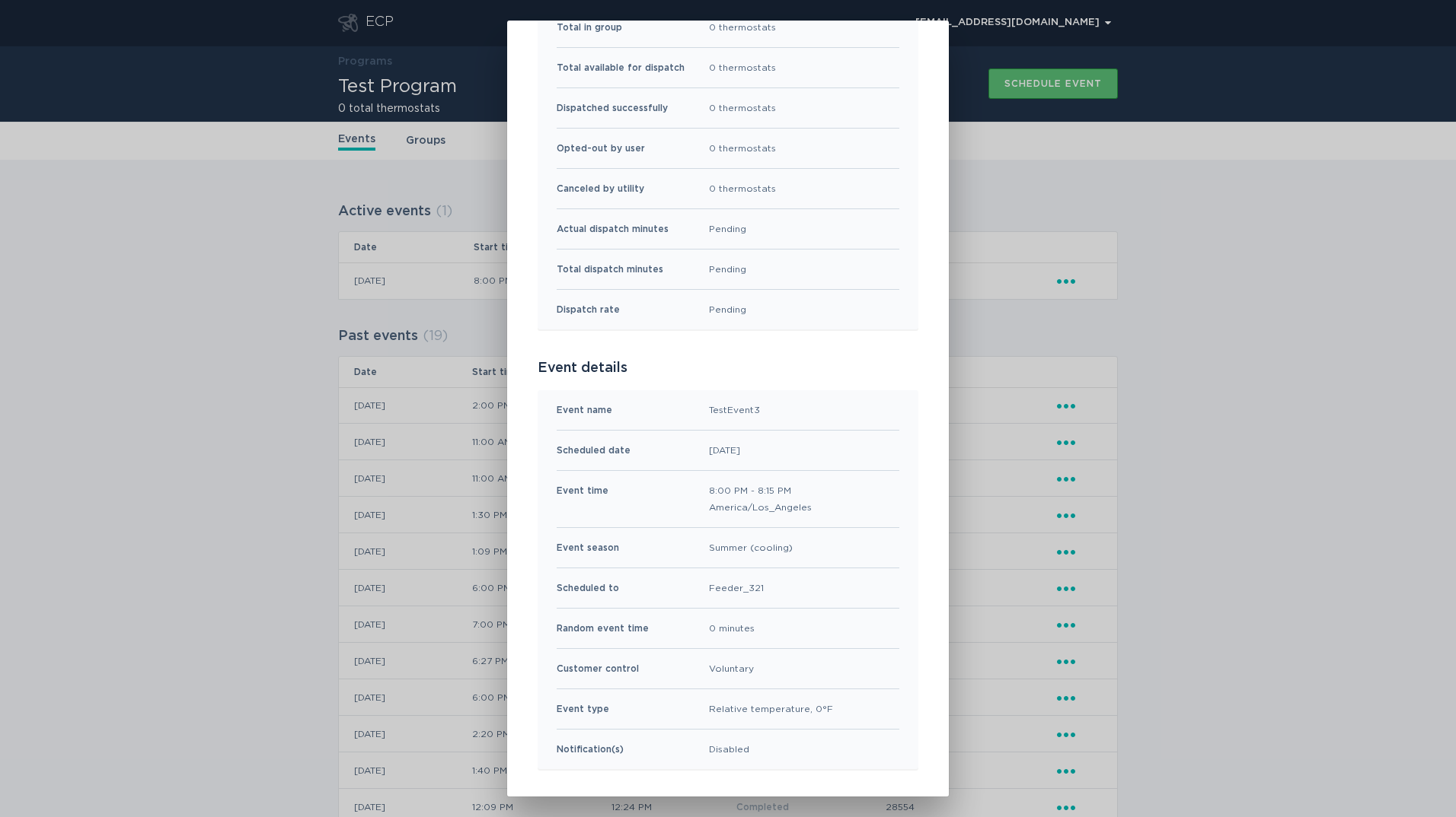
drag, startPoint x: 821, startPoint y: 506, endPoint x: 720, endPoint y: 457, distance: 112.3
click at [736, 460] on div "Scheduled date 07 / 10 / 2025" at bounding box center [728, 451] width 343 height 41
drag, startPoint x: 700, startPoint y: 448, endPoint x: 772, endPoint y: 446, distance: 72.0
click at [772, 446] on div "Scheduled date 07 / 10 / 2025" at bounding box center [728, 451] width 343 height 41
drag, startPoint x: 772, startPoint y: 446, endPoint x: 795, endPoint y: 492, distance: 51.4
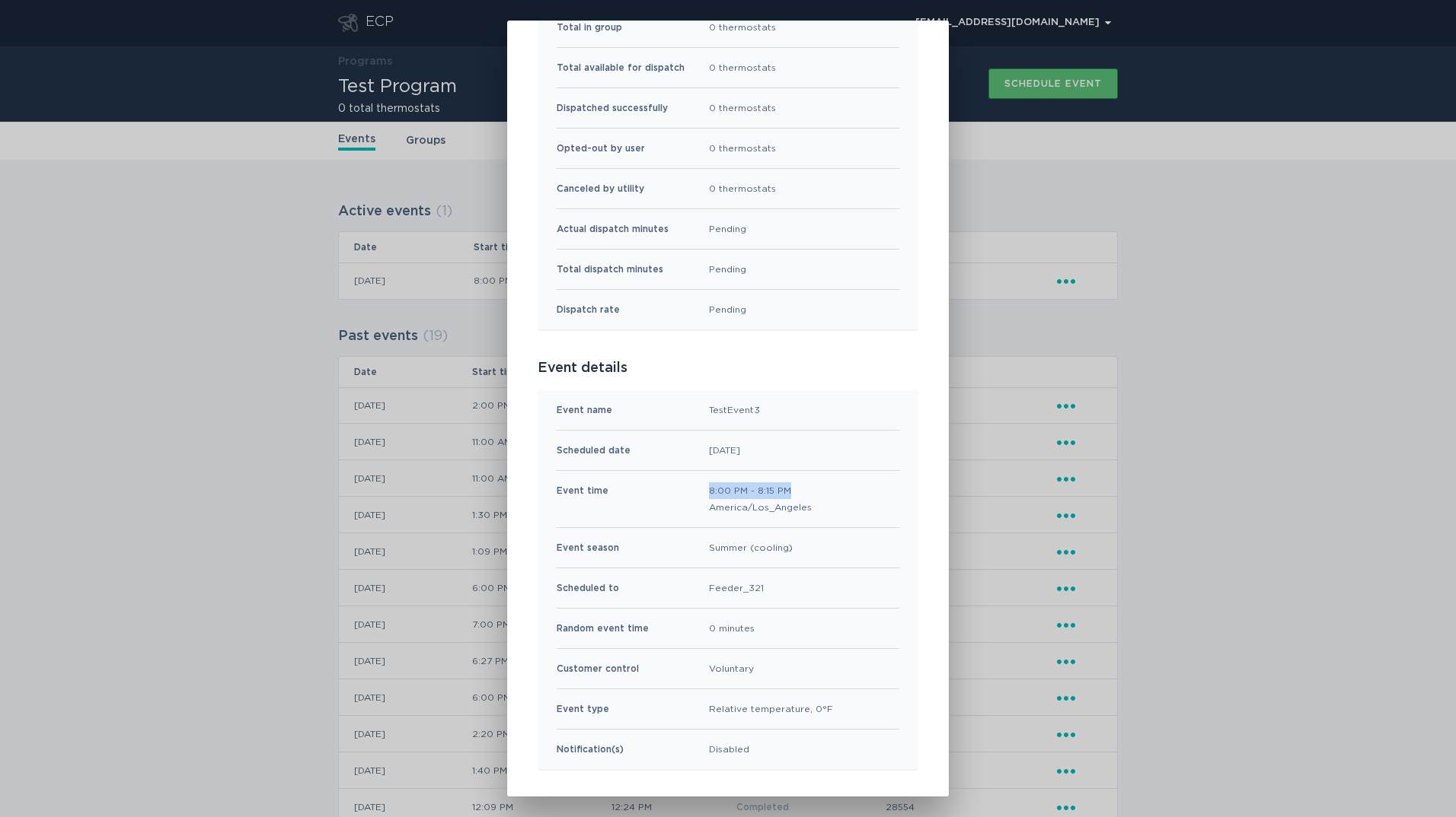
click at [795, 492] on span "8:00 PM - 8:15 PM" at bounding box center [761, 490] width 103 height 17
drag, startPoint x: 795, startPoint y: 492, endPoint x: 765, endPoint y: 585, distance: 97.7
click at [765, 585] on div "Scheduled to Feeder_321" at bounding box center [728, 589] width 343 height 41
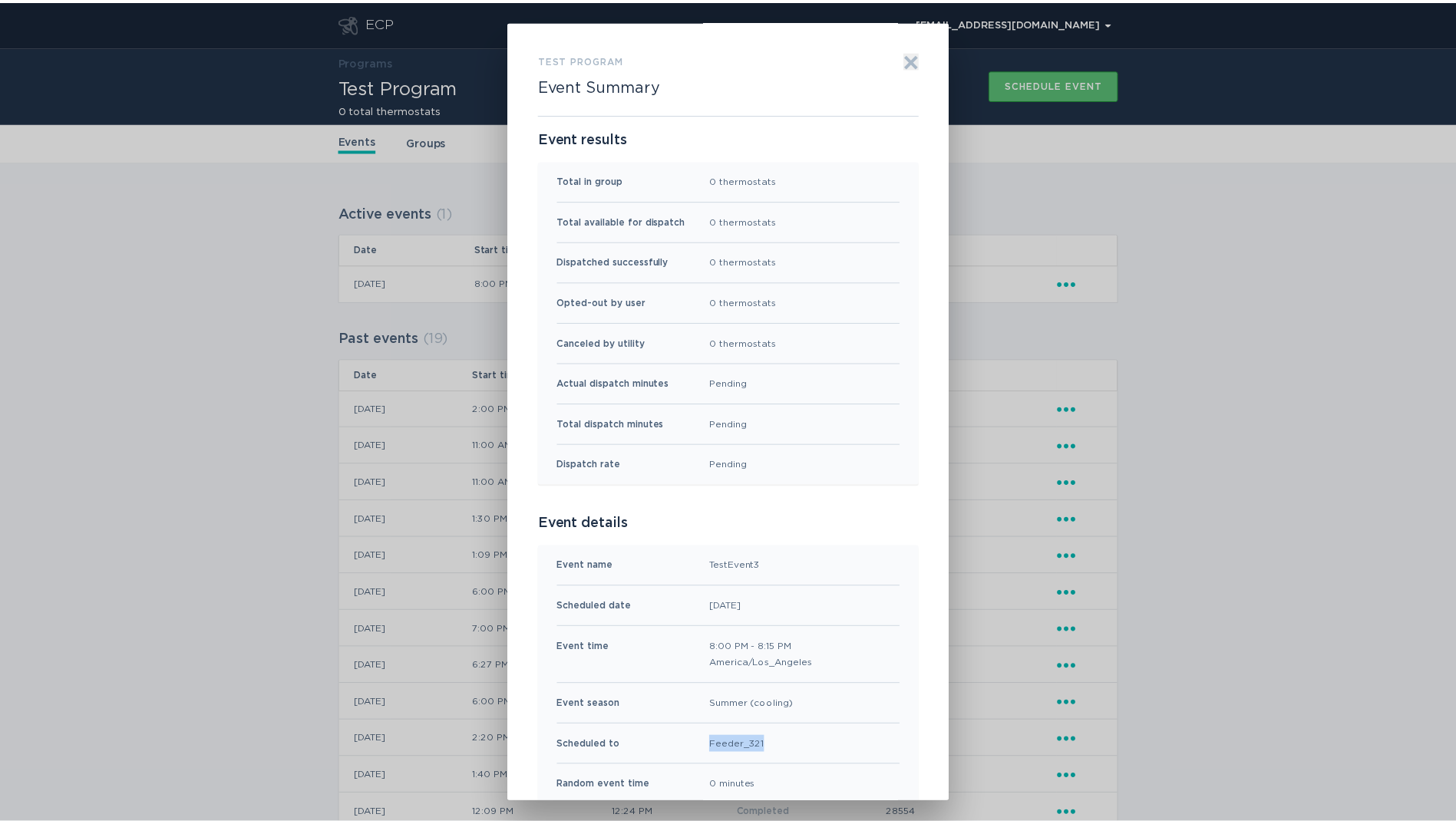
scroll to position [0, 0]
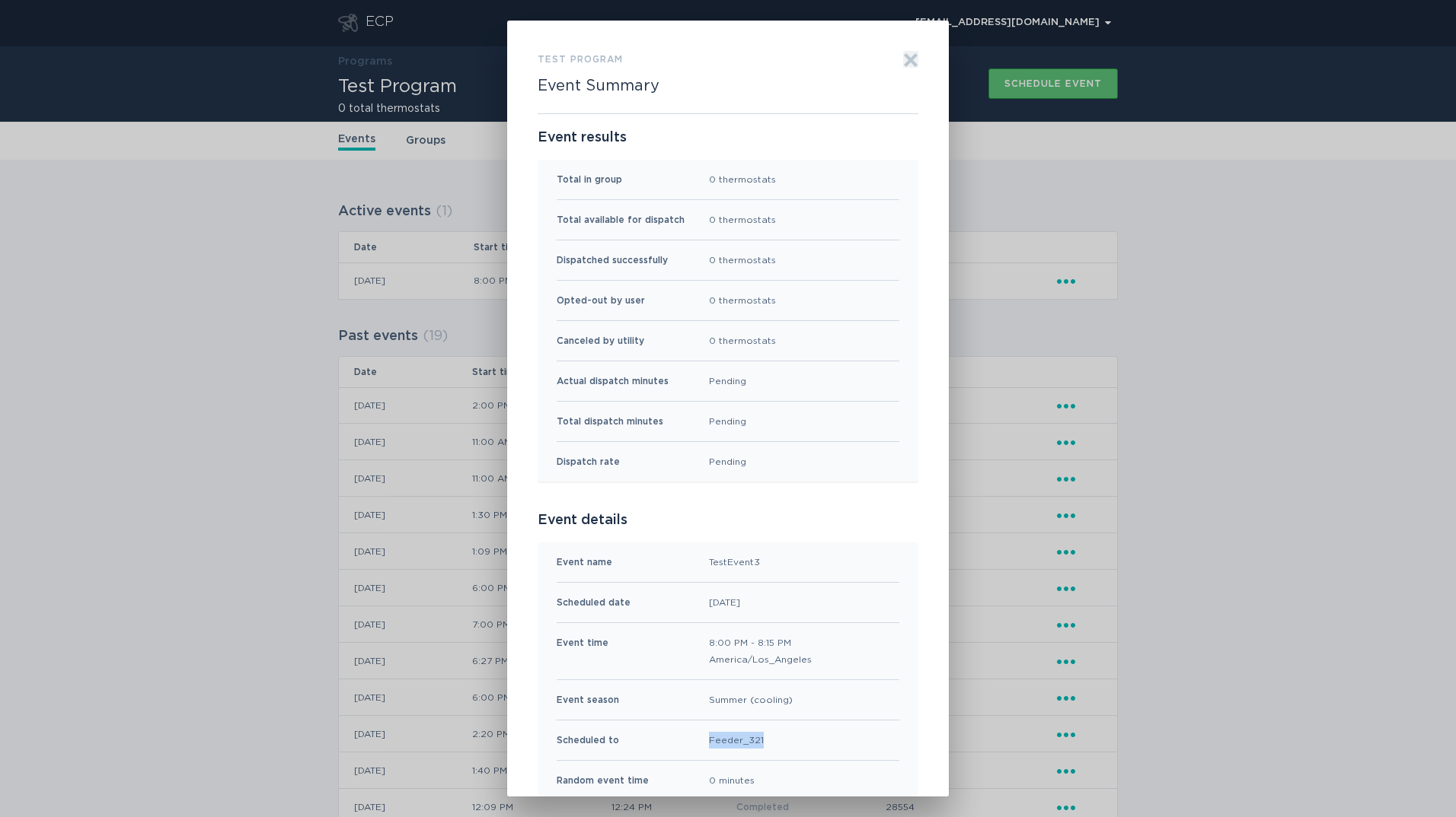
click at [905, 59] on icon "Exit" at bounding box center [910, 59] width 12 height 12
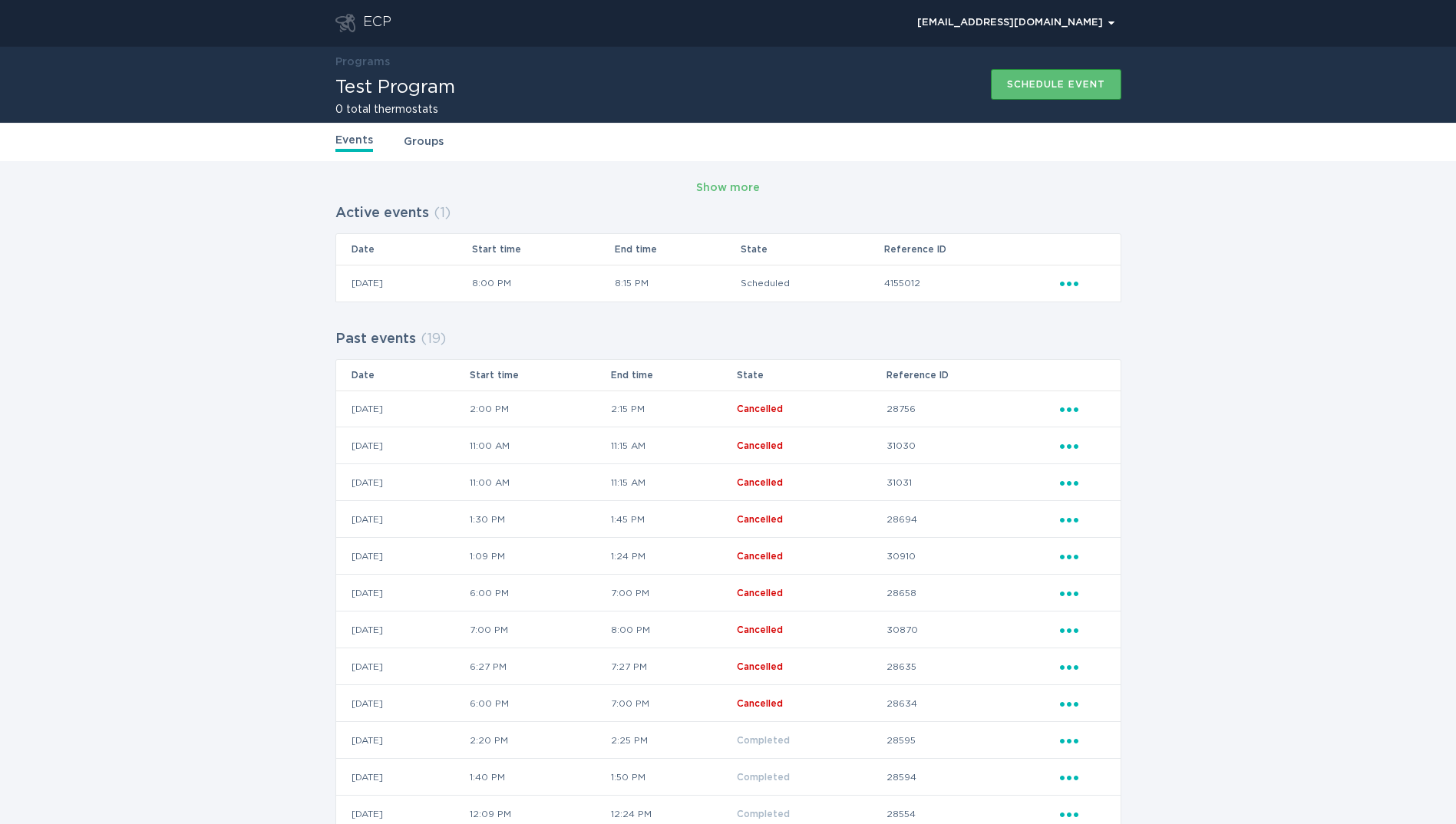
click at [404, 134] on link "Groups" at bounding box center [423, 142] width 40 height 17
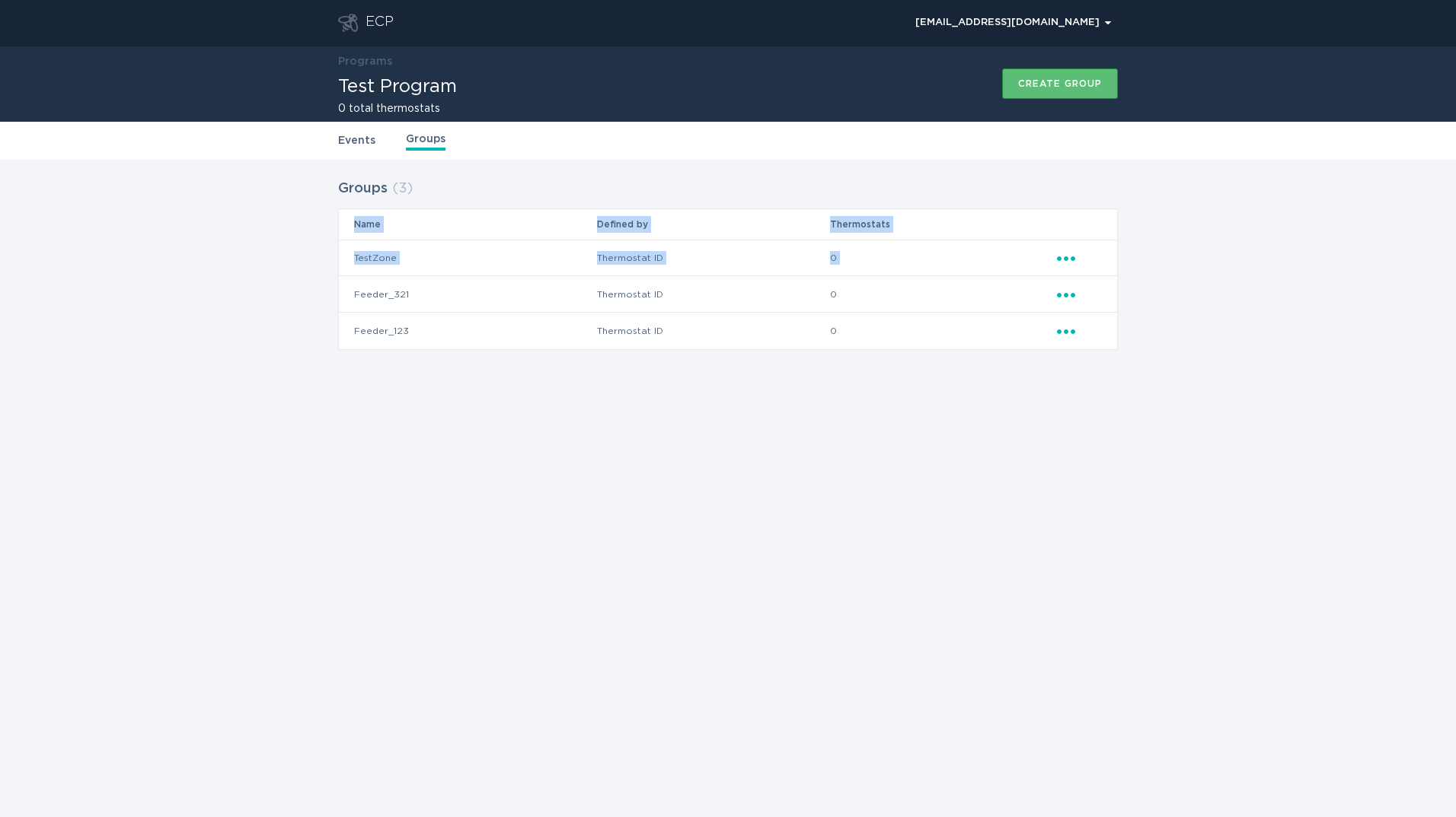
drag, startPoint x: 353, startPoint y: 292, endPoint x: 1114, endPoint y: 328, distance: 761.9
click at [1114, 328] on tbody "TestZone Thermostat ID 0 Ellipsis Feeder_321 Thermostat ID 0 Ellipsis Feeder_12…" at bounding box center [728, 295] width 778 height 110
click at [505, 437] on div "ECP demandresponseopstest@gmail.com Chevron Programs Test Program 0 total therm…" at bounding box center [728, 408] width 1456 height 817
drag, startPoint x: 354, startPoint y: 290, endPoint x: 669, endPoint y: 326, distance: 317.1
click at [669, 326] on tbody "TestZone Thermostat ID 0 Ellipsis Feeder_321 Thermostat ID 0 Ellipsis Feeder_12…" at bounding box center [728, 295] width 778 height 110
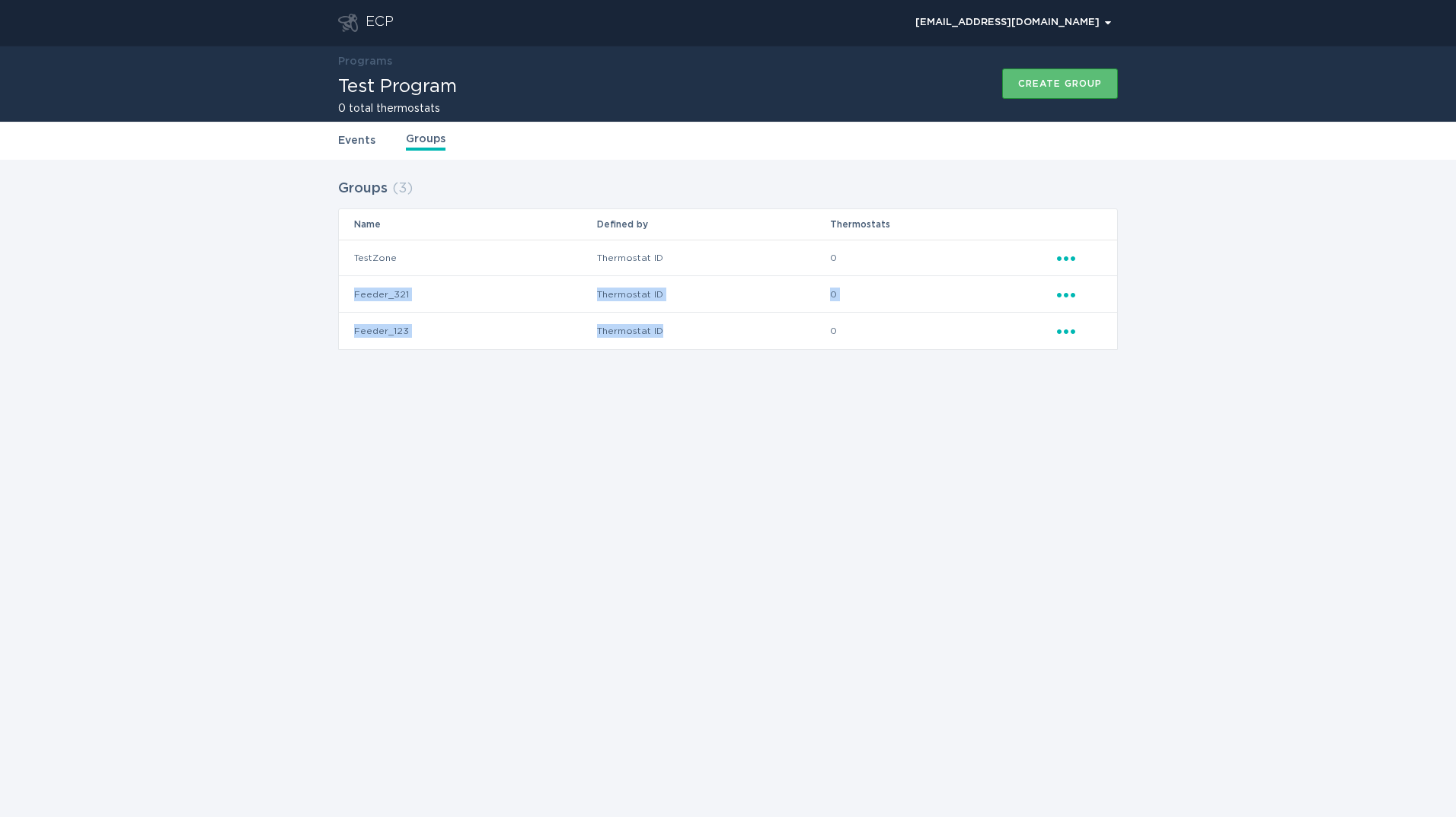
drag, startPoint x: 669, startPoint y: 326, endPoint x: 633, endPoint y: 328, distance: 36.1
click at [633, 328] on td "Thermostat ID" at bounding box center [713, 330] width 234 height 36
click at [345, 143] on link "Events" at bounding box center [357, 141] width 37 height 17
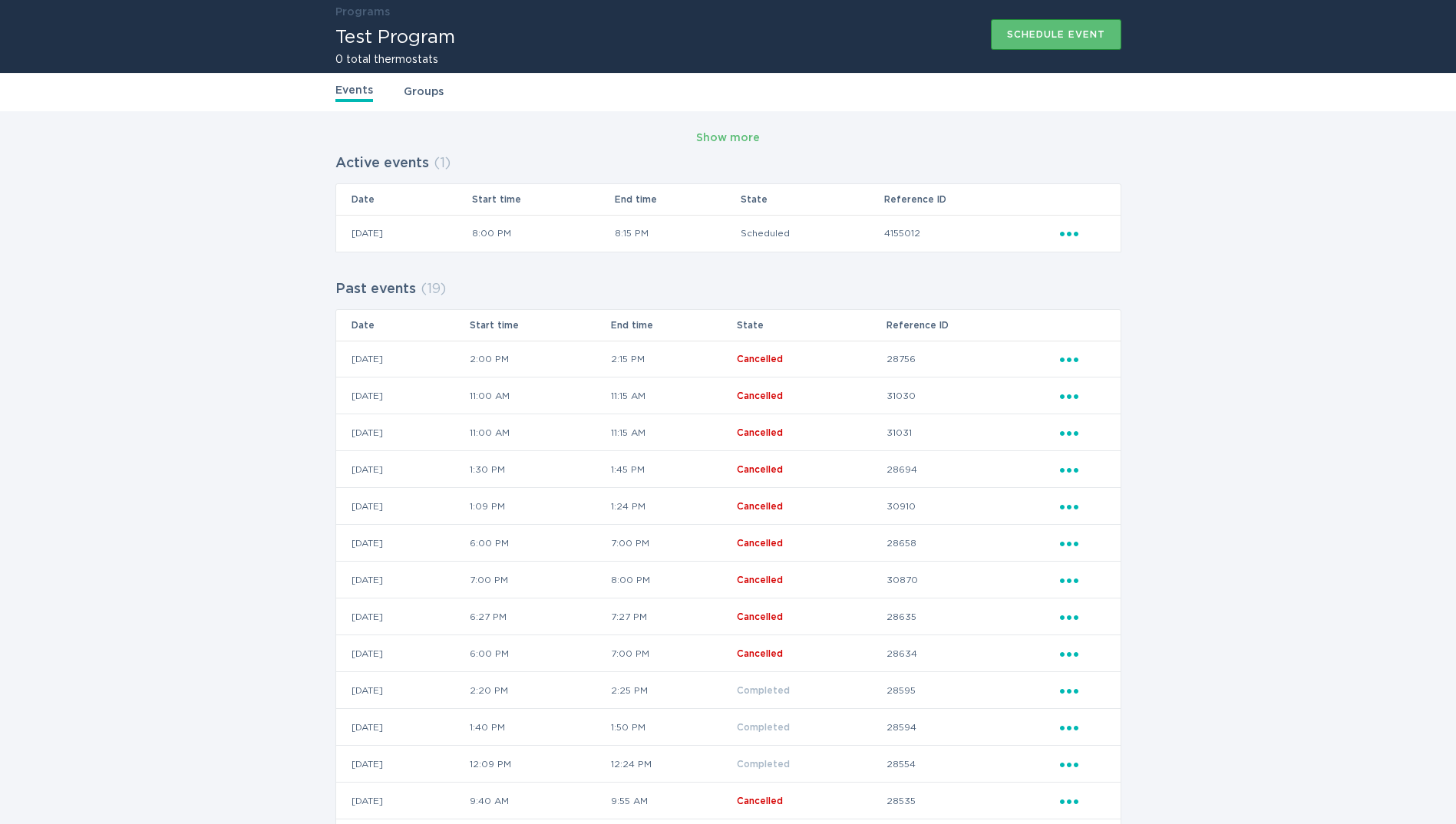
scroll to position [77, 0]
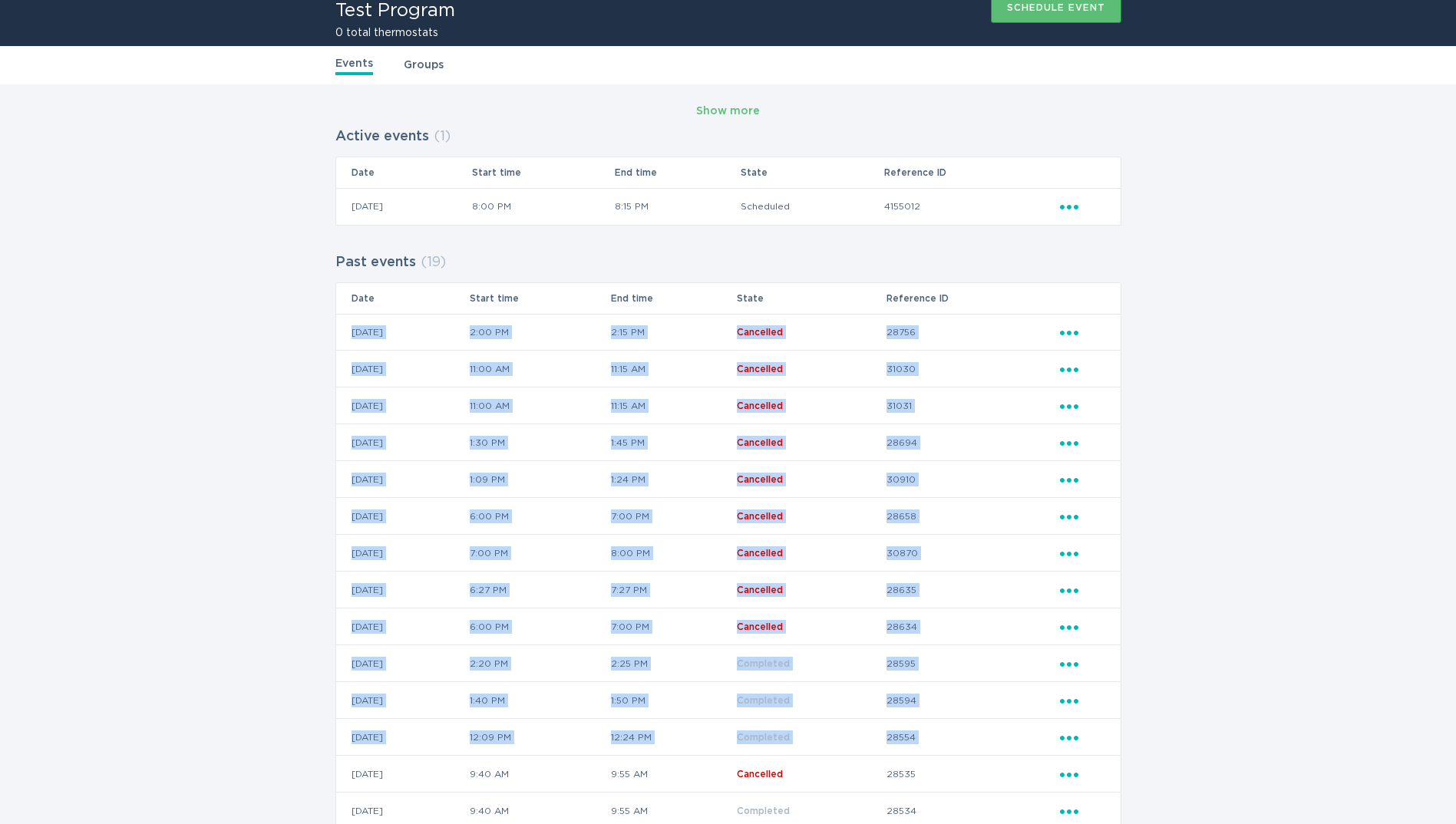
drag, startPoint x: 351, startPoint y: 328, endPoint x: 1119, endPoint y: 748, distance: 875.3
click at [1119, 748] on tbody "21 / 03 / 2025 2:00 PM 2:15 PM Cancelled 28756 Ellipsis 20 / 03 / 2025 11:00 AM…" at bounding box center [728, 664] width 785 height 700
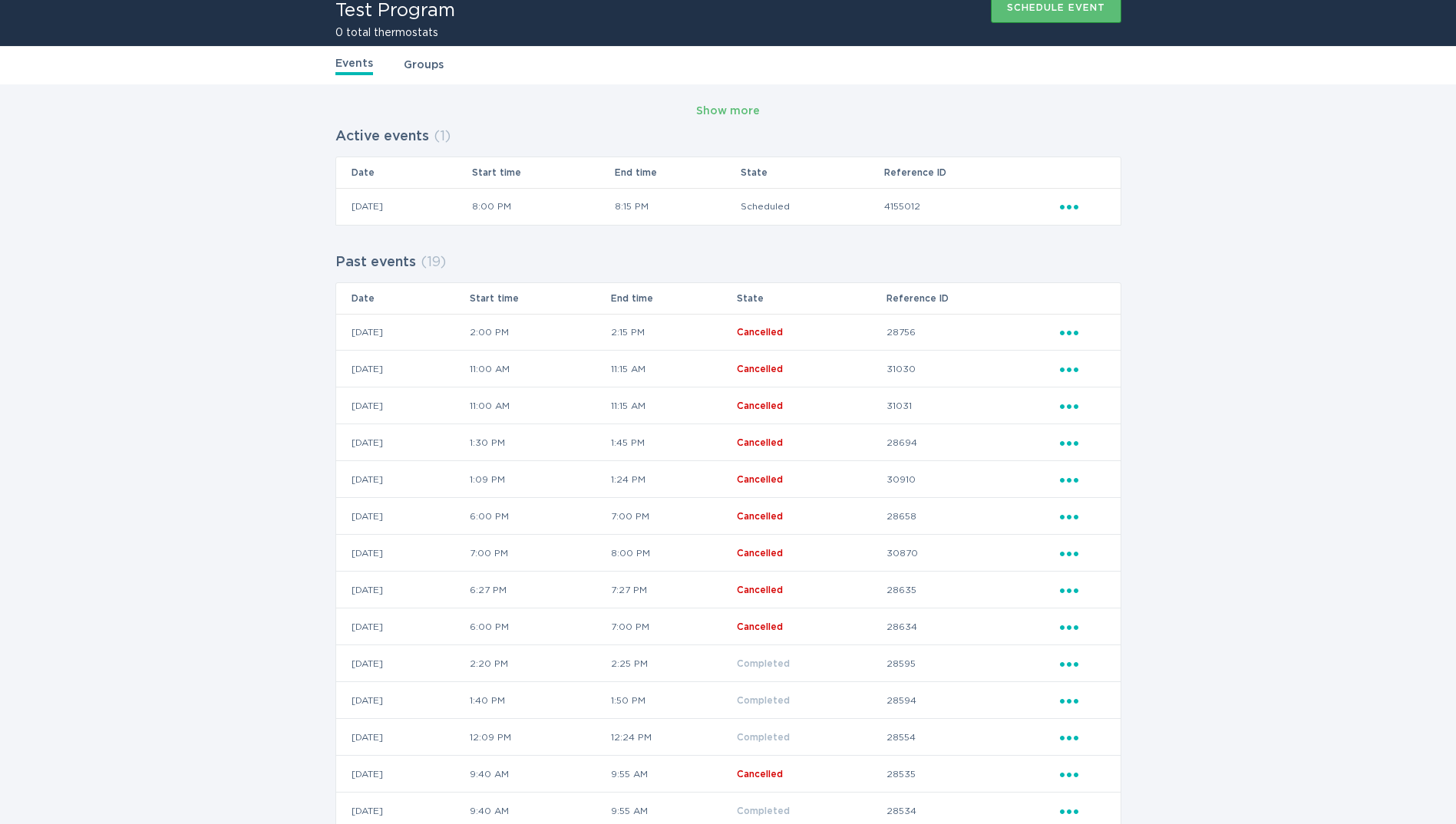
click at [164, 392] on div "Show more Active events ( 1 ) Date Start time End time State Reference ID 07 / …" at bounding box center [728, 569] width 1456 height 969
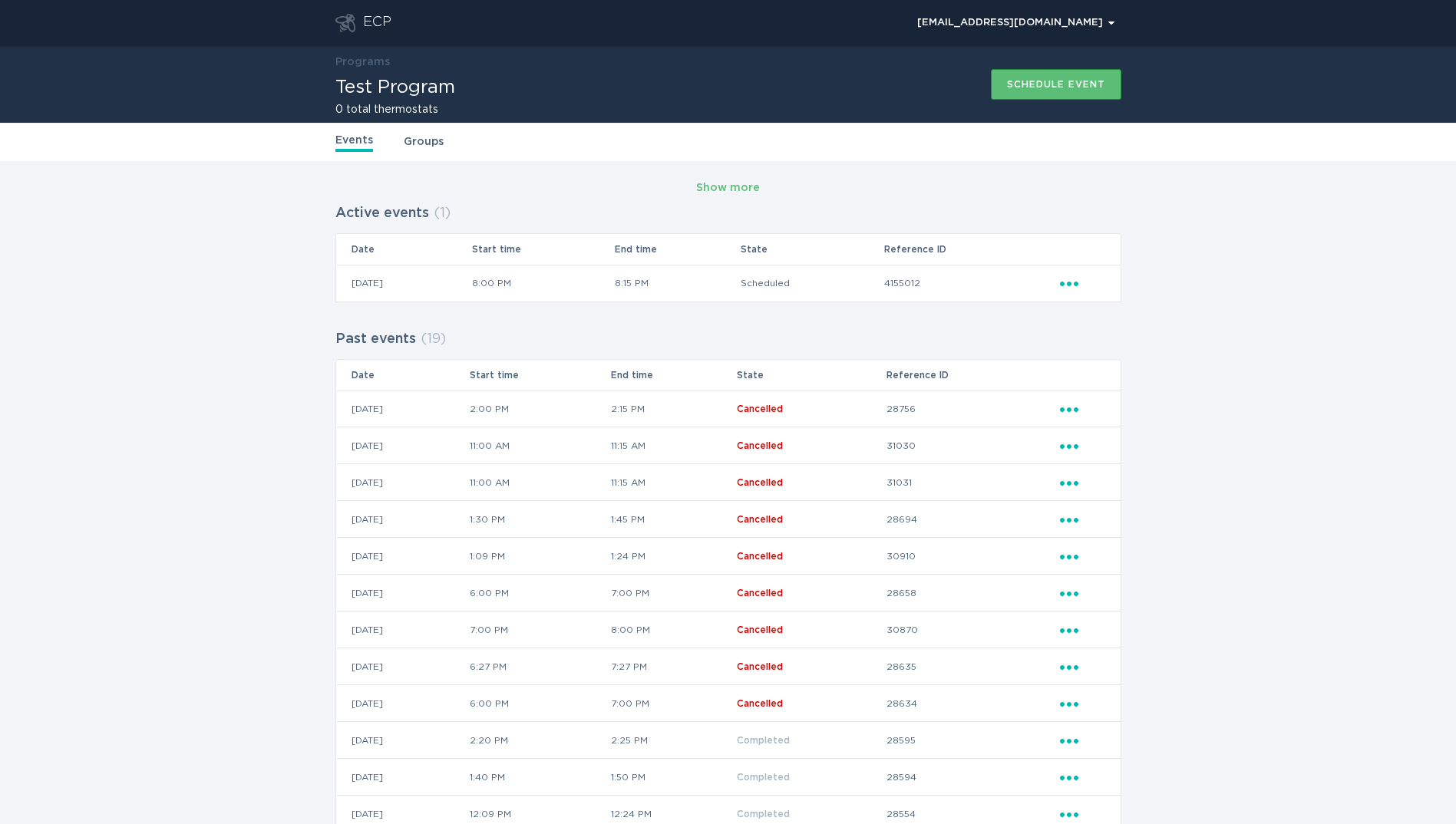
click at [216, 295] on div "Show more Active events ( 1 ) Date Start time End time State Reference ID 07 / …" at bounding box center [728, 645] width 1456 height 969
click at [421, 137] on link "Groups" at bounding box center [423, 142] width 40 height 17
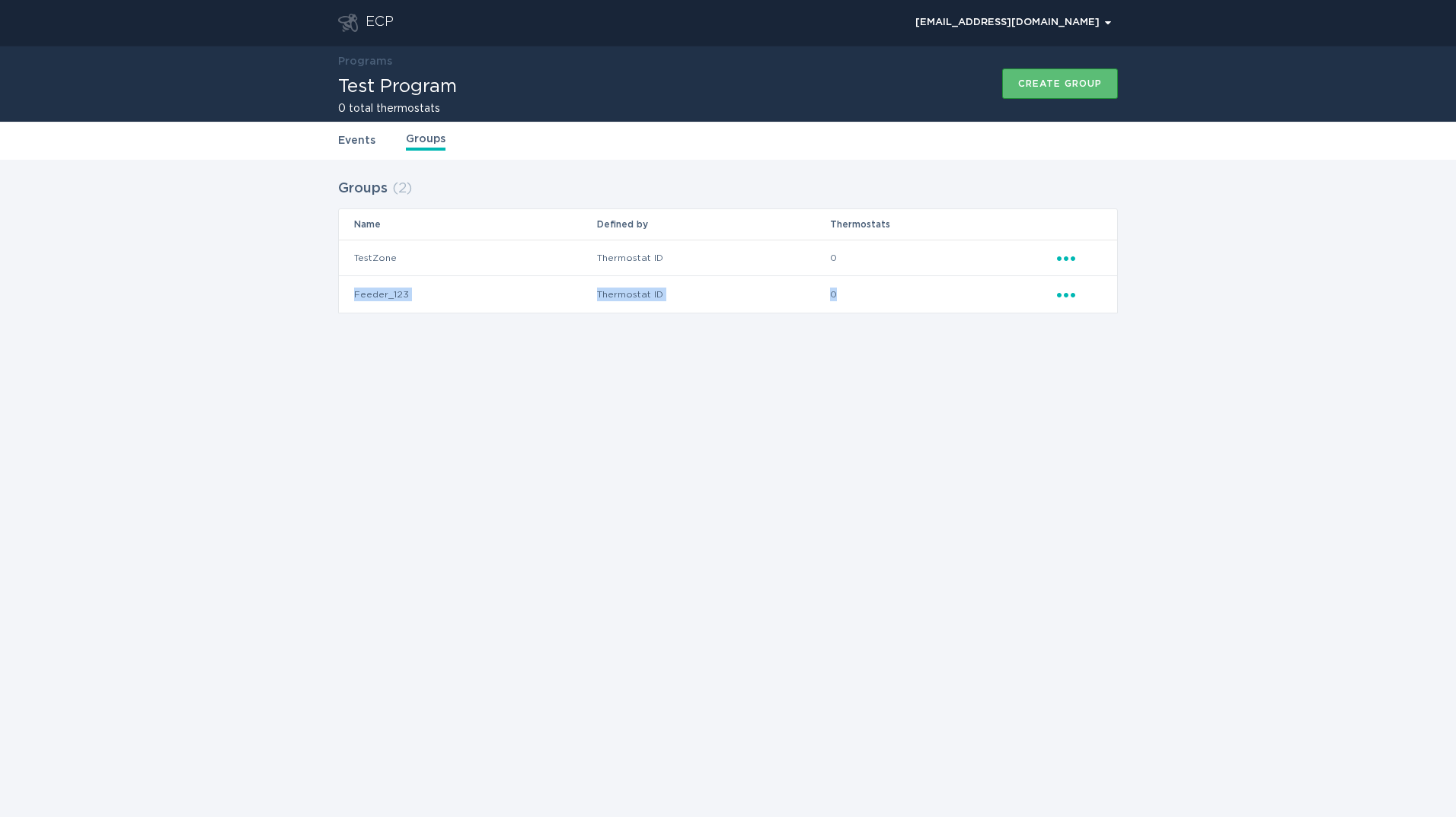
drag, startPoint x: 353, startPoint y: 291, endPoint x: 857, endPoint y: 296, distance: 504.0
click at [857, 296] on tr "Feeder_123 Thermostat ID 0 Ellipsis" at bounding box center [728, 294] width 778 height 36
click at [570, 297] on td "Feeder_123" at bounding box center [468, 294] width 258 height 36
click at [368, 502] on div "ECP demandresponseopstest@gmail.com Chevron Programs Test Program 0 total therm…" at bounding box center [728, 408] width 1456 height 817
click at [498, 472] on div "ECP demandresponseopstest@gmail.com Chevron Programs Test Program 0 total therm…" at bounding box center [728, 408] width 1456 height 817
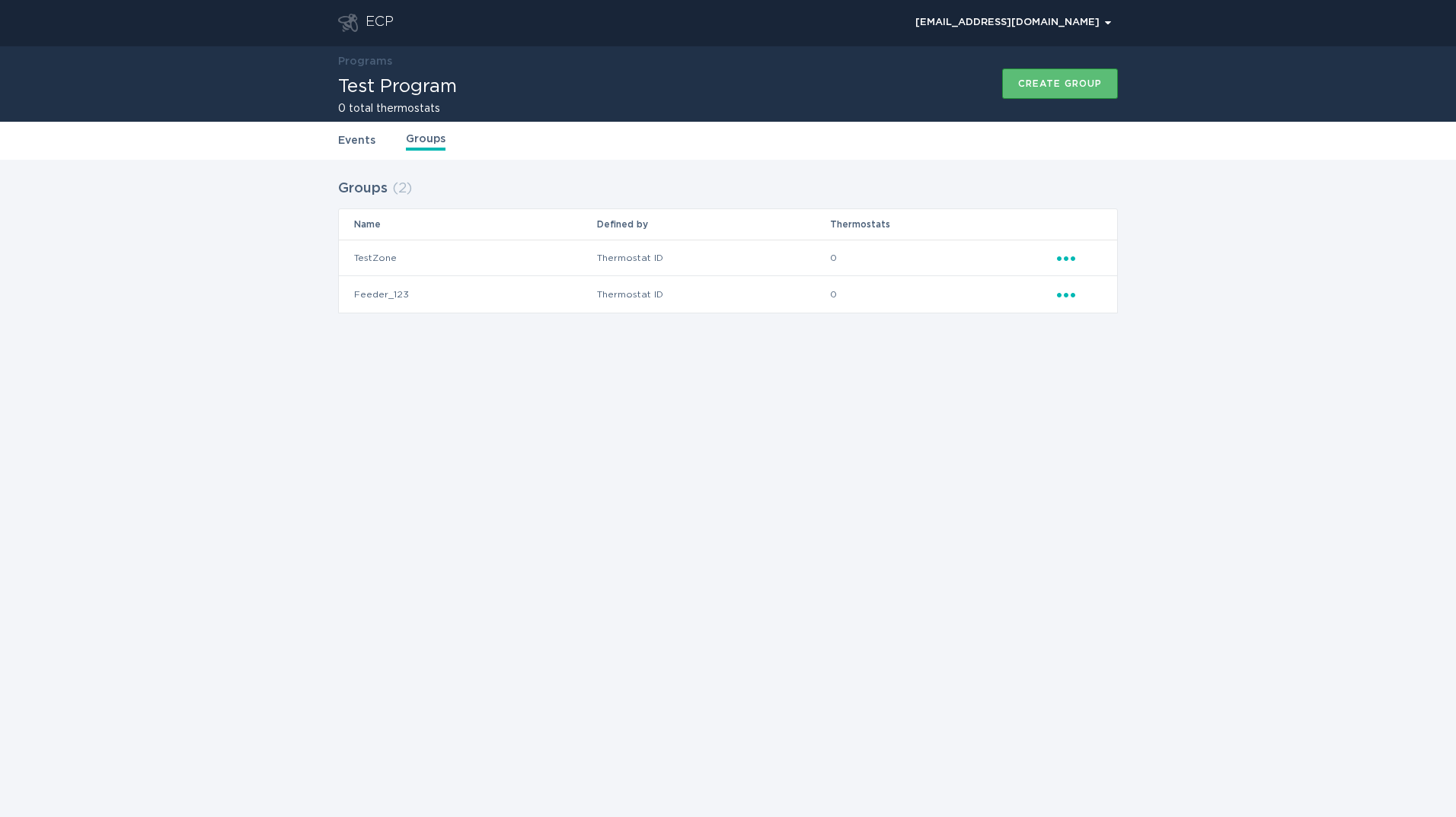
click at [366, 10] on header "ECP demandresponseopstest@gmail.com Chevron" at bounding box center [728, 23] width 779 height 46
click at [367, 12] on header "ECP demandresponseopstest@gmail.com Chevron" at bounding box center [728, 23] width 779 height 46
click at [367, 19] on div "ECP" at bounding box center [380, 22] width 28 height 19
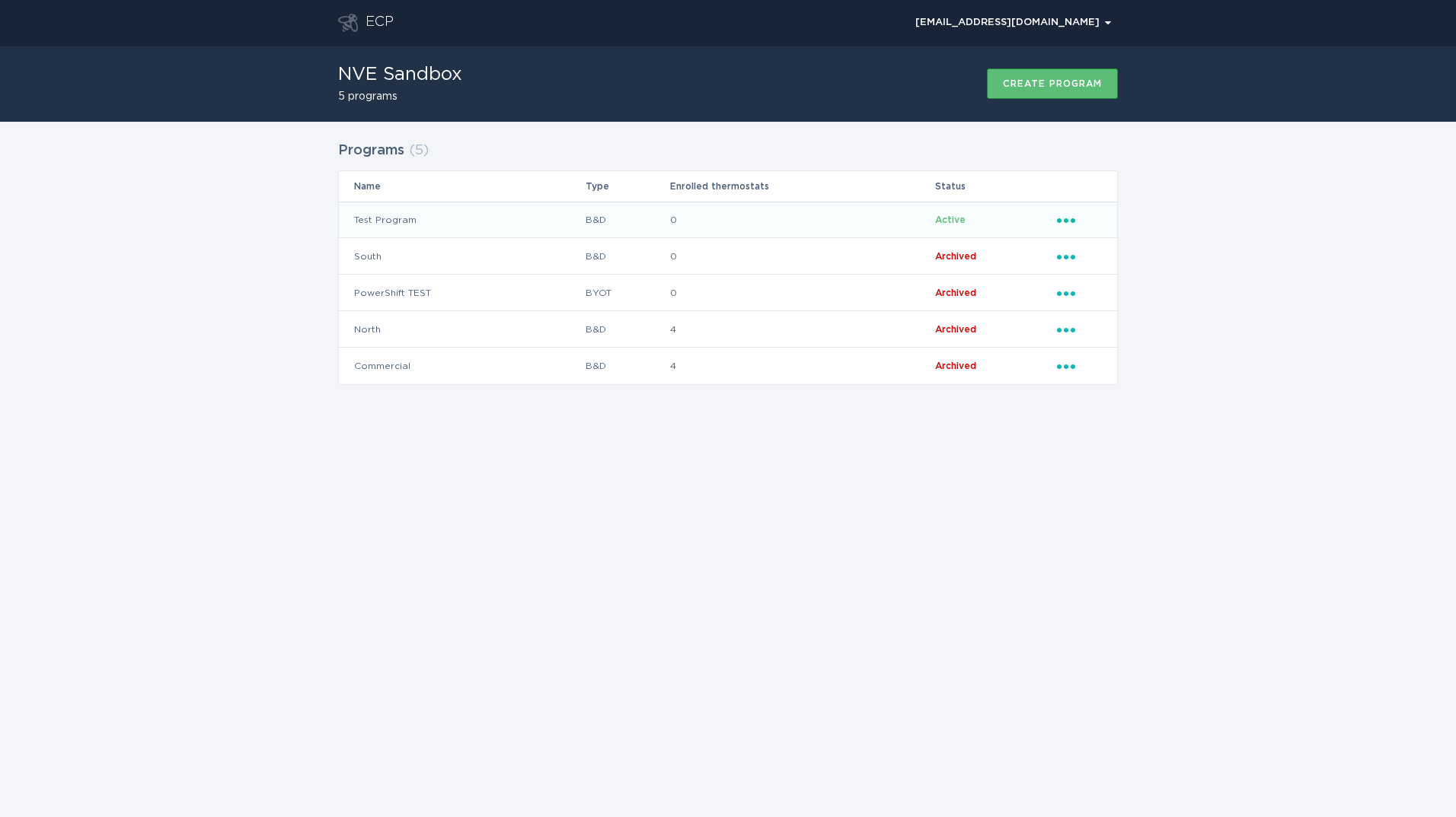
click at [390, 217] on td "Test Program" at bounding box center [462, 220] width 246 height 36
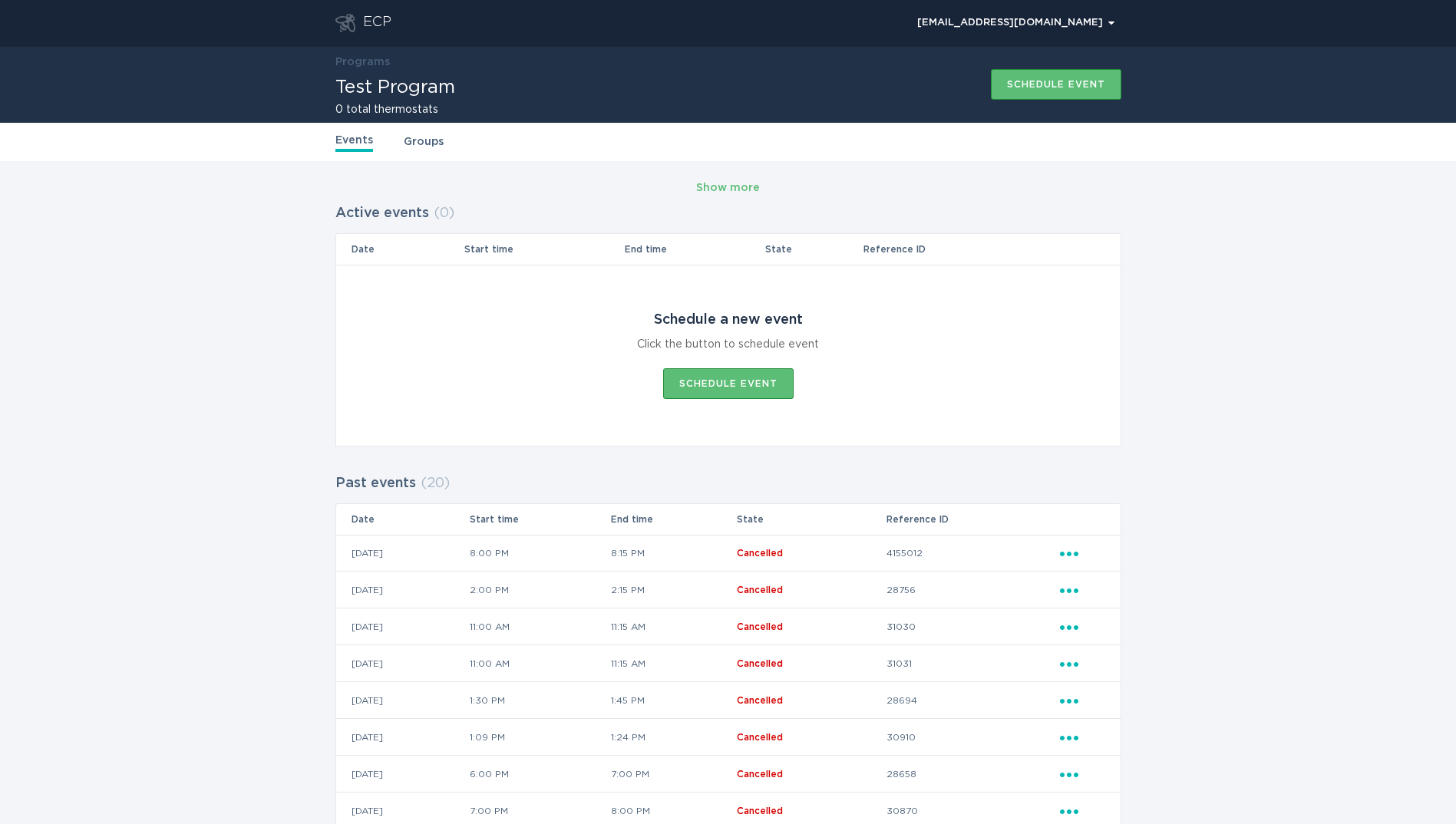
click at [433, 145] on link "Groups" at bounding box center [423, 142] width 40 height 17
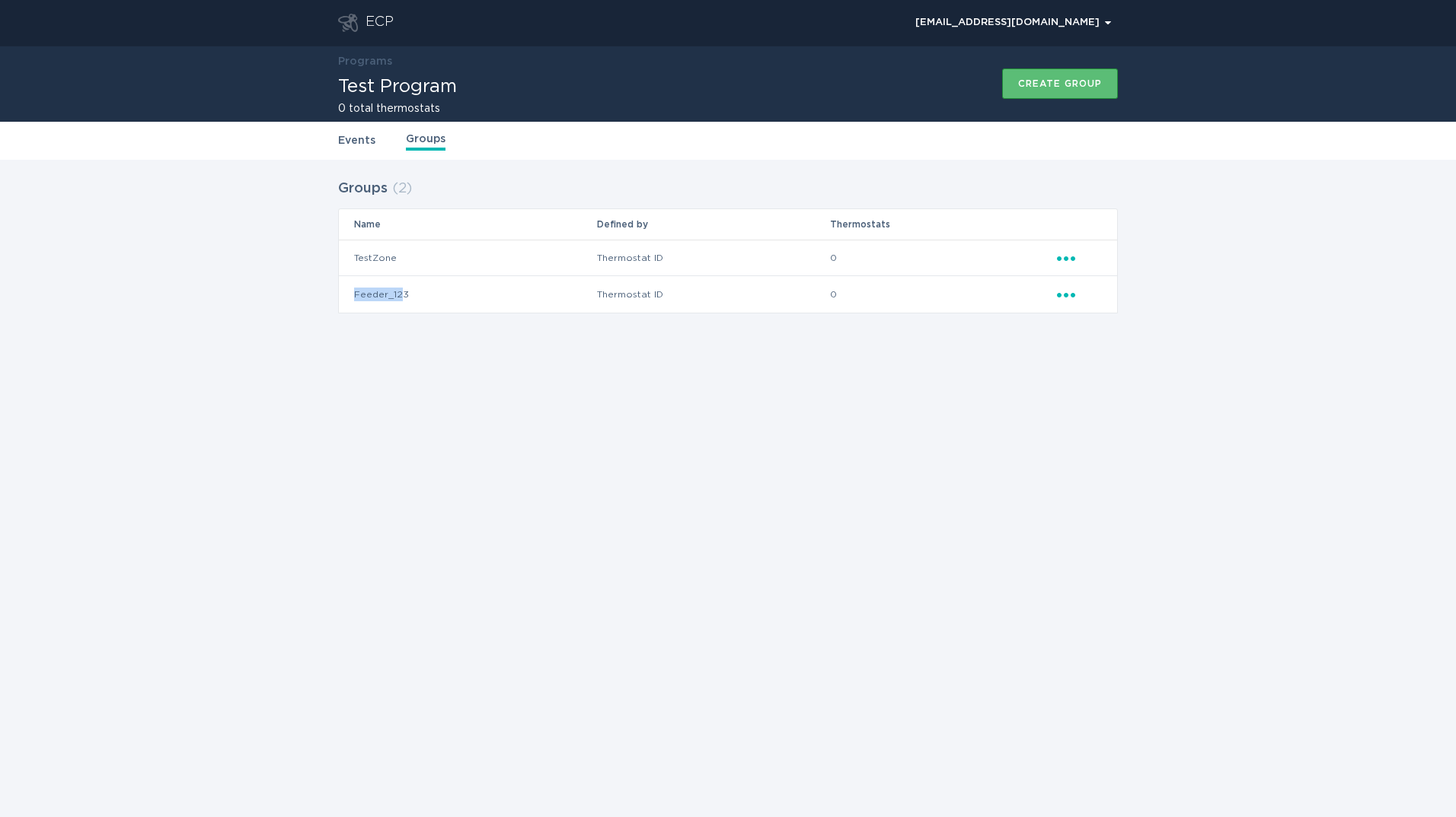
drag, startPoint x: 403, startPoint y: 291, endPoint x: 349, endPoint y: 296, distance: 54.2
click at [349, 296] on td "Feeder_123" at bounding box center [468, 294] width 258 height 36
drag, startPoint x: 349, startPoint y: 296, endPoint x: 438, endPoint y: 293, distance: 89.1
click at [438, 293] on td "Feeder_123" at bounding box center [468, 294] width 258 height 36
click at [365, 17] on div "ECP" at bounding box center [366, 22] width 56 height 19
